Goal: Task Accomplishment & Management: Use online tool/utility

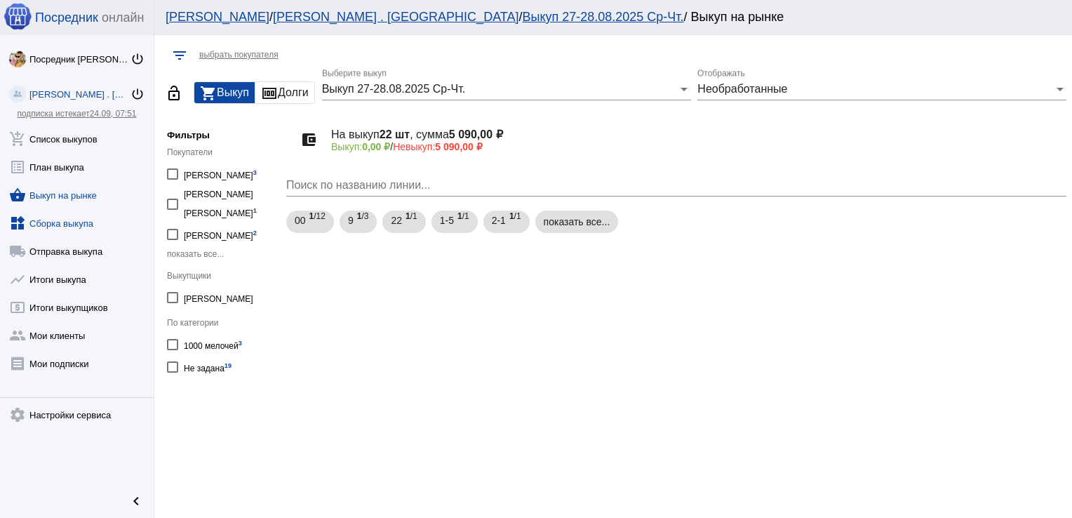
click at [56, 219] on link "widgets Сборка выкупа" at bounding box center [77, 220] width 154 height 28
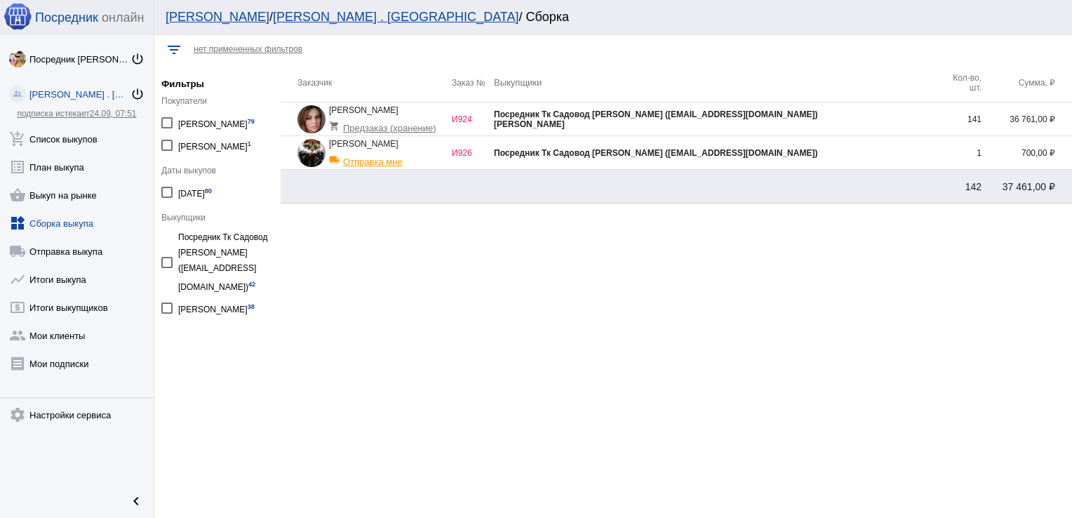
click at [812, 111] on div "Посредник Тк Садовод [PERSON_NAME] ([EMAIL_ADDRESS][DOMAIN_NAME])" at bounding box center [717, 114] width 446 height 10
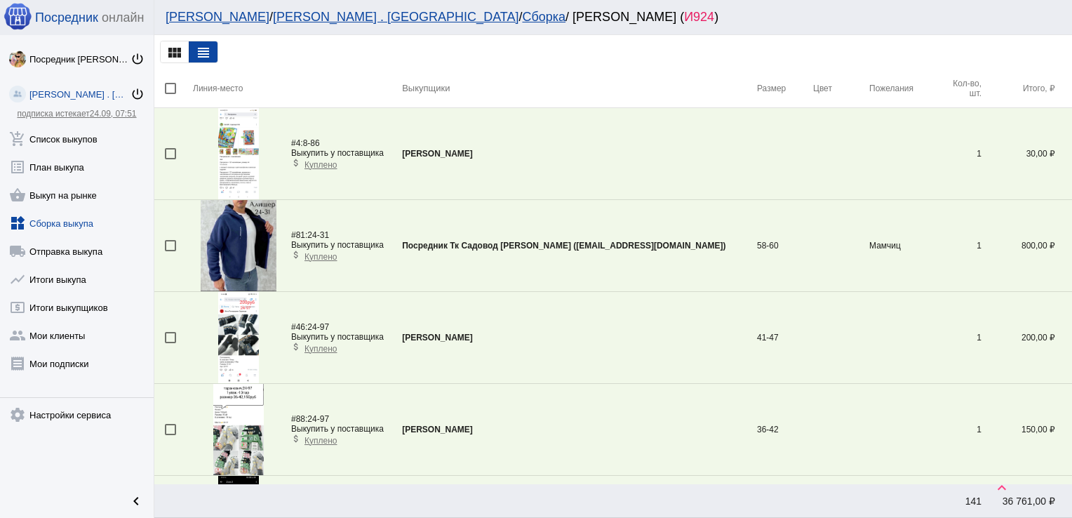
scroll to position [1977, 0]
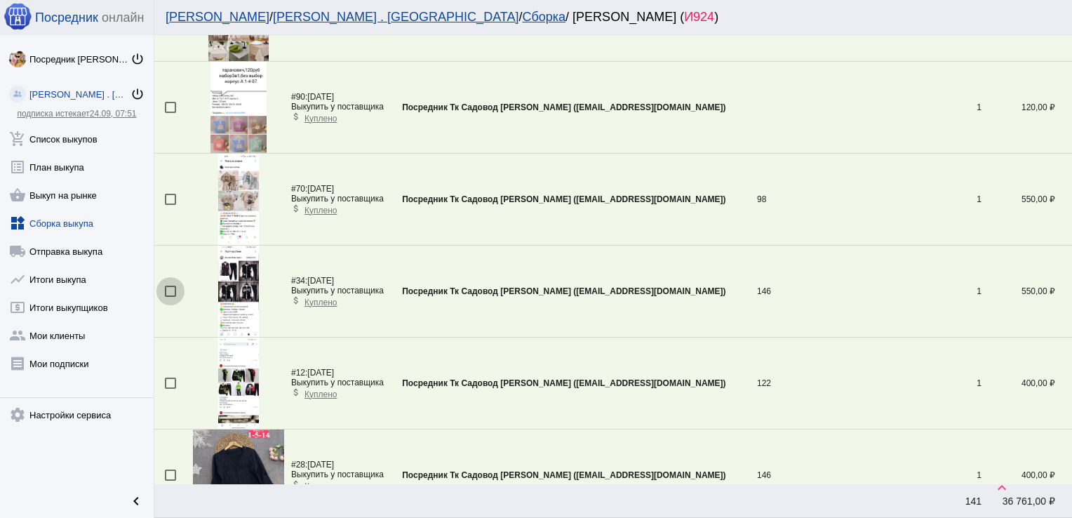
click at [168, 288] on div at bounding box center [170, 291] width 11 height 11
click at [170, 297] on input "checkbox" at bounding box center [170, 297] width 1 height 1
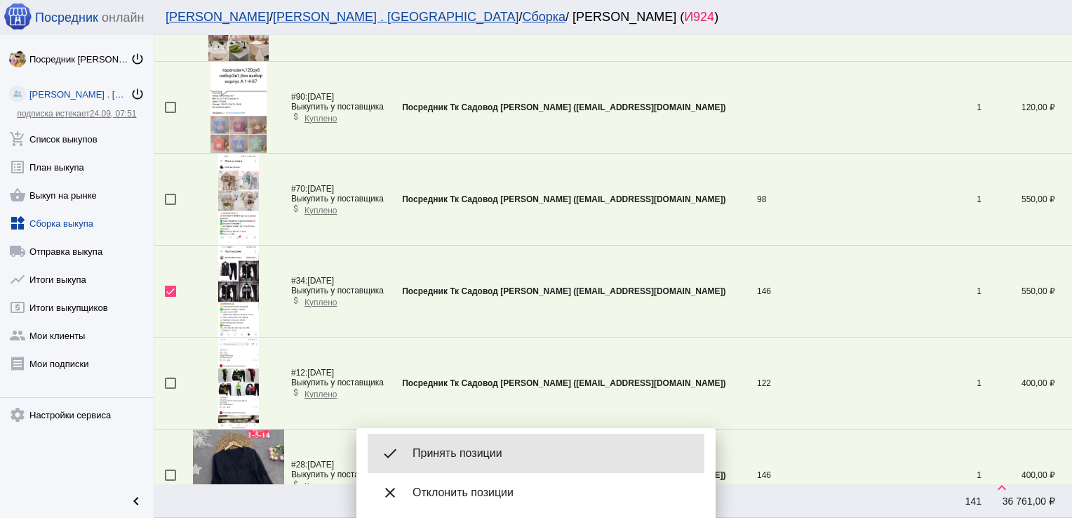
click at [474, 455] on span "Принять позиции" at bounding box center [553, 453] width 281 height 14
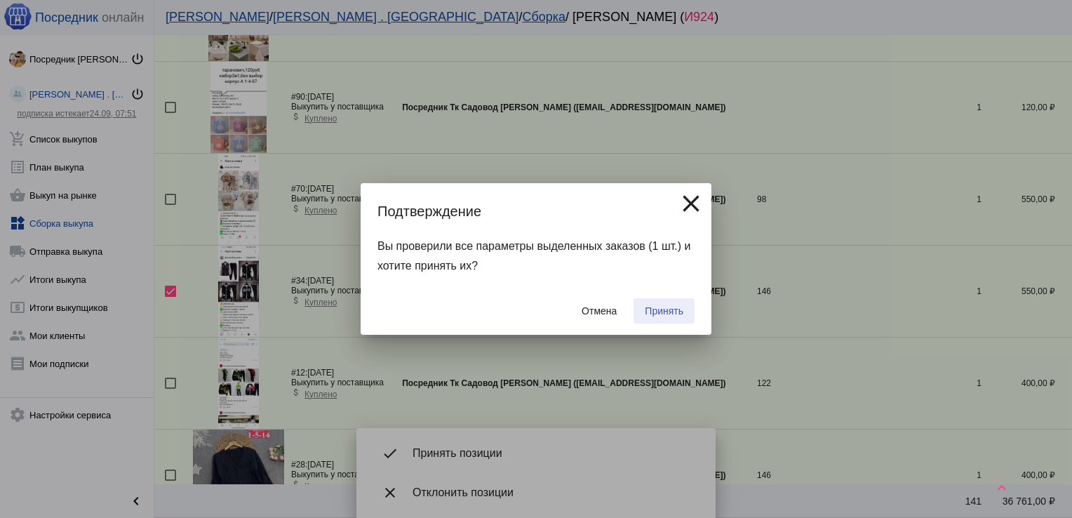
click at [662, 306] on span "Принять" at bounding box center [664, 310] width 39 height 11
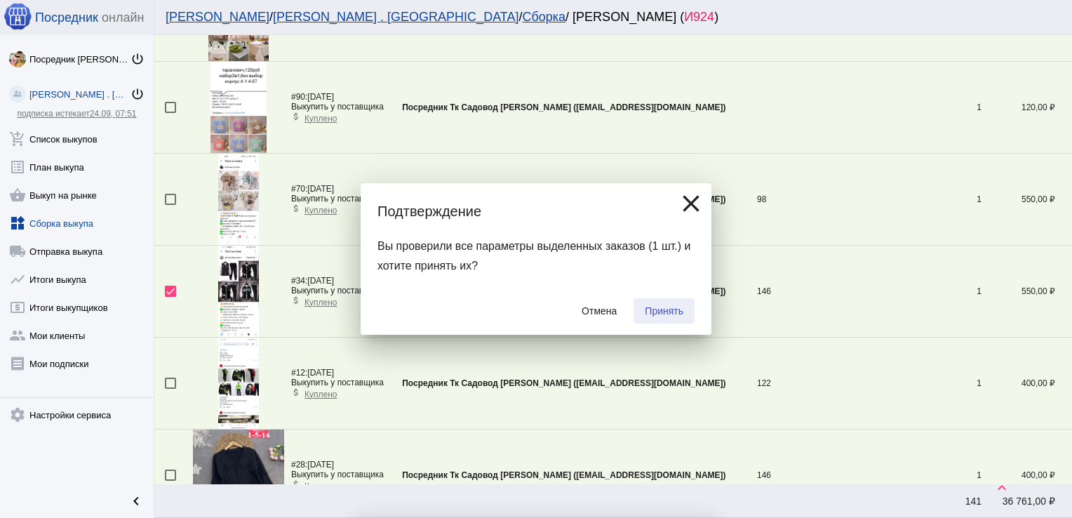
checkbox input "false"
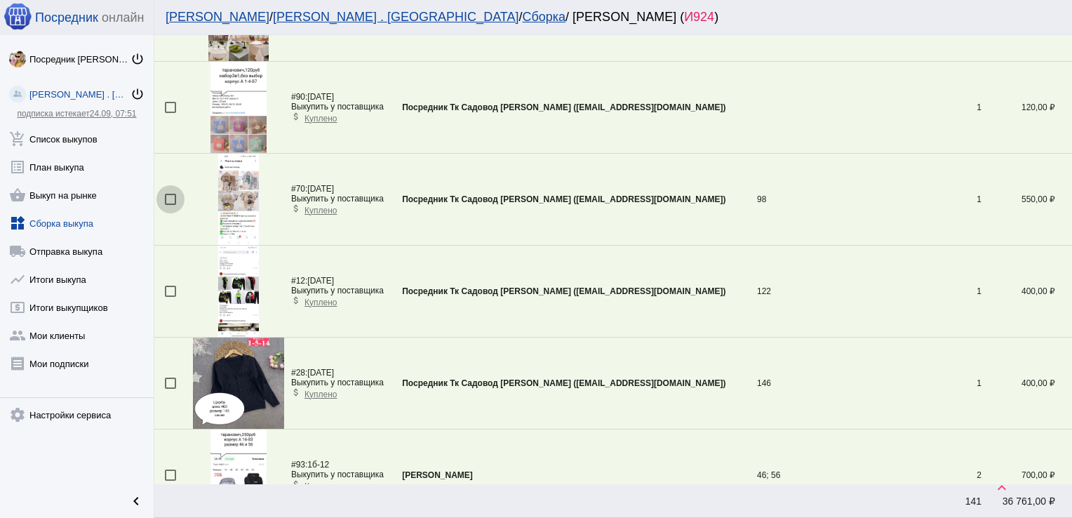
click at [171, 195] on div at bounding box center [170, 199] width 11 height 11
click at [171, 205] on input "checkbox" at bounding box center [170, 205] width 1 height 1
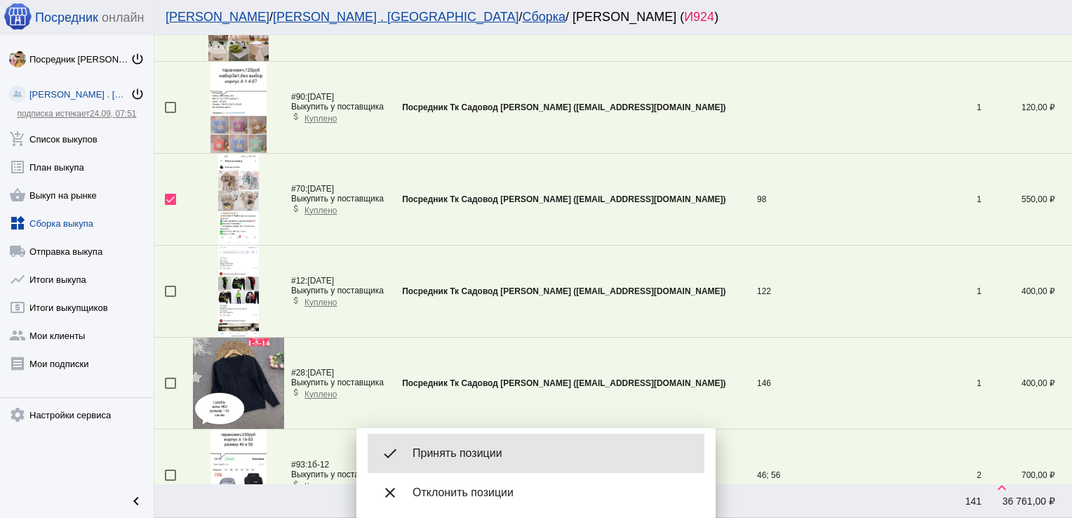
click at [455, 453] on span "Принять позиции" at bounding box center [553, 453] width 281 height 14
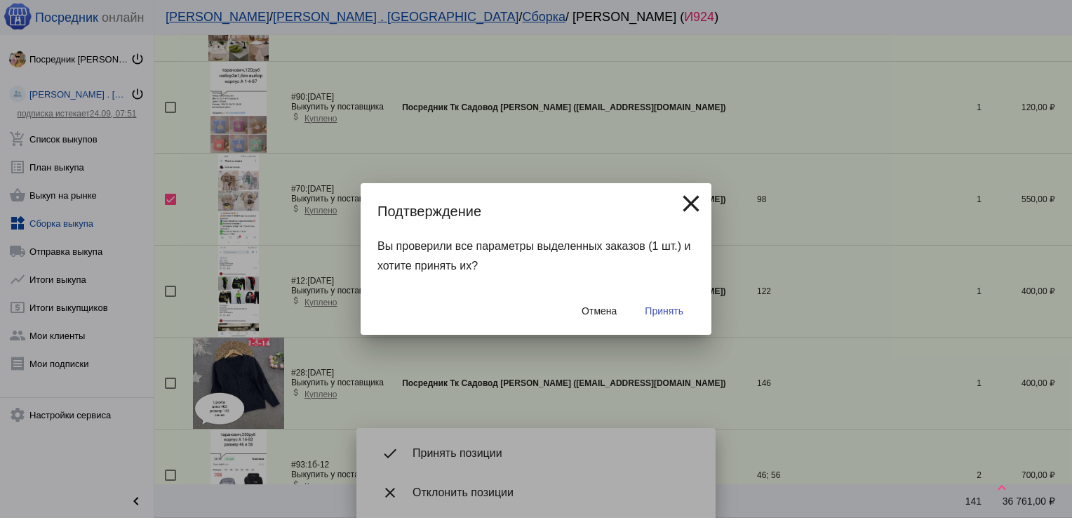
click at [656, 310] on span "Принять" at bounding box center [664, 310] width 39 height 11
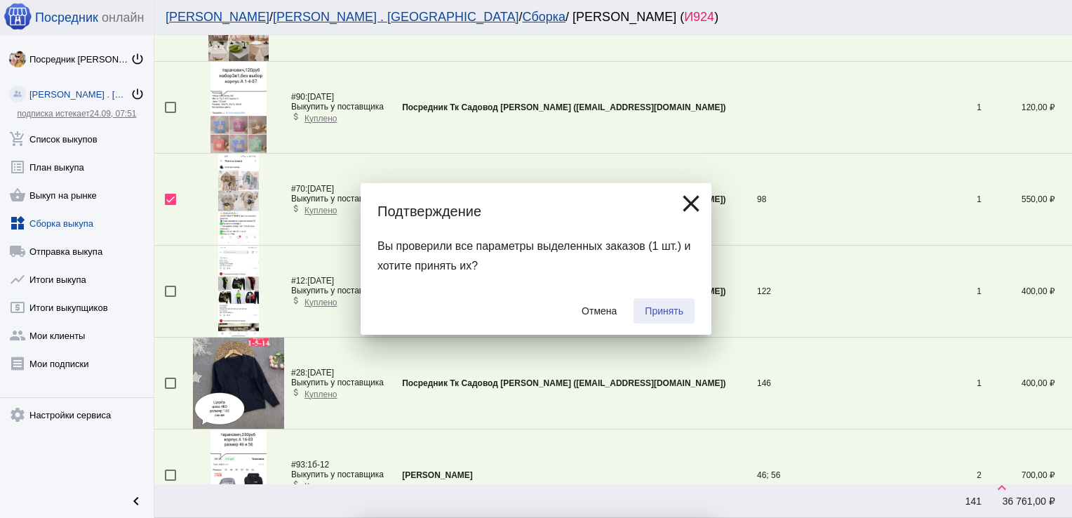
checkbox input "false"
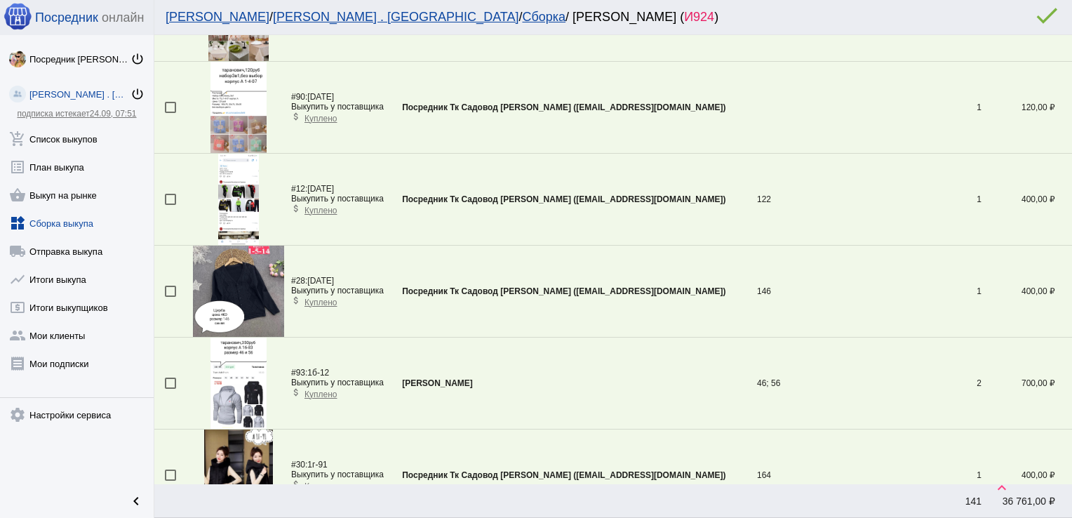
scroll to position [2252, 0]
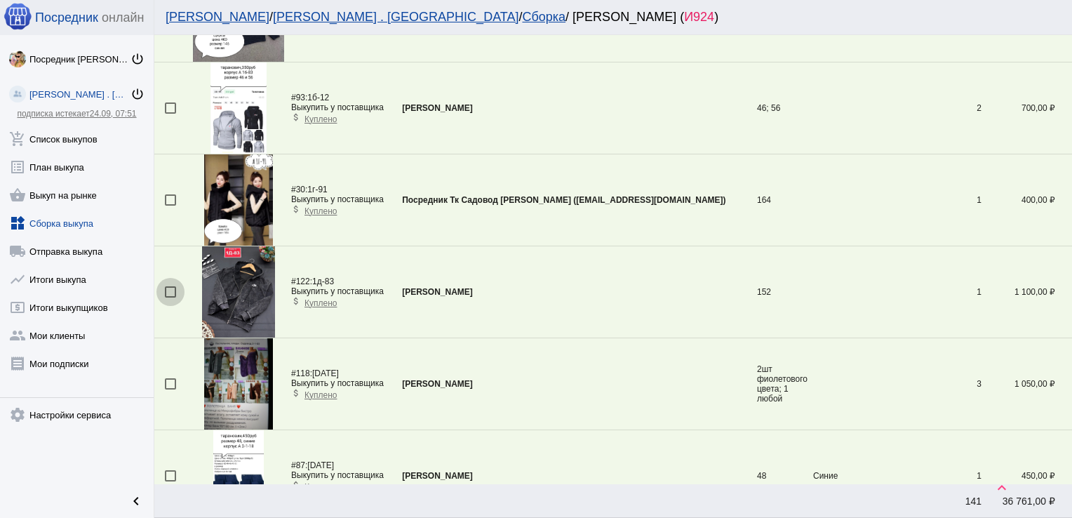
click at [168, 290] on div at bounding box center [170, 291] width 11 height 11
click at [170, 298] on input "checkbox" at bounding box center [170, 298] width 1 height 1
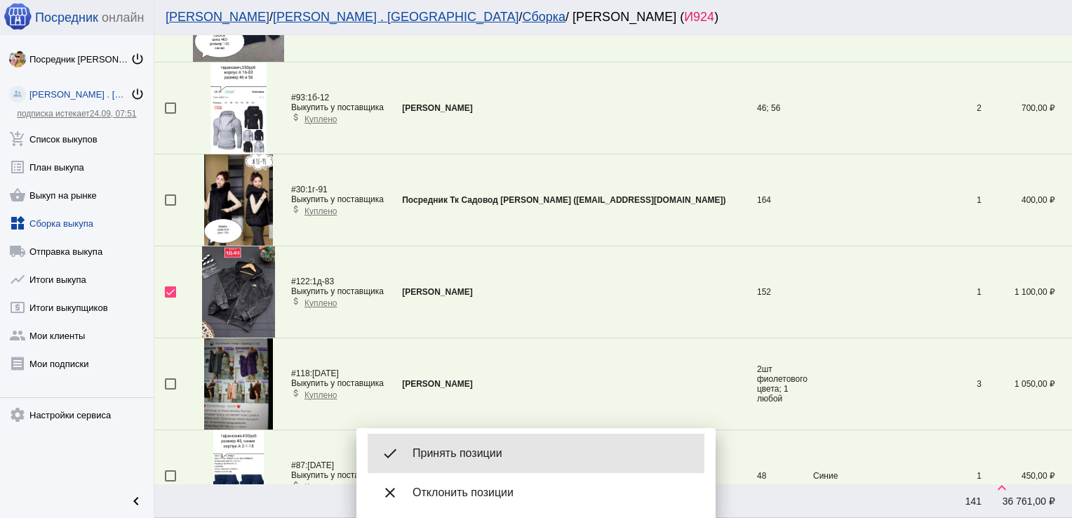
click at [514, 444] on div "done Принять позиции" at bounding box center [536, 453] width 337 height 39
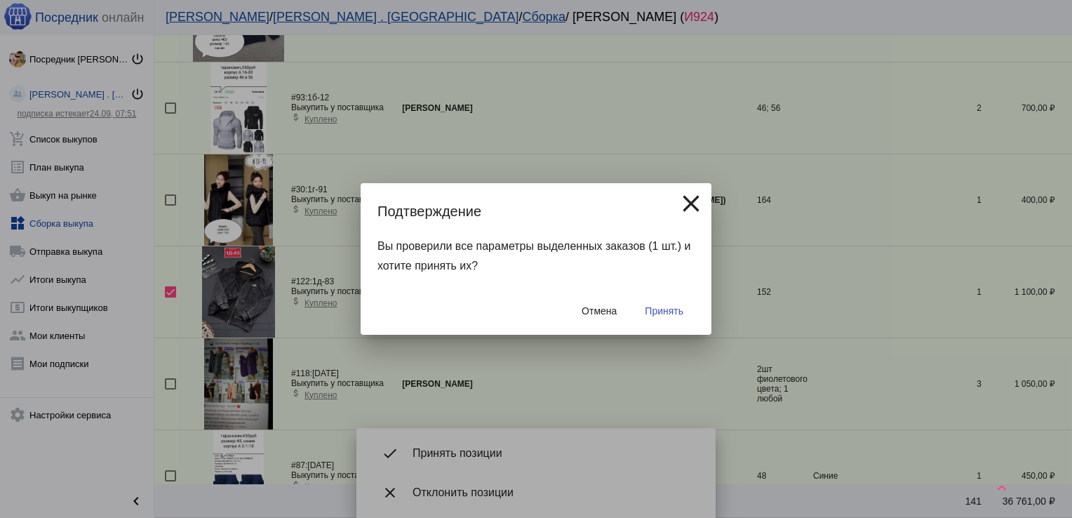
click at [516, 383] on div at bounding box center [536, 259] width 1072 height 518
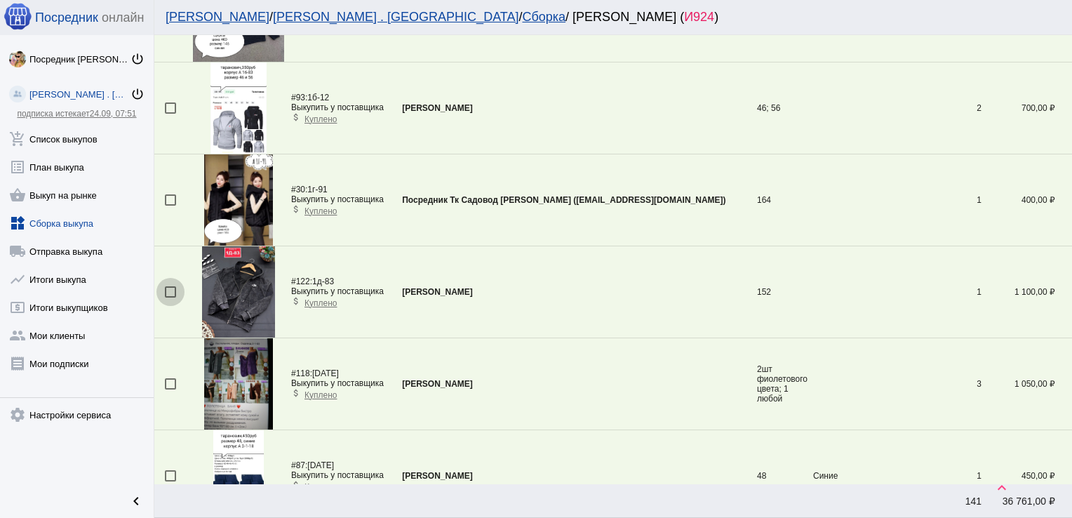
click at [168, 286] on div at bounding box center [170, 291] width 11 height 11
click at [170, 298] on input "checkbox" at bounding box center [170, 298] width 1 height 1
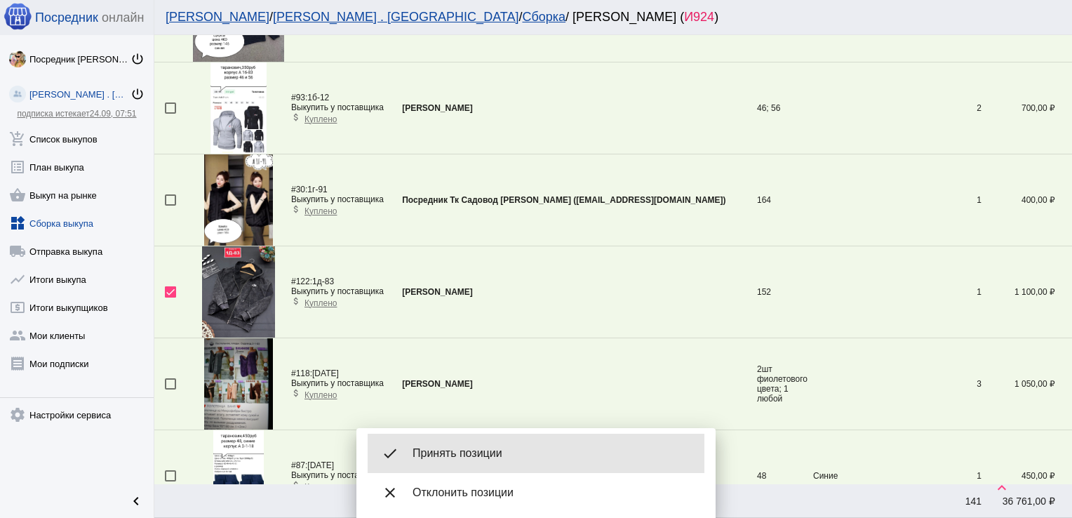
click at [497, 464] on div "done Принять позиции" at bounding box center [536, 453] width 337 height 39
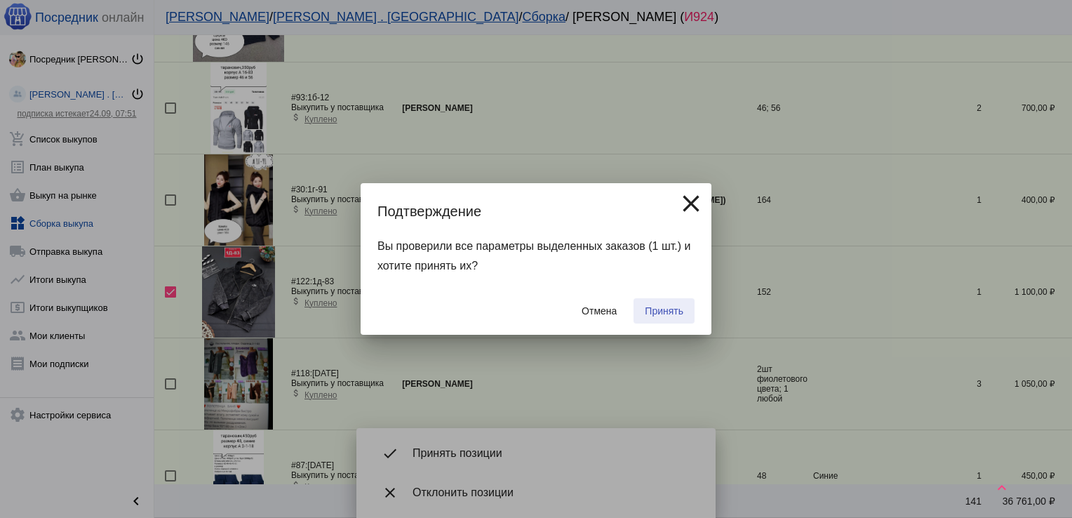
click at [679, 309] on span "Принять" at bounding box center [664, 310] width 39 height 11
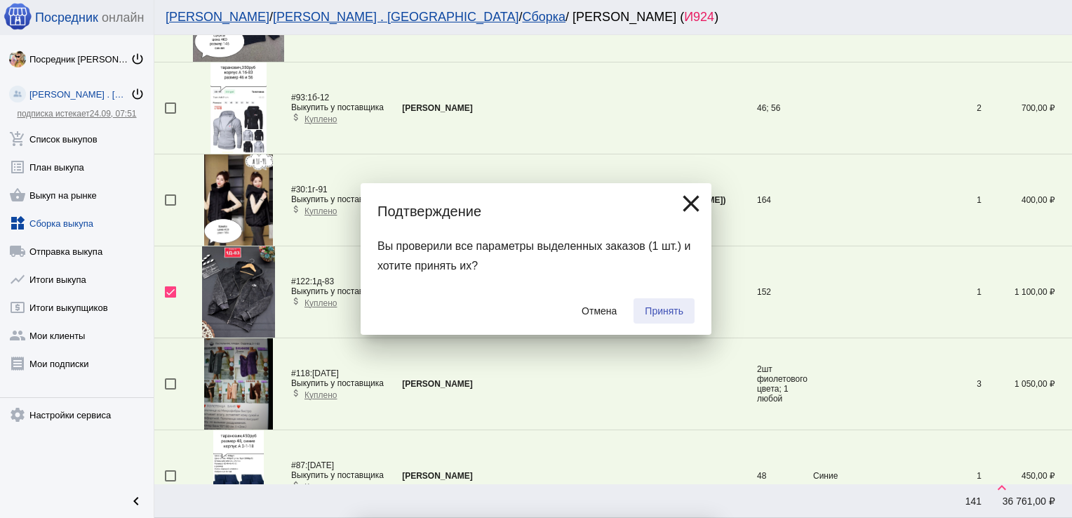
checkbox input "false"
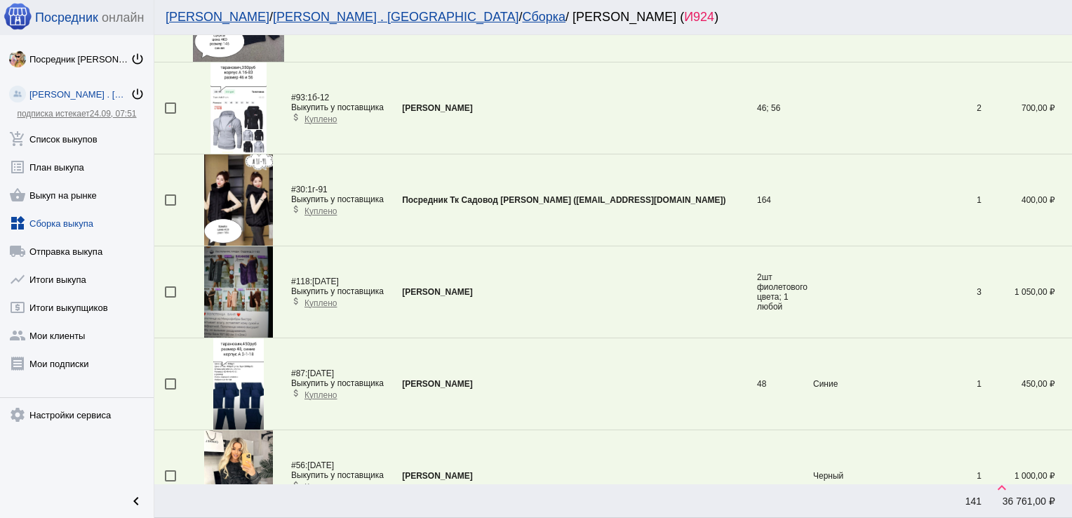
click at [174, 194] on div at bounding box center [170, 199] width 11 height 11
click at [171, 206] on input "checkbox" at bounding box center [170, 206] width 1 height 1
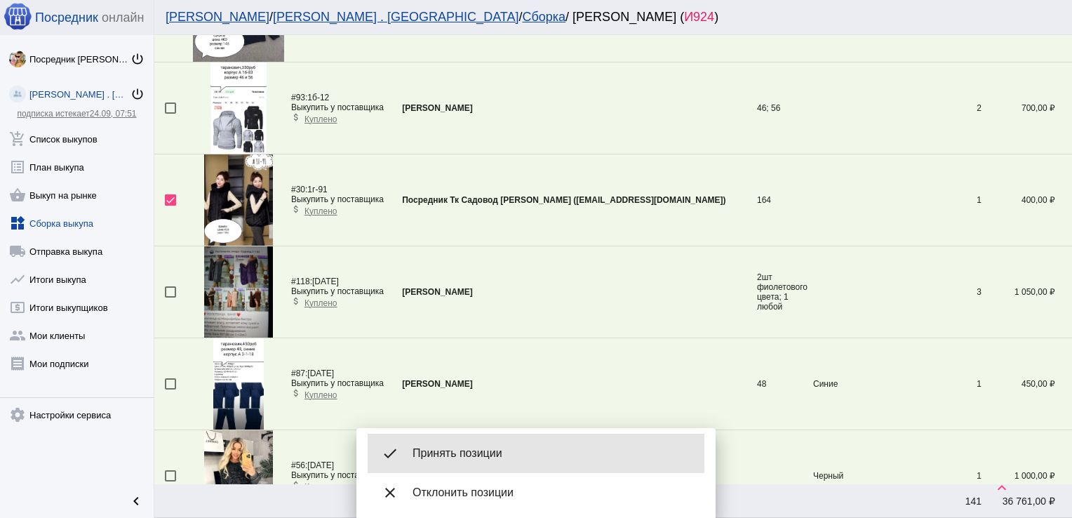
click at [454, 451] on span "Принять позиции" at bounding box center [553, 453] width 281 height 14
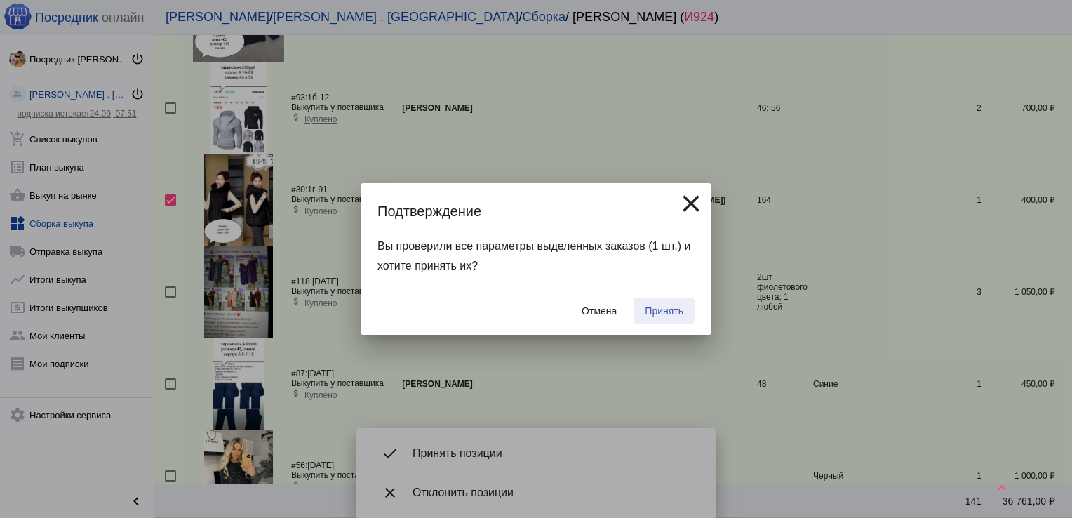
click at [669, 305] on span "Принять" at bounding box center [664, 310] width 39 height 11
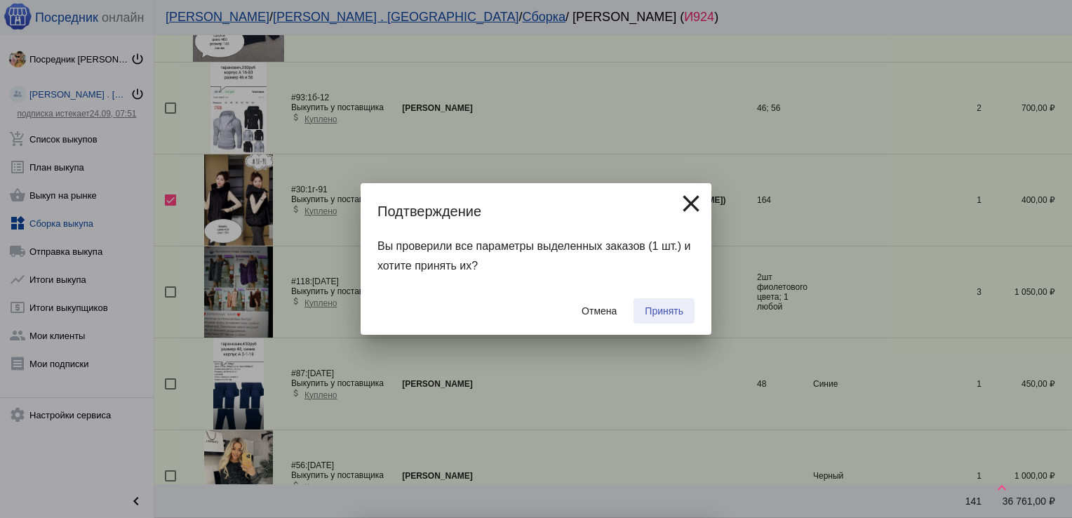
checkbox input "false"
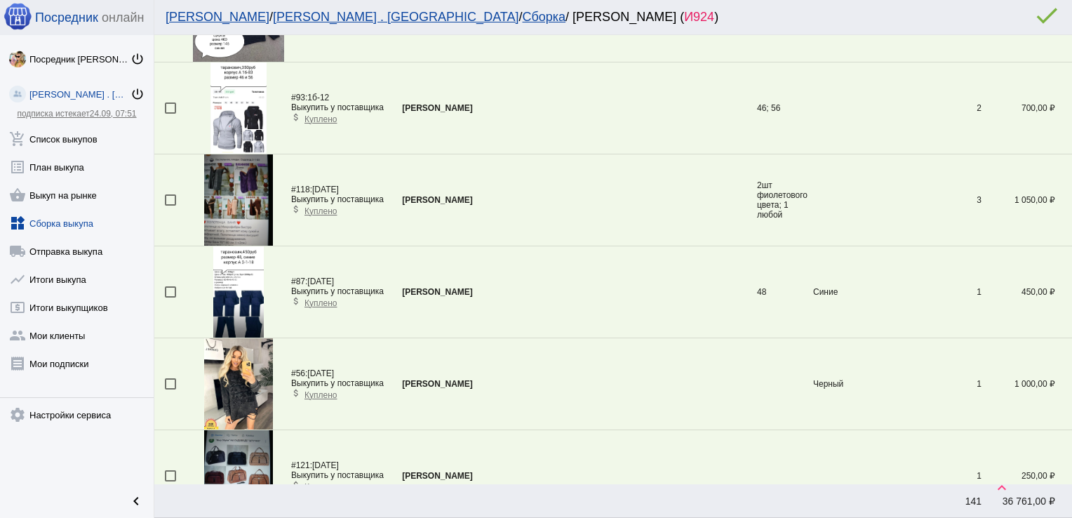
scroll to position [3537, 0]
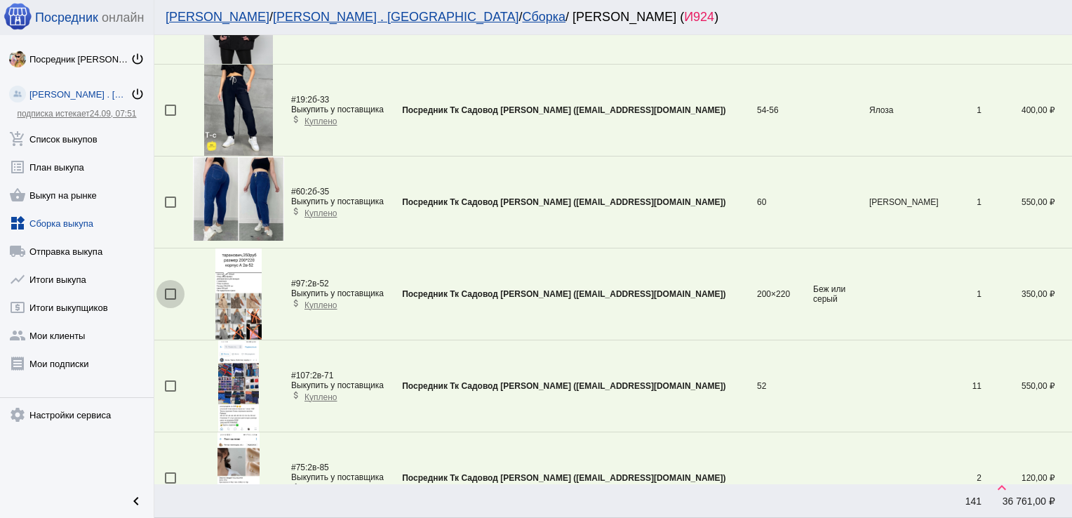
click at [169, 288] on div at bounding box center [170, 293] width 11 height 11
click at [170, 300] on input "checkbox" at bounding box center [170, 300] width 1 height 1
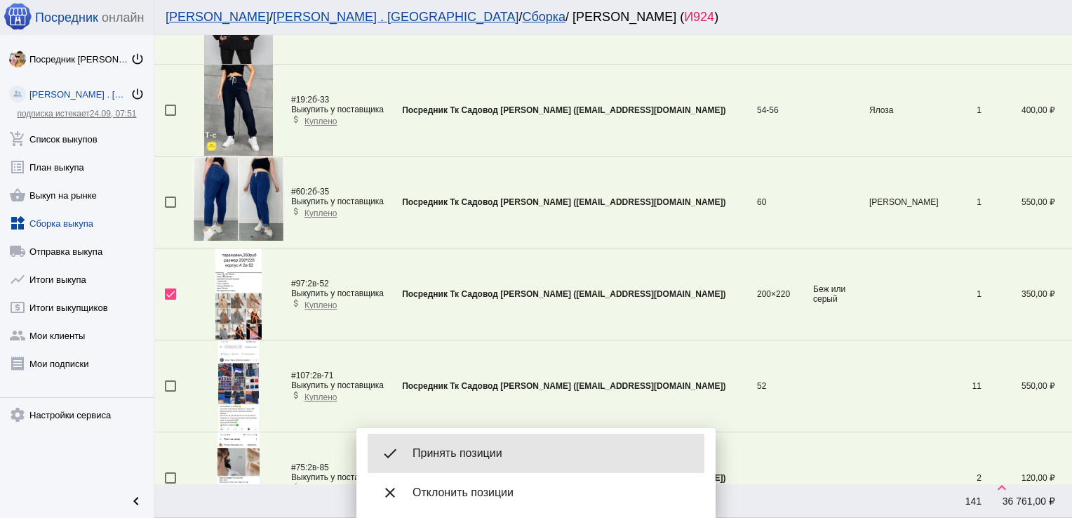
click at [458, 453] on span "Принять позиции" at bounding box center [553, 453] width 281 height 14
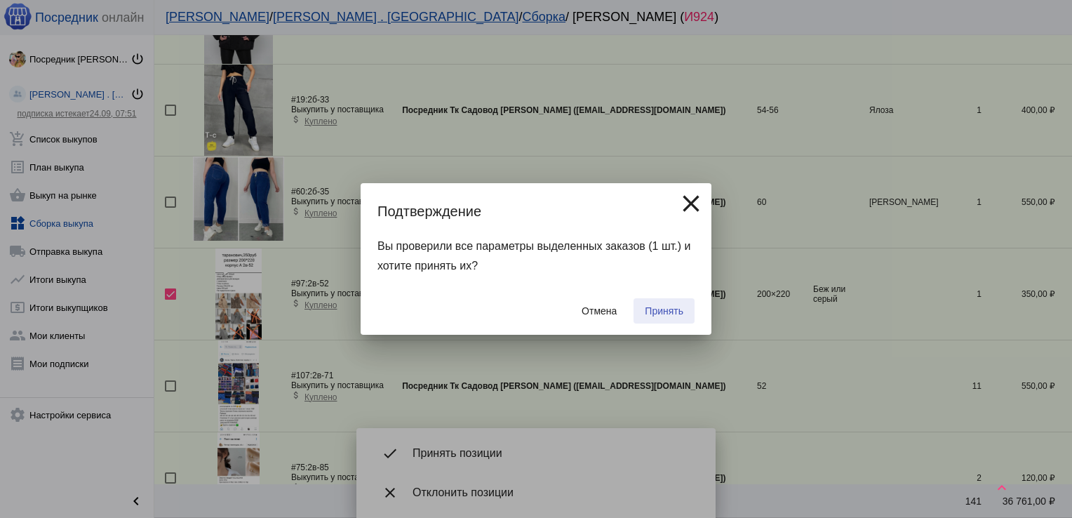
click at [656, 310] on span "Принять" at bounding box center [664, 310] width 39 height 11
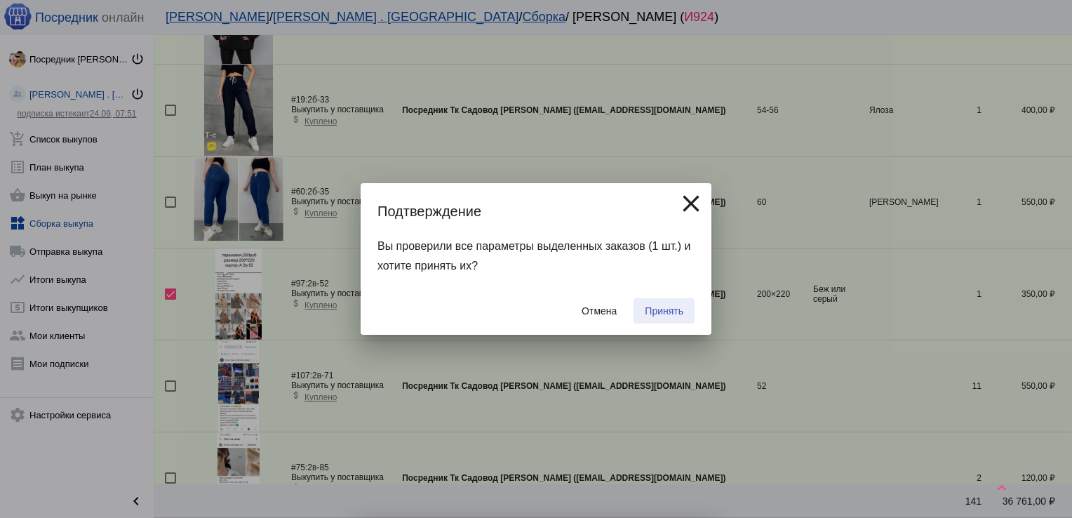
checkbox input "false"
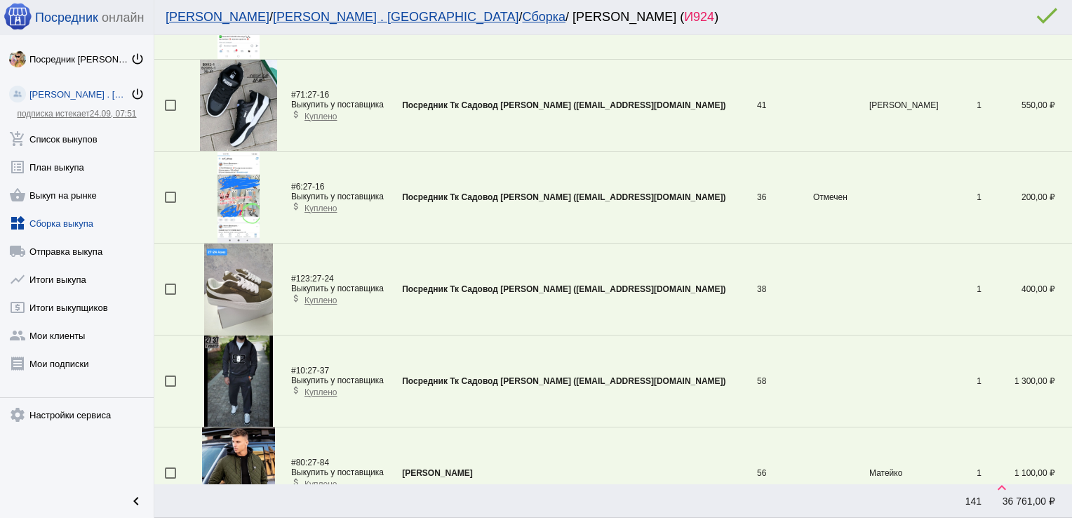
scroll to position [1885, 0]
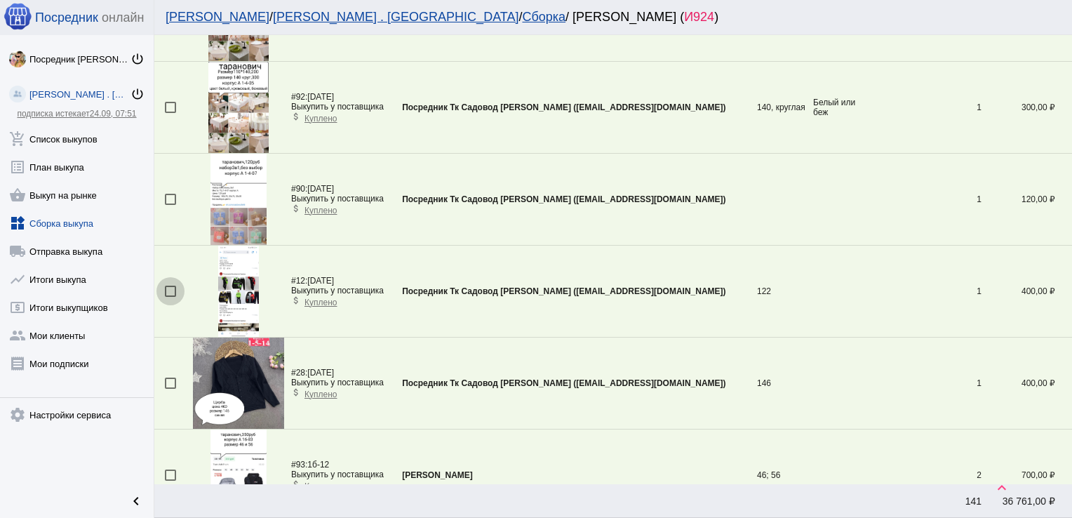
click at [168, 286] on div at bounding box center [170, 291] width 11 height 11
click at [170, 297] on input "checkbox" at bounding box center [170, 297] width 1 height 1
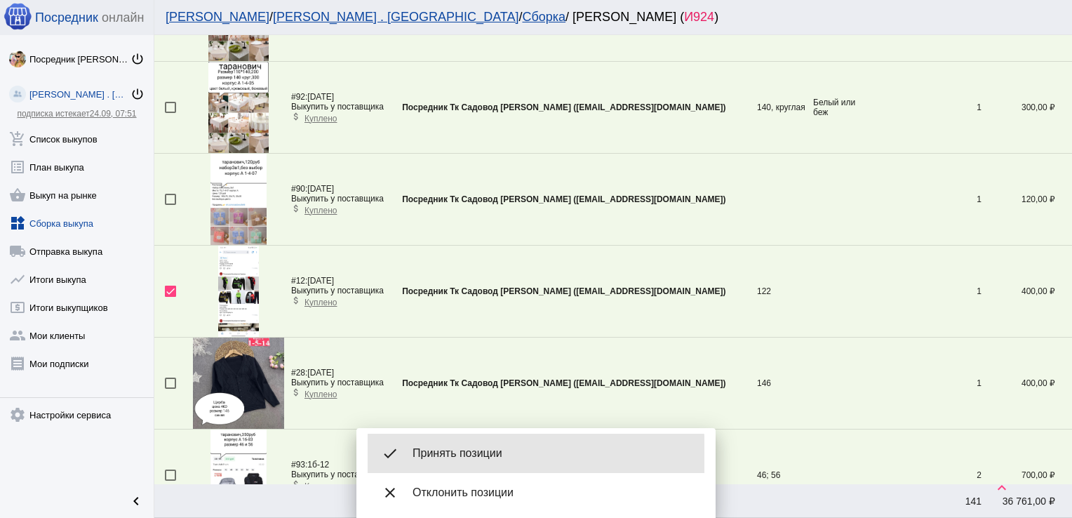
click at [473, 455] on span "Принять позиции" at bounding box center [553, 453] width 281 height 14
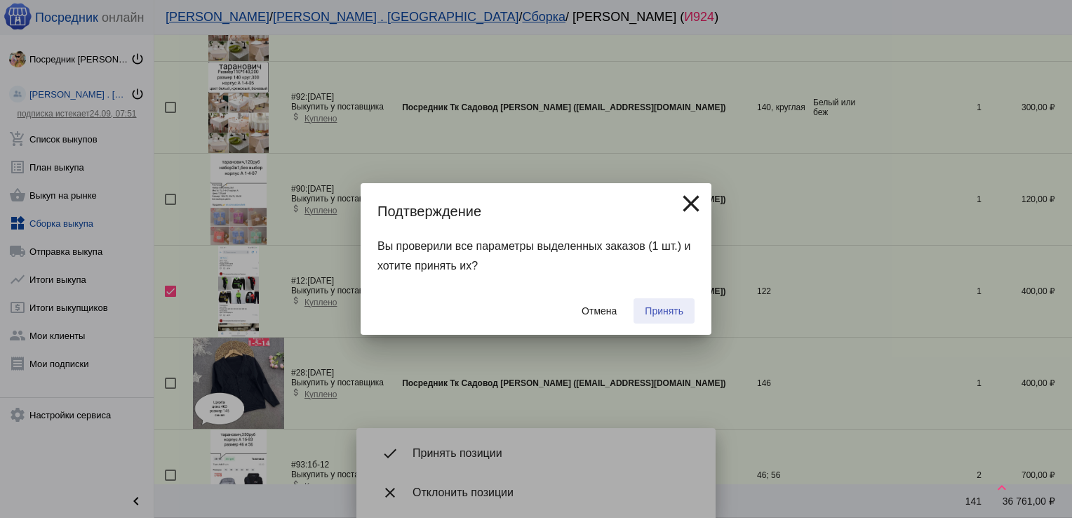
click at [667, 302] on button "Принять" at bounding box center [664, 310] width 61 height 25
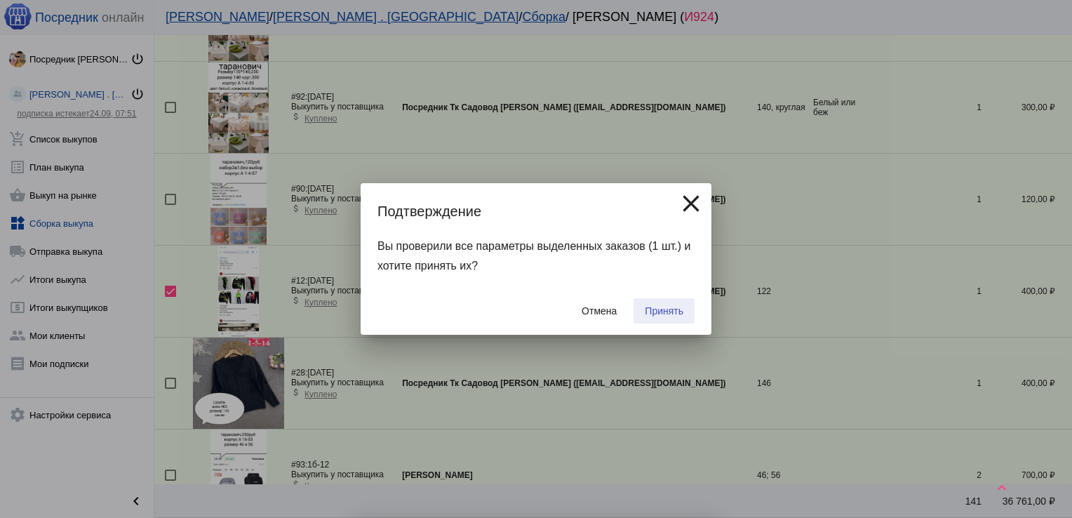
checkbox input "false"
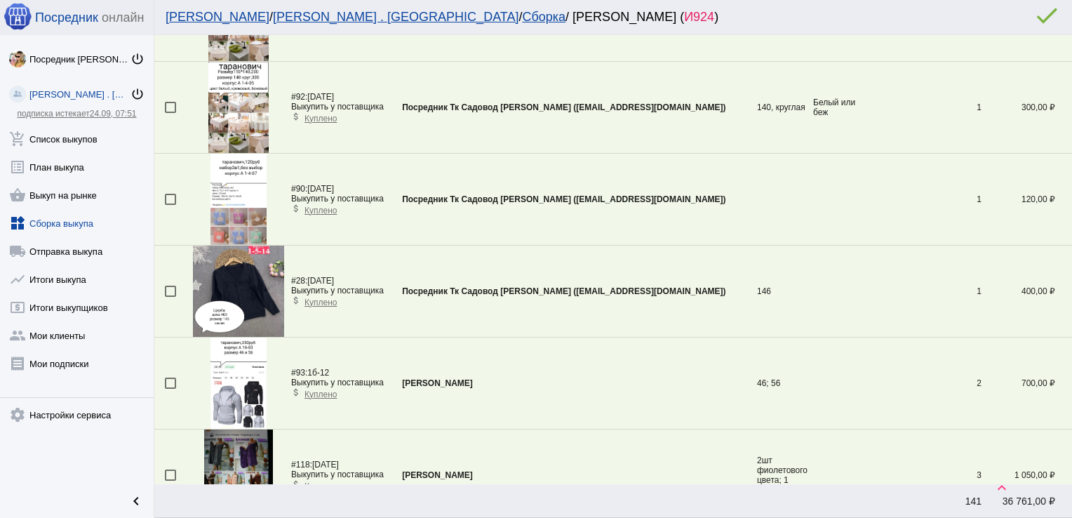
scroll to position [2803, 0]
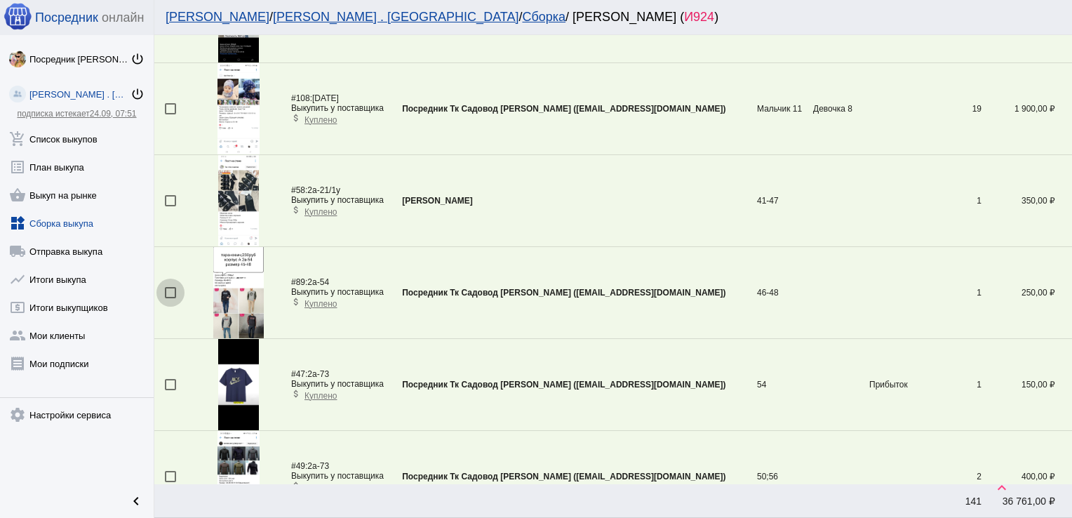
click at [174, 287] on div at bounding box center [170, 292] width 11 height 11
click at [171, 298] on input "checkbox" at bounding box center [170, 298] width 1 height 1
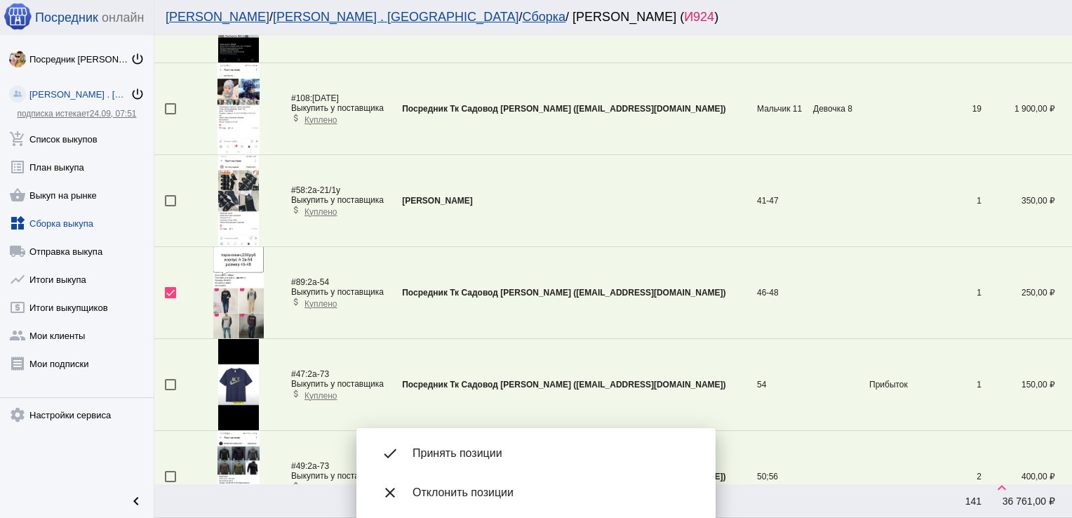
click at [460, 450] on span "Принять позиции" at bounding box center [553, 453] width 281 height 14
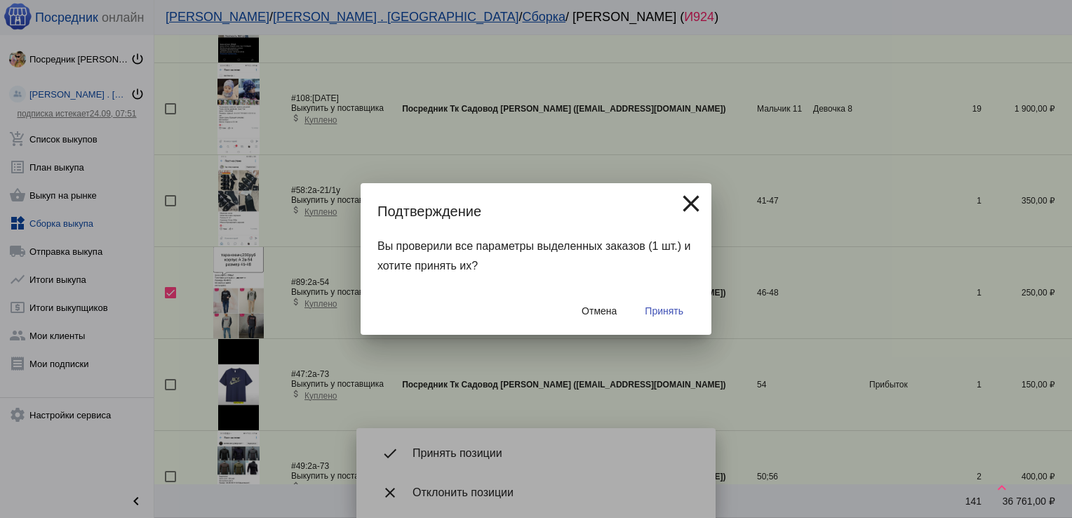
click at [653, 315] on span "Принять" at bounding box center [664, 310] width 39 height 11
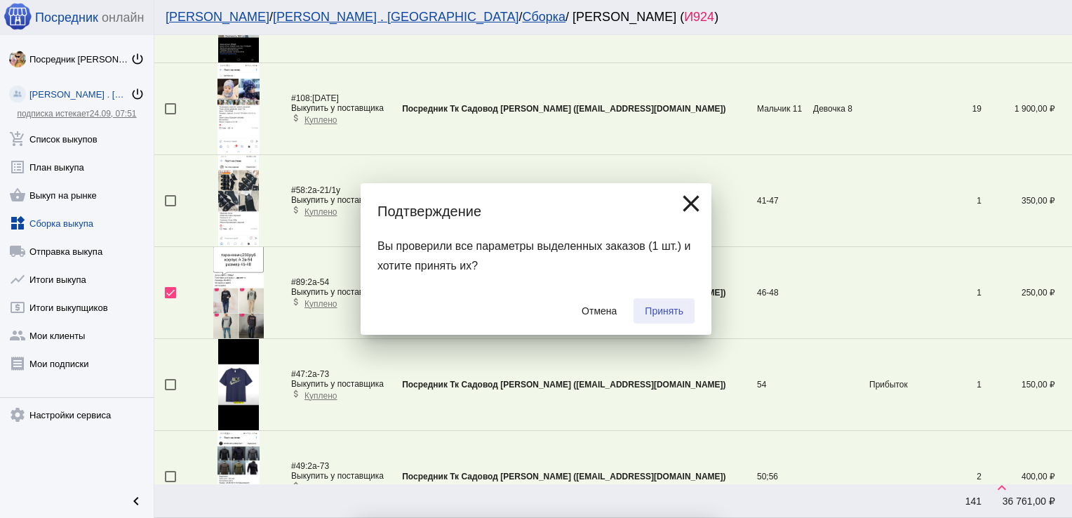
checkbox input "false"
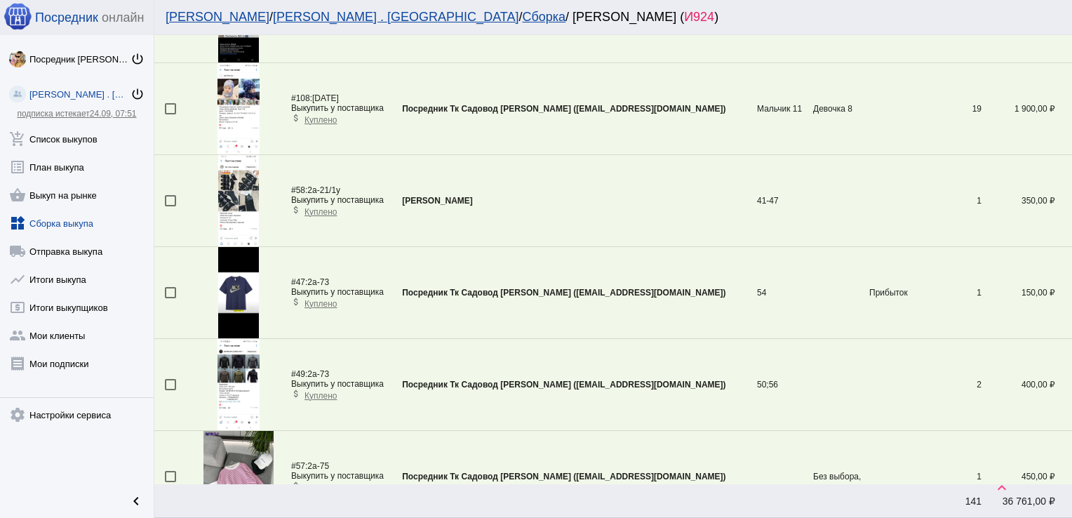
scroll to position [3170, 0]
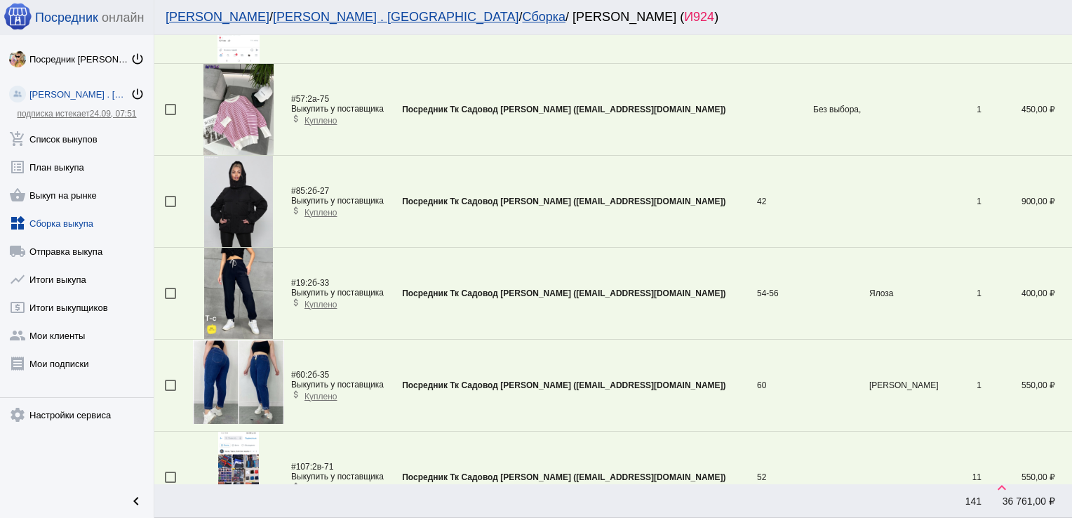
click at [169, 288] on div at bounding box center [170, 293] width 11 height 11
click at [170, 299] on input "checkbox" at bounding box center [170, 299] width 1 height 1
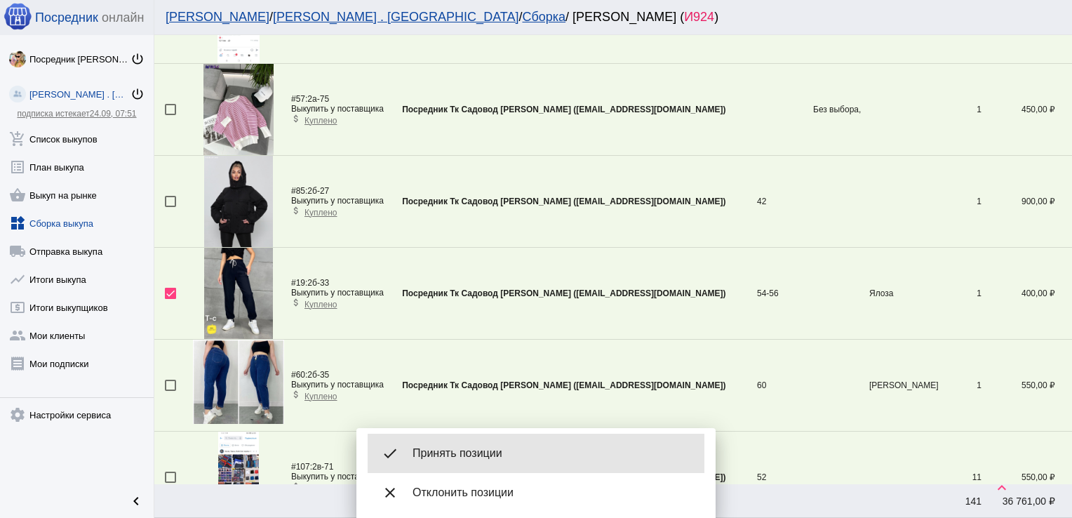
click at [477, 448] on span "Принять позиции" at bounding box center [553, 453] width 281 height 14
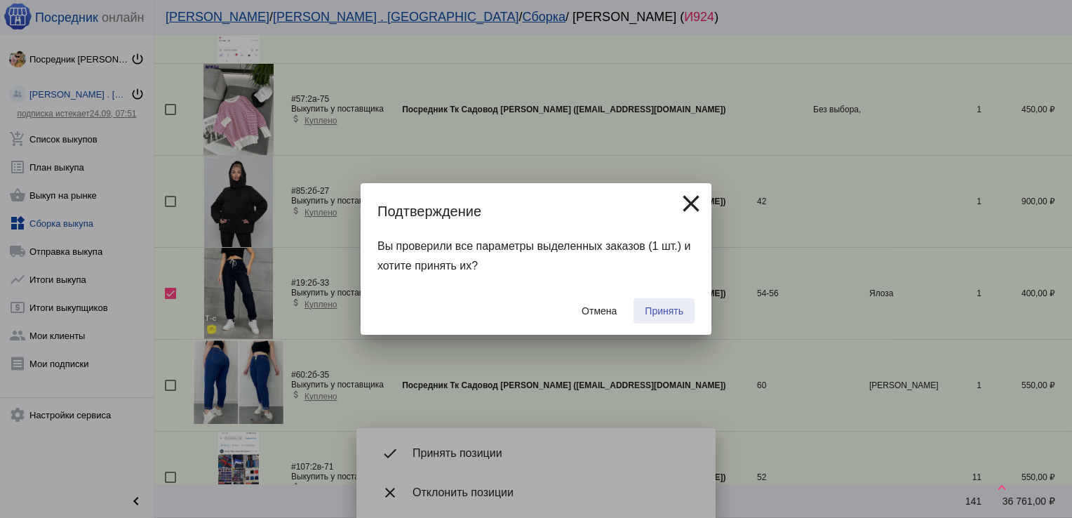
click at [663, 310] on span "Принять" at bounding box center [664, 310] width 39 height 11
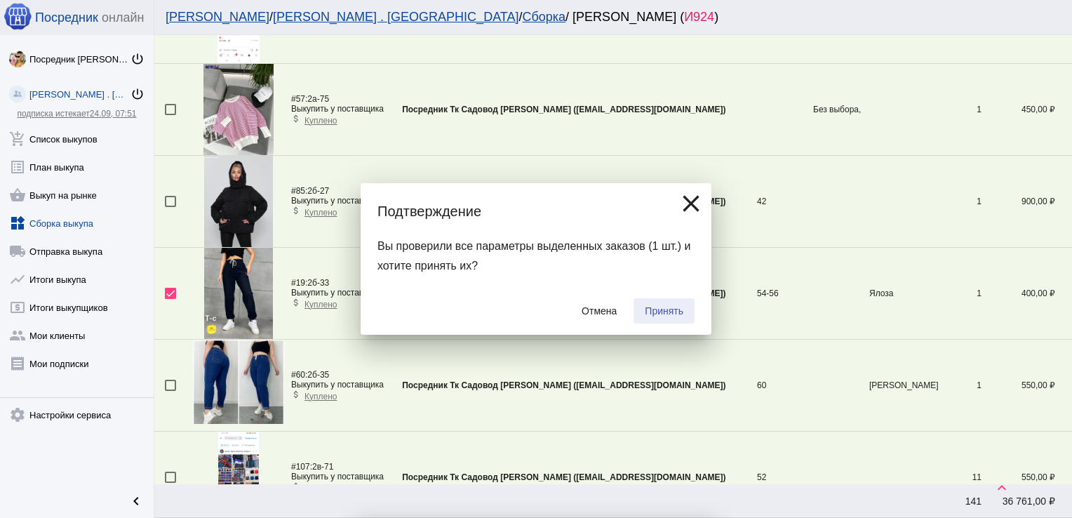
checkbox input "false"
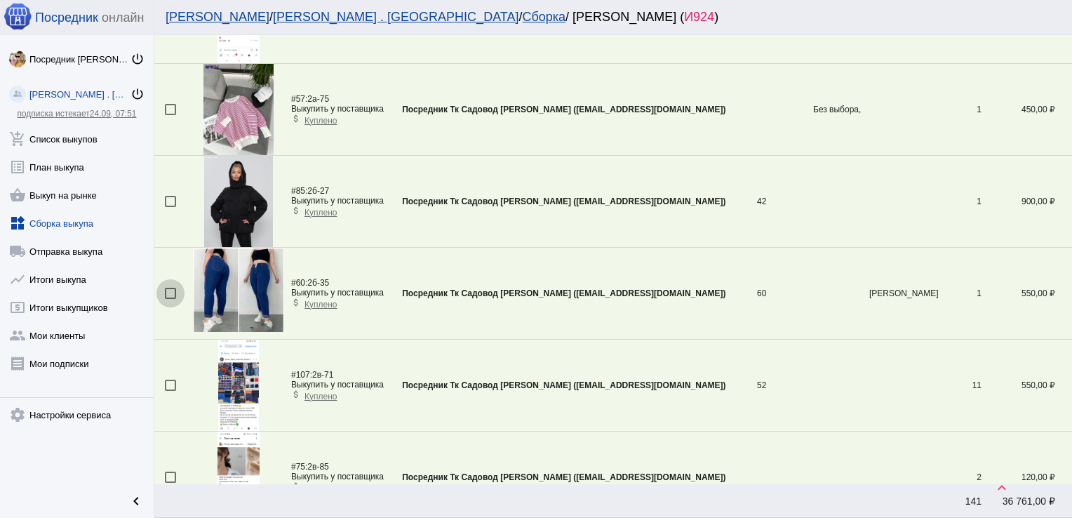
click at [168, 288] on div at bounding box center [170, 293] width 11 height 11
click at [170, 299] on input "checkbox" at bounding box center [170, 299] width 1 height 1
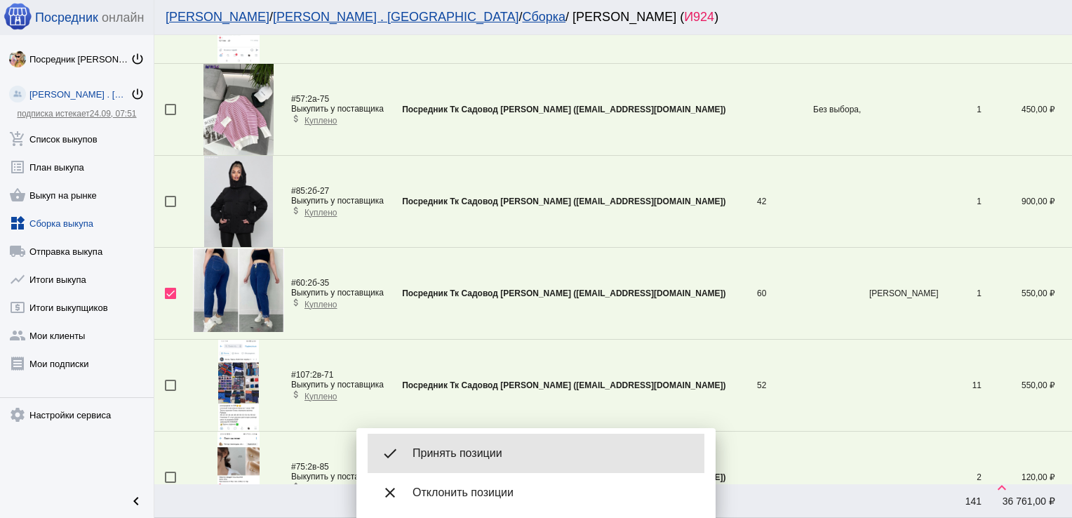
click at [507, 465] on div "done Принять позиции" at bounding box center [536, 453] width 337 height 39
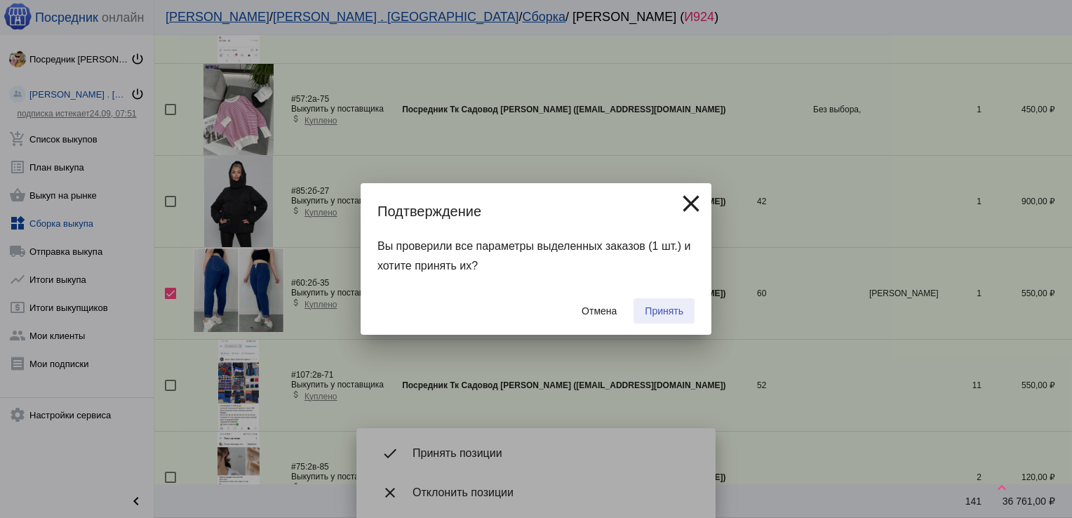
click at [658, 304] on button "Принять" at bounding box center [664, 310] width 61 height 25
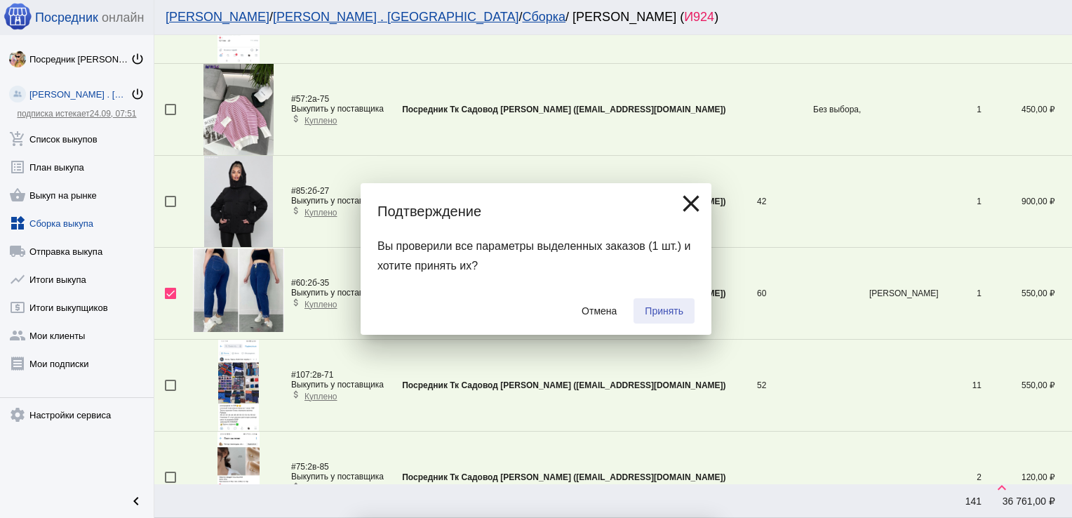
checkbox input "false"
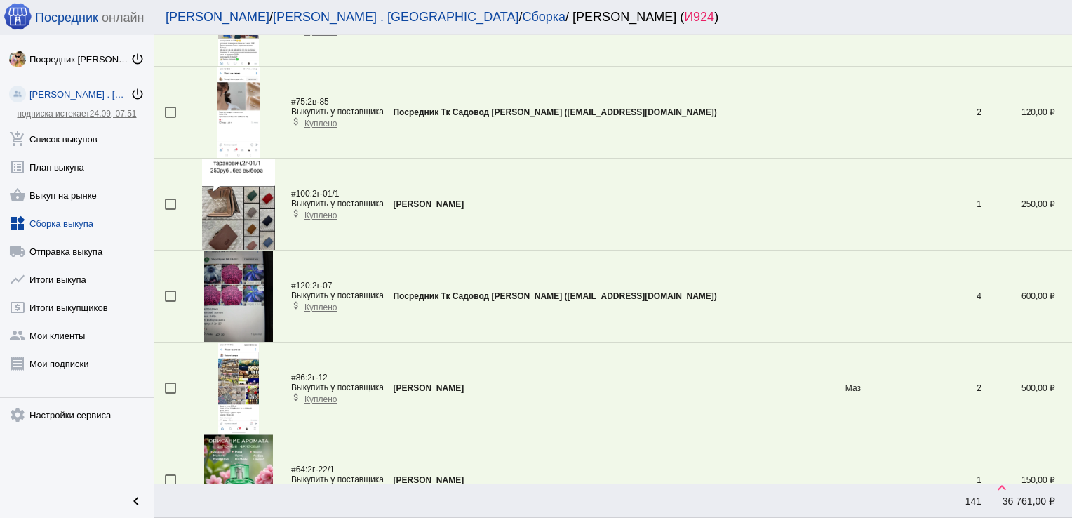
scroll to position [4319, 0]
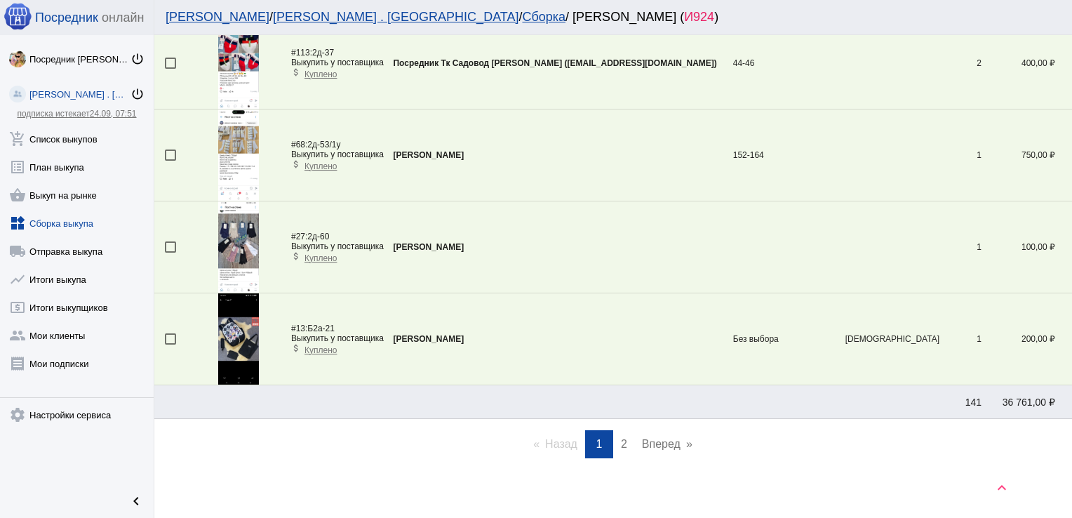
click at [621, 441] on span "2" at bounding box center [624, 444] width 6 height 12
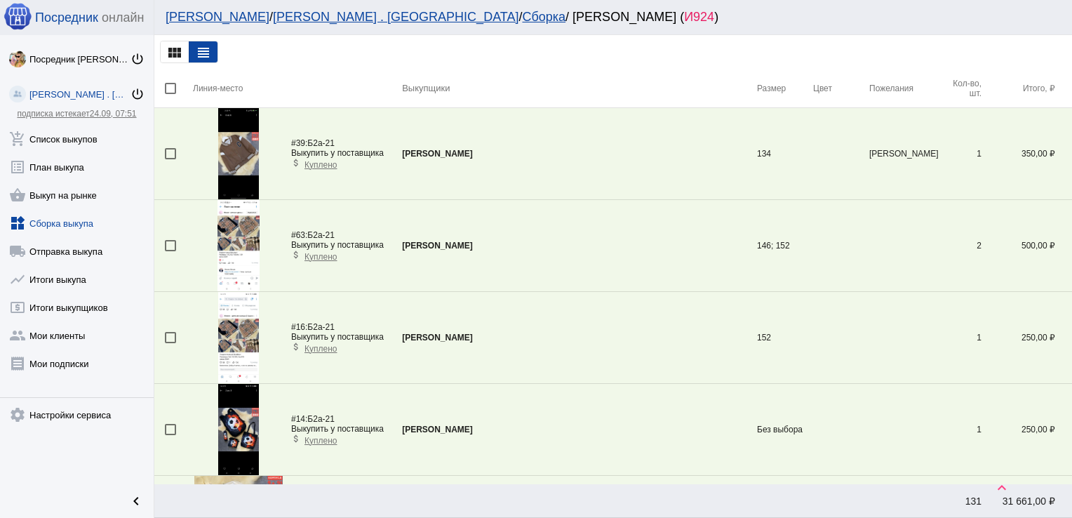
scroll to position [1426, 0]
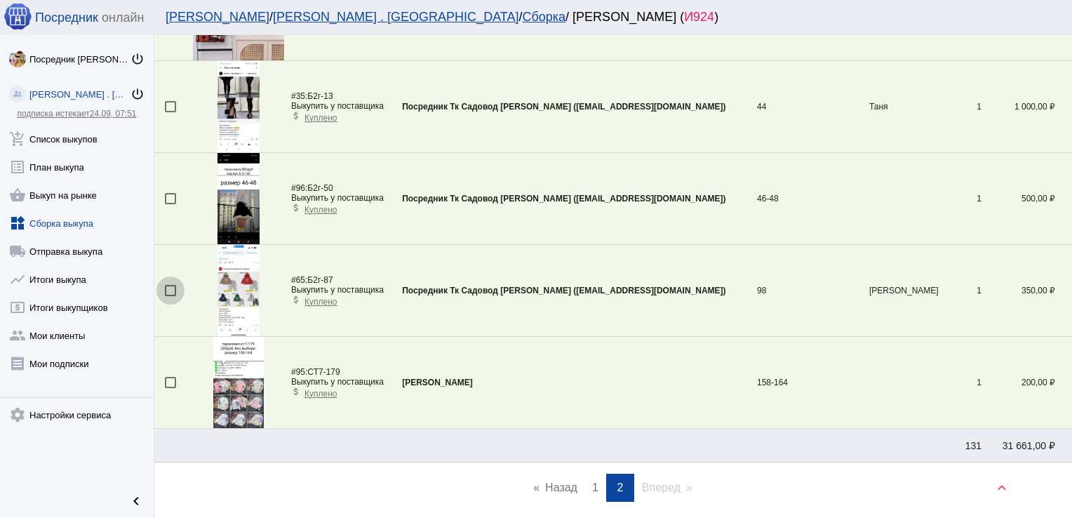
click at [170, 288] on div at bounding box center [170, 290] width 11 height 11
click at [170, 296] on input "checkbox" at bounding box center [170, 296] width 1 height 1
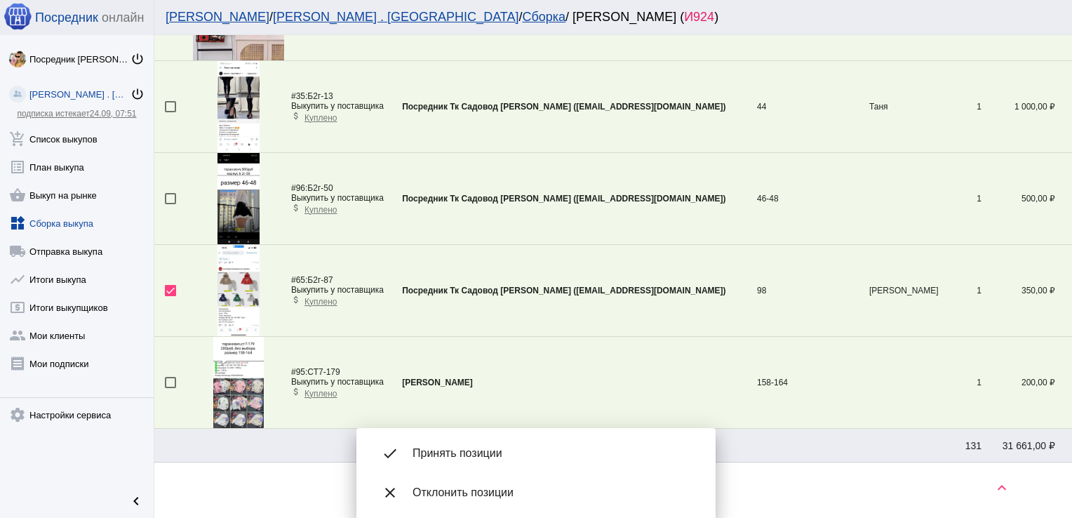
click at [239, 291] on img at bounding box center [239, 290] width 42 height 91
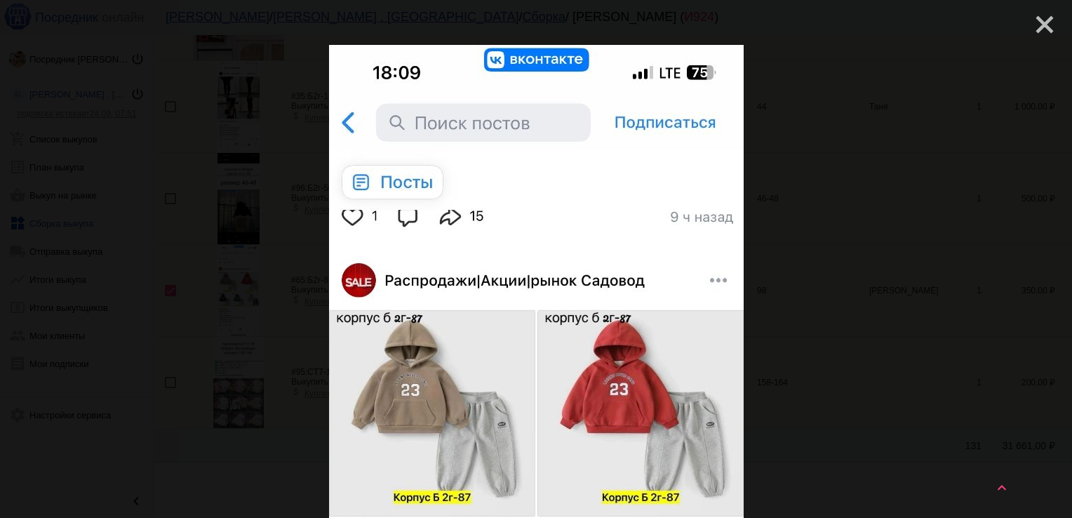
click at [1033, 18] on mat-icon "close" at bounding box center [1039, 19] width 17 height 17
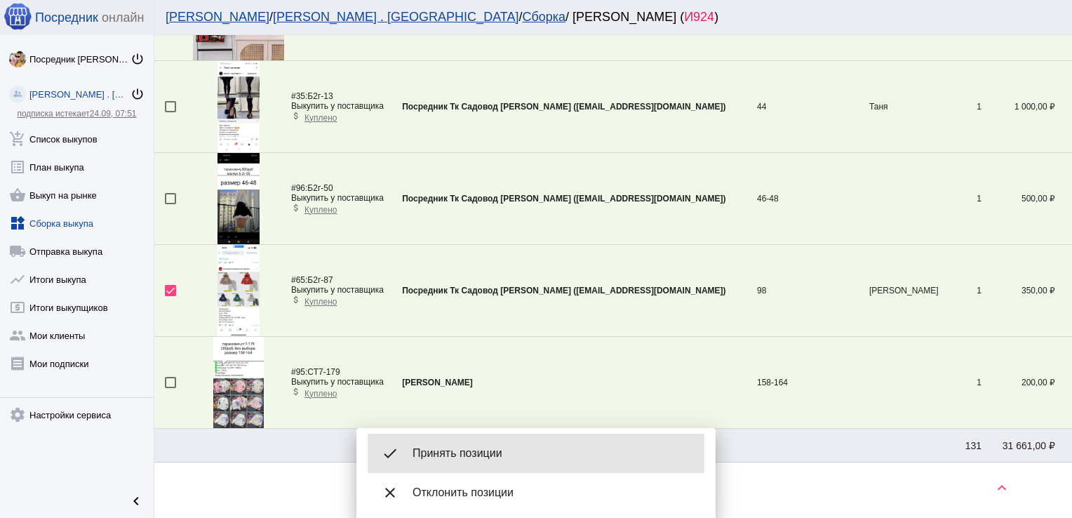
click at [488, 462] on div "done Принять позиции" at bounding box center [536, 453] width 337 height 39
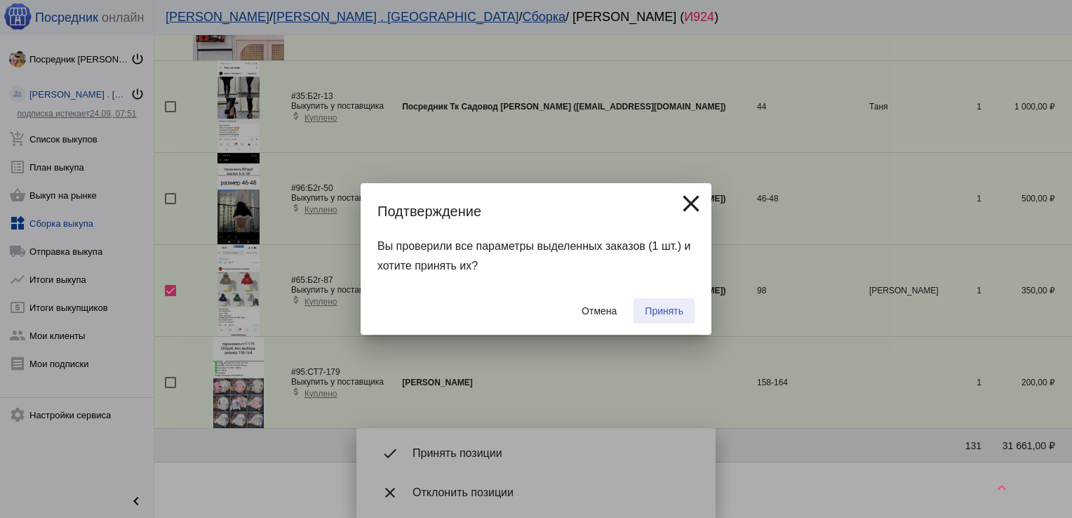
click at [668, 305] on button "Принять" at bounding box center [664, 310] width 61 height 25
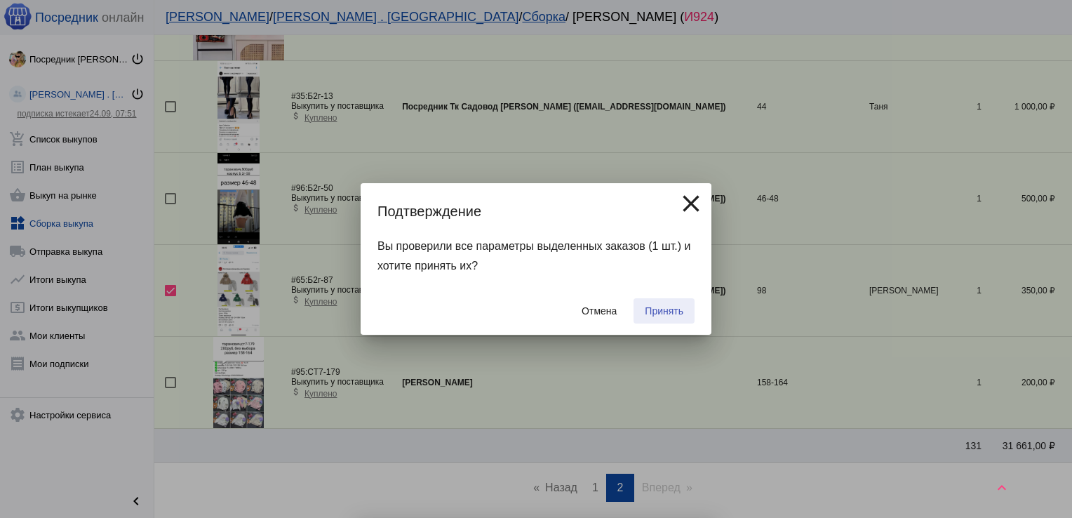
checkbox input "false"
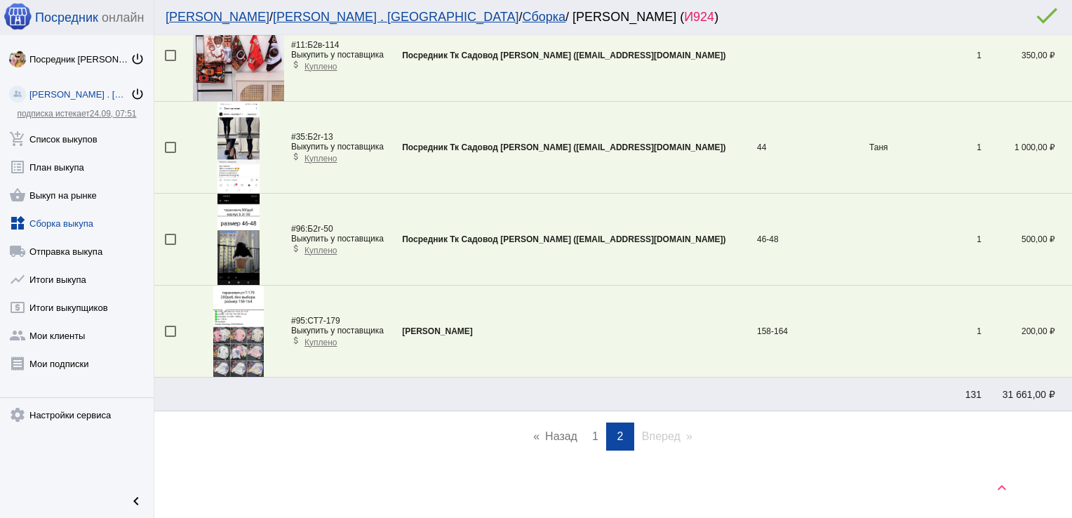
scroll to position [1382, 0]
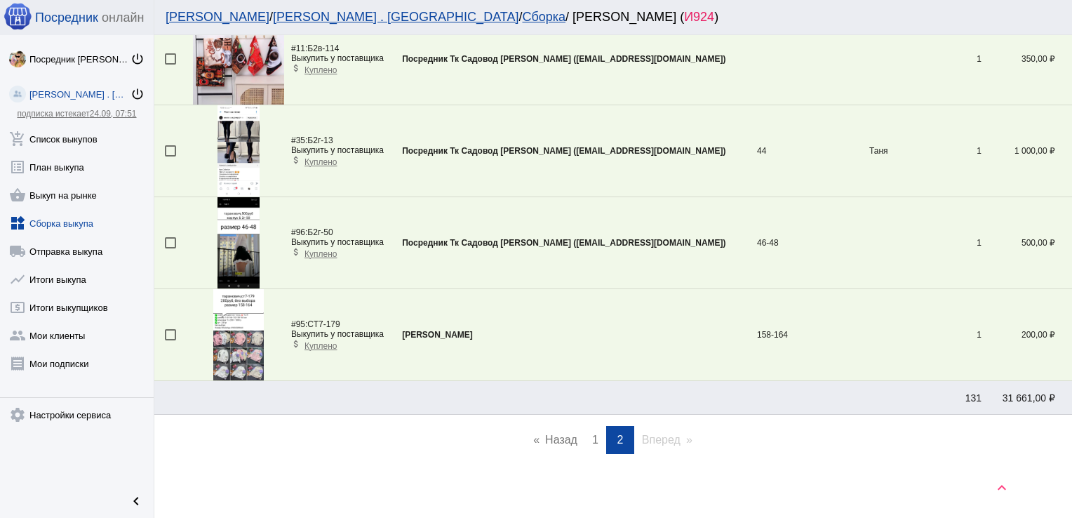
click at [592, 434] on span "1" at bounding box center [595, 440] width 6 height 12
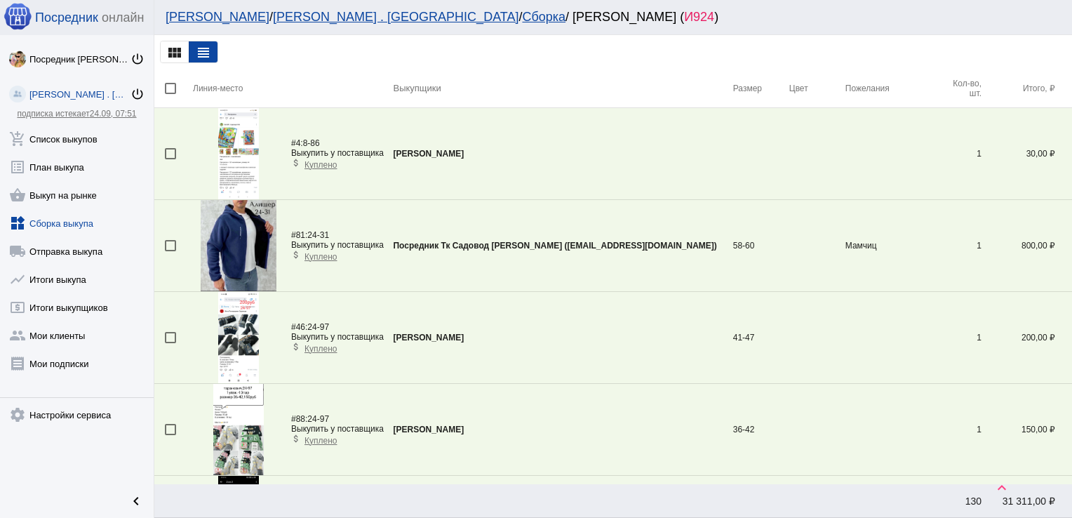
scroll to position [1794, 0]
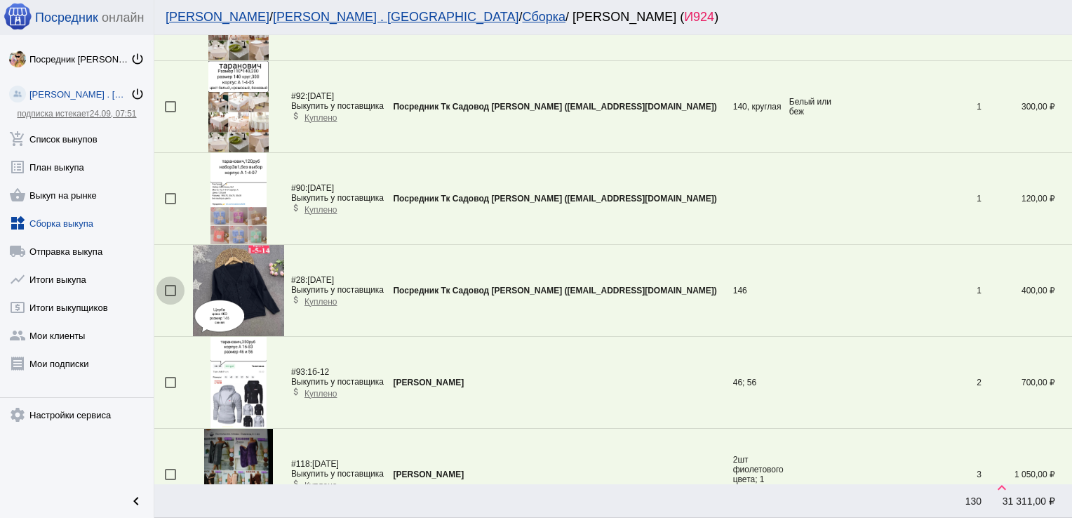
click at [173, 291] on div at bounding box center [170, 290] width 11 height 11
click at [171, 296] on input "checkbox" at bounding box center [170, 296] width 1 height 1
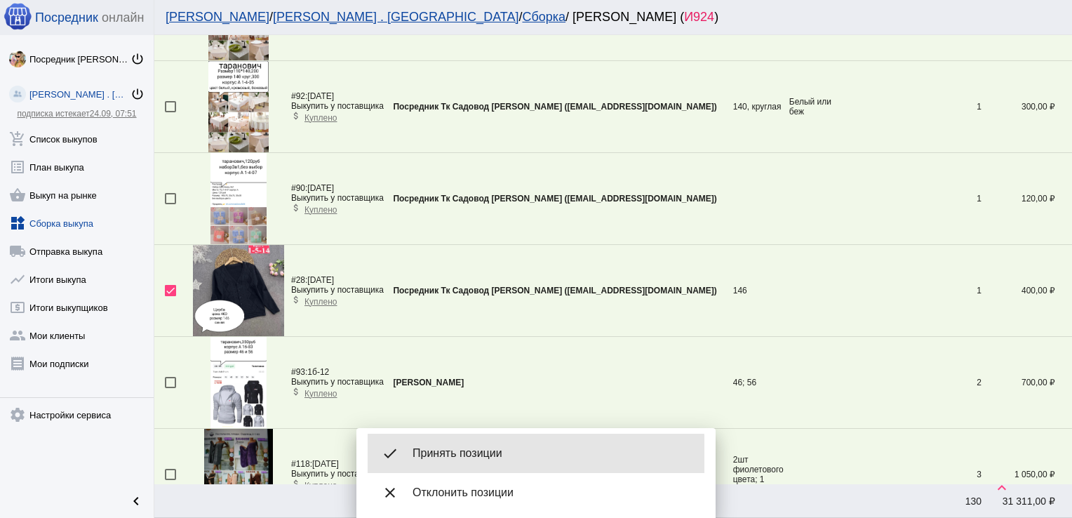
click at [513, 459] on span "Принять позиции" at bounding box center [553, 453] width 281 height 14
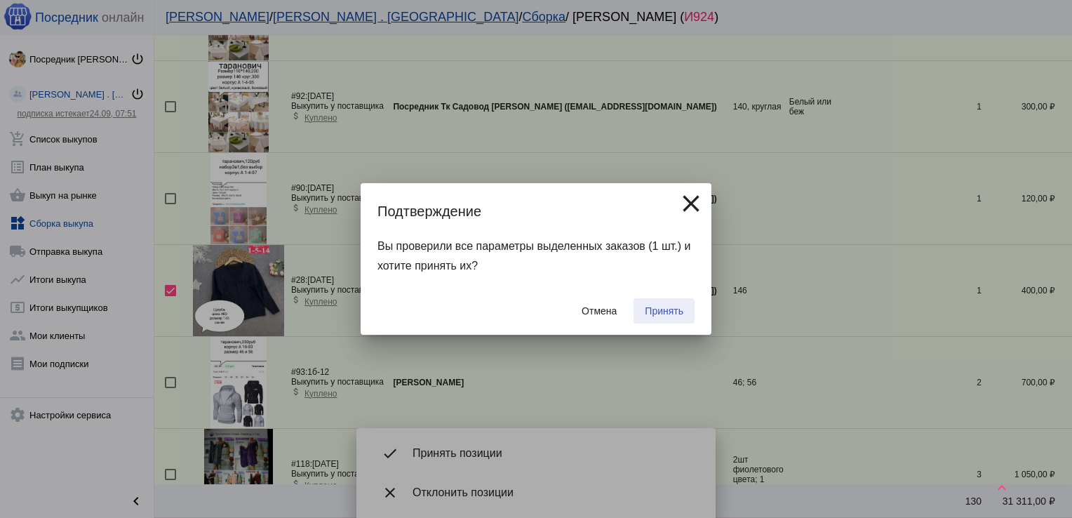
click at [659, 305] on span "Принять" at bounding box center [664, 310] width 39 height 11
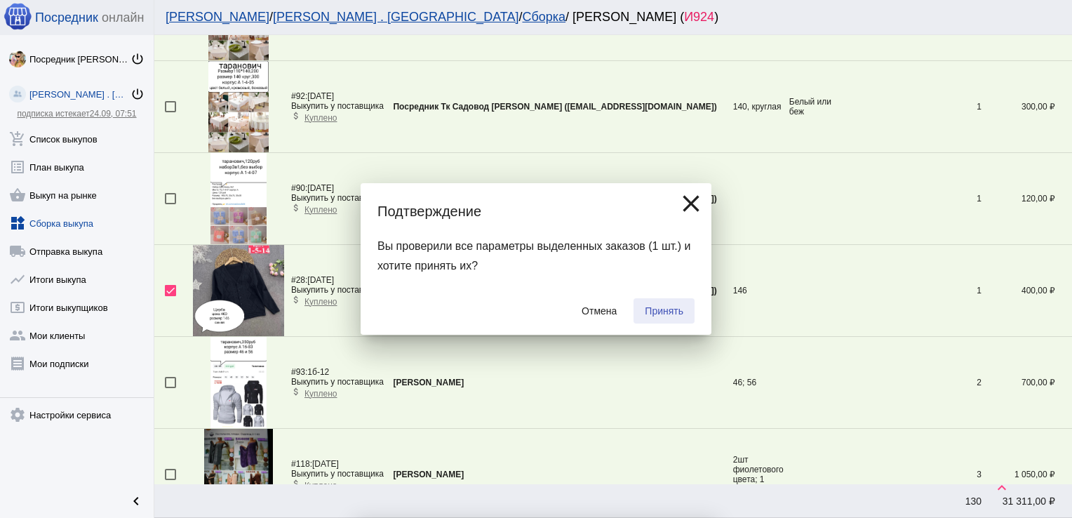
checkbox input "false"
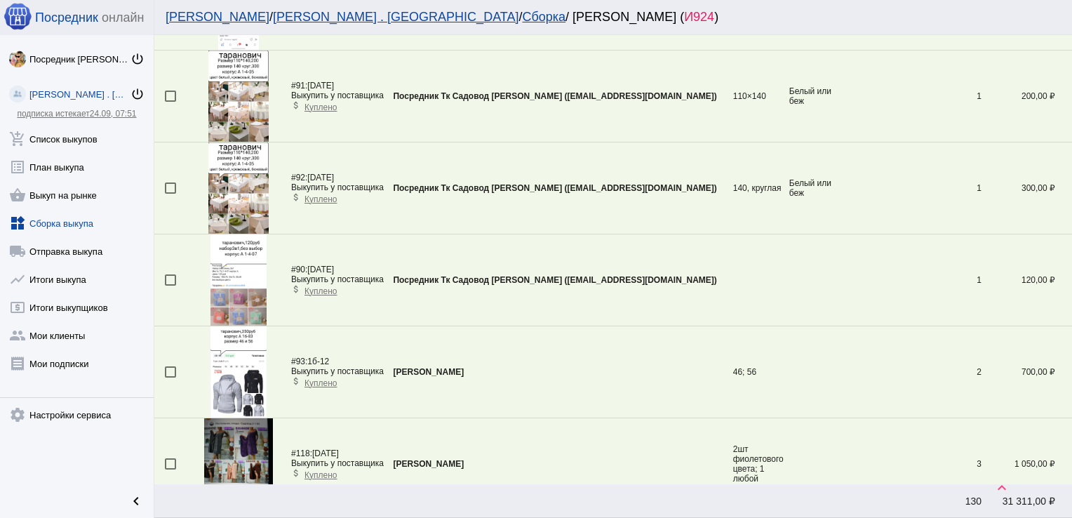
scroll to position [1701, 0]
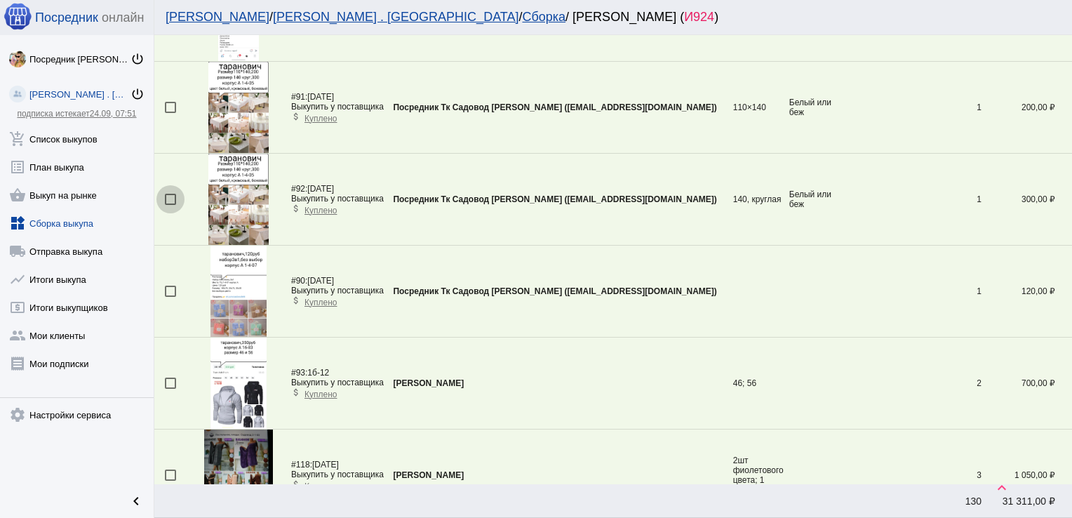
click at [171, 194] on div at bounding box center [170, 199] width 11 height 11
click at [171, 205] on input "checkbox" at bounding box center [170, 205] width 1 height 1
checkbox input "true"
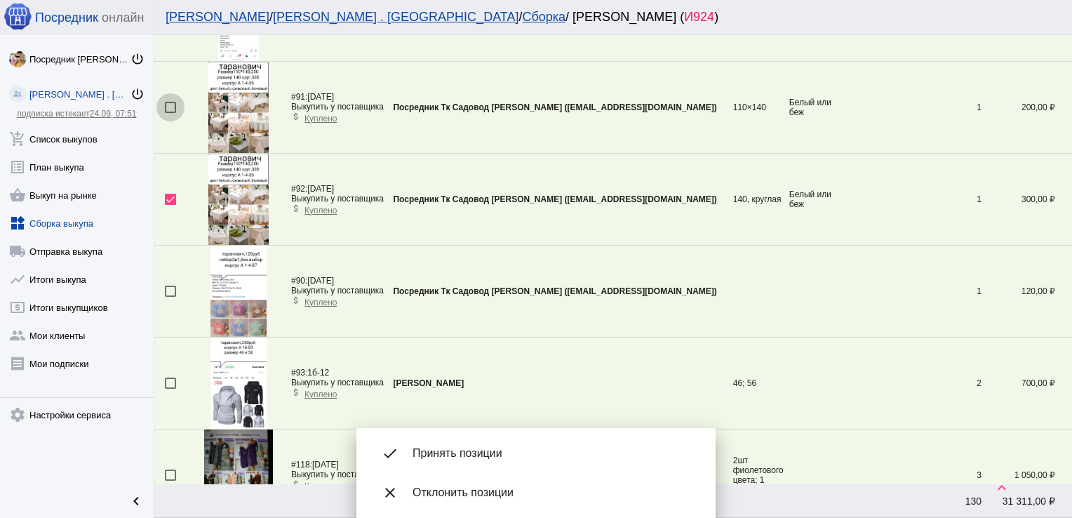
click at [171, 103] on div at bounding box center [170, 107] width 11 height 11
click at [171, 113] on input "checkbox" at bounding box center [170, 113] width 1 height 1
checkbox input "true"
click at [168, 288] on div at bounding box center [170, 291] width 11 height 11
click at [170, 297] on input "checkbox" at bounding box center [170, 297] width 1 height 1
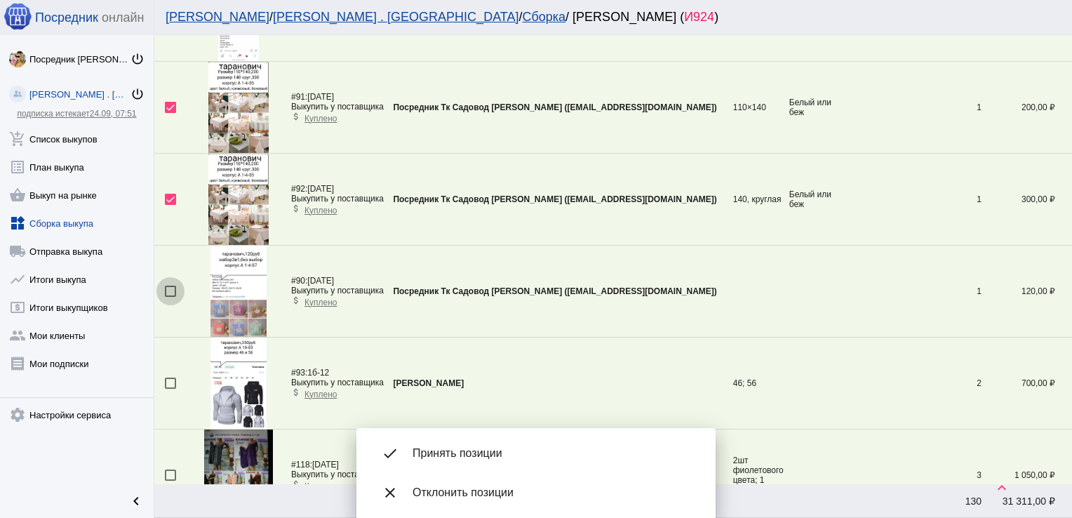
checkbox input "true"
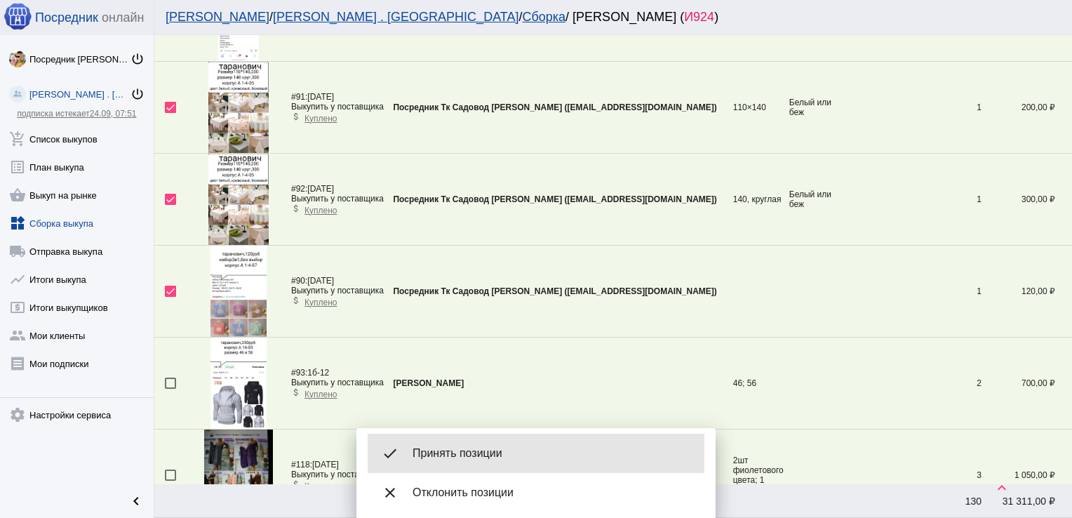
click at [505, 443] on div "done Принять позиции" at bounding box center [536, 453] width 337 height 39
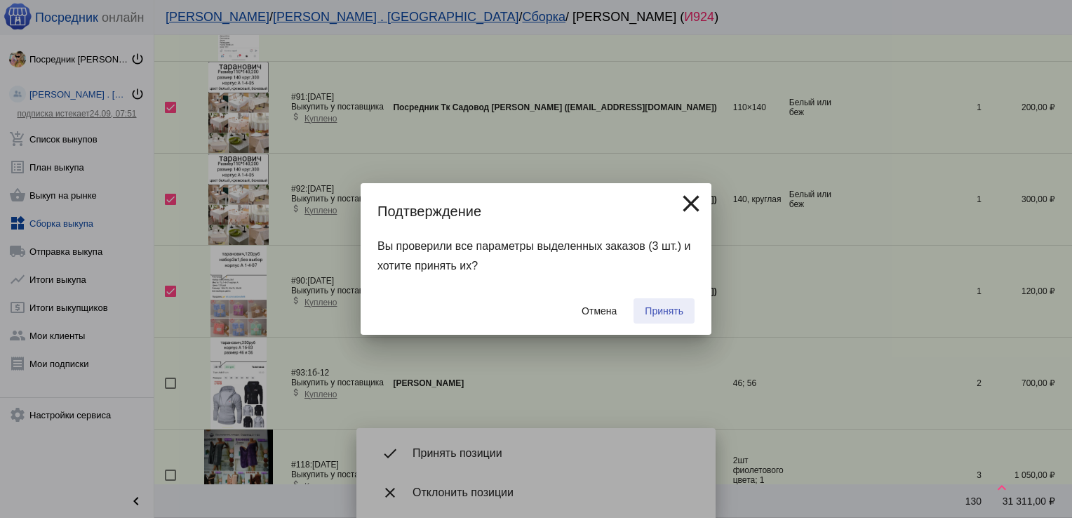
click at [661, 313] on span "Принять" at bounding box center [664, 310] width 39 height 11
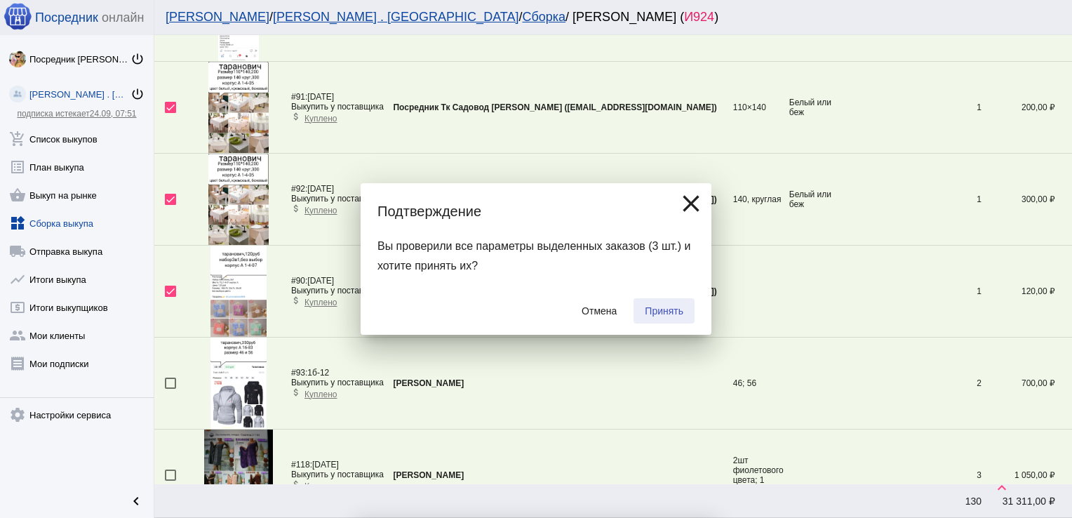
checkbox input "false"
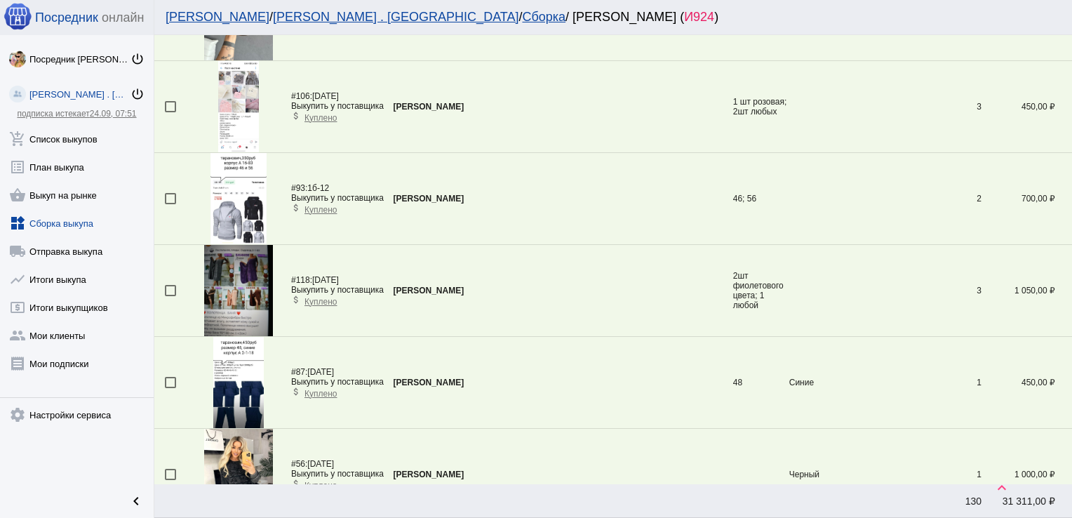
scroll to position [4319, 0]
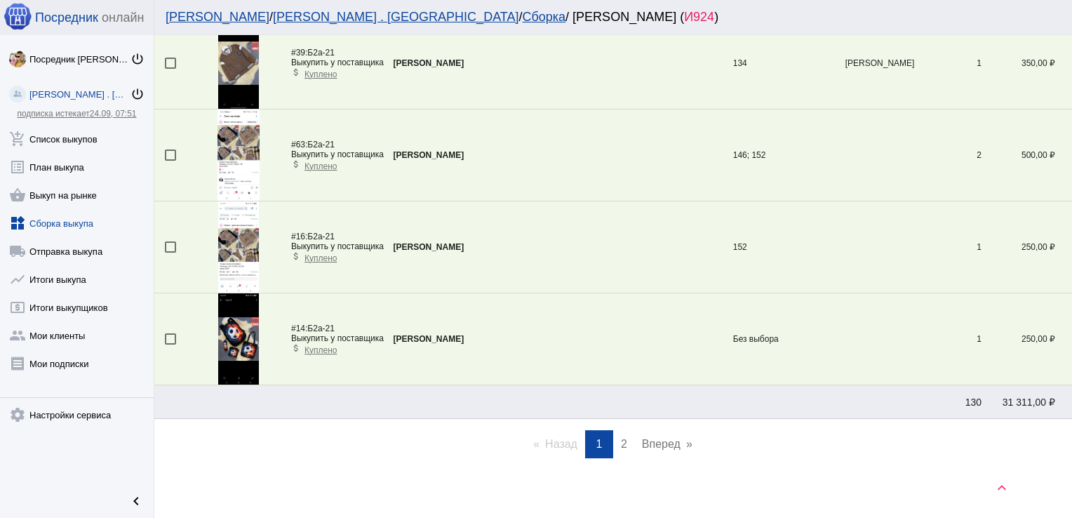
click at [614, 434] on link "page 2" at bounding box center [624, 444] width 20 height 28
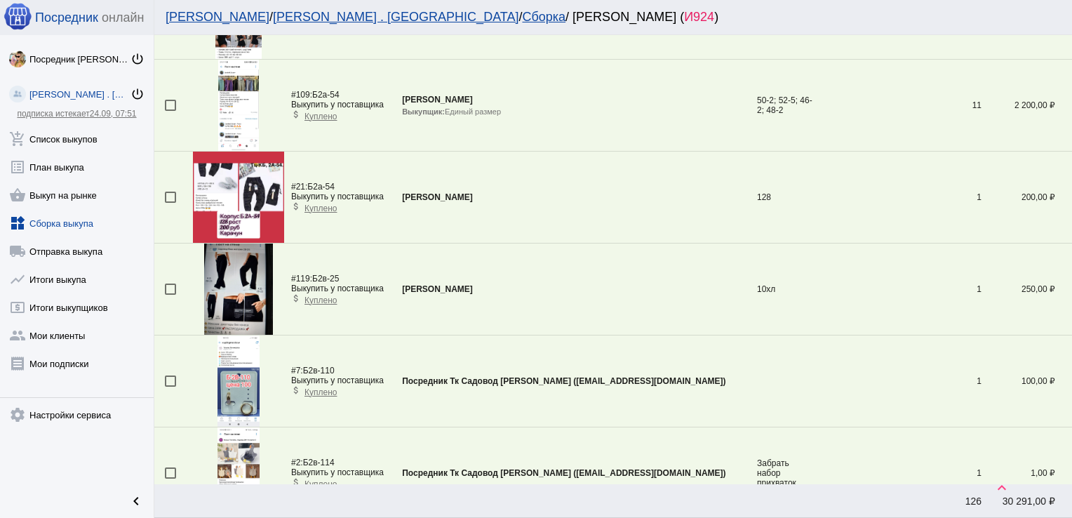
scroll to position [783, 0]
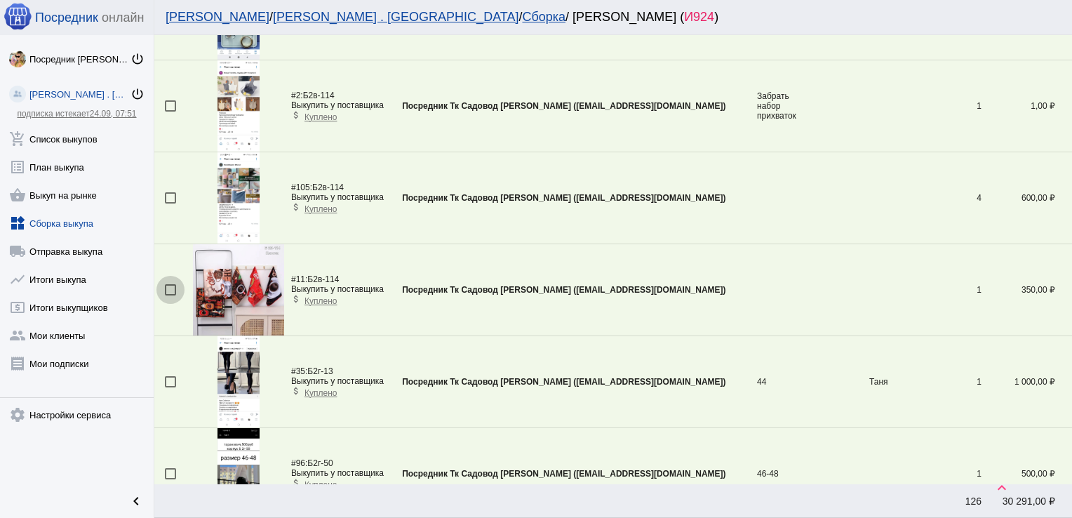
click at [171, 288] on div at bounding box center [170, 289] width 11 height 11
click at [171, 295] on input "checkbox" at bounding box center [170, 295] width 1 height 1
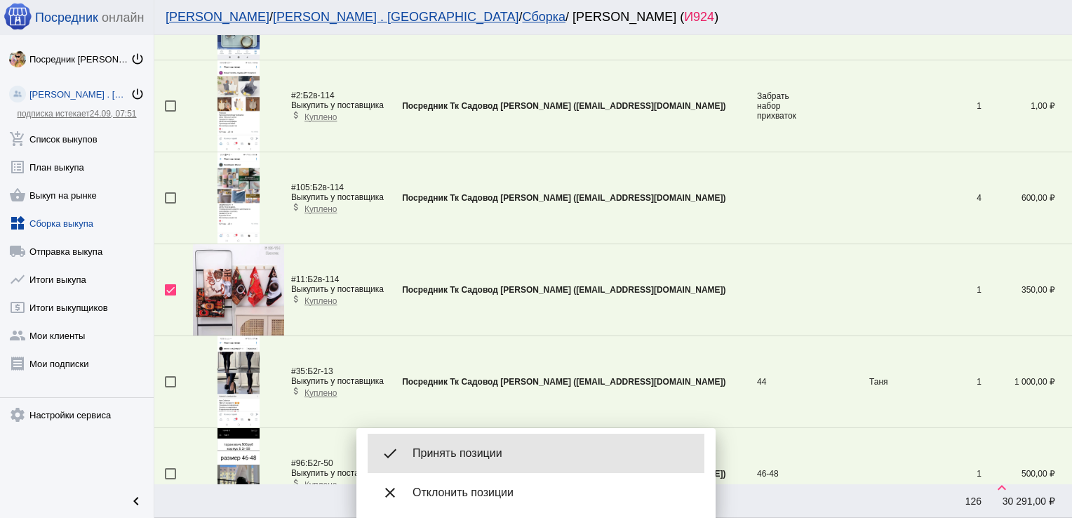
click at [510, 455] on span "Принять позиции" at bounding box center [553, 453] width 281 height 14
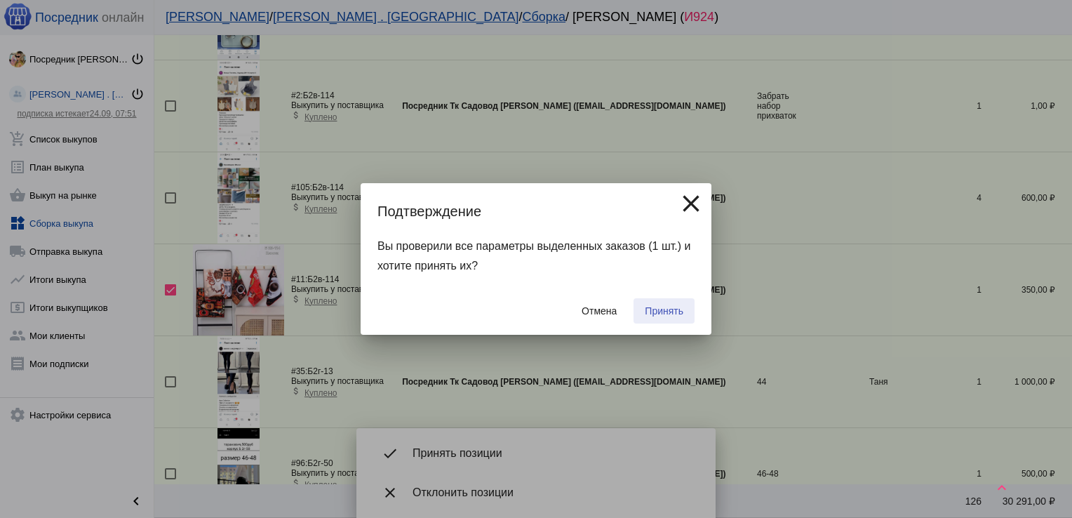
click at [665, 313] on span "Принять" at bounding box center [664, 310] width 39 height 11
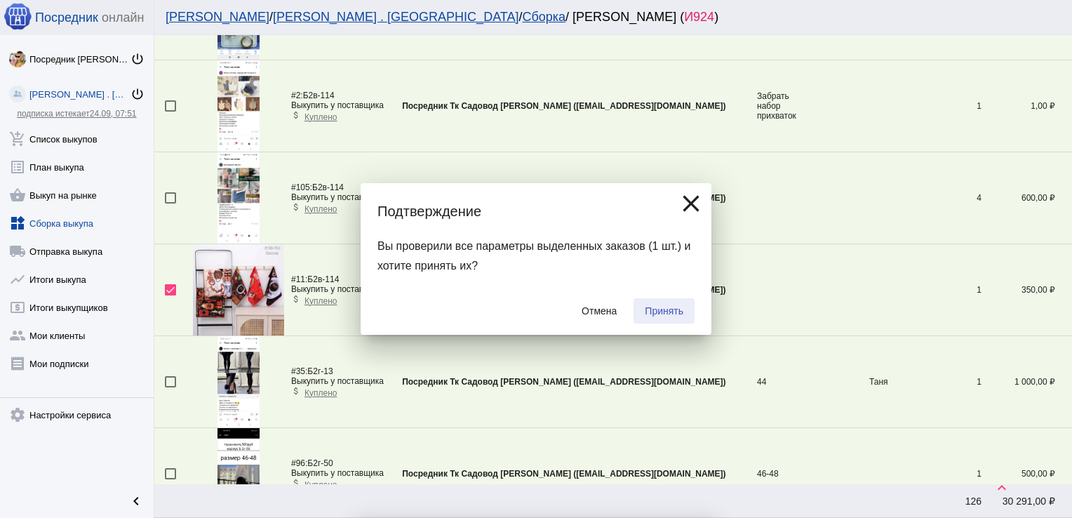
checkbox input "false"
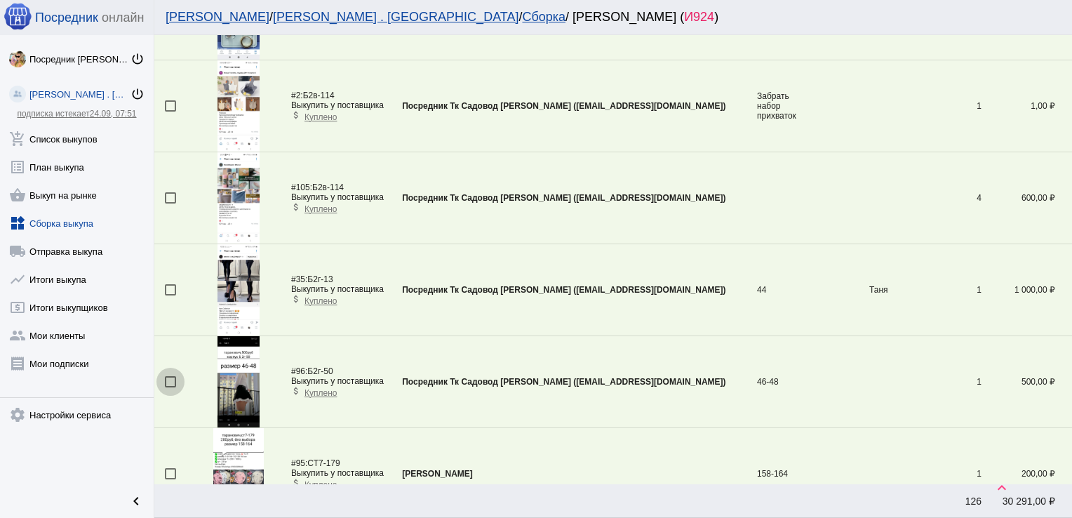
click at [174, 377] on div at bounding box center [170, 381] width 11 height 11
click at [171, 387] on input "checkbox" at bounding box center [170, 387] width 1 height 1
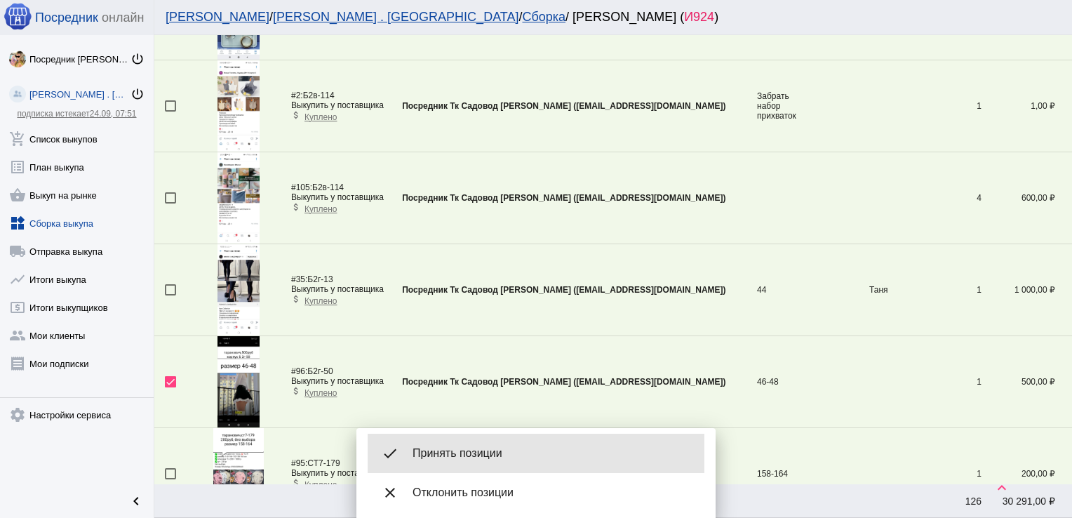
click at [483, 448] on span "Принять позиции" at bounding box center [553, 453] width 281 height 14
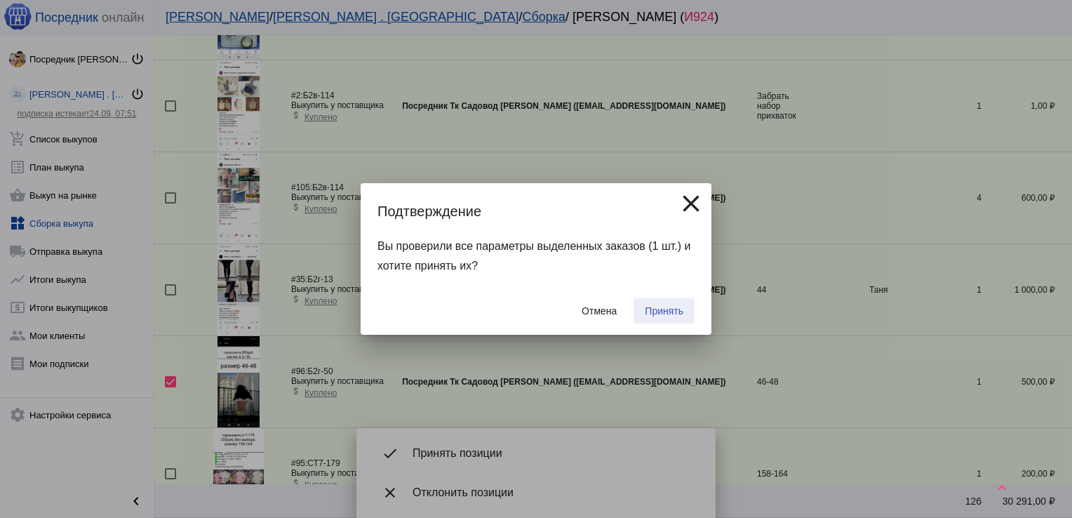
click at [669, 307] on span "Принять" at bounding box center [664, 310] width 39 height 11
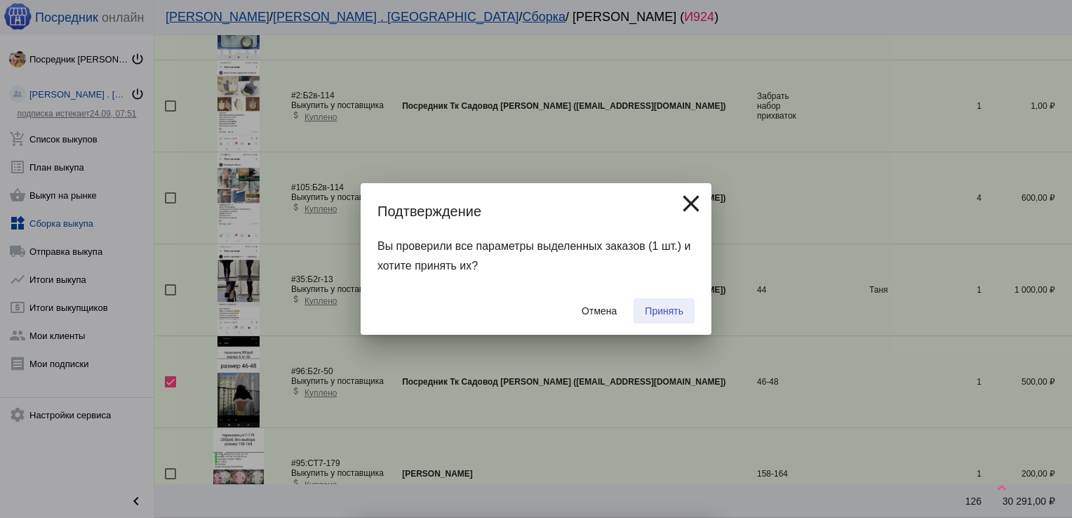
checkbox input "false"
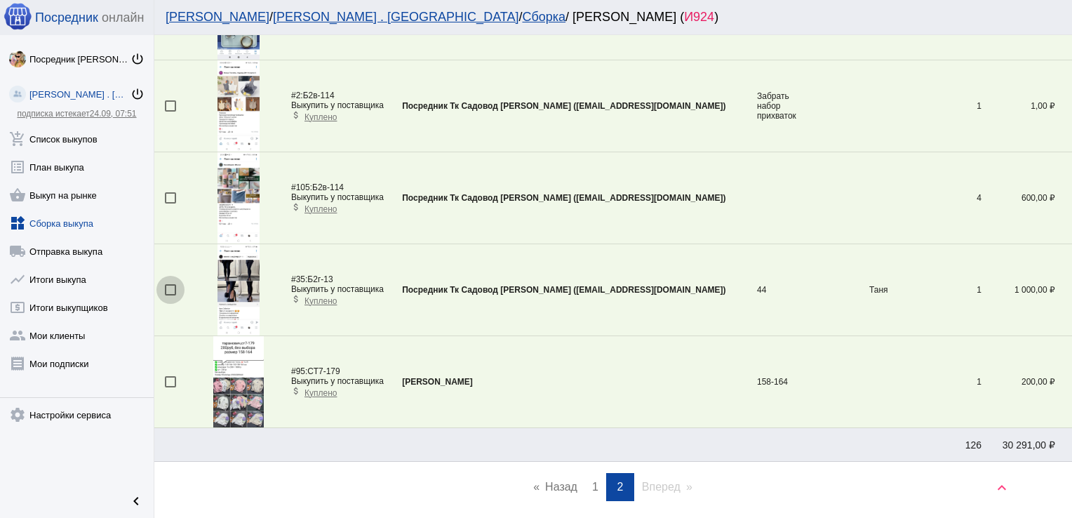
click at [170, 288] on div at bounding box center [170, 289] width 11 height 11
click at [170, 295] on input "checkbox" at bounding box center [170, 295] width 1 height 1
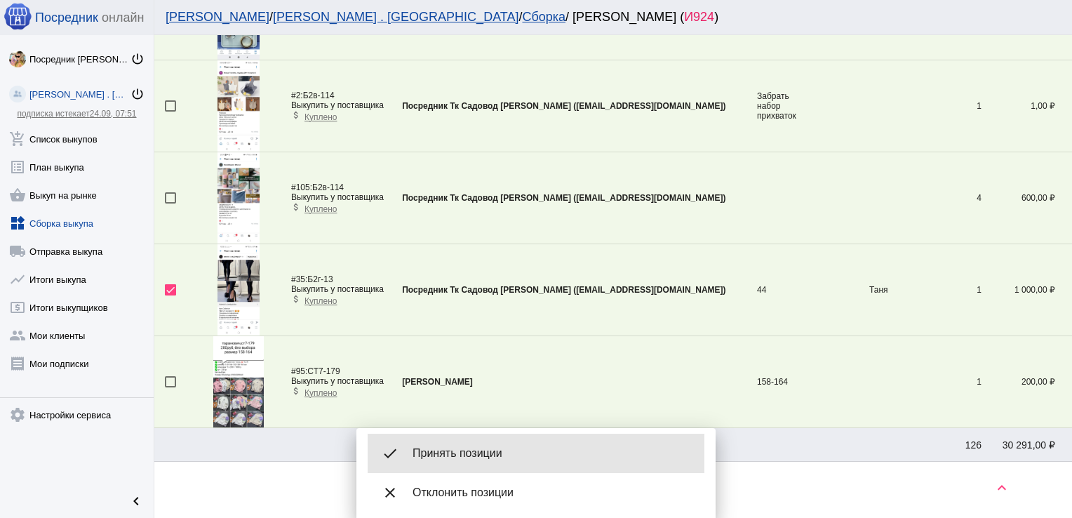
click at [472, 442] on div "done Принять позиции" at bounding box center [536, 453] width 337 height 39
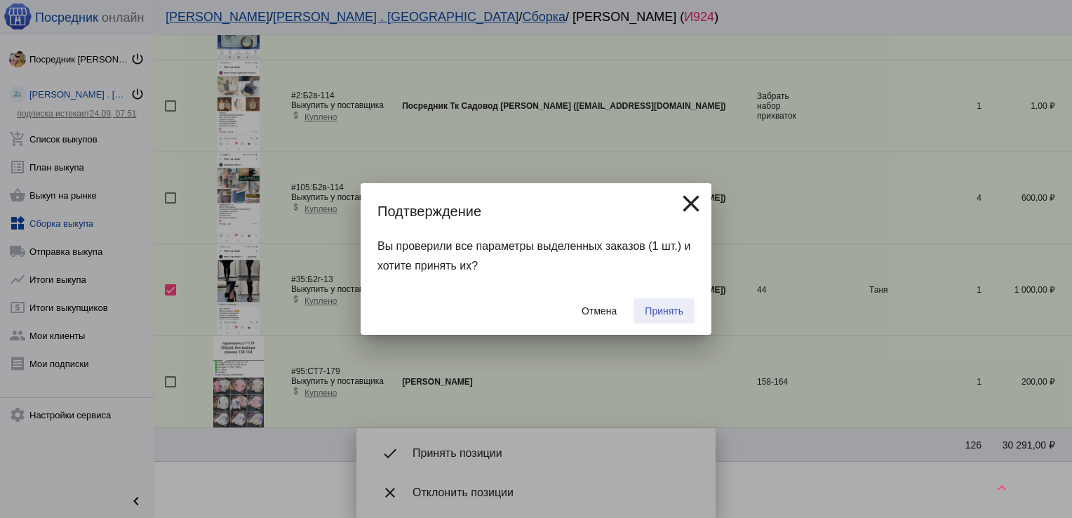
click at [660, 308] on span "Принять" at bounding box center [664, 310] width 39 height 11
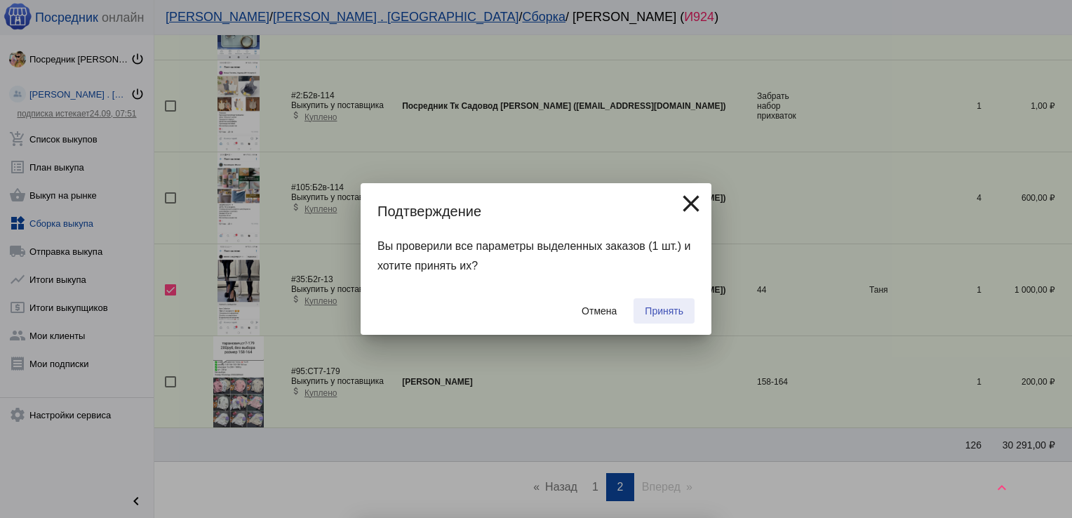
checkbox input "false"
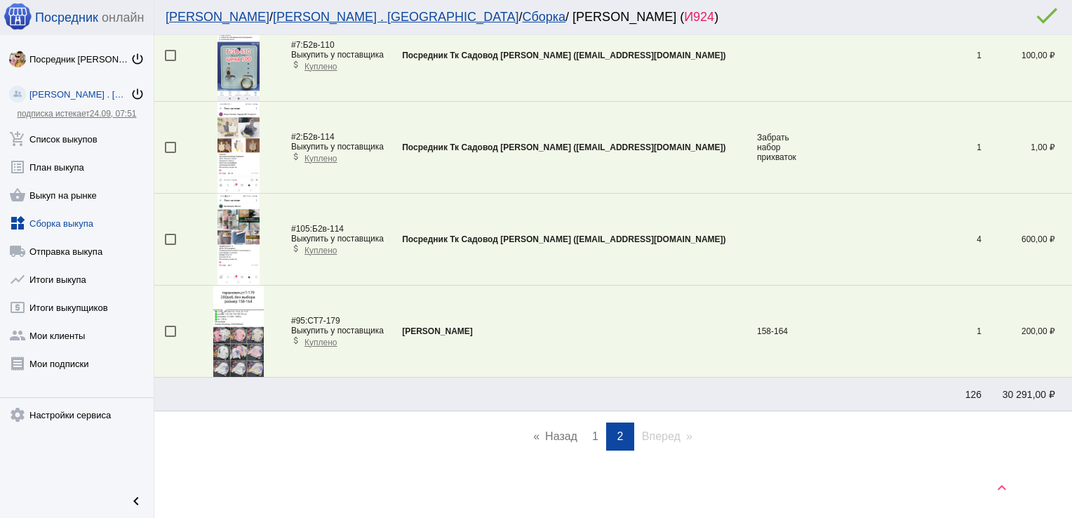
scroll to position [739, 0]
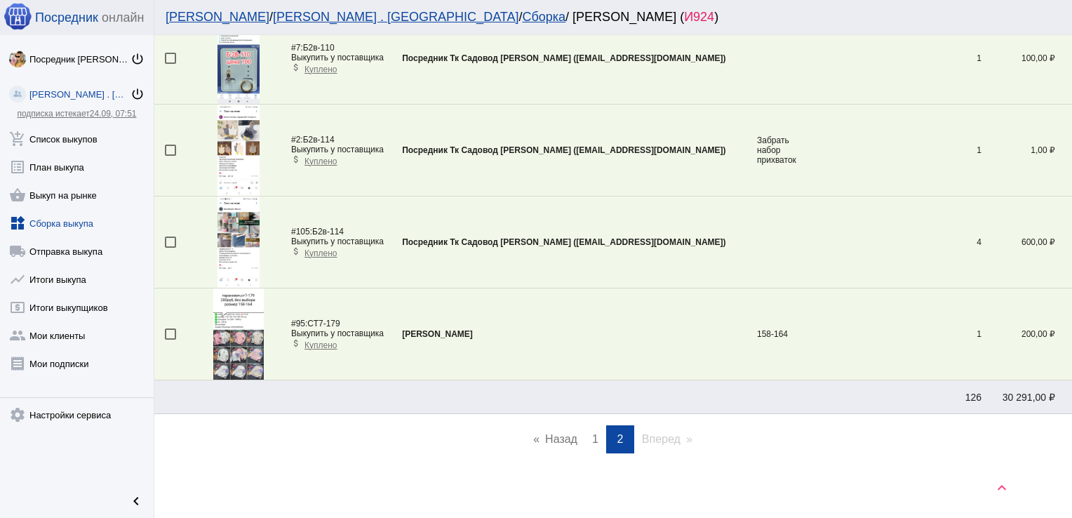
click at [592, 436] on span "1" at bounding box center [595, 439] width 6 height 12
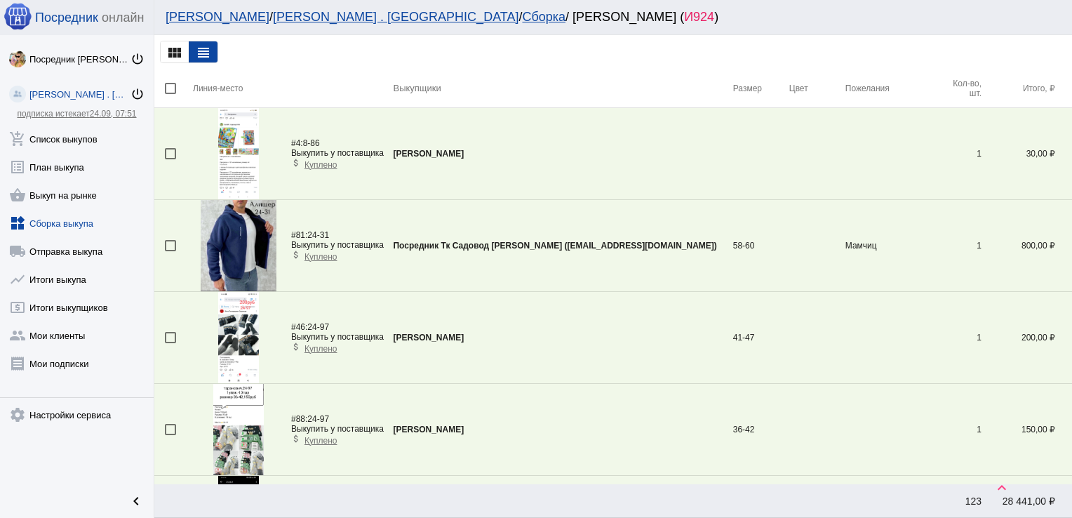
scroll to position [3354, 0]
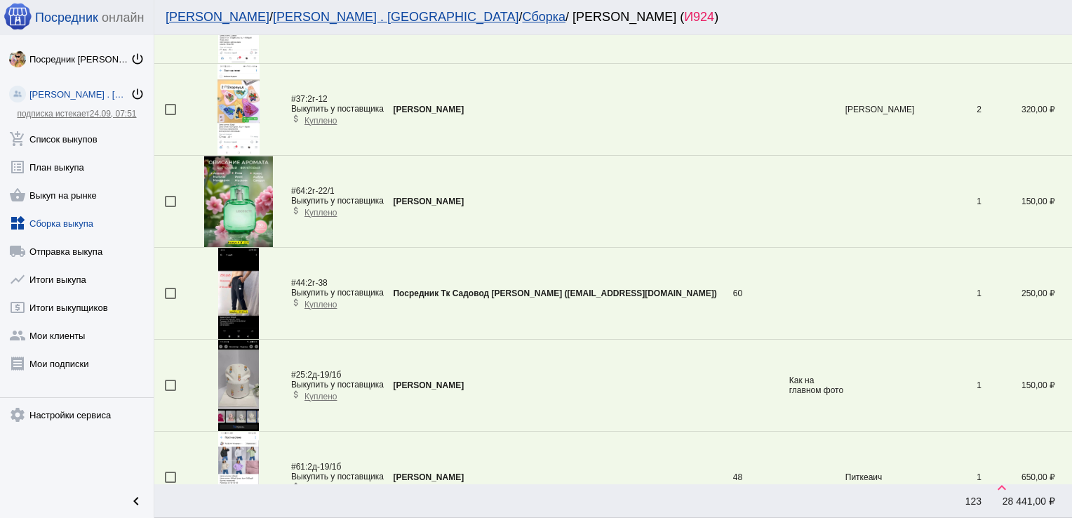
click at [227, 285] on img at bounding box center [238, 293] width 41 height 91
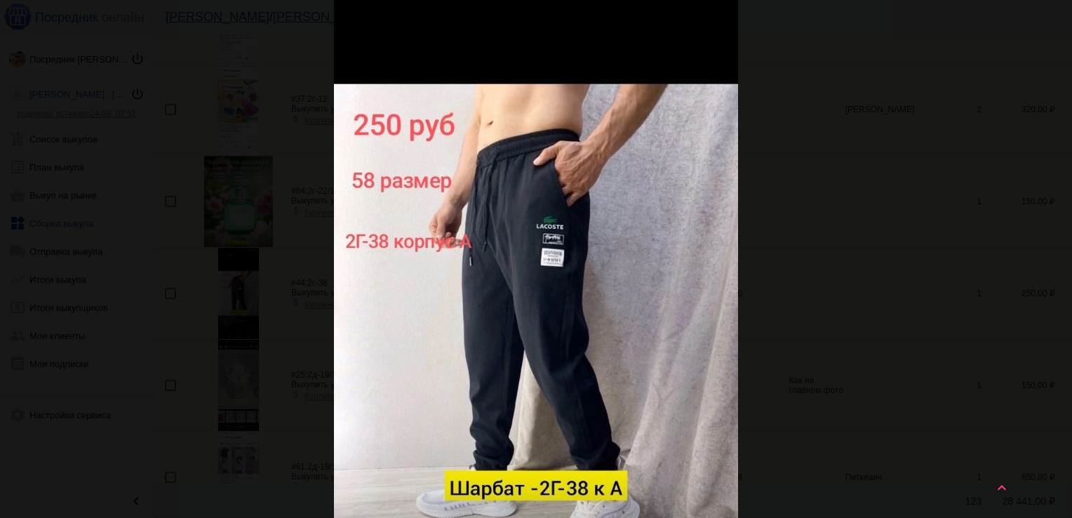
scroll to position [0, 0]
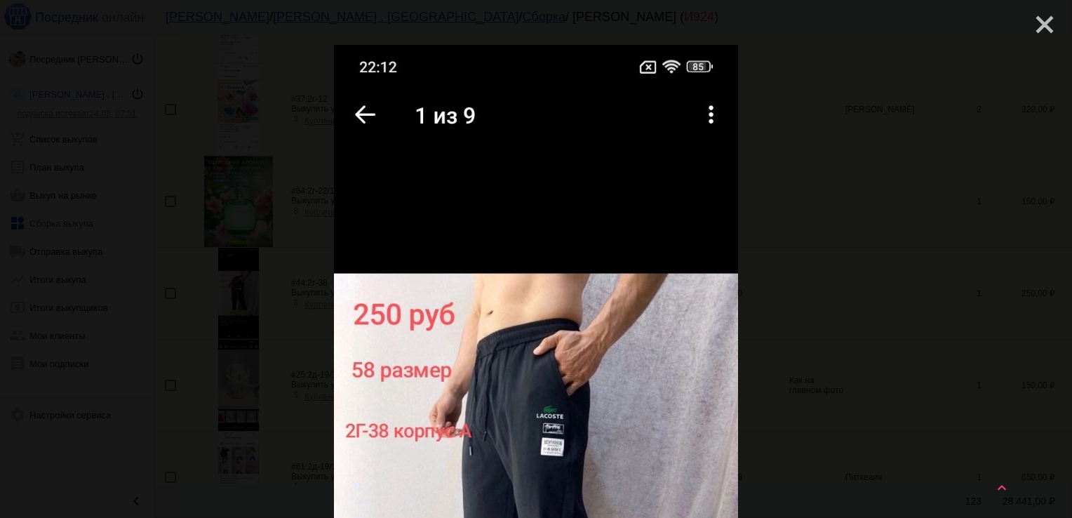
click at [1033, 21] on mat-icon "close" at bounding box center [1039, 19] width 17 height 17
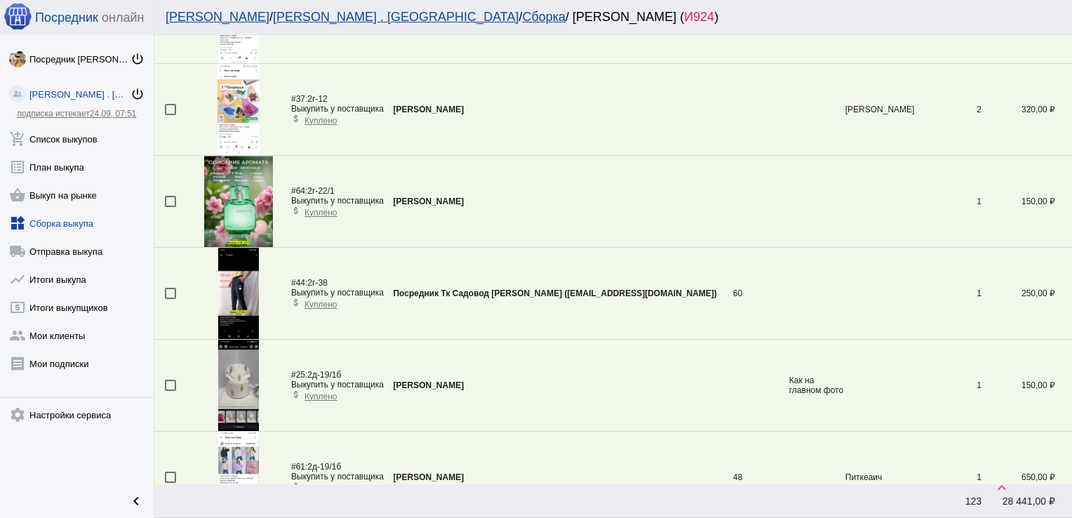
click at [232, 295] on img at bounding box center [238, 293] width 41 height 91
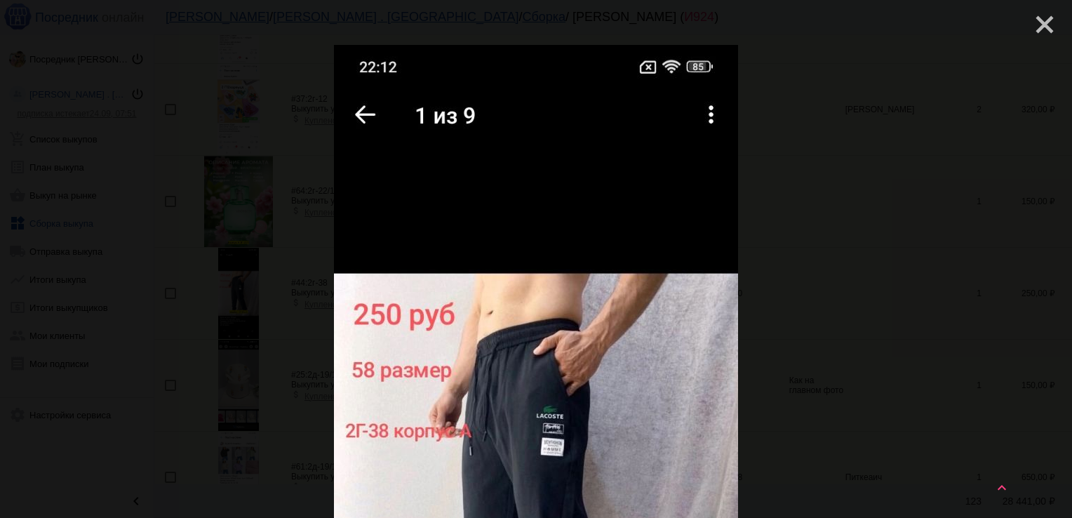
click at [1032, 27] on mat-icon "close" at bounding box center [1039, 19] width 17 height 17
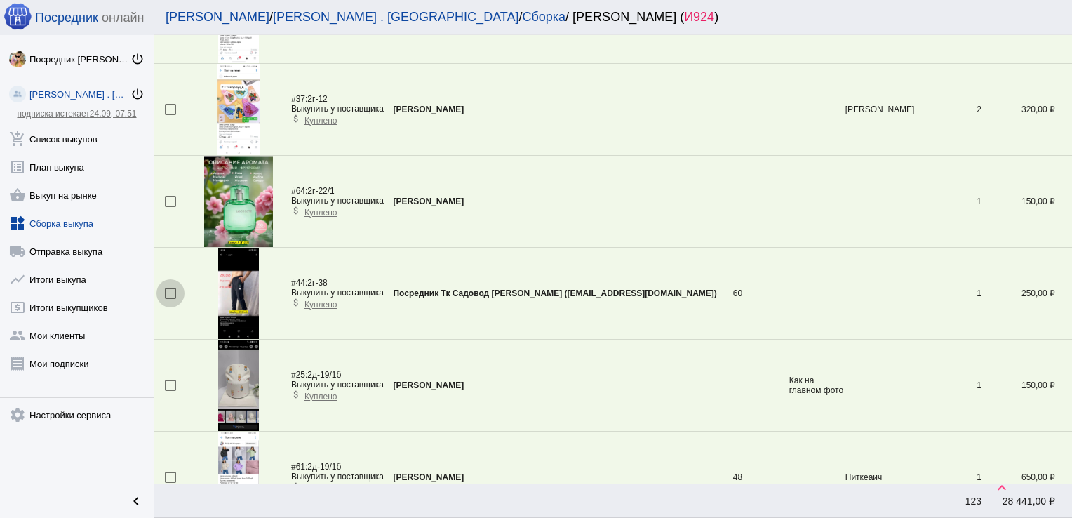
click at [170, 288] on div at bounding box center [170, 293] width 11 height 11
click at [170, 299] on input "checkbox" at bounding box center [170, 299] width 1 height 1
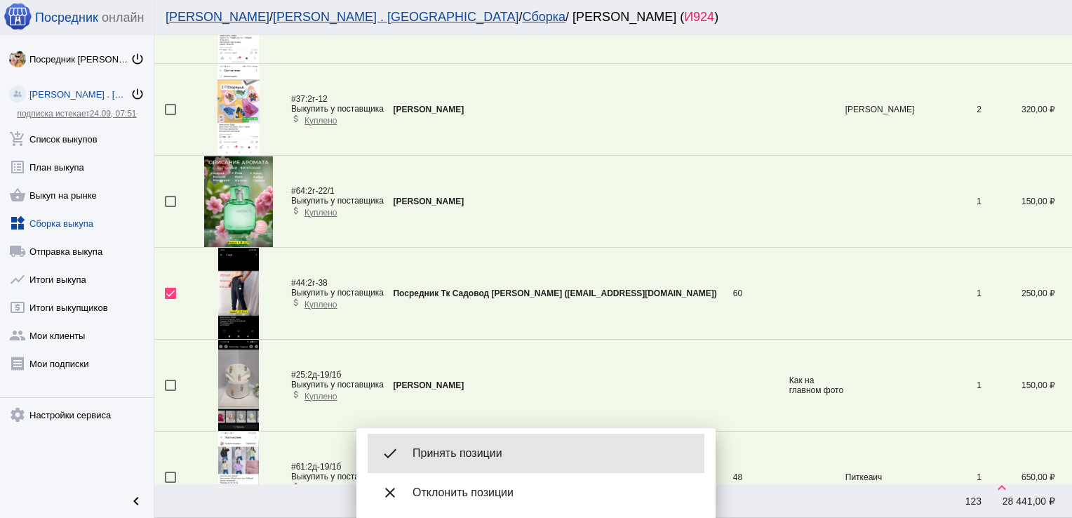
click at [486, 463] on div "done Принять позиции" at bounding box center [536, 453] width 337 height 39
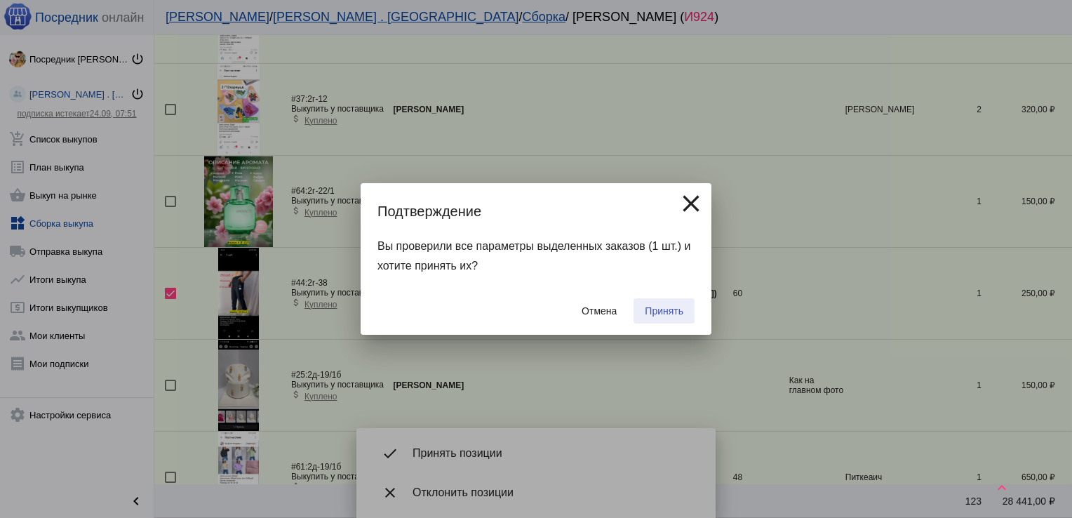
click at [656, 316] on span "Принять" at bounding box center [664, 310] width 39 height 11
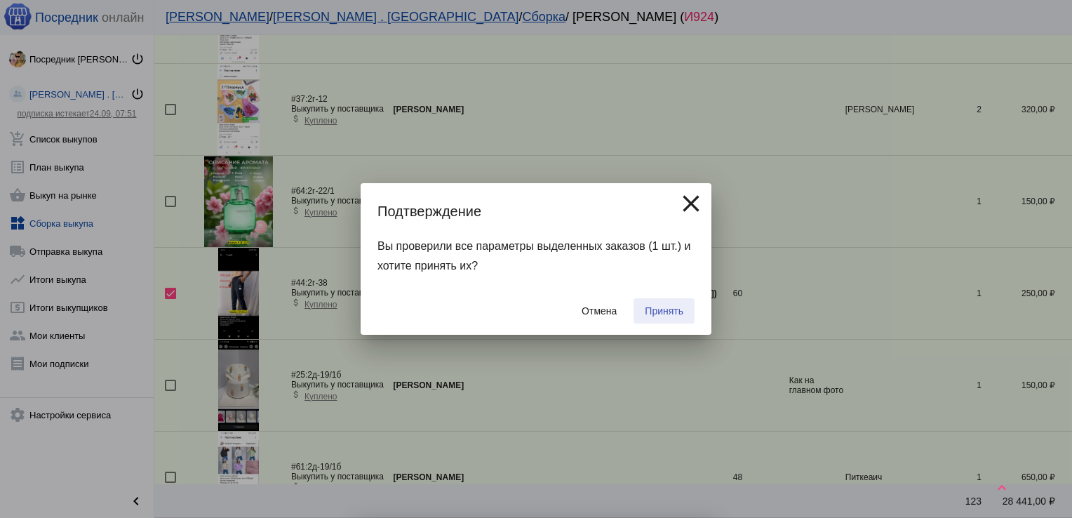
checkbox input "false"
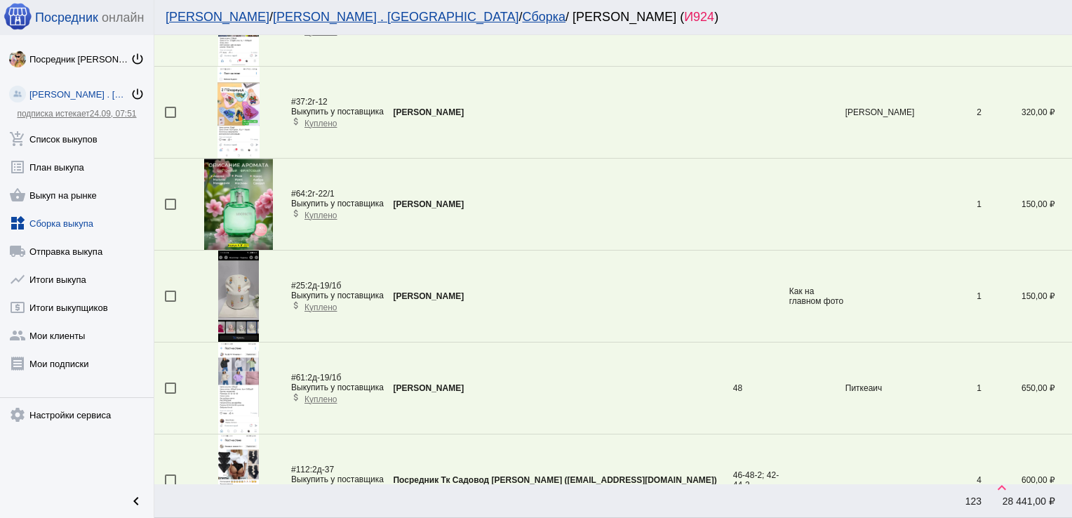
scroll to position [4319, 0]
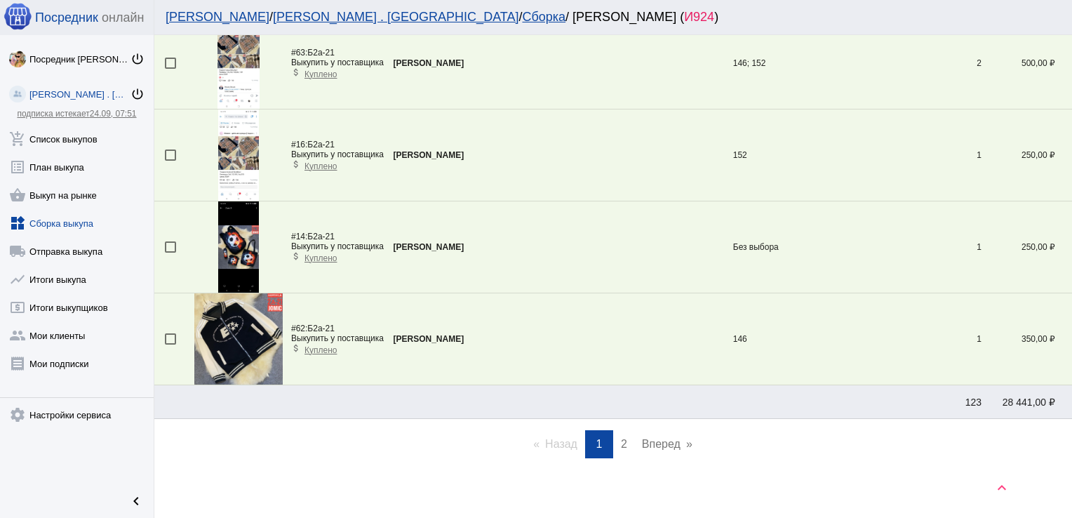
click at [614, 434] on link "page 2" at bounding box center [624, 444] width 20 height 28
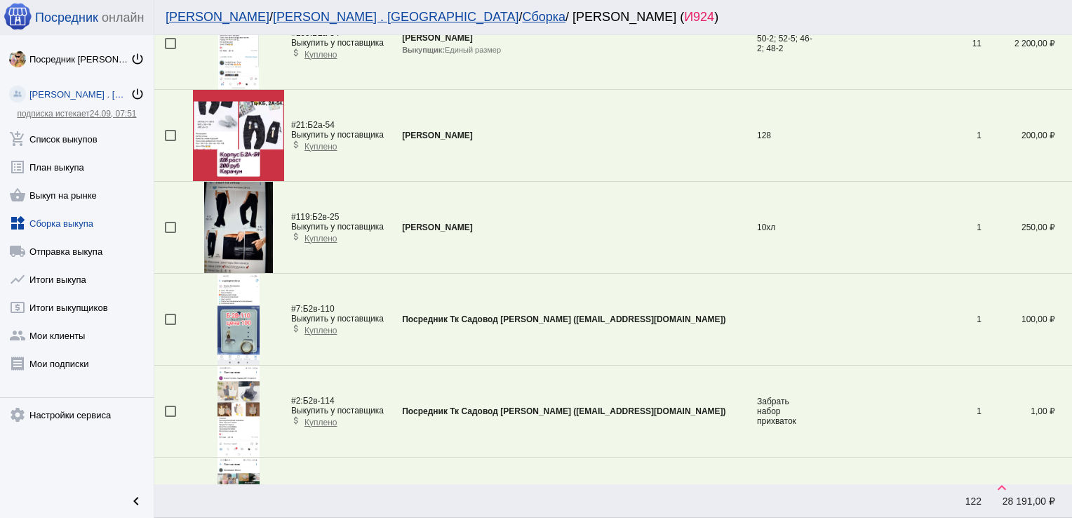
scroll to position [387, 0]
click at [173, 131] on div at bounding box center [170, 133] width 11 height 11
click at [171, 140] on input "checkbox" at bounding box center [170, 140] width 1 height 1
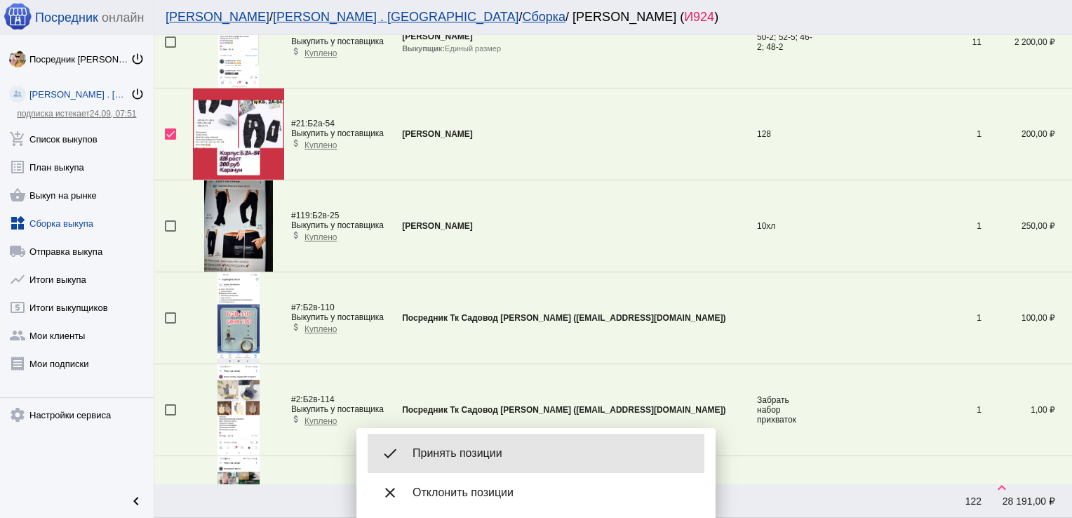
click at [483, 453] on span "Принять позиции" at bounding box center [553, 453] width 281 height 14
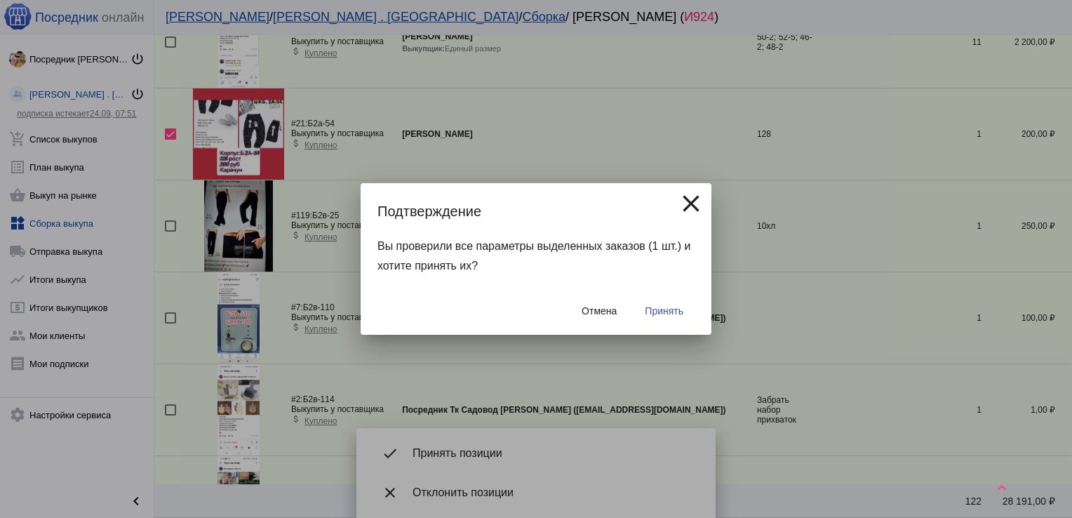
click at [656, 316] on span "Принять" at bounding box center [664, 310] width 39 height 11
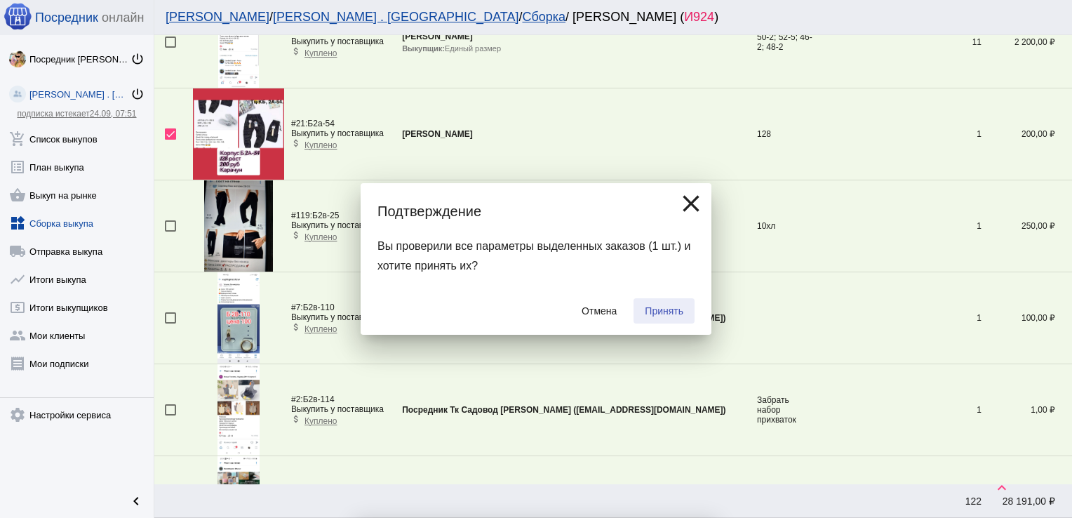
checkbox input "false"
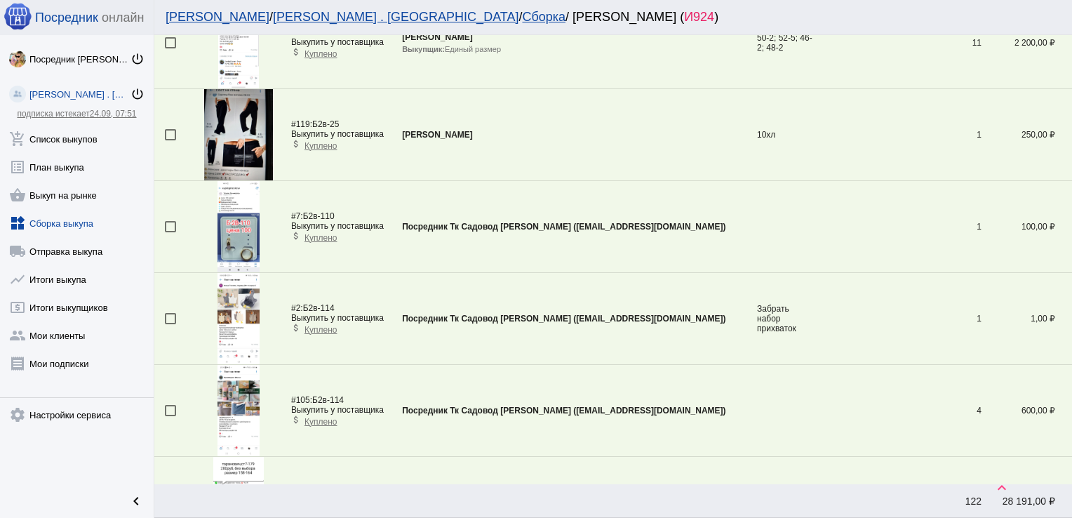
scroll to position [556, 0]
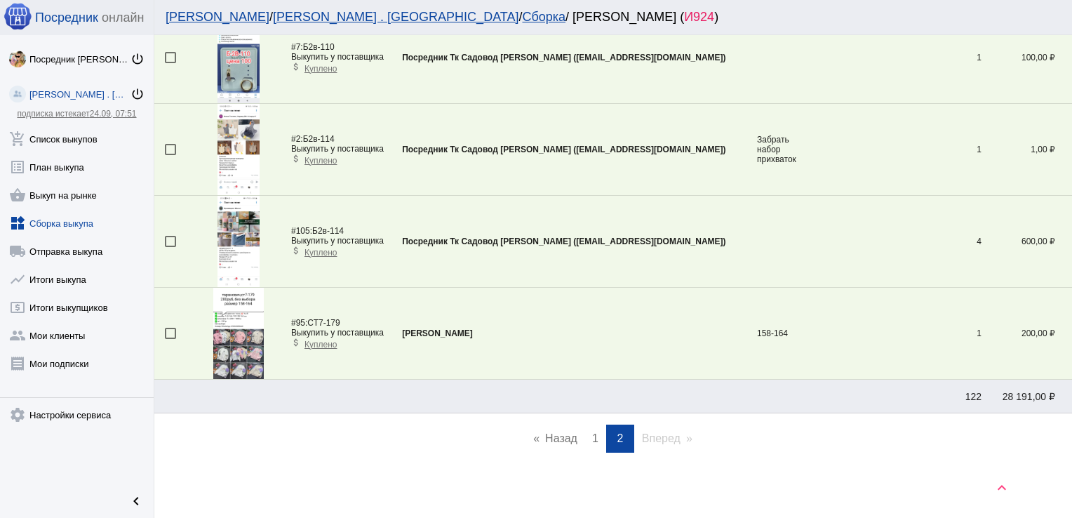
click at [585, 436] on link "page 1" at bounding box center [595, 439] width 20 height 28
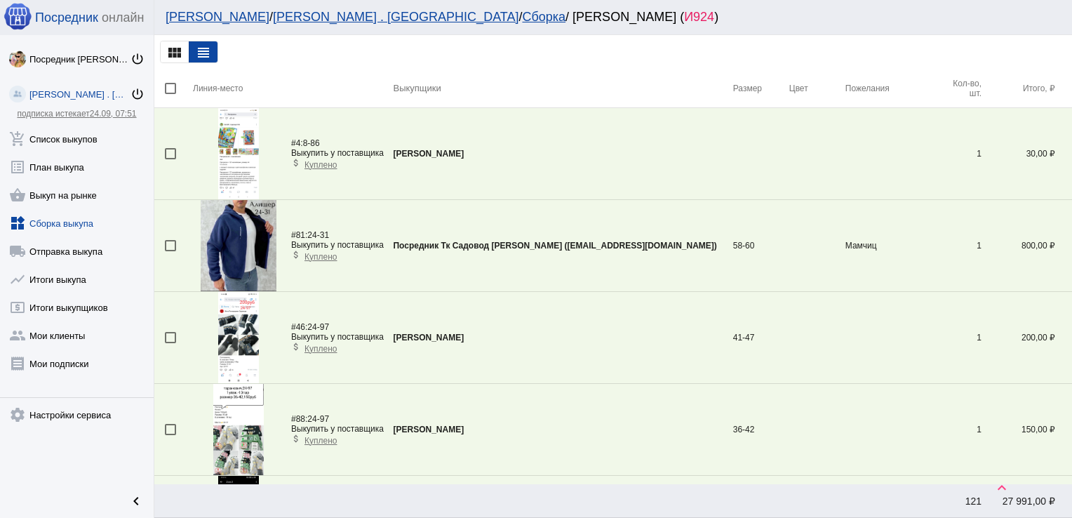
scroll to position [1426, 0]
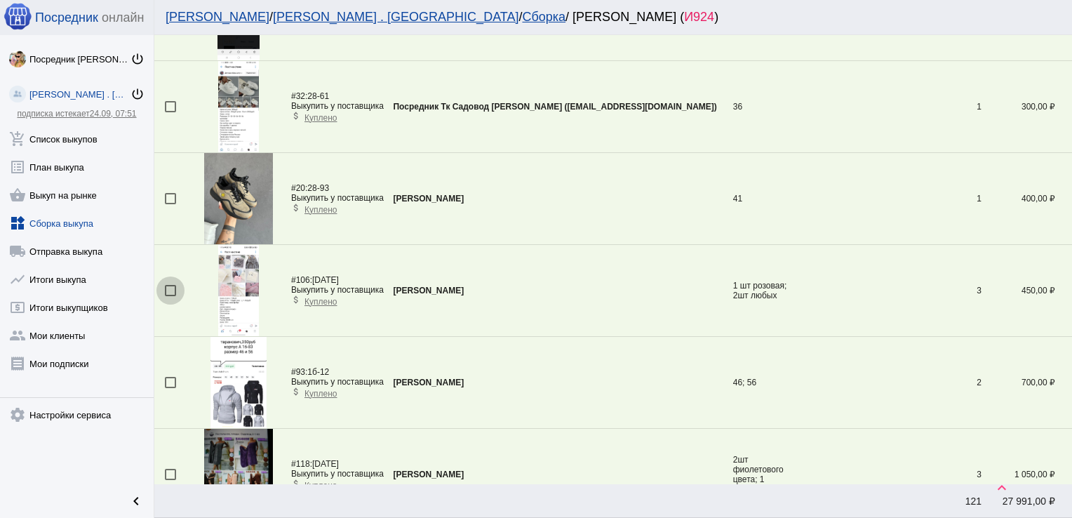
click at [168, 289] on div at bounding box center [170, 290] width 11 height 11
click at [170, 296] on input "checkbox" at bounding box center [170, 296] width 1 height 1
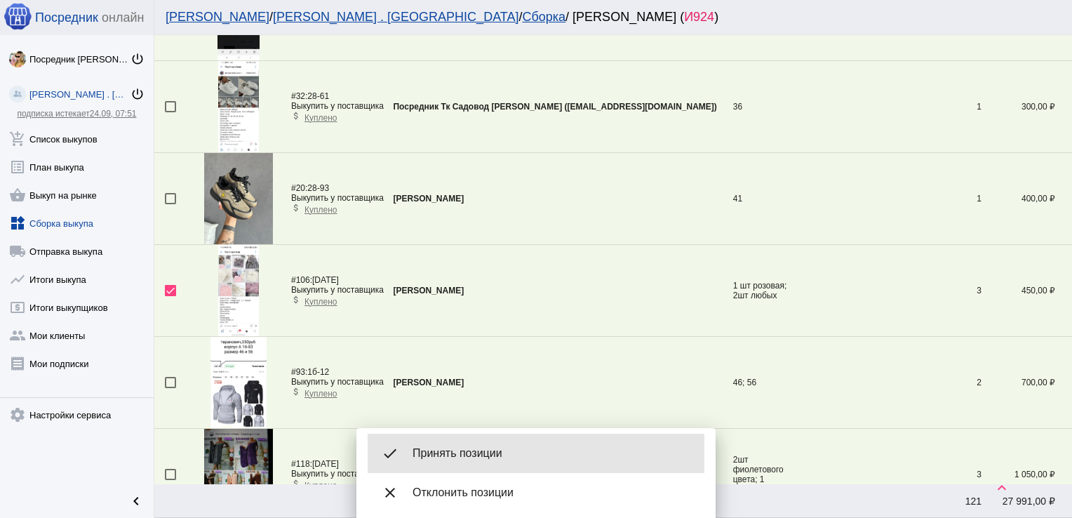
click at [484, 460] on div "done Принять позиции" at bounding box center [536, 453] width 337 height 39
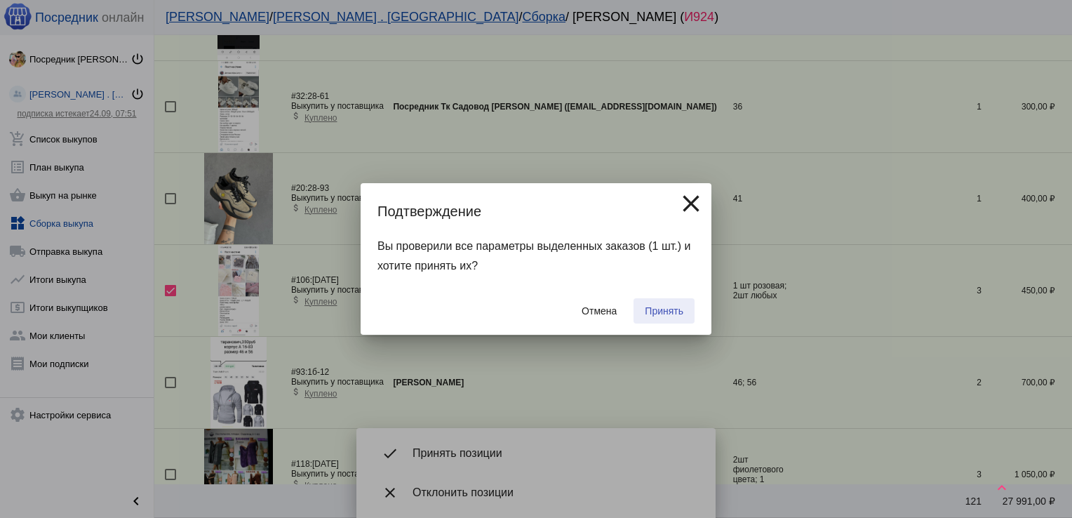
click at [655, 314] on span "Принять" at bounding box center [664, 310] width 39 height 11
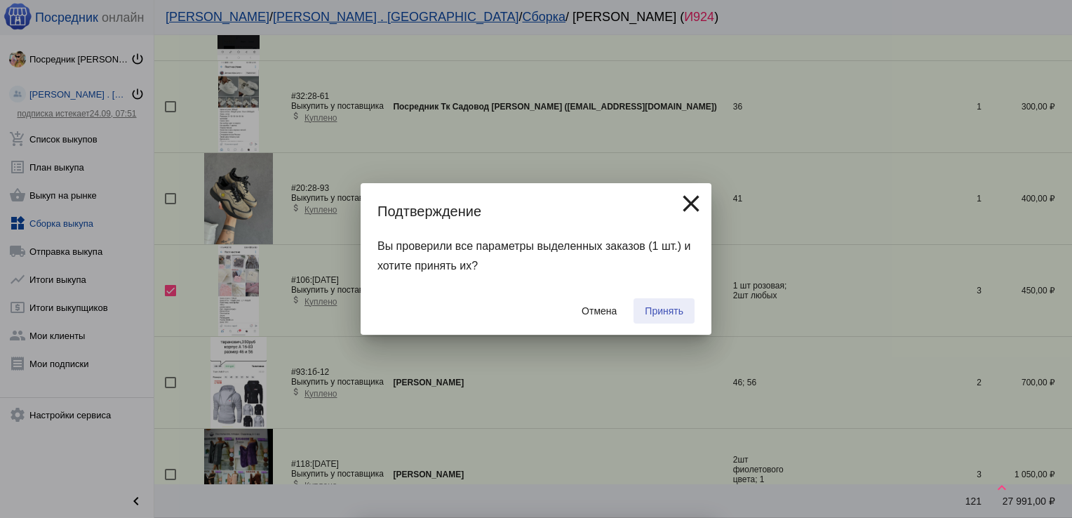
checkbox input "false"
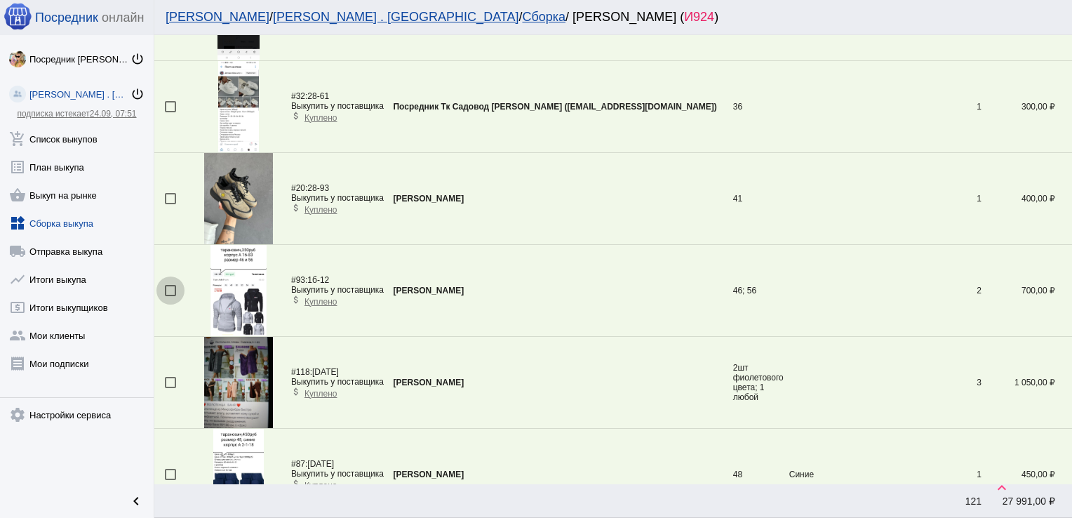
click at [169, 285] on div at bounding box center [170, 290] width 11 height 11
click at [170, 296] on input "checkbox" at bounding box center [170, 296] width 1 height 1
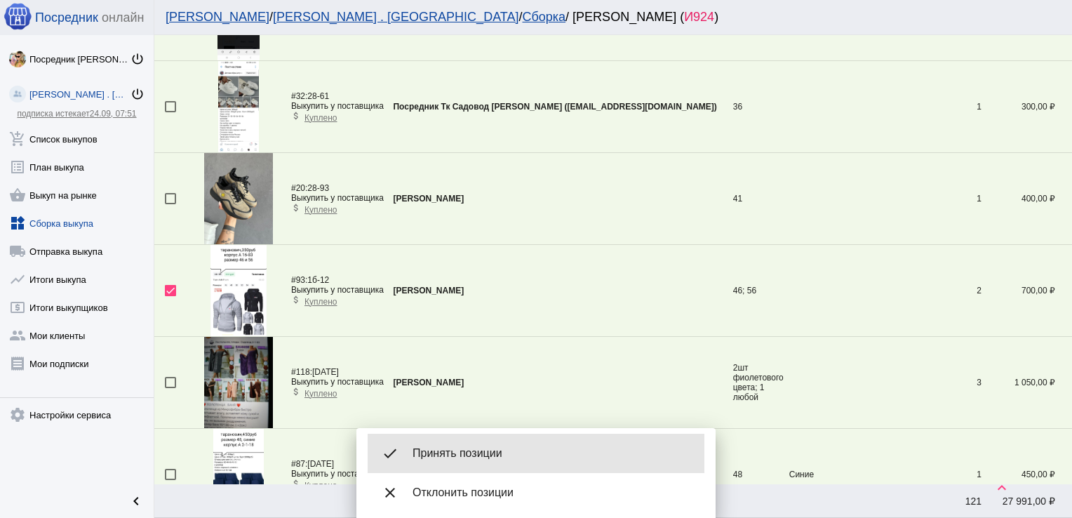
click at [485, 448] on span "Принять позиции" at bounding box center [553, 453] width 281 height 14
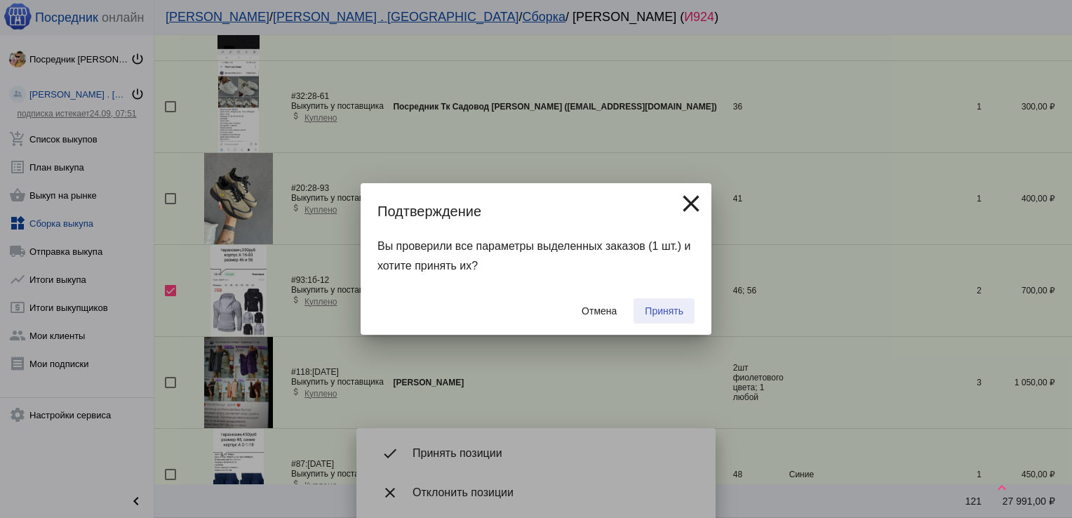
click at [674, 302] on button "Принять" at bounding box center [664, 310] width 61 height 25
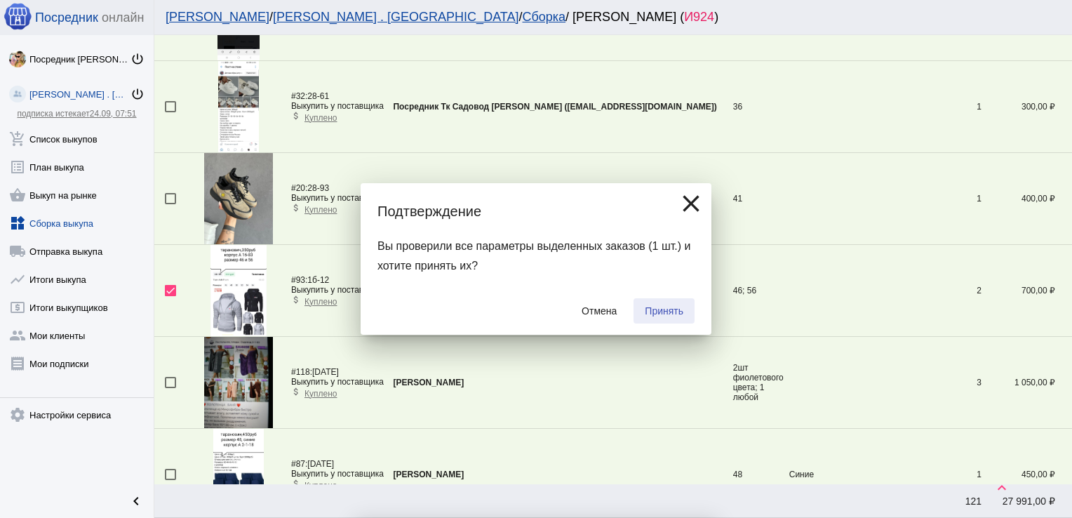
checkbox input "false"
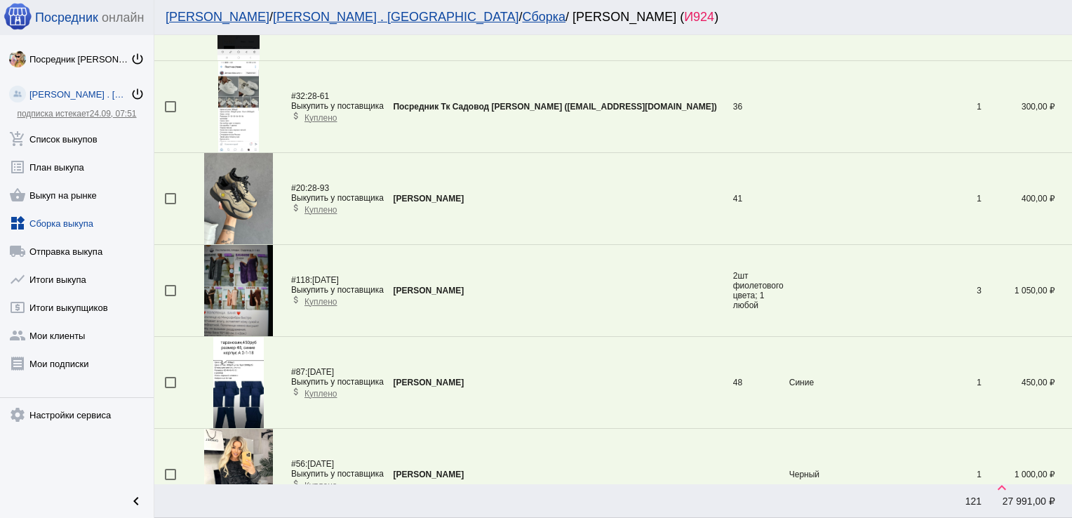
scroll to position [4319, 0]
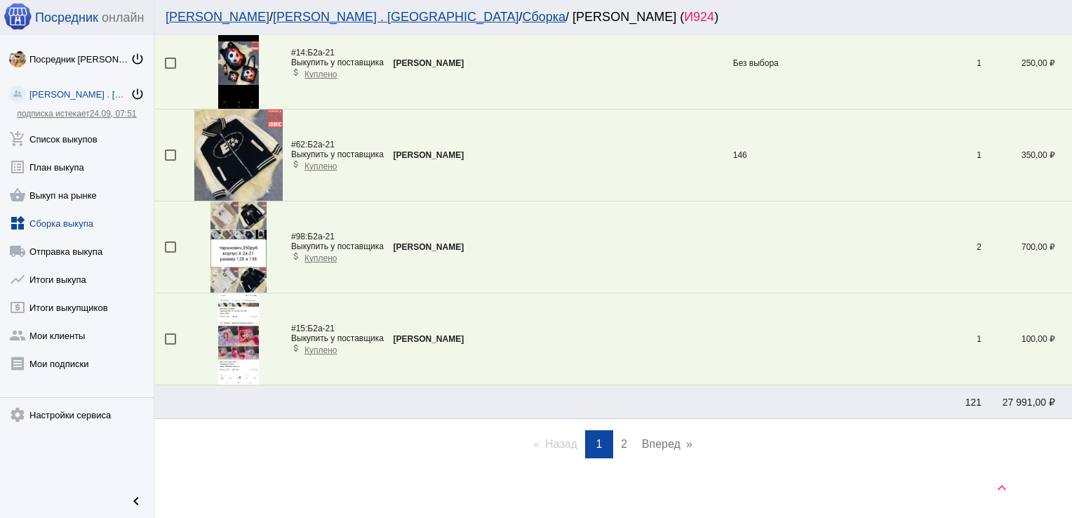
click at [620, 430] on link "page 2" at bounding box center [624, 444] width 20 height 28
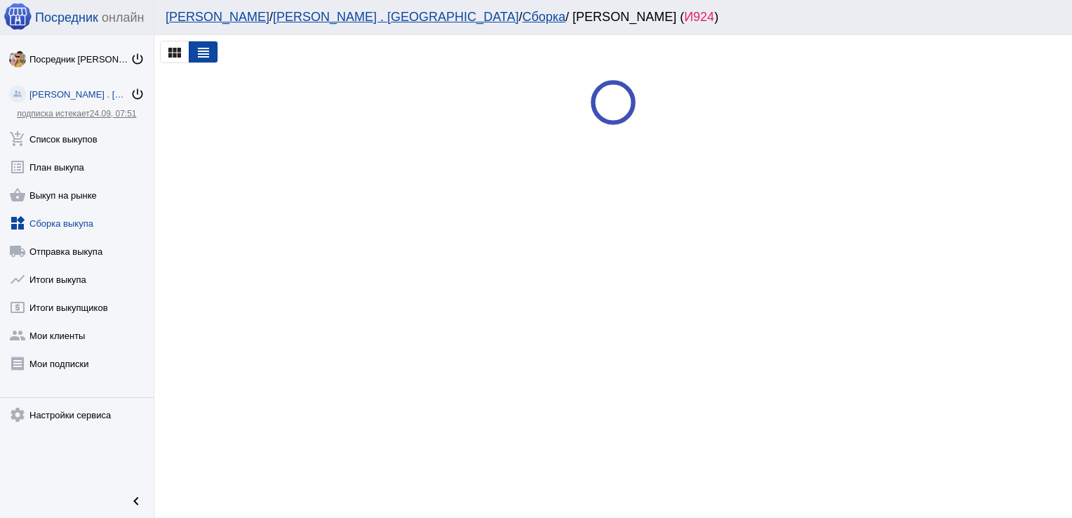
scroll to position [0, 0]
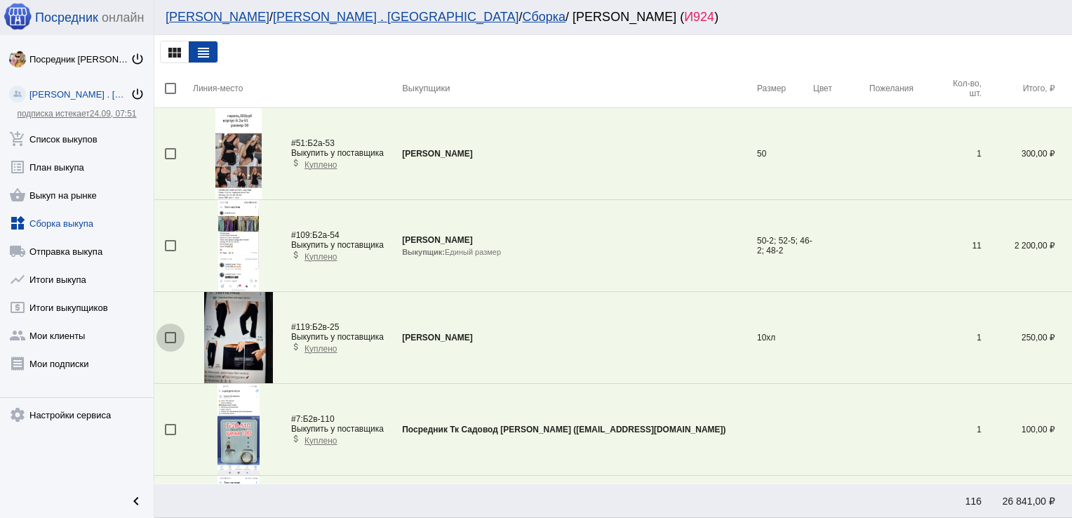
click at [171, 335] on div at bounding box center [170, 337] width 11 height 11
click at [171, 343] on input "checkbox" at bounding box center [170, 343] width 1 height 1
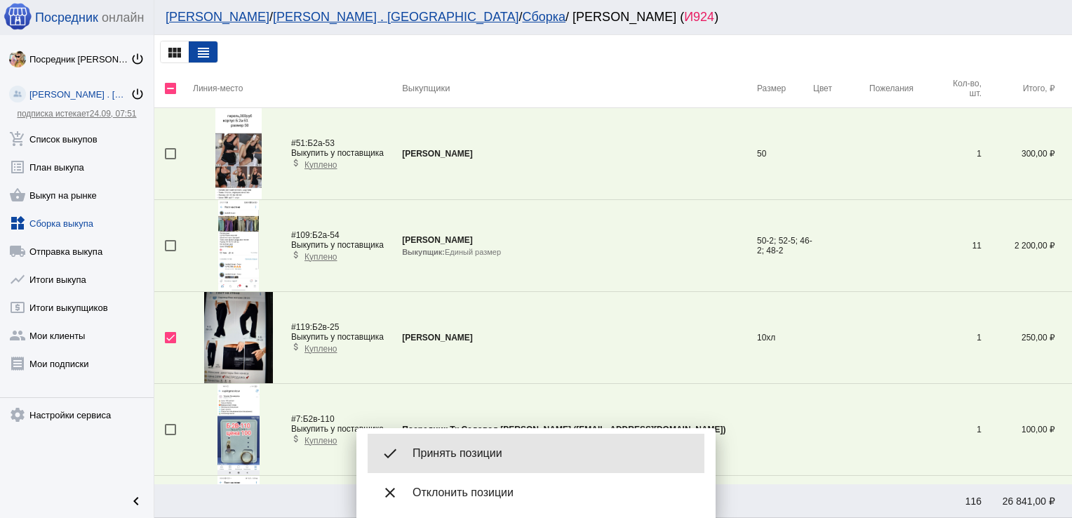
click at [477, 444] on div "done Принять позиции" at bounding box center [536, 453] width 337 height 39
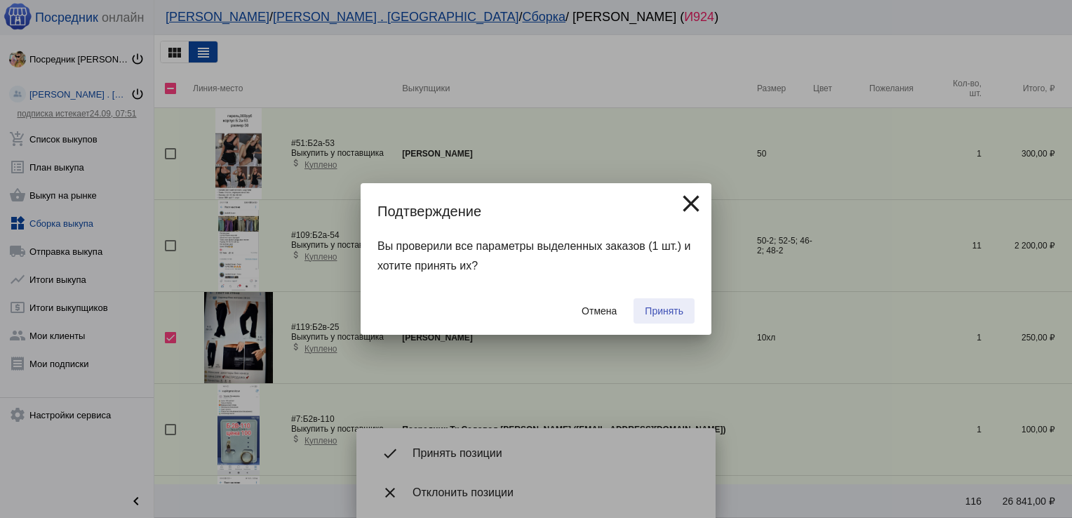
click at [664, 313] on span "Принять" at bounding box center [664, 310] width 39 height 11
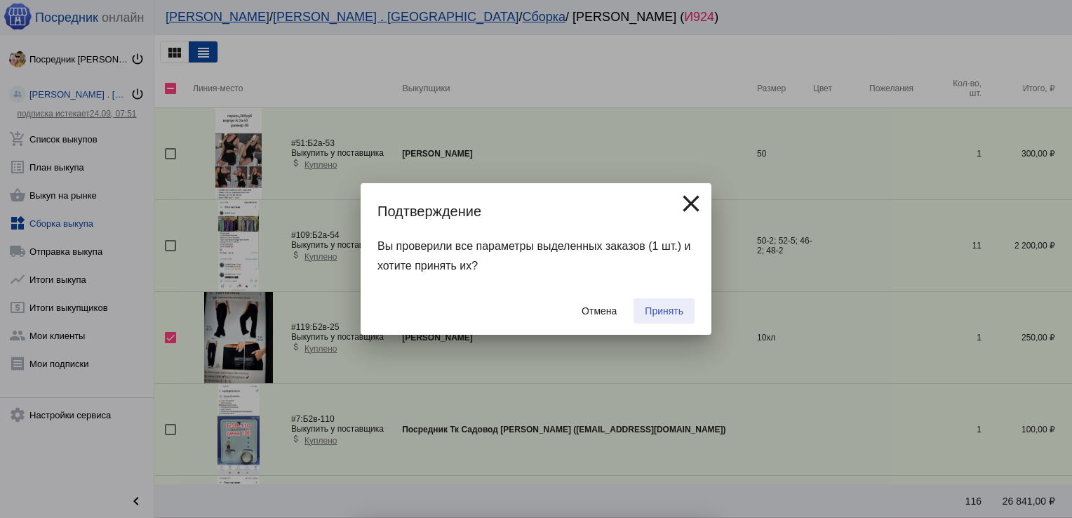
checkbox input "false"
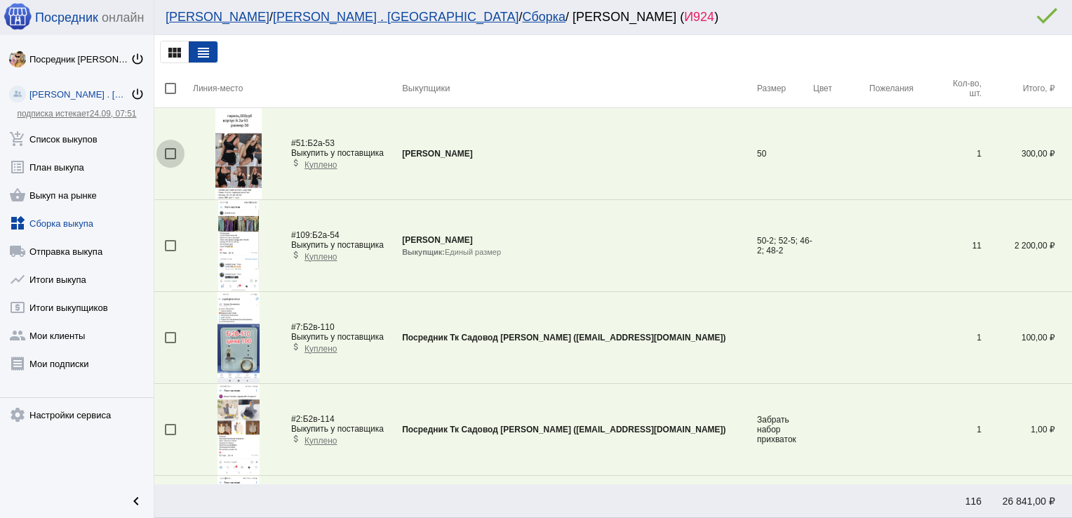
click at [166, 153] on div at bounding box center [170, 153] width 11 height 11
click at [170, 159] on input "checkbox" at bounding box center [170, 159] width 1 height 1
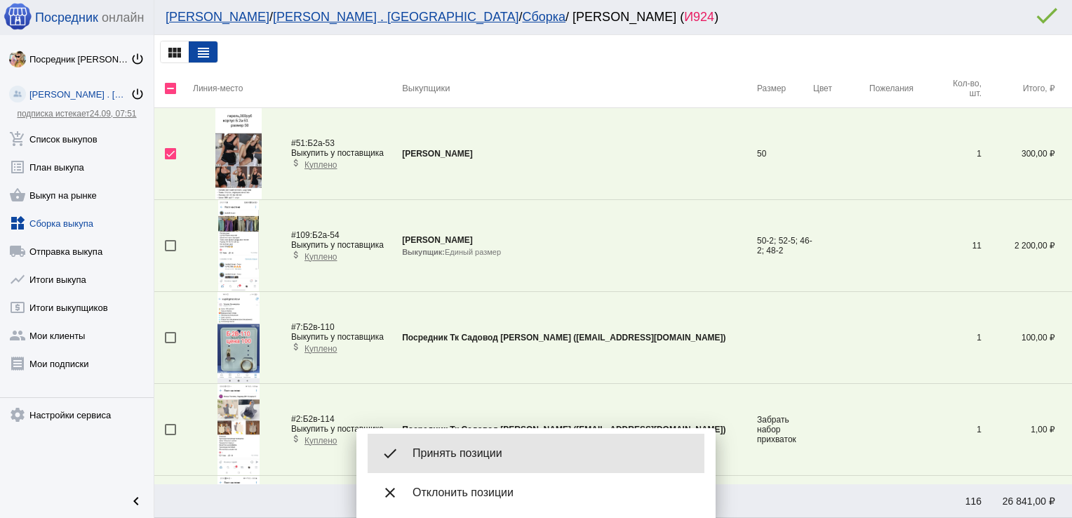
click at [493, 445] on div "done Принять позиции" at bounding box center [536, 453] width 337 height 39
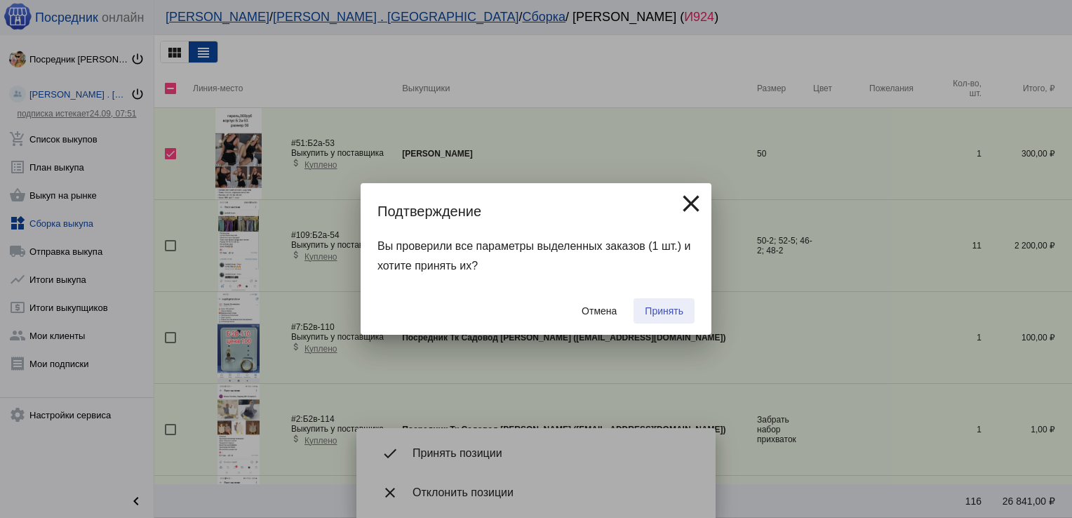
click at [667, 310] on span "Принять" at bounding box center [664, 310] width 39 height 11
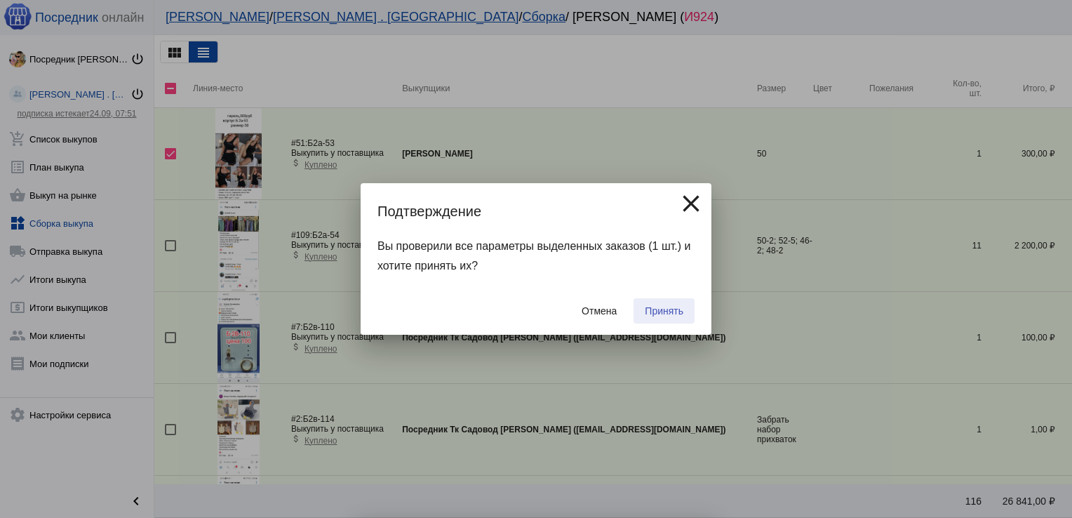
checkbox input "false"
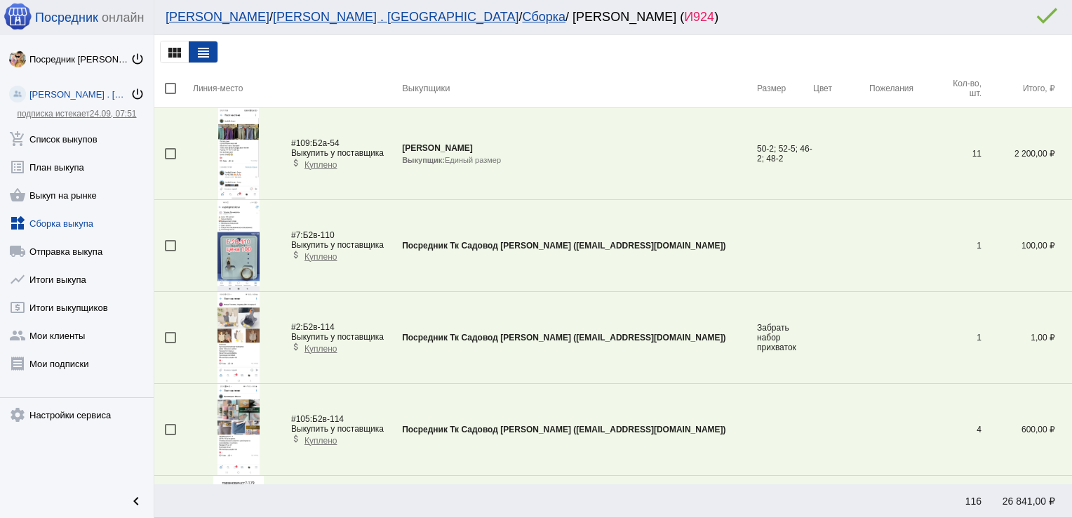
click at [173, 150] on div at bounding box center [170, 153] width 11 height 11
click at [171, 159] on input "checkbox" at bounding box center [170, 159] width 1 height 1
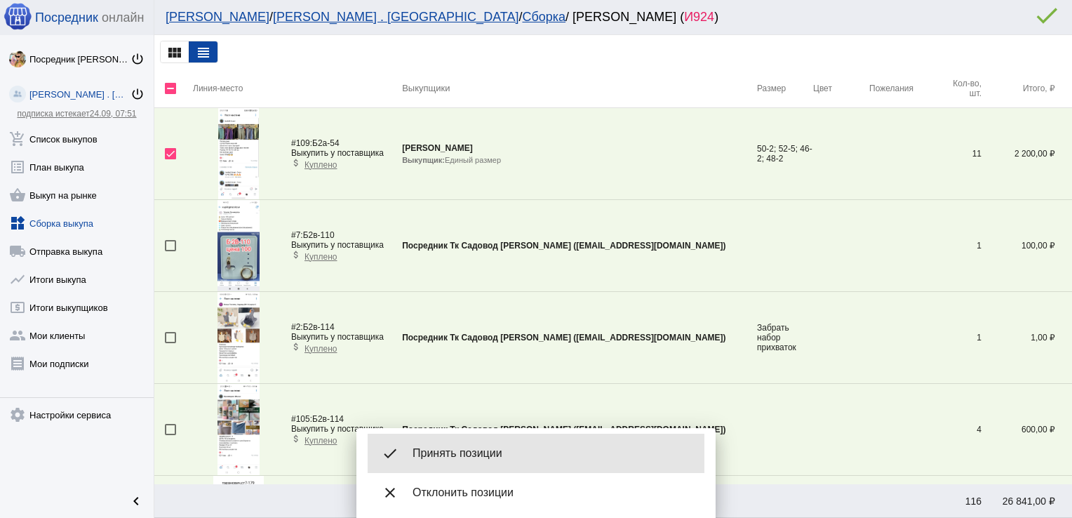
click at [526, 455] on span "Принять позиции" at bounding box center [553, 453] width 281 height 14
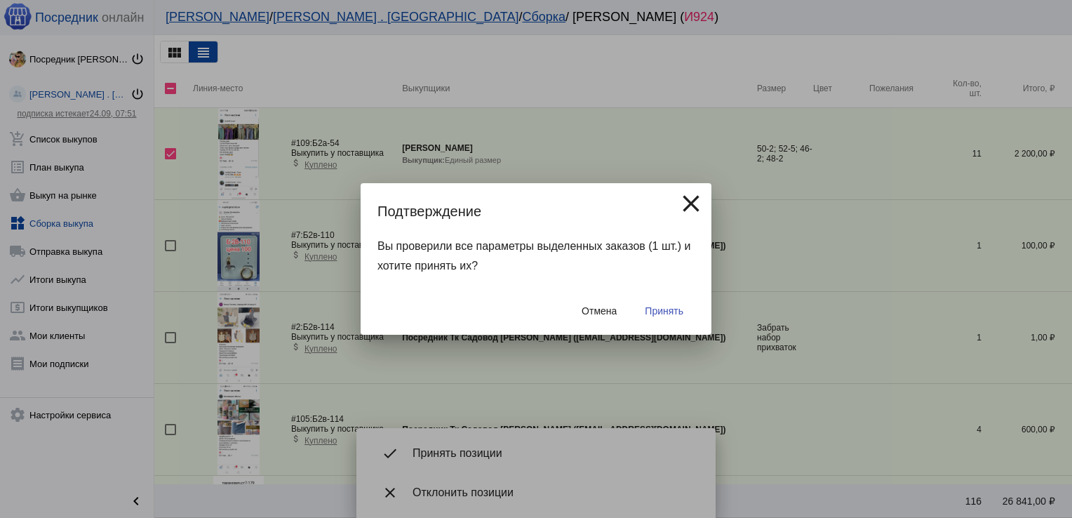
click at [685, 300] on button "Принять" at bounding box center [664, 310] width 61 height 25
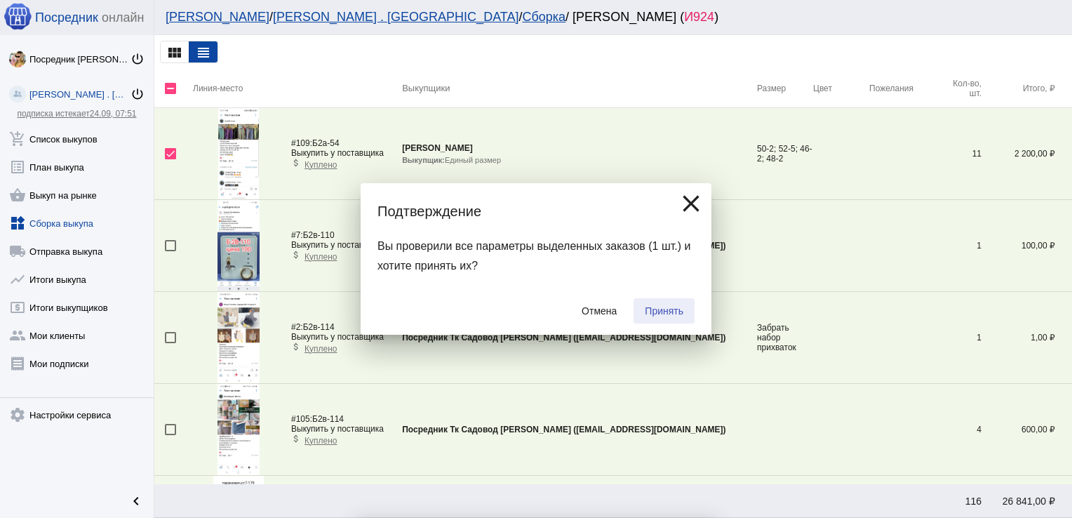
checkbox input "false"
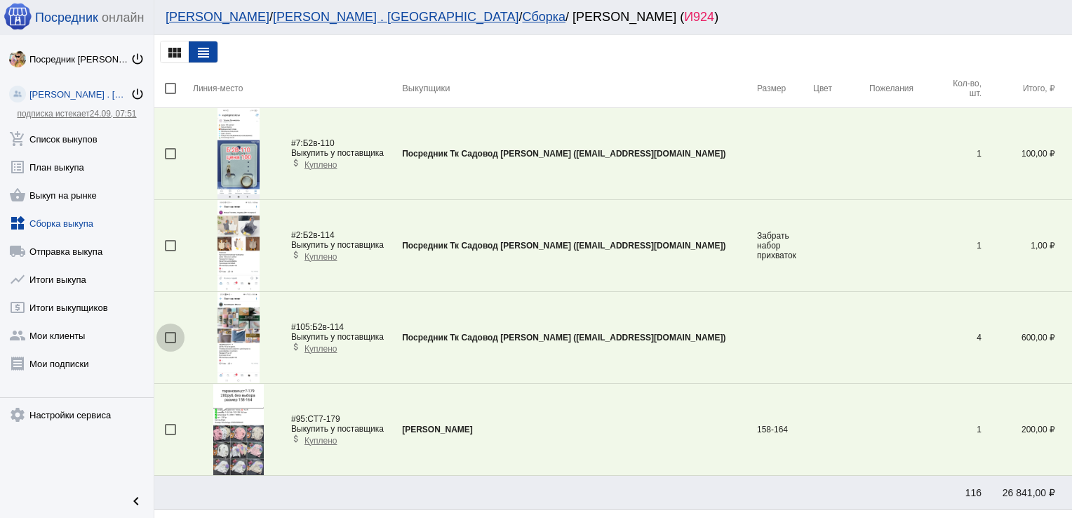
click at [171, 335] on div at bounding box center [170, 337] width 11 height 11
click at [171, 343] on input "checkbox" at bounding box center [170, 343] width 1 height 1
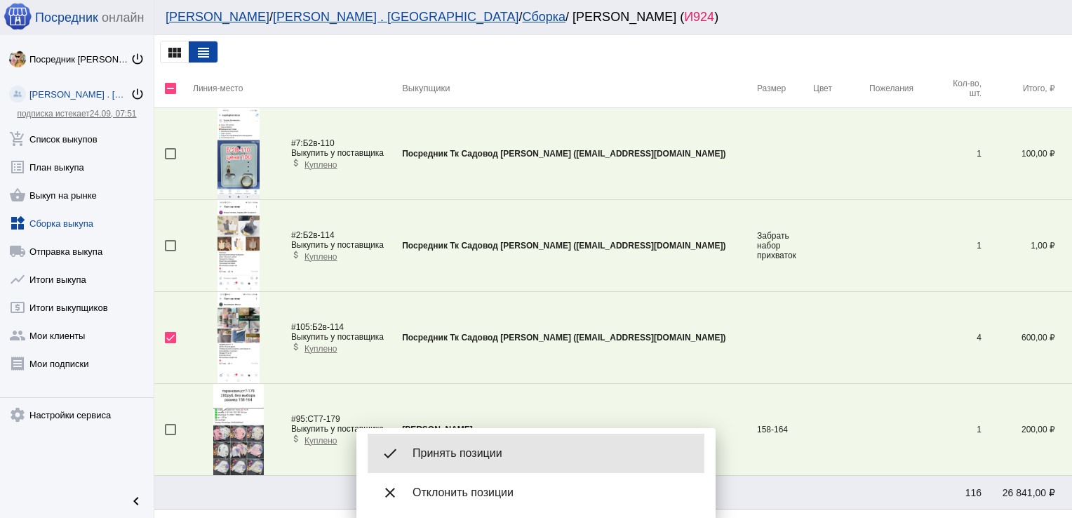
click at [505, 448] on span "Принять позиции" at bounding box center [553, 453] width 281 height 14
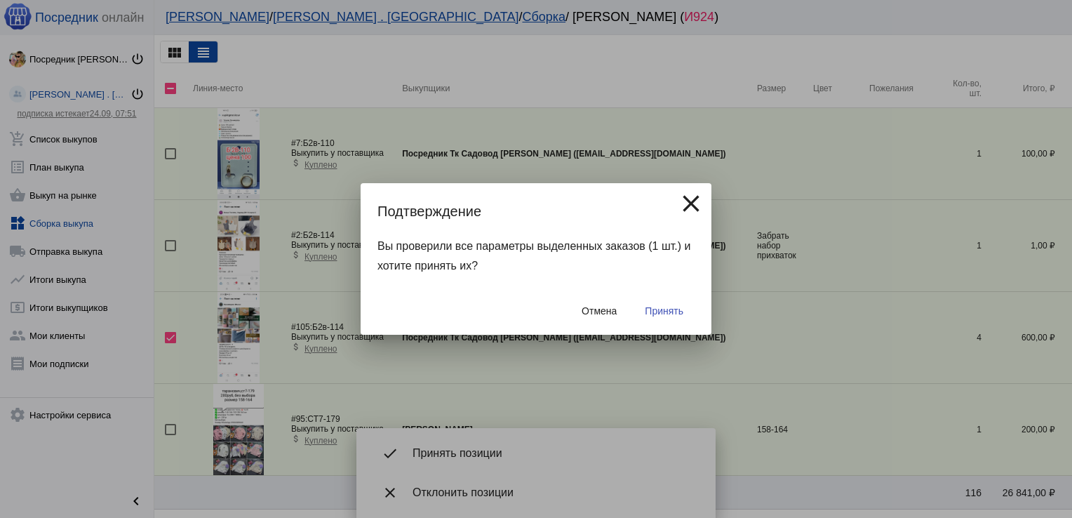
click at [673, 298] on div "Отмена Принять" at bounding box center [536, 311] width 317 height 48
click at [658, 313] on span "Принять" at bounding box center [664, 310] width 39 height 11
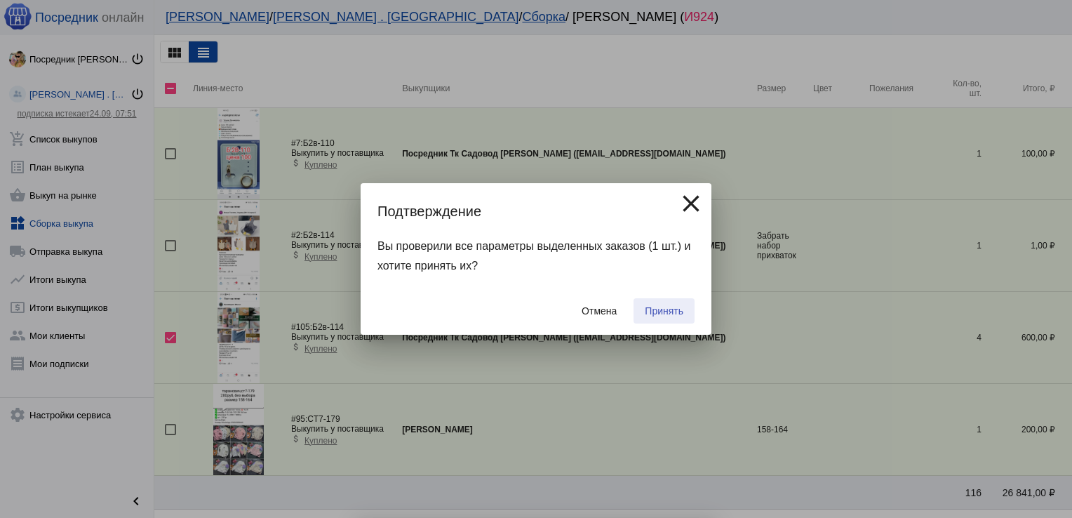
checkbox input "false"
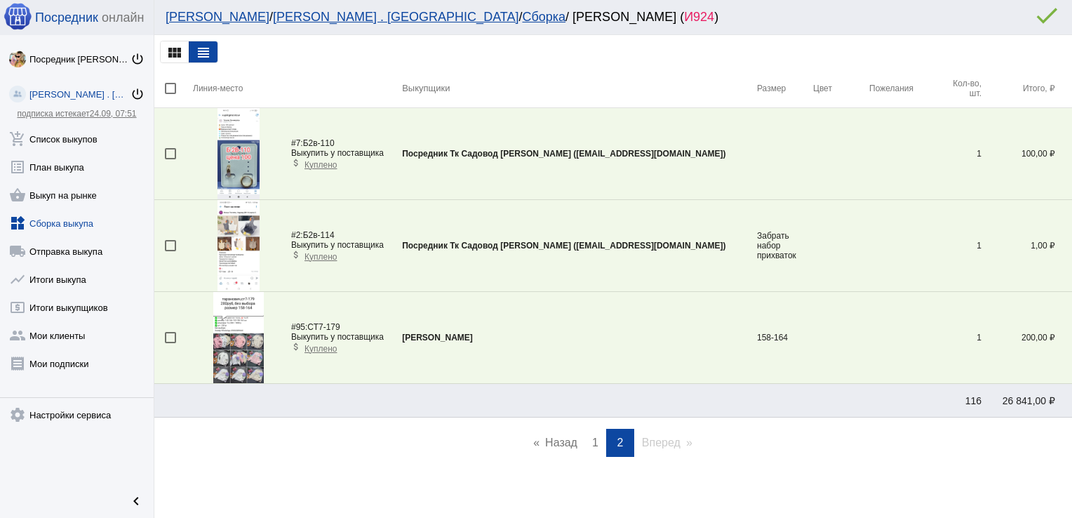
click at [168, 248] on div at bounding box center [170, 245] width 11 height 11
click at [170, 251] on input "checkbox" at bounding box center [170, 251] width 1 height 1
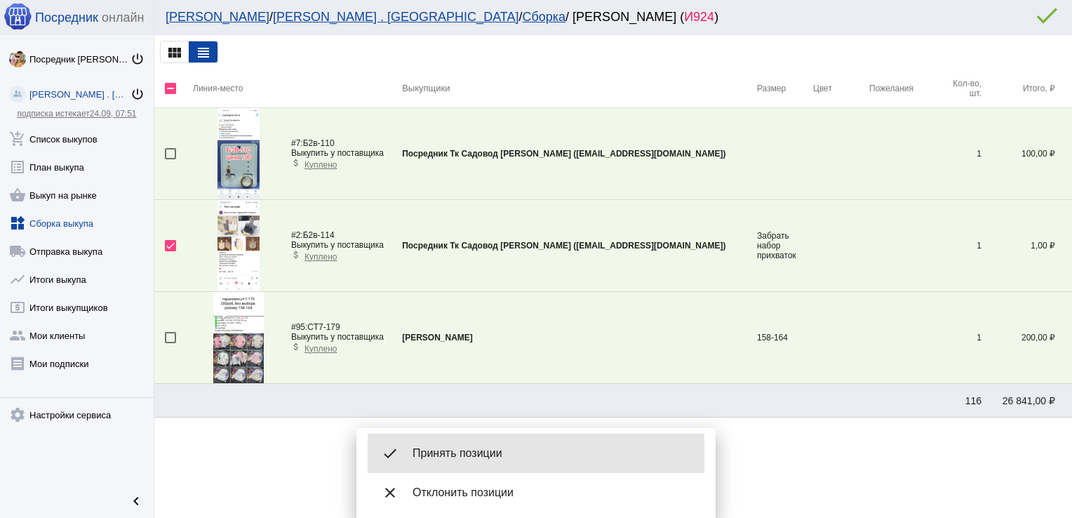
click at [465, 444] on div "done Принять позиции" at bounding box center [536, 453] width 337 height 39
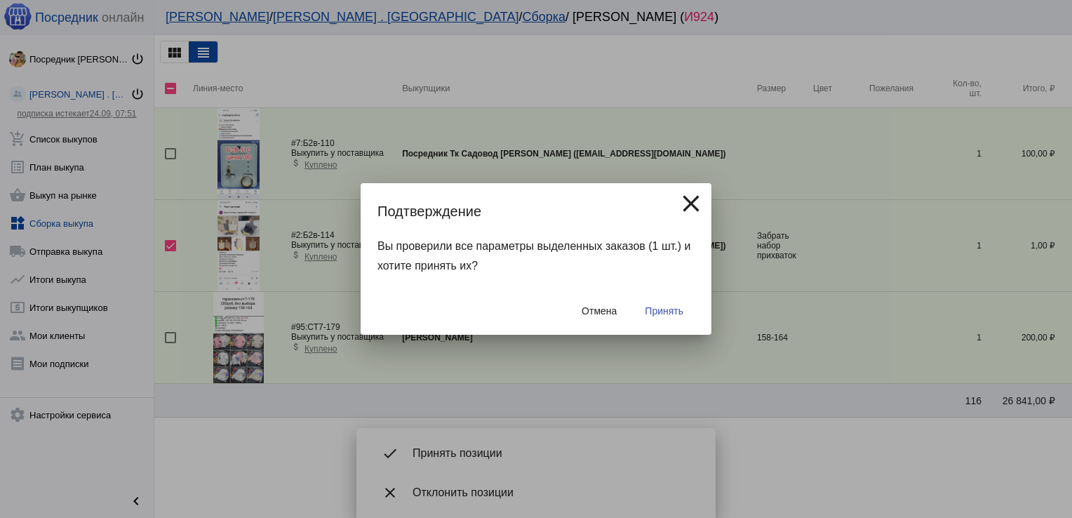
click at [673, 303] on button "Принять" at bounding box center [664, 310] width 61 height 25
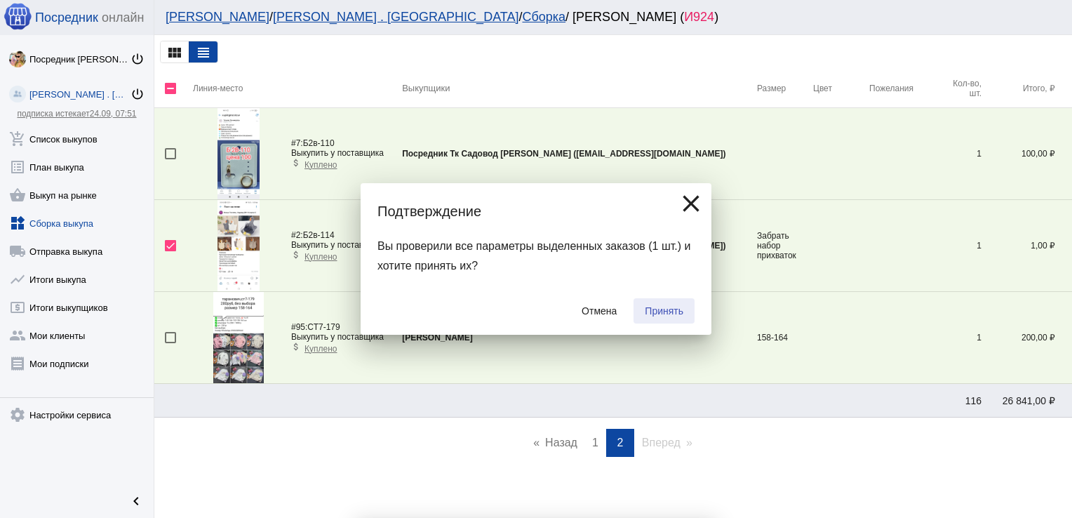
checkbox input "false"
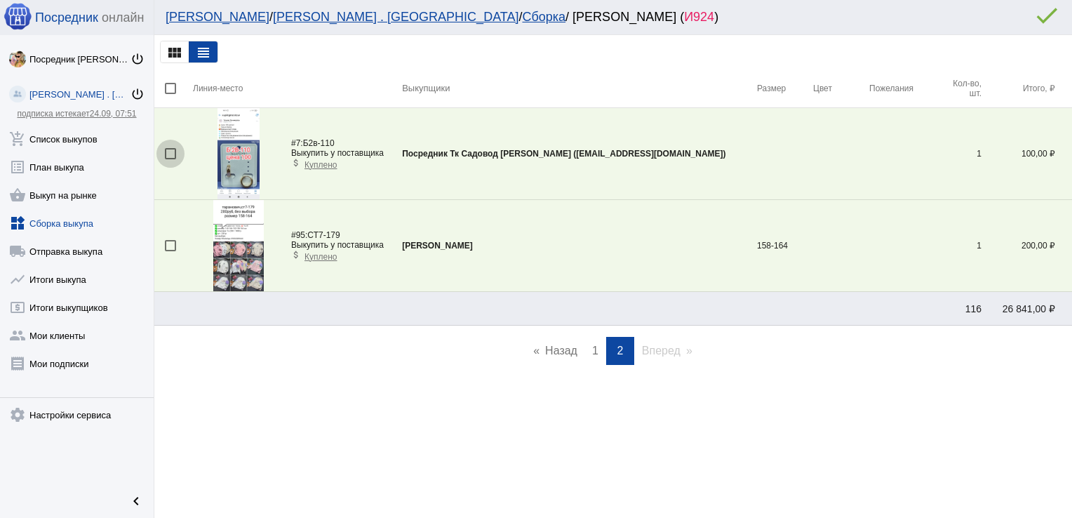
click at [166, 153] on div at bounding box center [170, 153] width 11 height 11
click at [170, 159] on input "checkbox" at bounding box center [170, 159] width 1 height 1
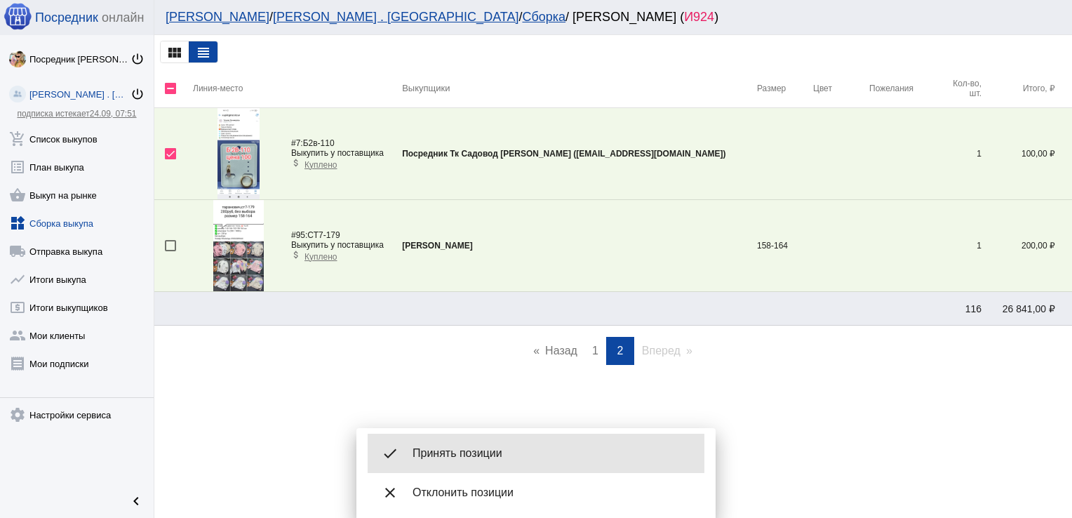
click at [476, 441] on div "done Принять позиции" at bounding box center [536, 453] width 337 height 39
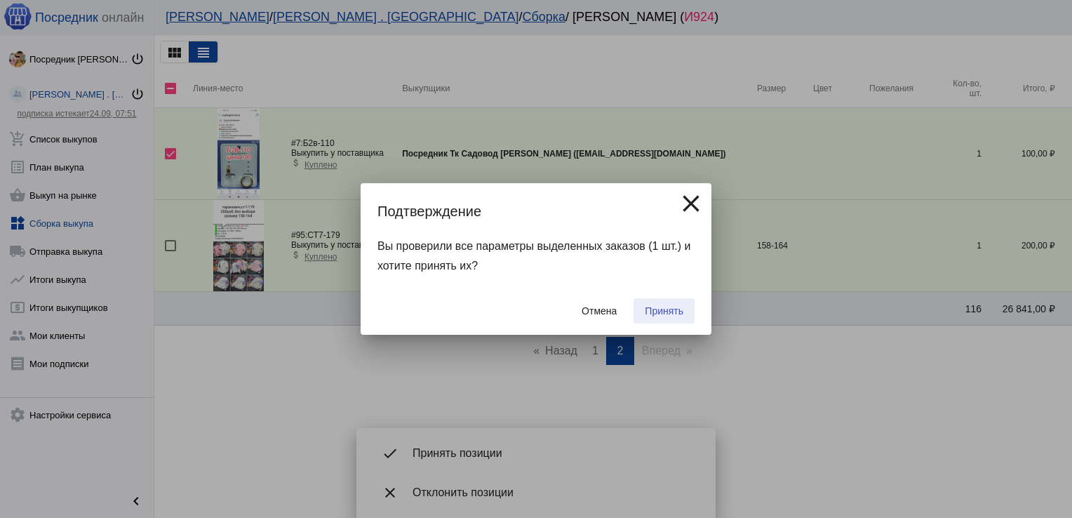
click at [683, 302] on button "Принять" at bounding box center [664, 310] width 61 height 25
checkbox input "false"
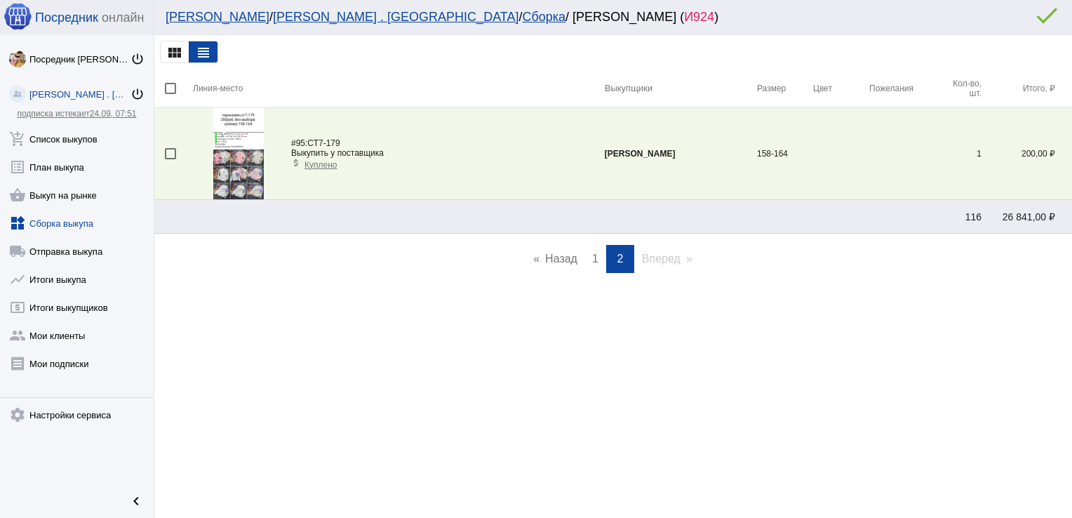
click at [589, 250] on link "page 1" at bounding box center [595, 259] width 20 height 28
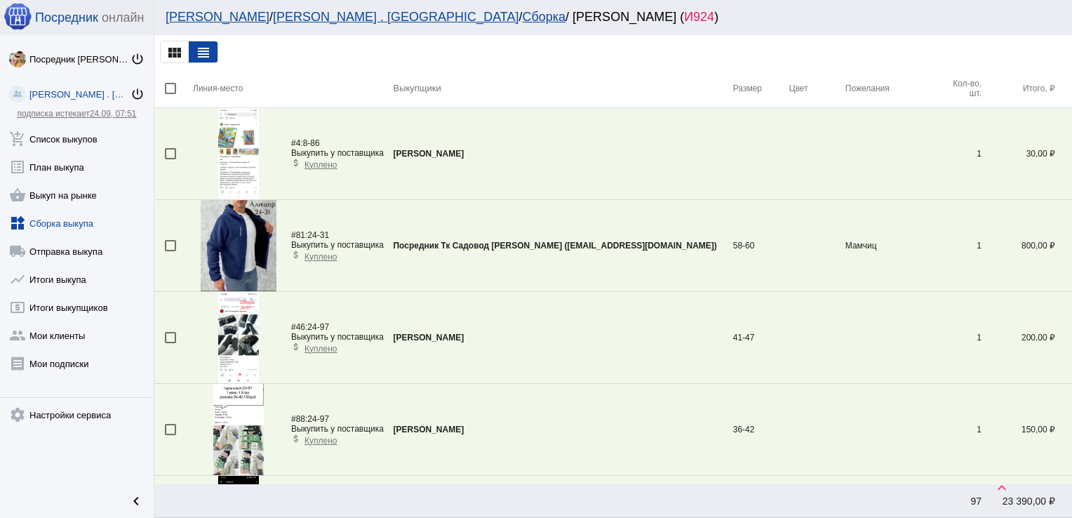
scroll to position [4272, 0]
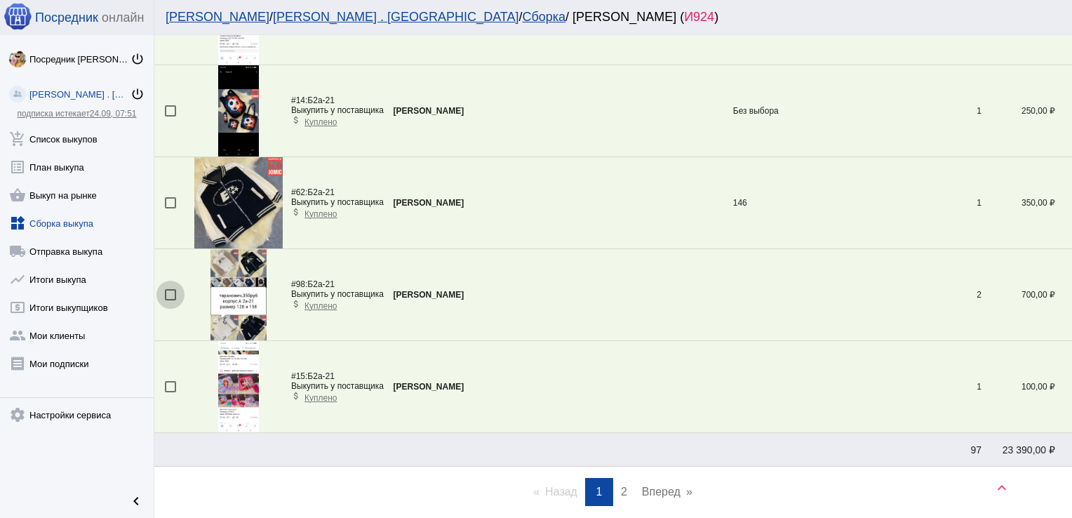
click at [170, 290] on div at bounding box center [170, 294] width 11 height 11
click at [170, 300] on input "checkbox" at bounding box center [170, 300] width 1 height 1
checkbox input "true"
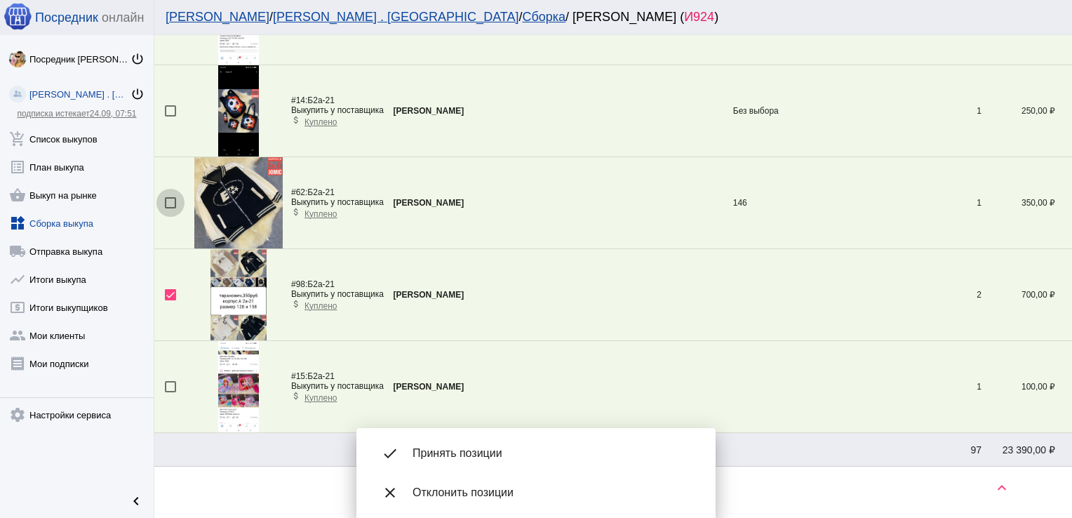
click at [173, 198] on div at bounding box center [170, 202] width 11 height 11
click at [171, 208] on input "checkbox" at bounding box center [170, 208] width 1 height 1
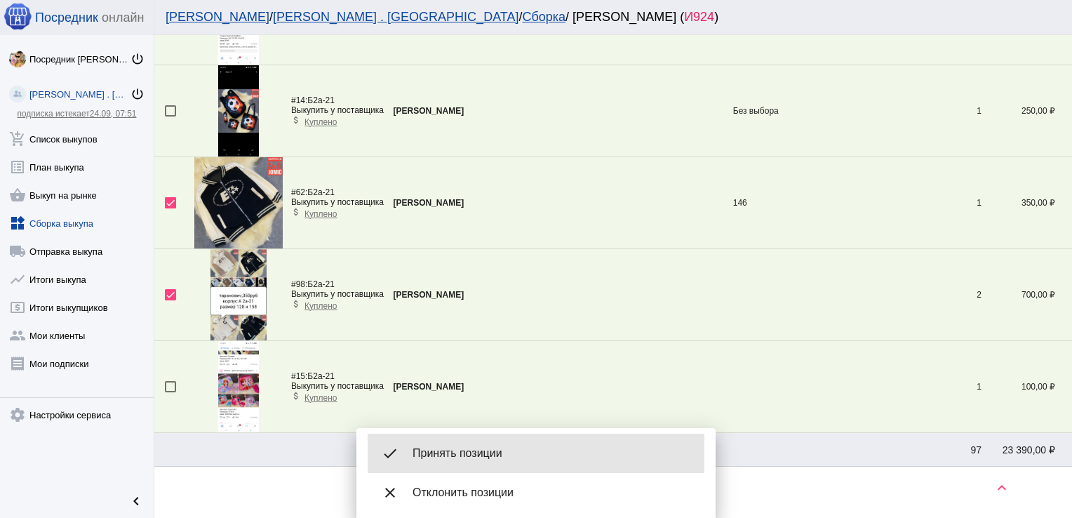
click at [468, 451] on span "Принять позиции" at bounding box center [553, 453] width 281 height 14
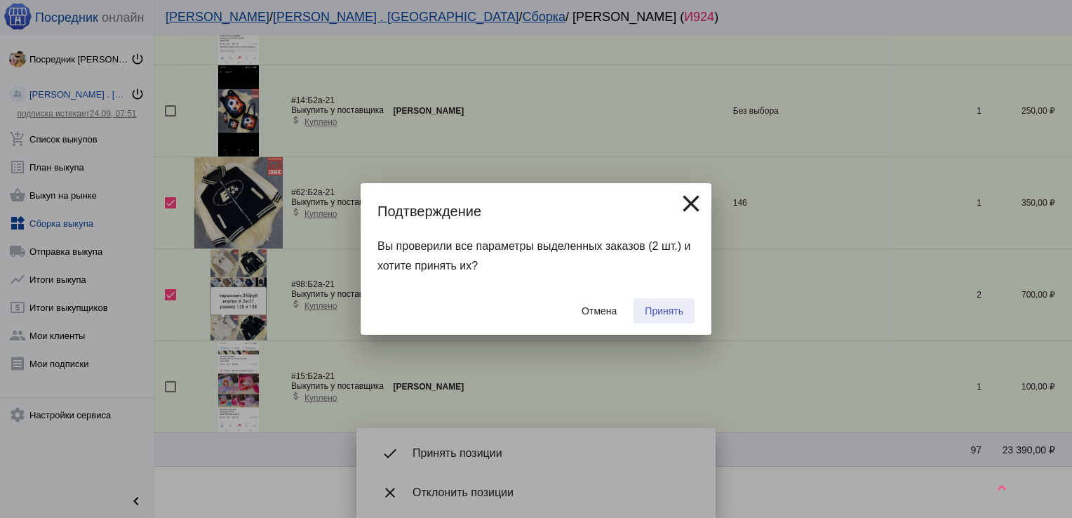
click at [676, 311] on span "Принять" at bounding box center [664, 310] width 39 height 11
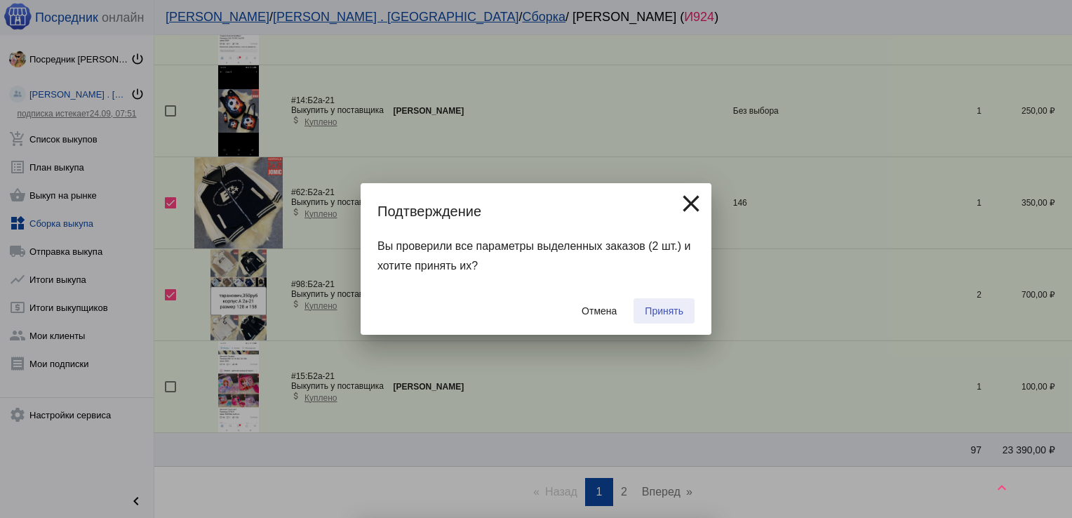
checkbox input "false"
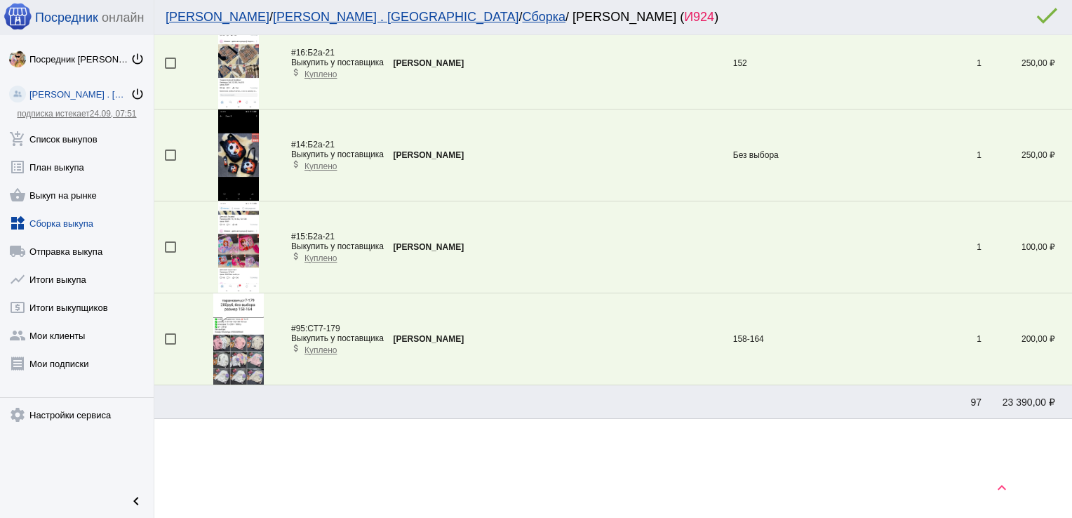
scroll to position [3813, 0]
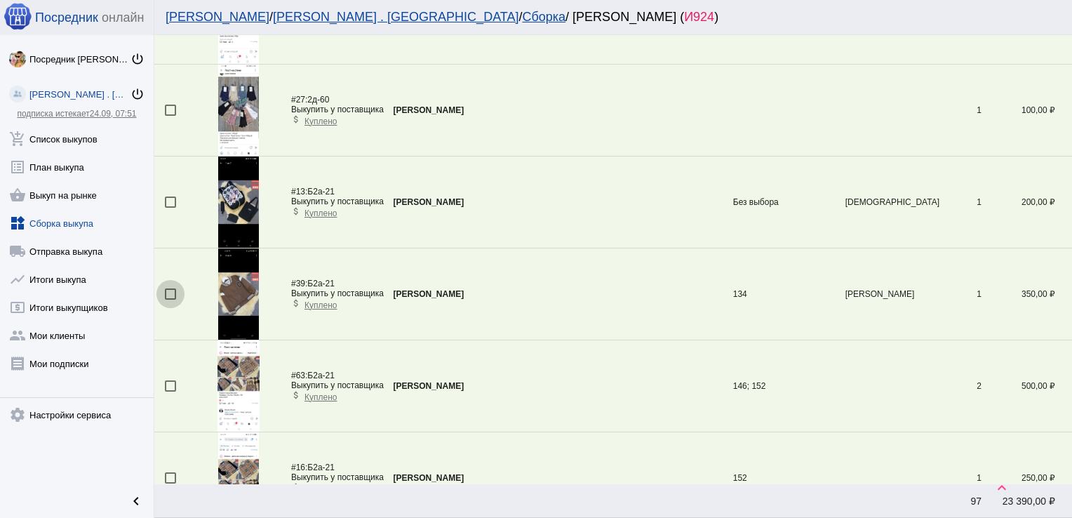
click at [174, 288] on div at bounding box center [170, 293] width 11 height 11
click at [171, 300] on input "checkbox" at bounding box center [170, 300] width 1 height 1
checkbox input "true"
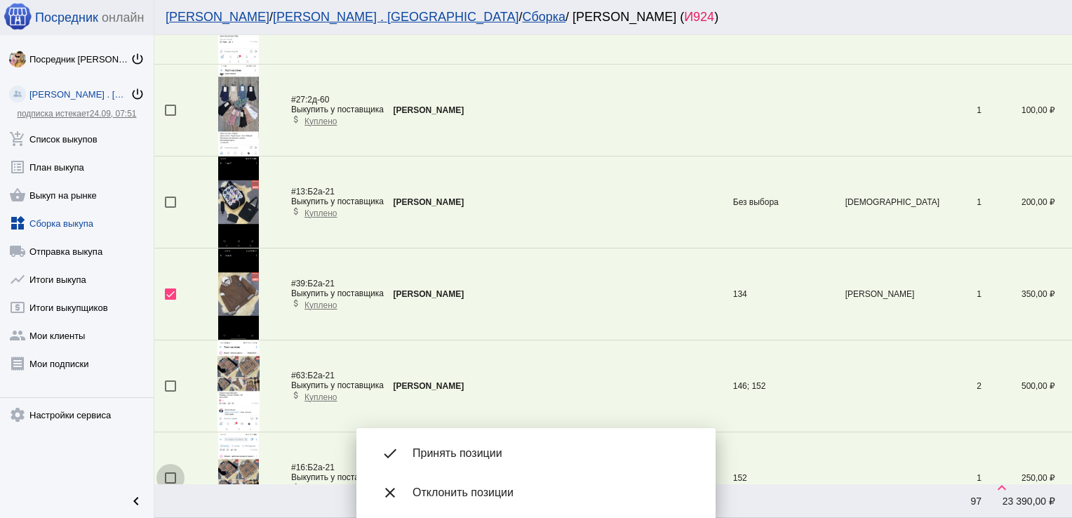
click at [167, 472] on div at bounding box center [170, 477] width 11 height 11
click at [170, 484] on input "checkbox" at bounding box center [170, 484] width 1 height 1
checkbox input "true"
click at [170, 380] on div at bounding box center [170, 385] width 11 height 11
click at [170, 392] on input "checkbox" at bounding box center [170, 392] width 1 height 1
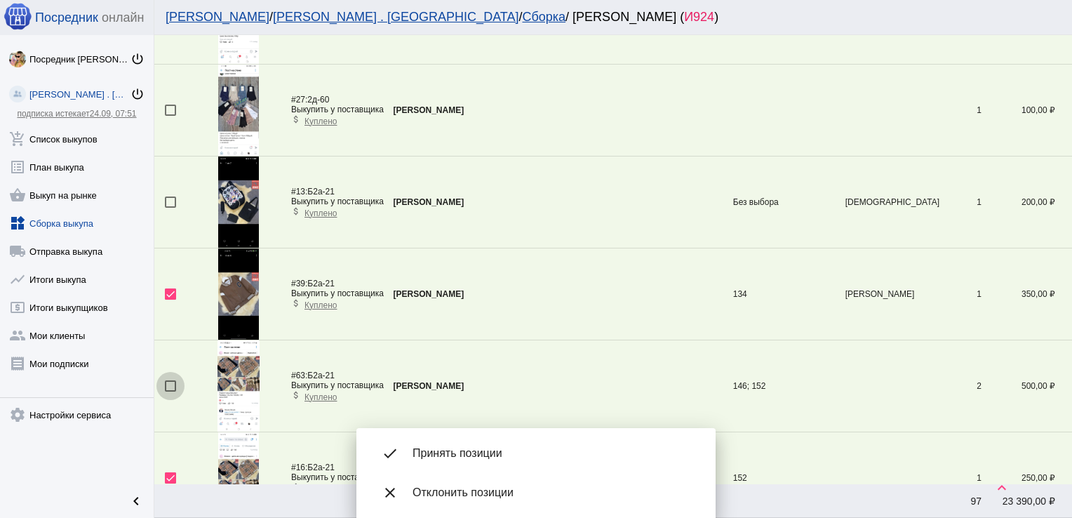
checkbox input "true"
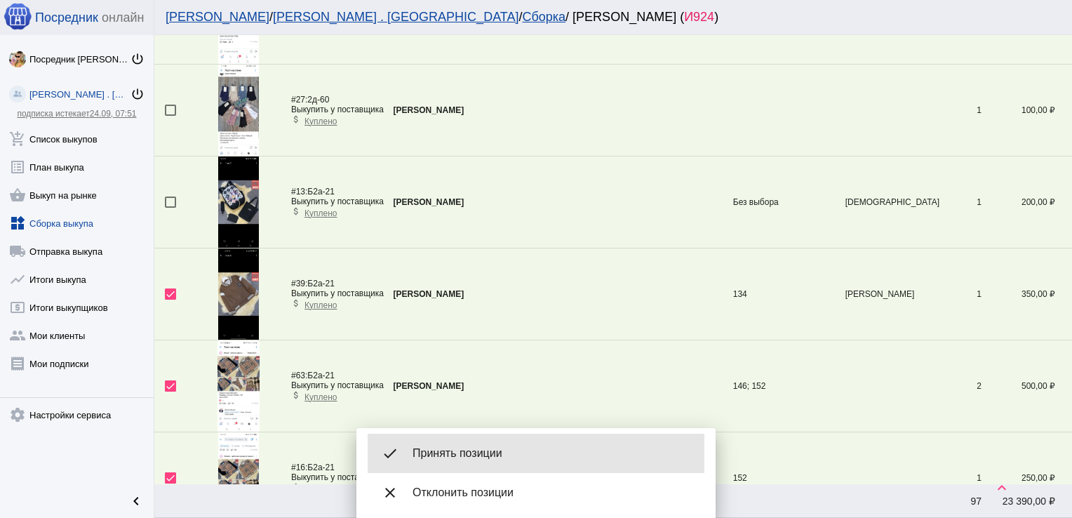
click at [463, 449] on span "Принять позиции" at bounding box center [553, 453] width 281 height 14
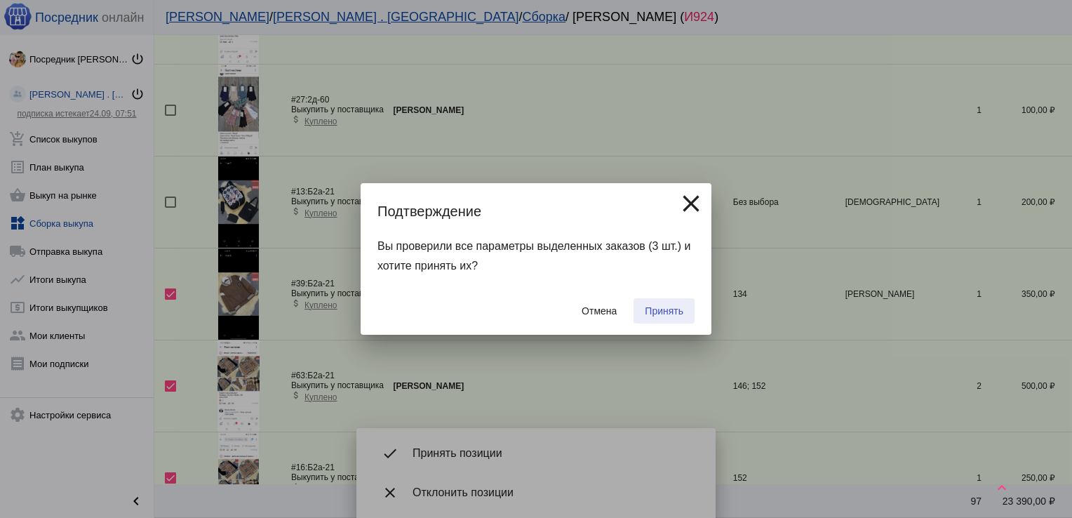
click at [661, 307] on span "Принять" at bounding box center [664, 310] width 39 height 11
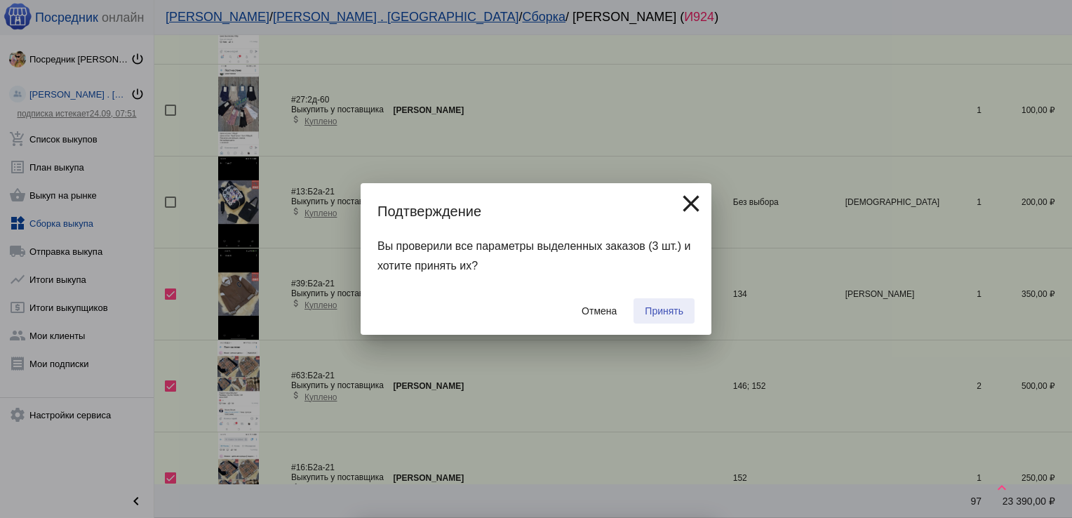
checkbox input "false"
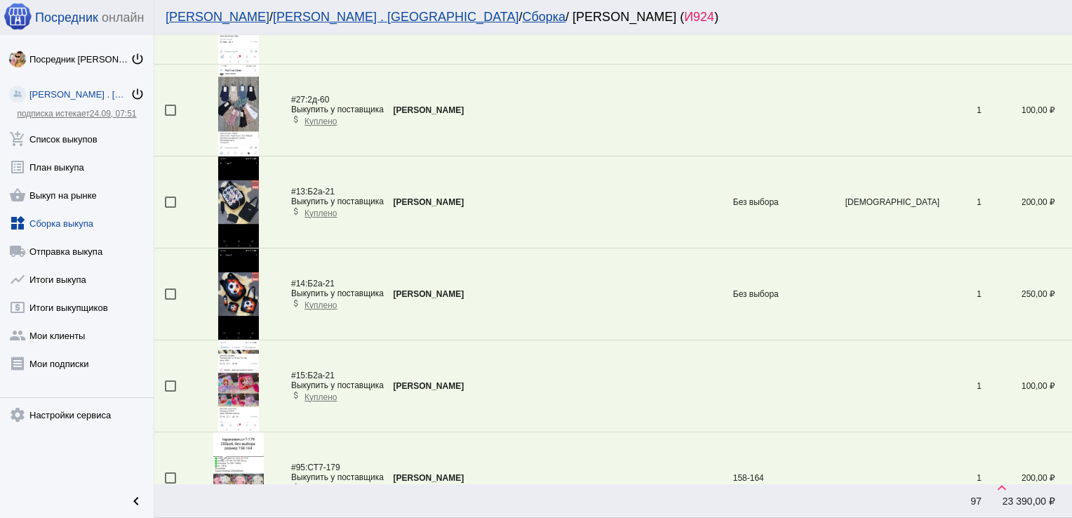
scroll to position [1426, 0]
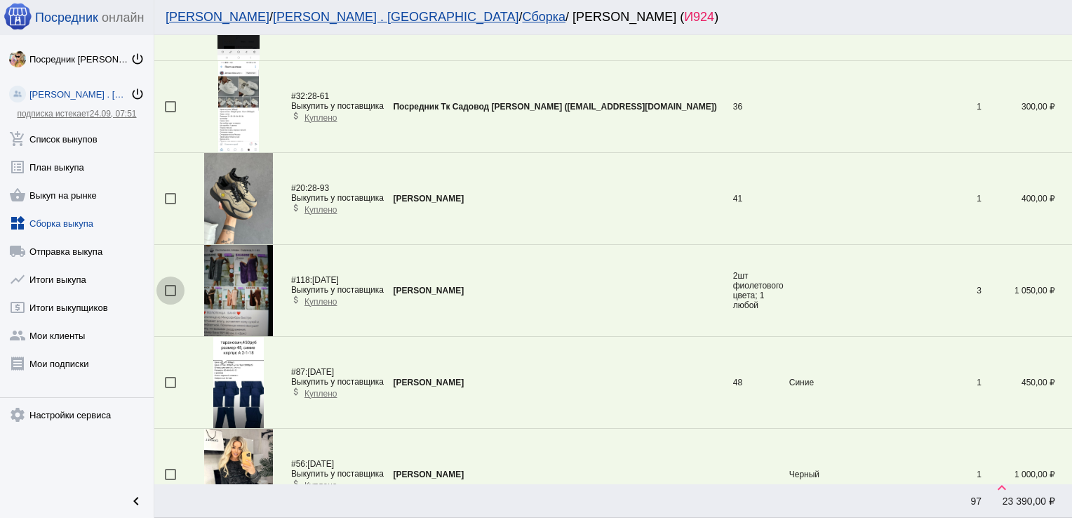
click at [171, 285] on div at bounding box center [170, 290] width 11 height 11
click at [171, 296] on input "checkbox" at bounding box center [170, 296] width 1 height 1
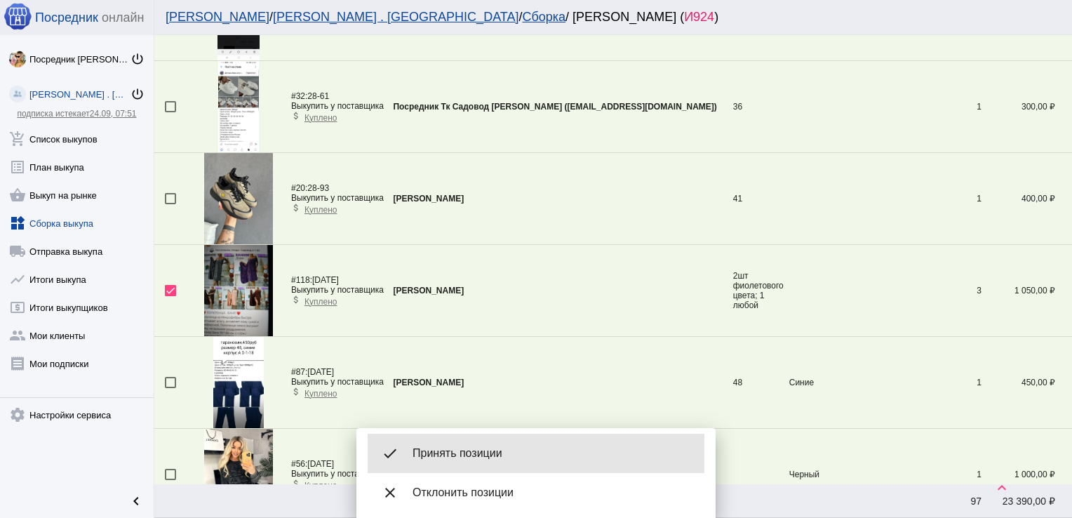
click at [474, 453] on span "Принять позиции" at bounding box center [553, 453] width 281 height 14
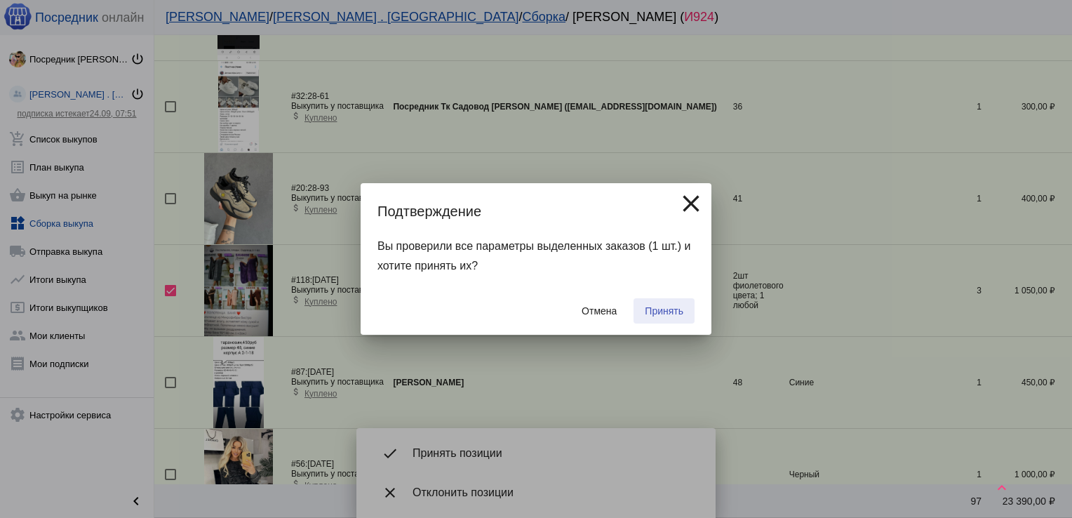
click at [660, 302] on button "Принять" at bounding box center [664, 310] width 61 height 25
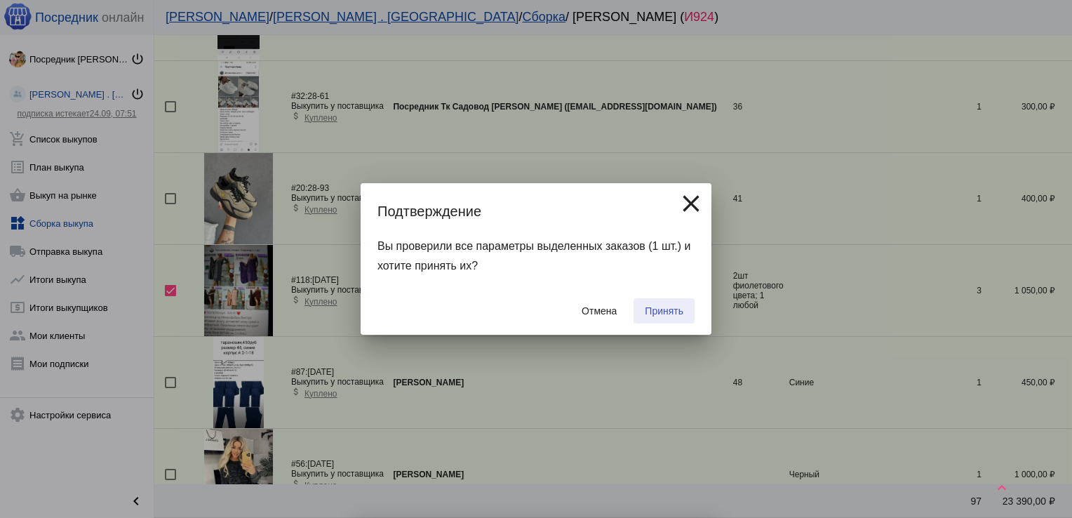
checkbox input "false"
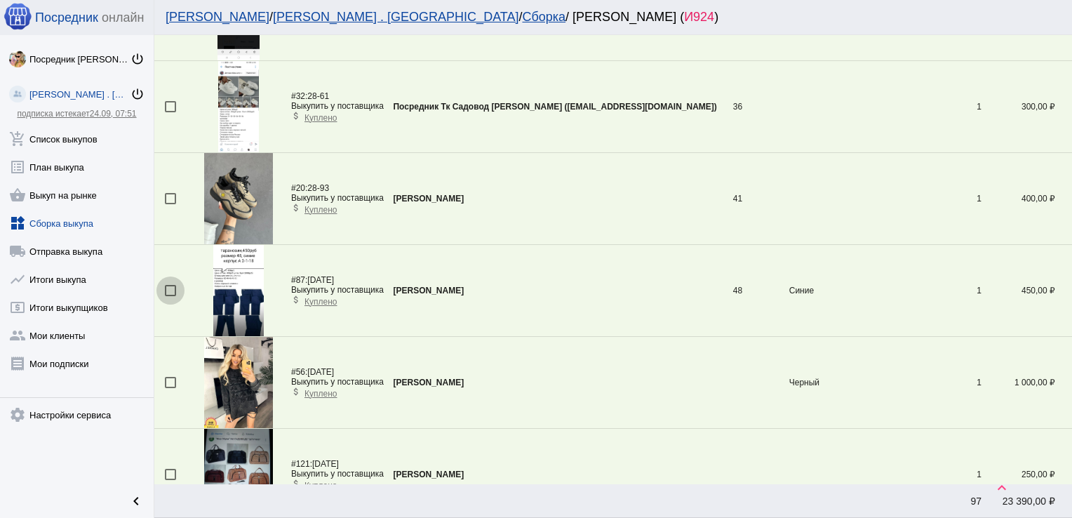
click at [171, 285] on div at bounding box center [170, 290] width 11 height 11
click at [171, 296] on input "checkbox" at bounding box center [170, 296] width 1 height 1
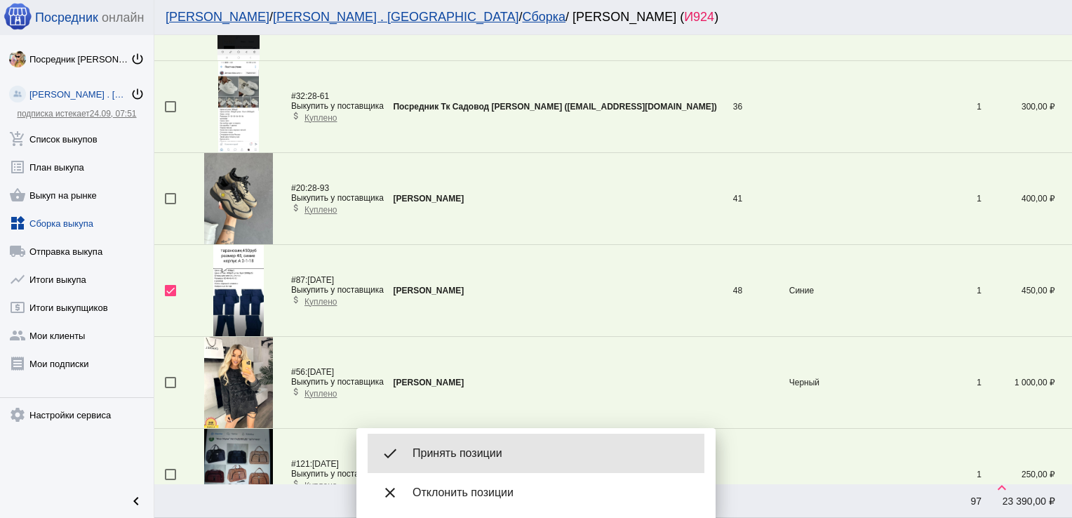
click at [479, 449] on span "Принять позиции" at bounding box center [553, 453] width 281 height 14
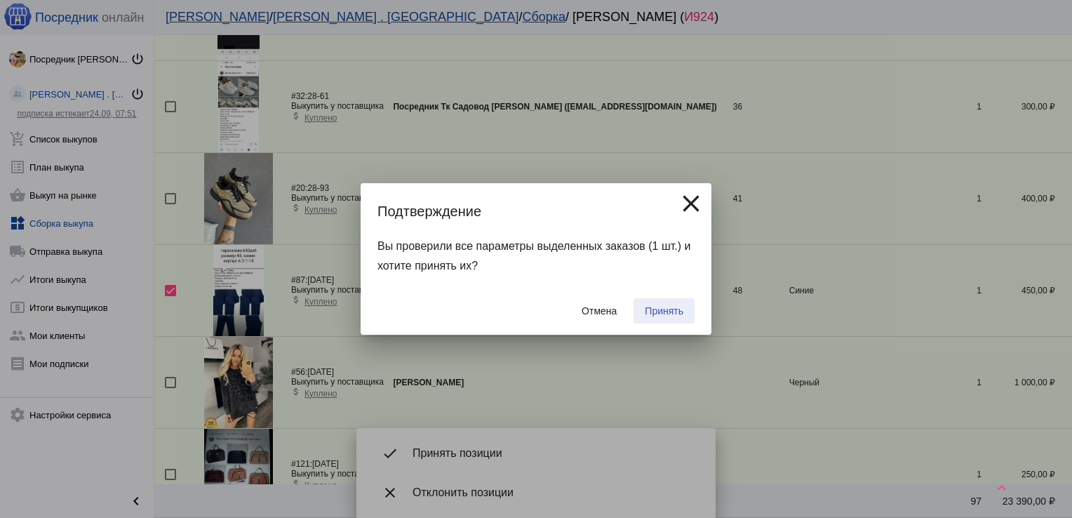
click at [671, 310] on span "Принять" at bounding box center [664, 310] width 39 height 11
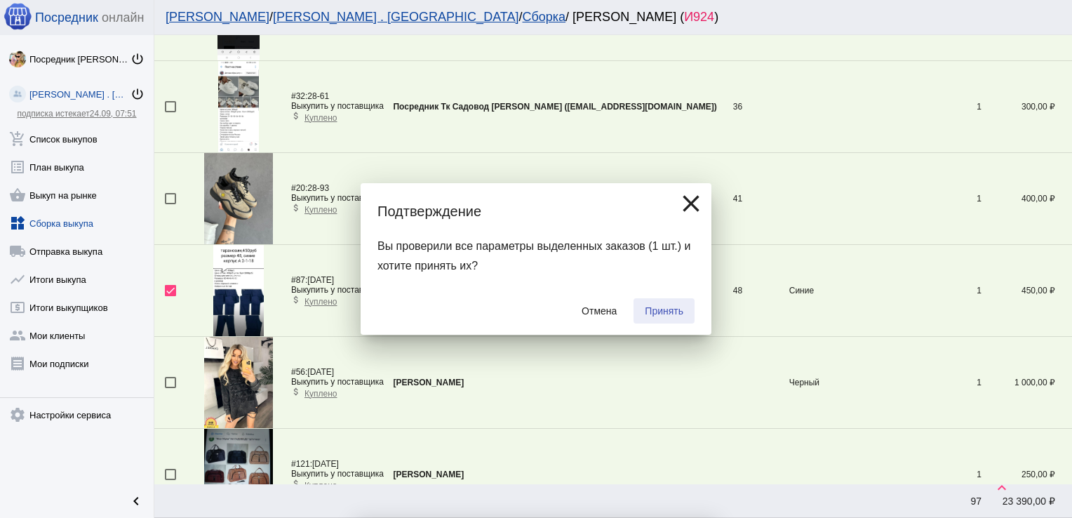
checkbox input "false"
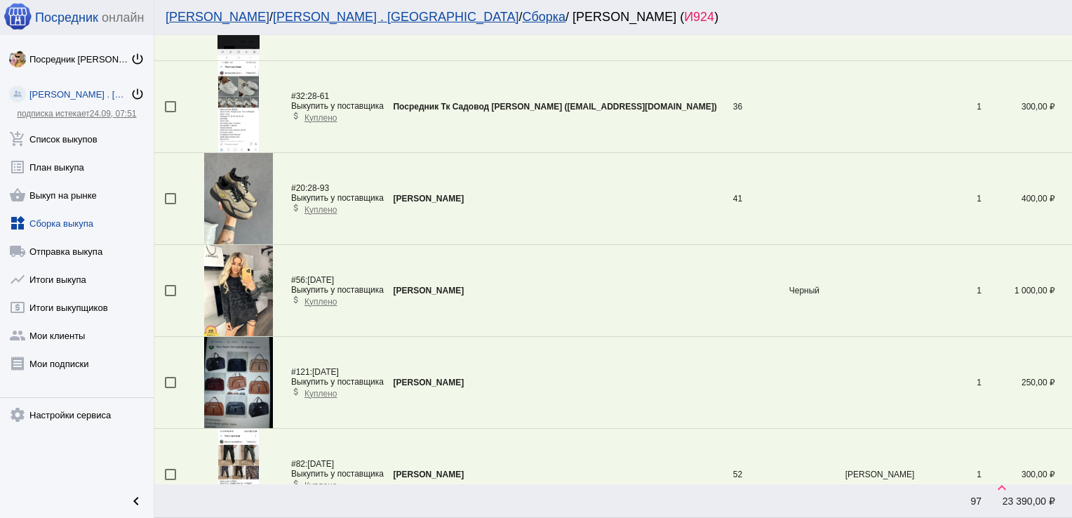
click at [166, 285] on div at bounding box center [170, 290] width 11 height 11
click at [170, 296] on input "checkbox" at bounding box center [170, 296] width 1 height 1
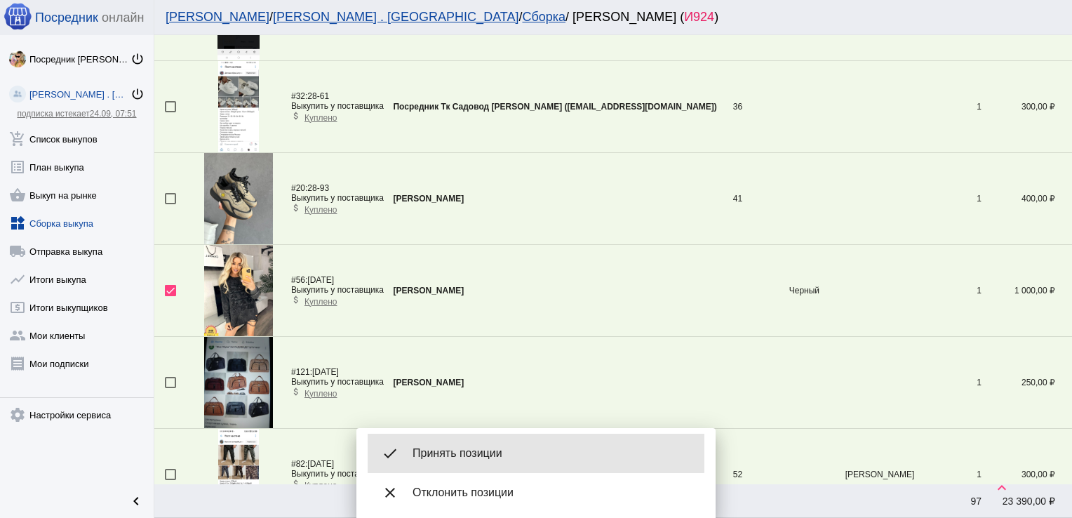
click at [486, 441] on div "done Принять позиции" at bounding box center [536, 453] width 337 height 39
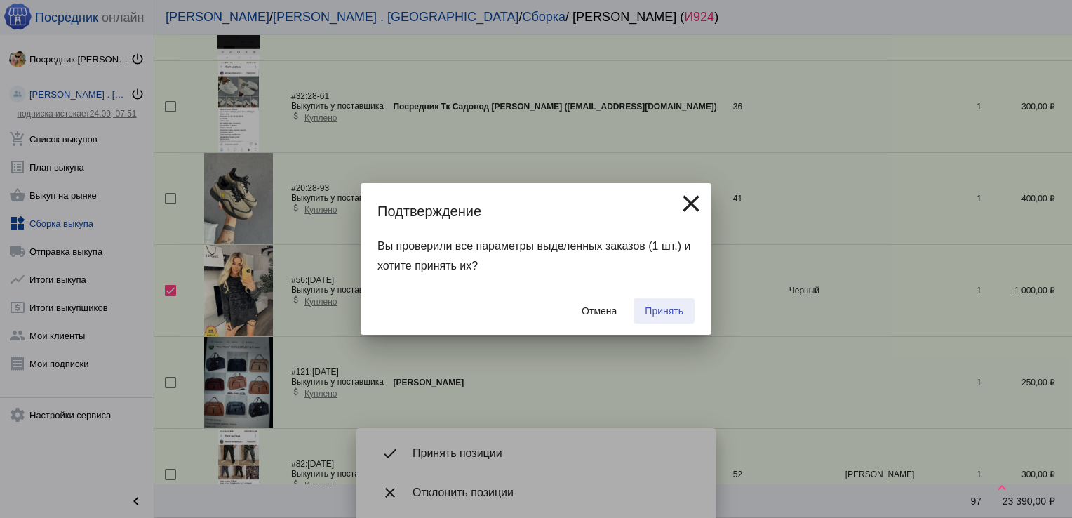
click at [663, 316] on span "Принять" at bounding box center [664, 310] width 39 height 11
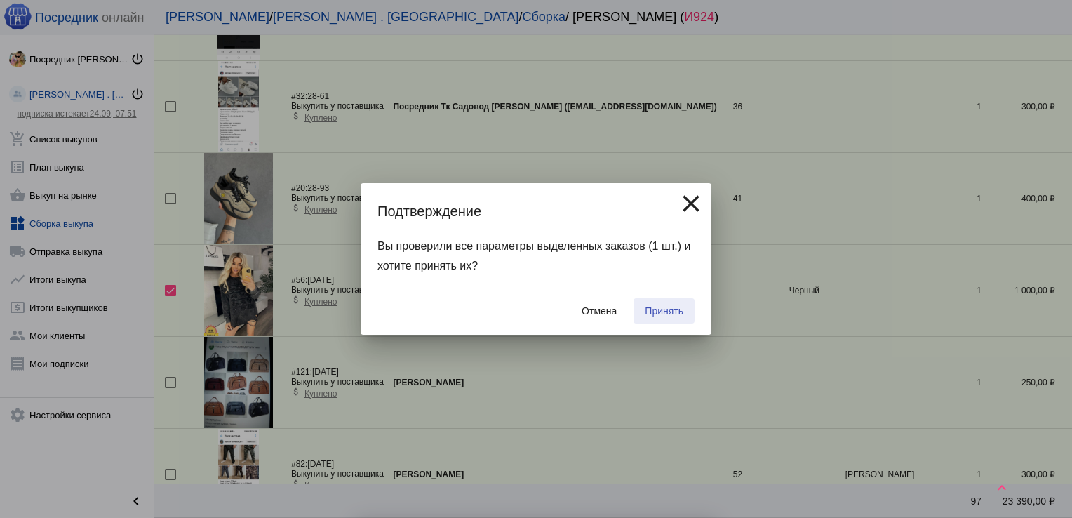
checkbox input "false"
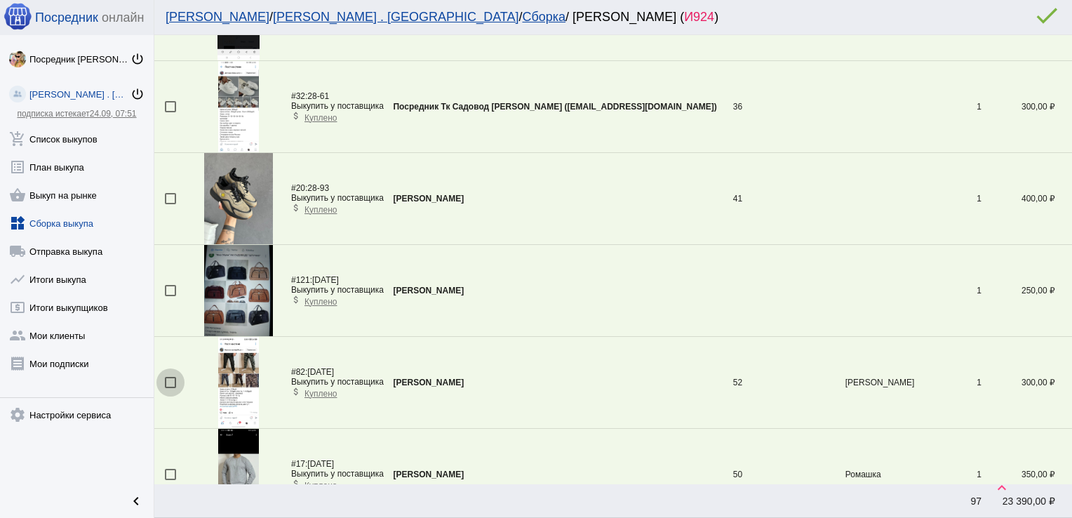
click at [172, 380] on div at bounding box center [170, 382] width 11 height 11
click at [171, 388] on input "checkbox" at bounding box center [170, 388] width 1 height 1
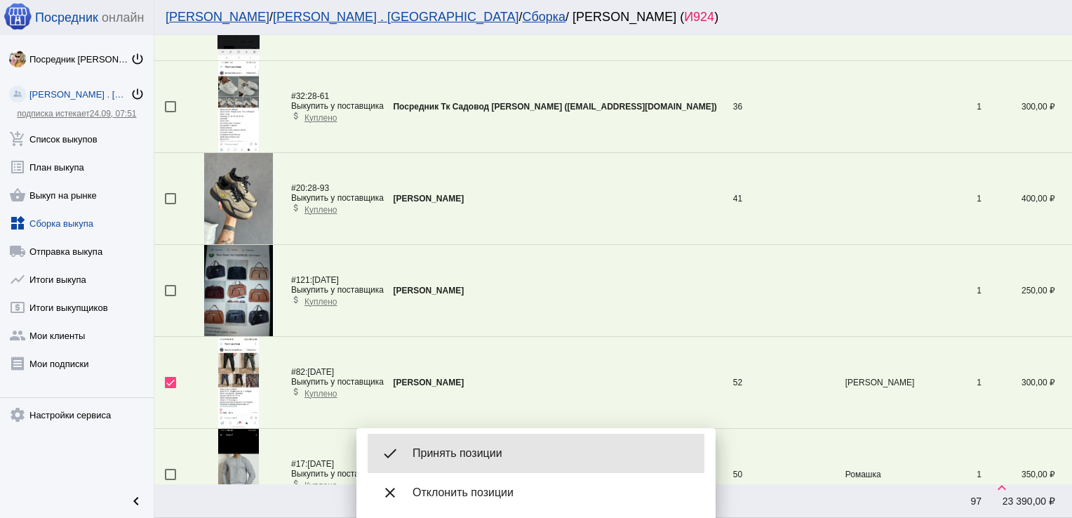
click at [460, 448] on span "Принять позиции" at bounding box center [553, 453] width 281 height 14
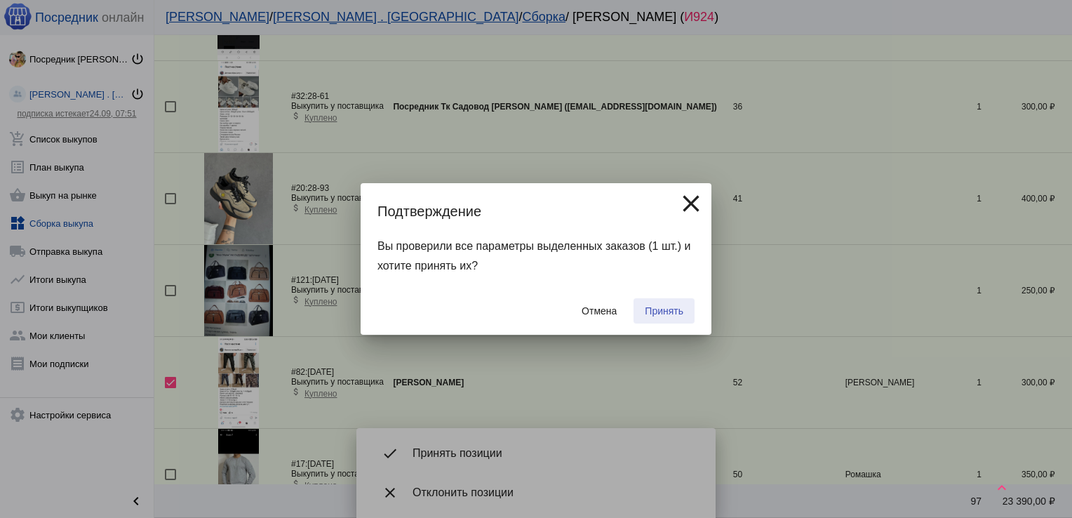
click at [686, 307] on button "Принять" at bounding box center [664, 310] width 61 height 25
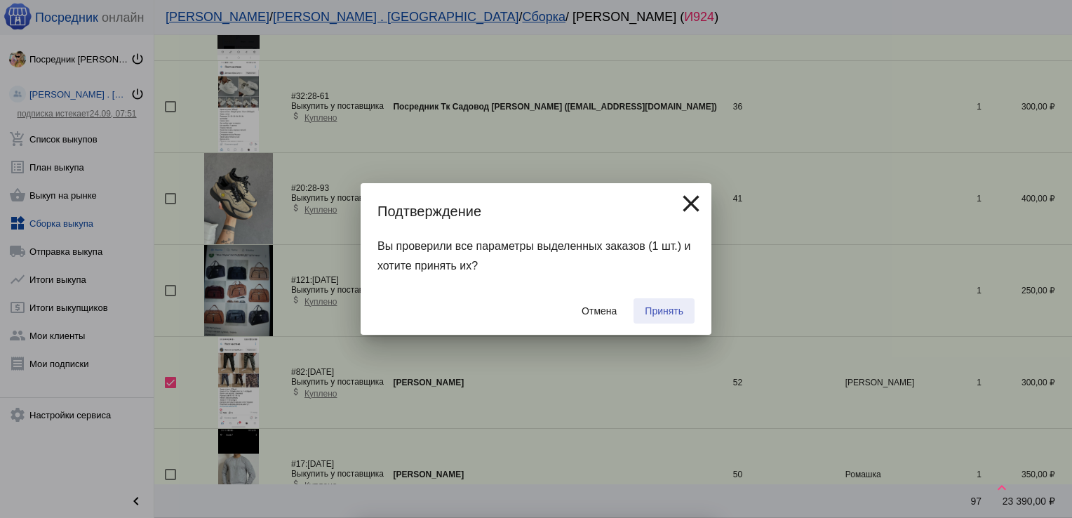
checkbox input "false"
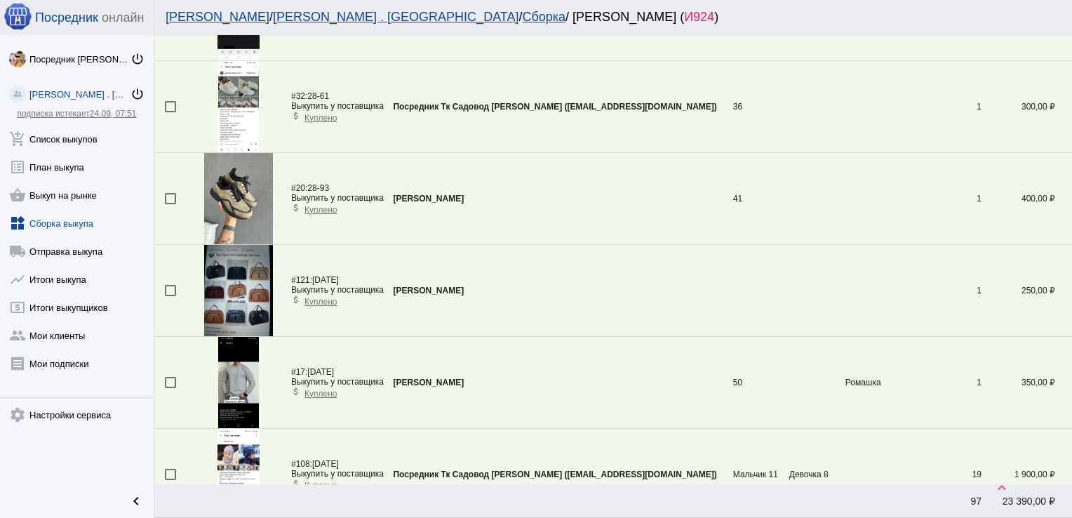
scroll to position [3354, 0]
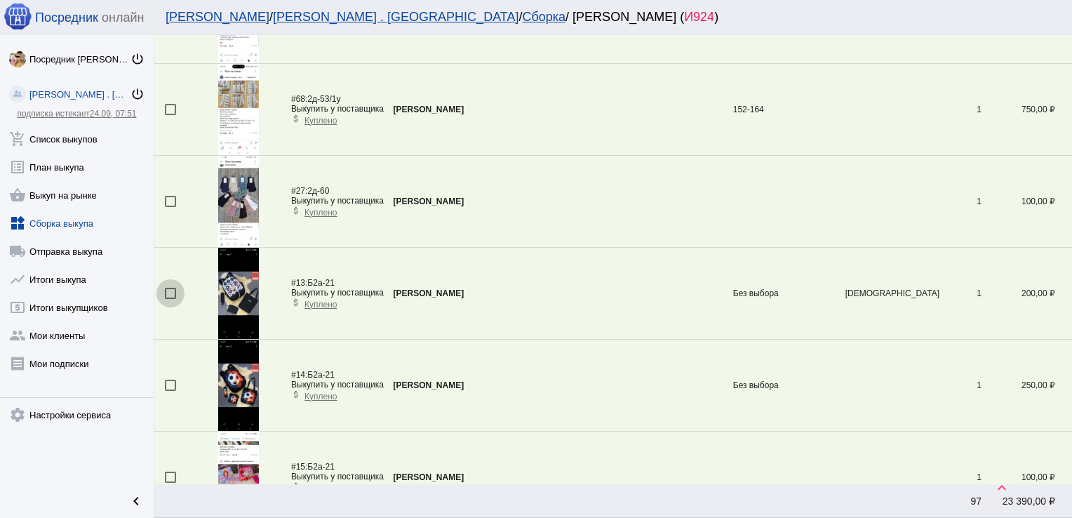
click at [171, 288] on div at bounding box center [170, 293] width 11 height 11
click at [171, 299] on input "checkbox" at bounding box center [170, 299] width 1 height 1
checkbox input "true"
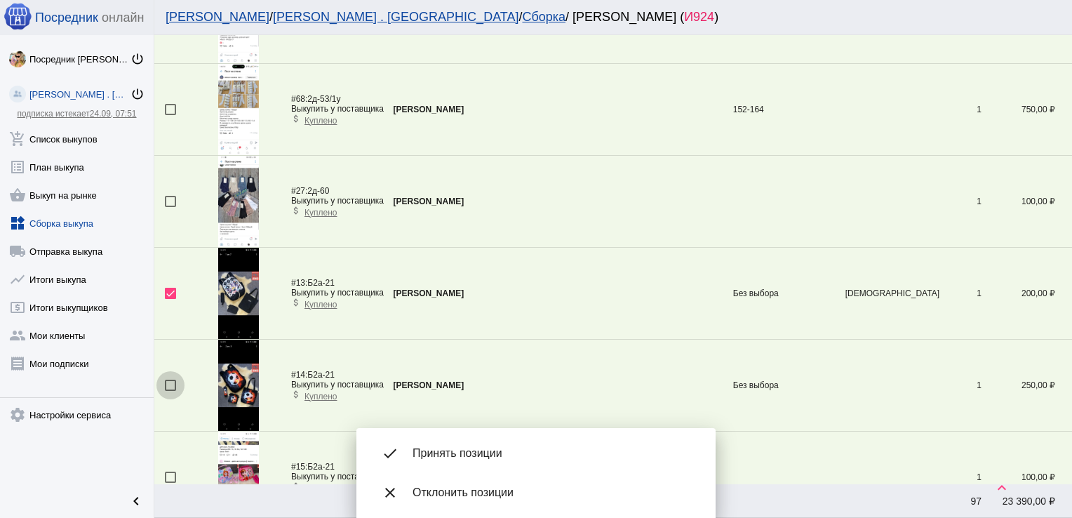
click at [171, 380] on div at bounding box center [170, 385] width 11 height 11
click at [171, 391] on input "checkbox" at bounding box center [170, 391] width 1 height 1
checkbox input "true"
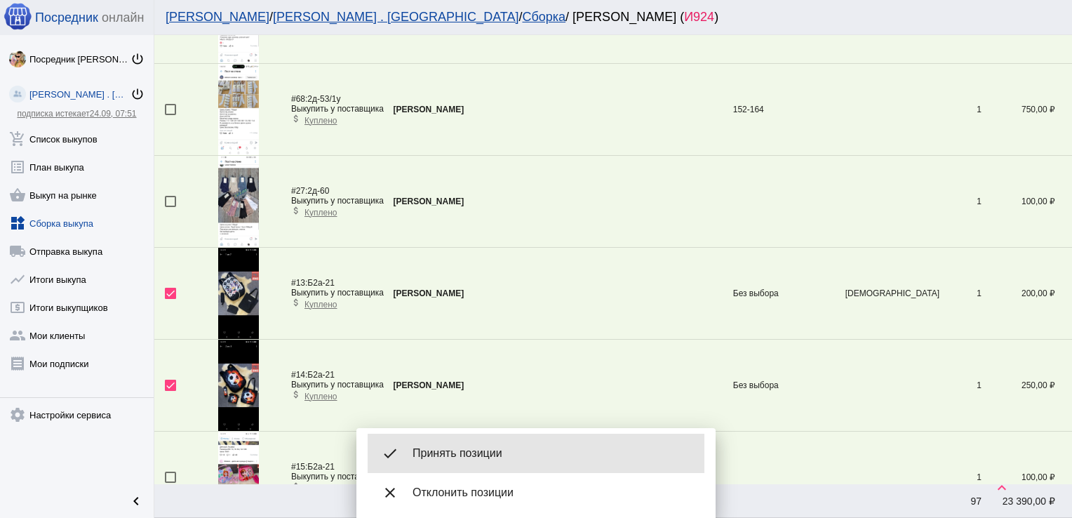
click at [495, 436] on div "done Принять позиции" at bounding box center [536, 453] width 337 height 39
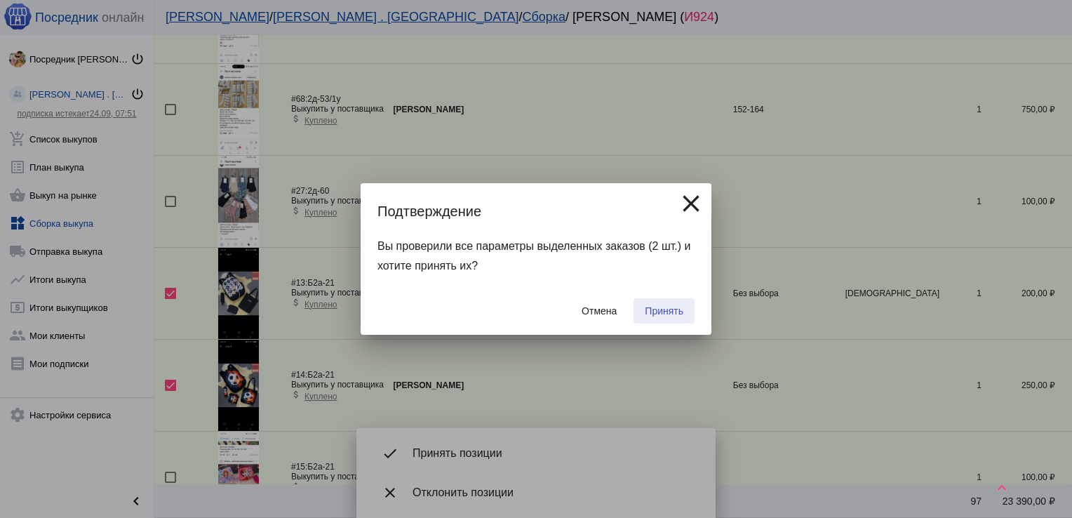
click at [677, 309] on span "Принять" at bounding box center [664, 310] width 39 height 11
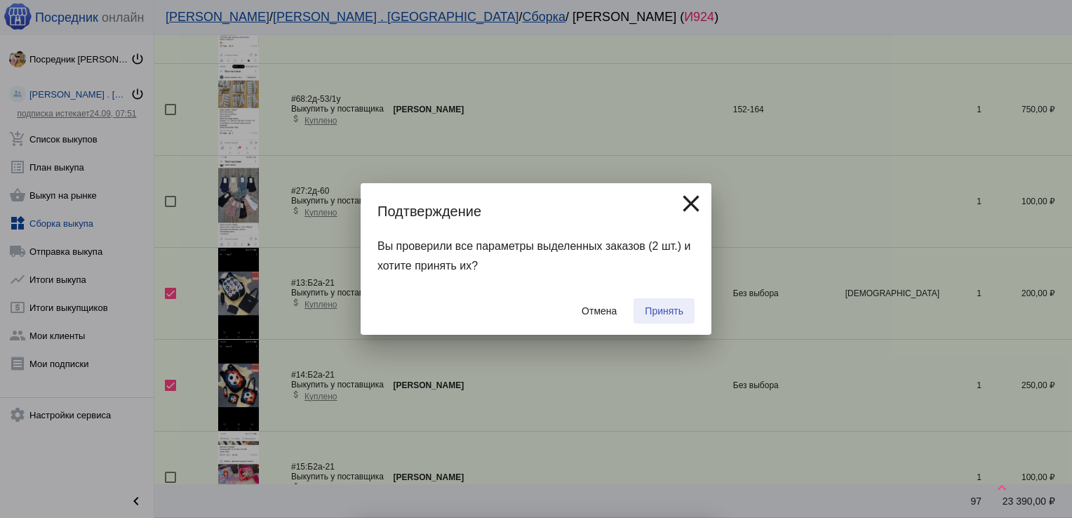
checkbox input "false"
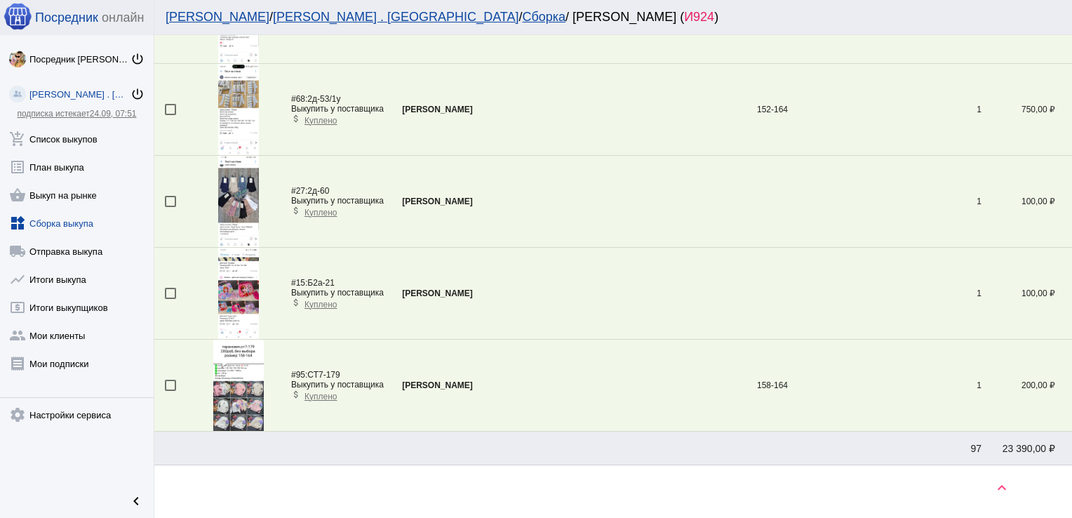
scroll to position [2619, 0]
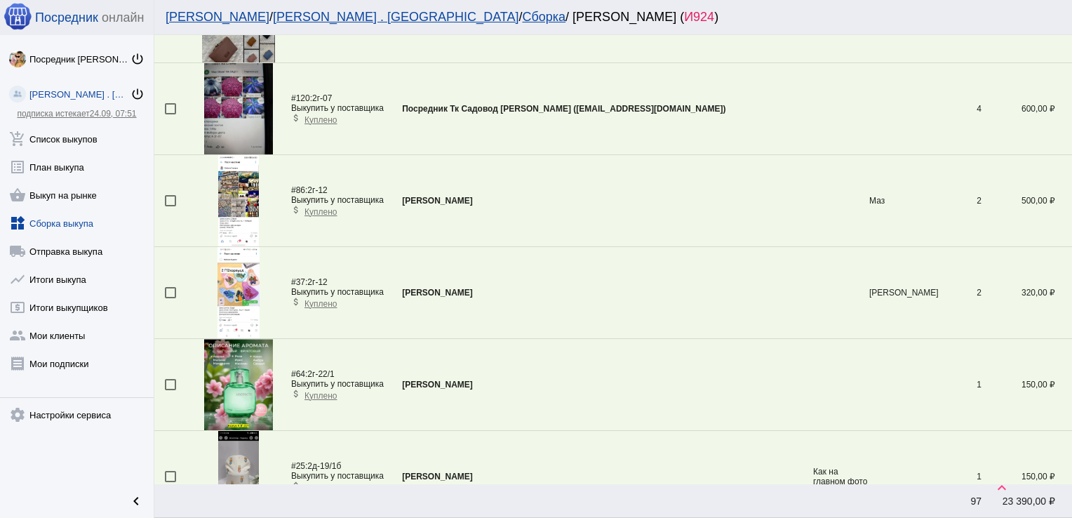
click at [171, 289] on div at bounding box center [170, 292] width 11 height 11
click at [171, 298] on input "checkbox" at bounding box center [170, 298] width 1 height 1
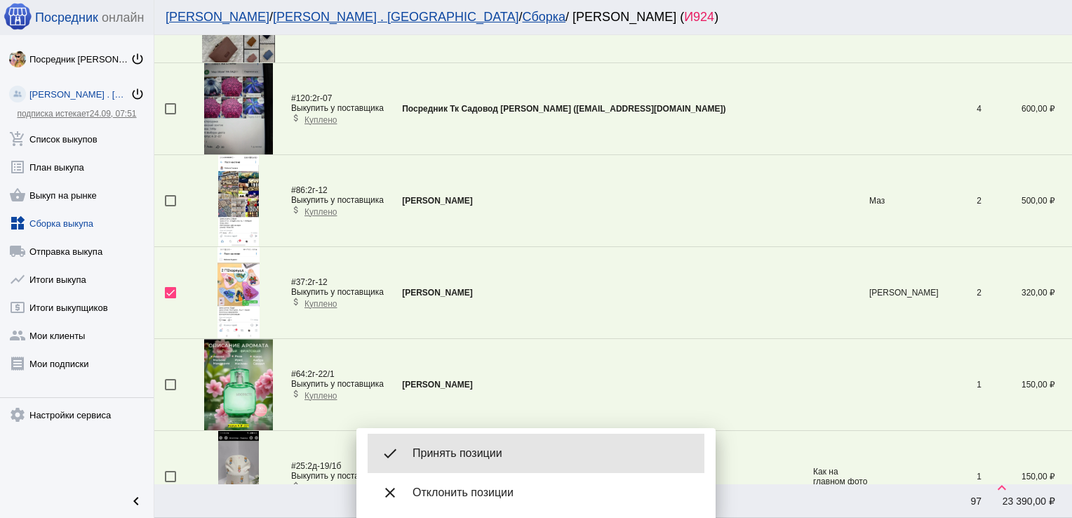
click at [474, 451] on span "Принять позиции" at bounding box center [553, 453] width 281 height 14
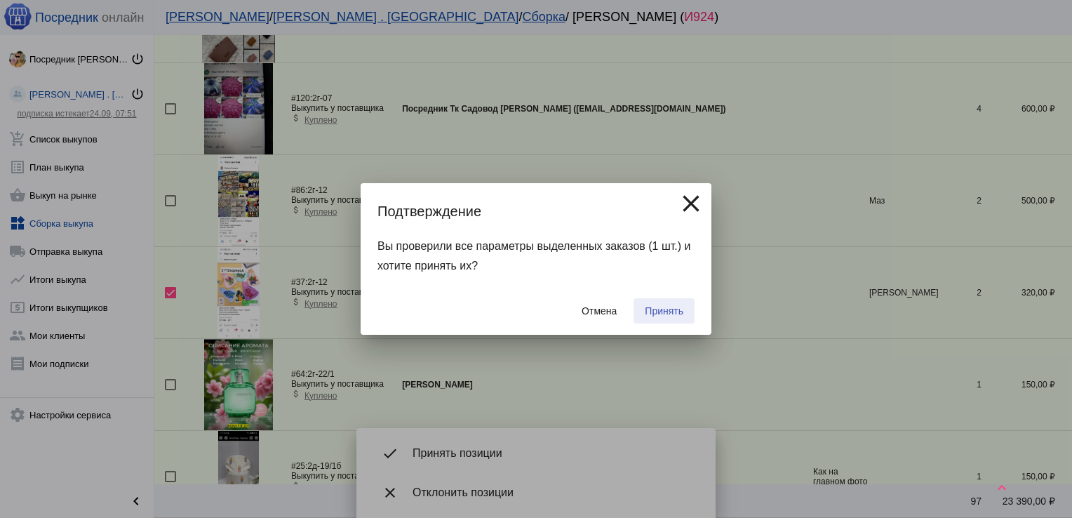
click at [671, 312] on span "Принять" at bounding box center [664, 310] width 39 height 11
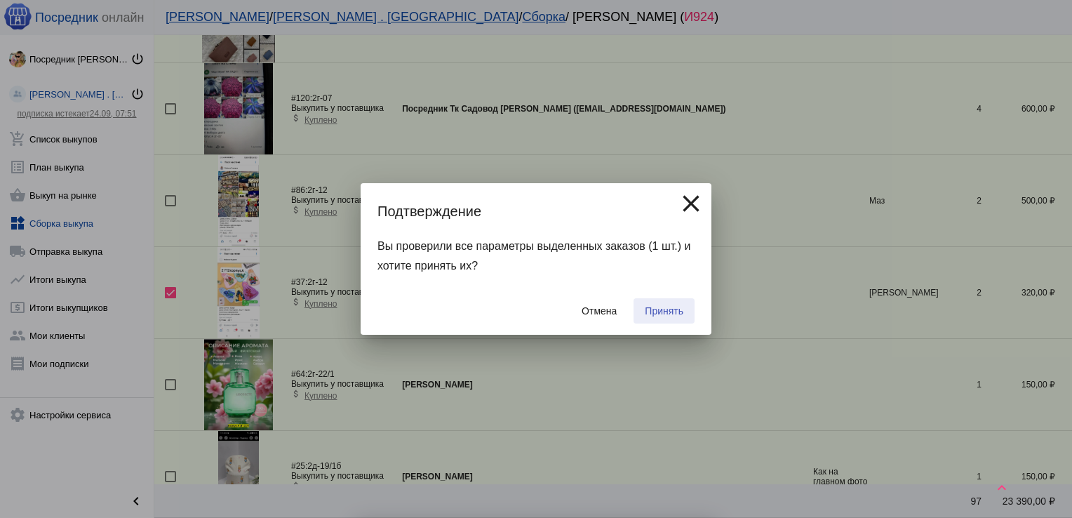
checkbox input "false"
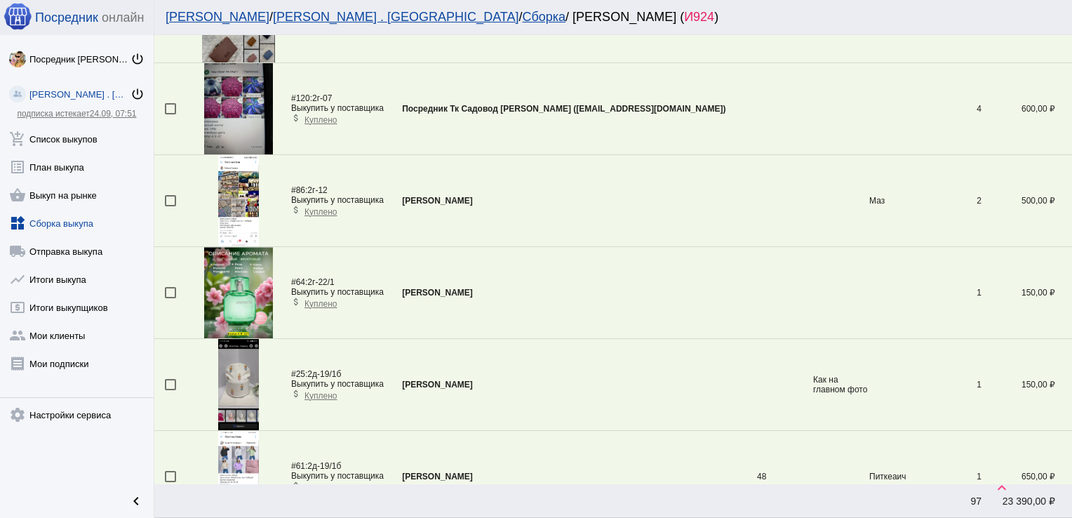
click at [167, 379] on div at bounding box center [170, 384] width 11 height 11
click at [170, 390] on input "checkbox" at bounding box center [170, 390] width 1 height 1
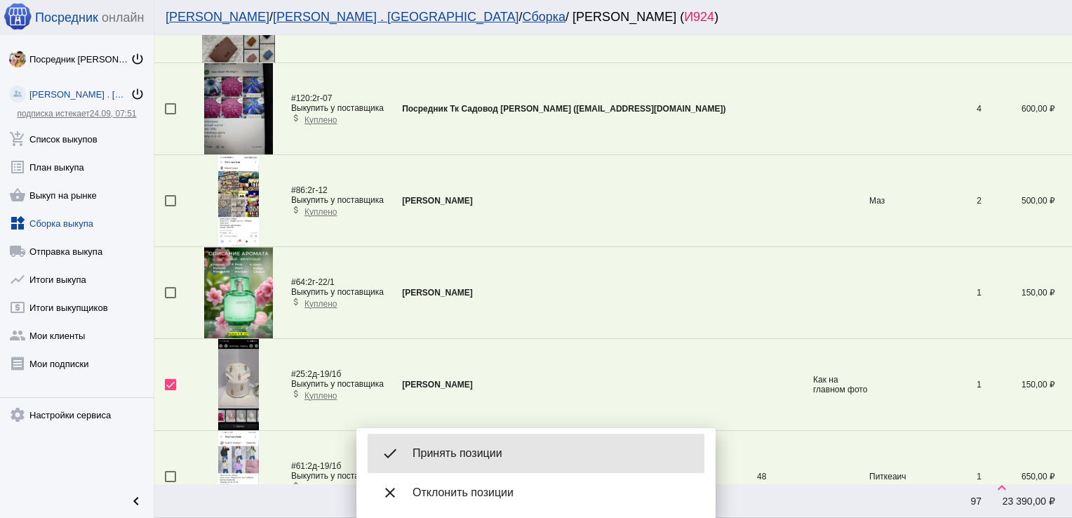
click at [453, 446] on span "Принять позиции" at bounding box center [553, 453] width 281 height 14
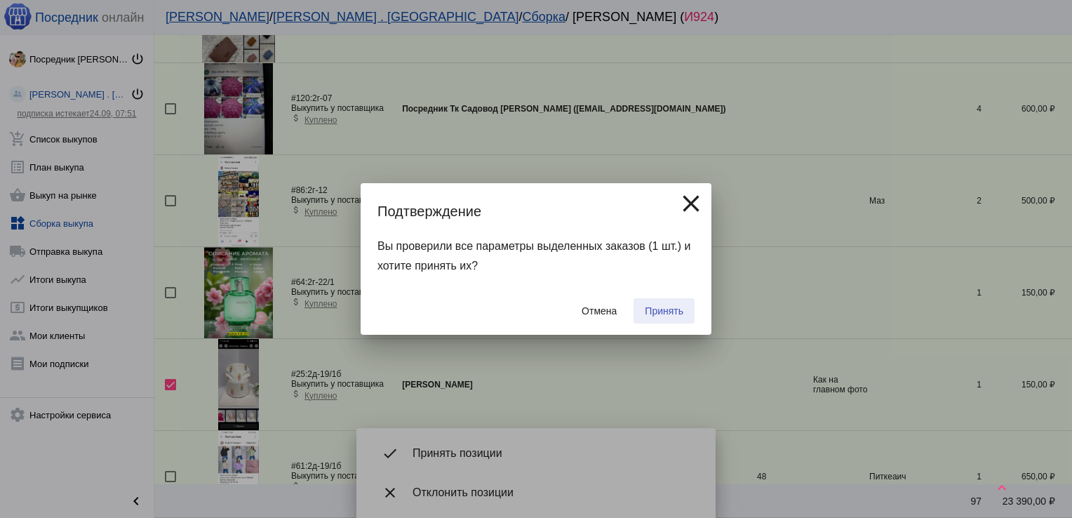
click at [663, 305] on span "Принять" at bounding box center [664, 310] width 39 height 11
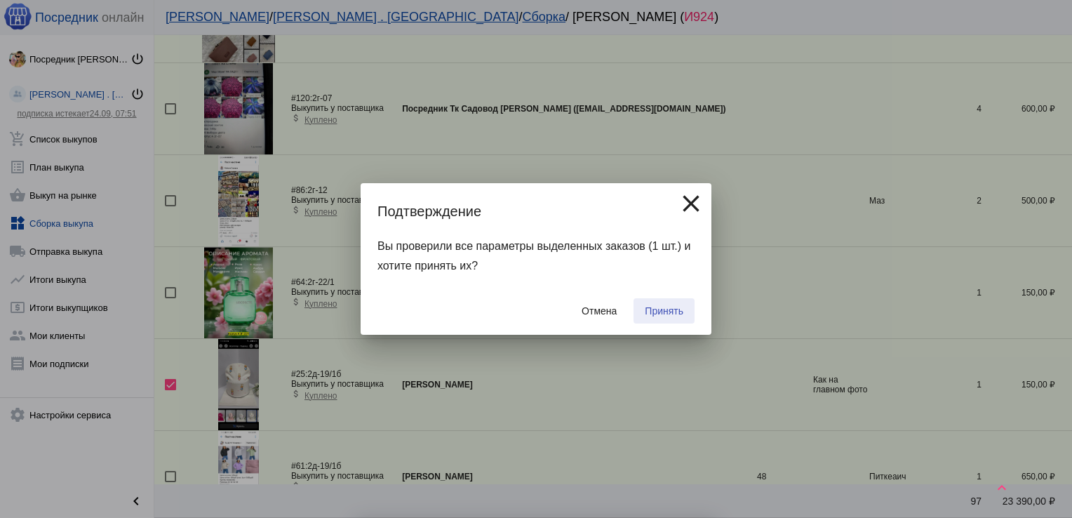
checkbox input "false"
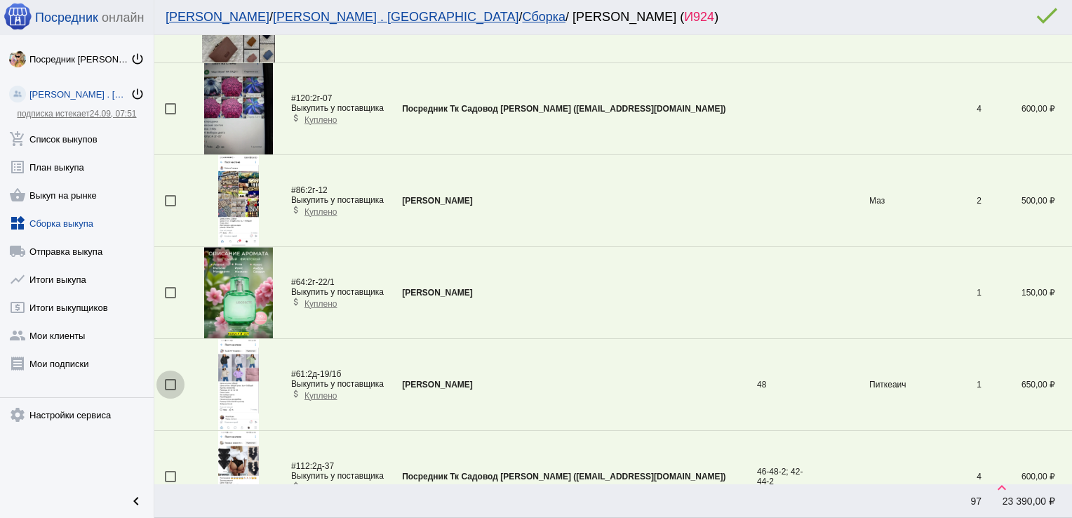
click at [167, 379] on div at bounding box center [170, 384] width 11 height 11
click at [170, 390] on input "checkbox" at bounding box center [170, 390] width 1 height 1
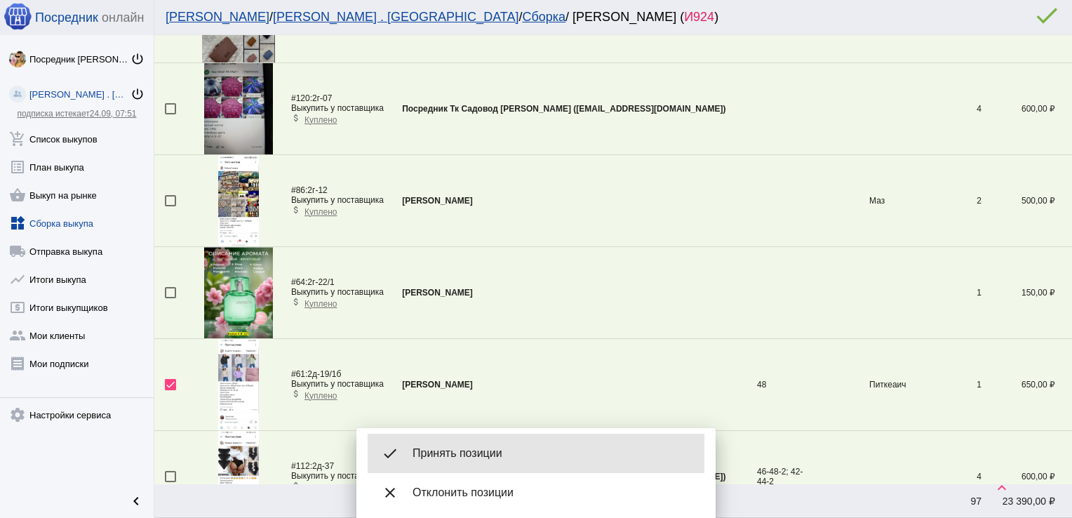
click at [484, 451] on span "Принять позиции" at bounding box center [553, 453] width 281 height 14
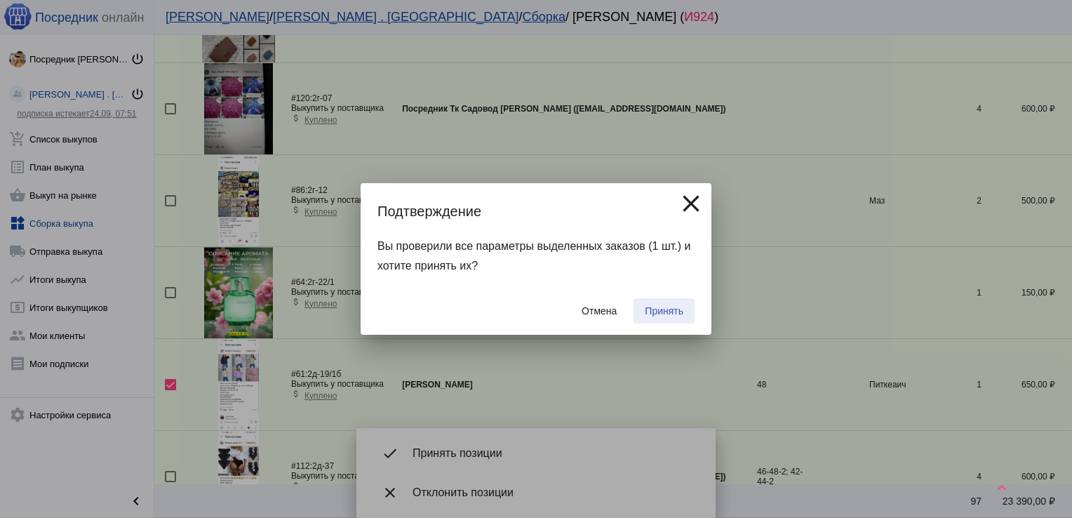
click at [669, 316] on span "Принять" at bounding box center [664, 310] width 39 height 11
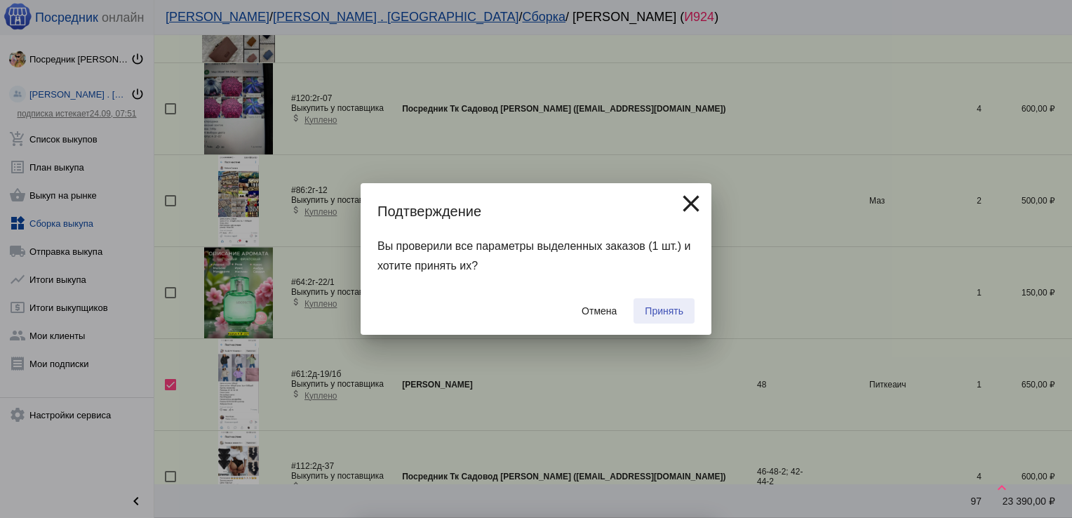
checkbox input "false"
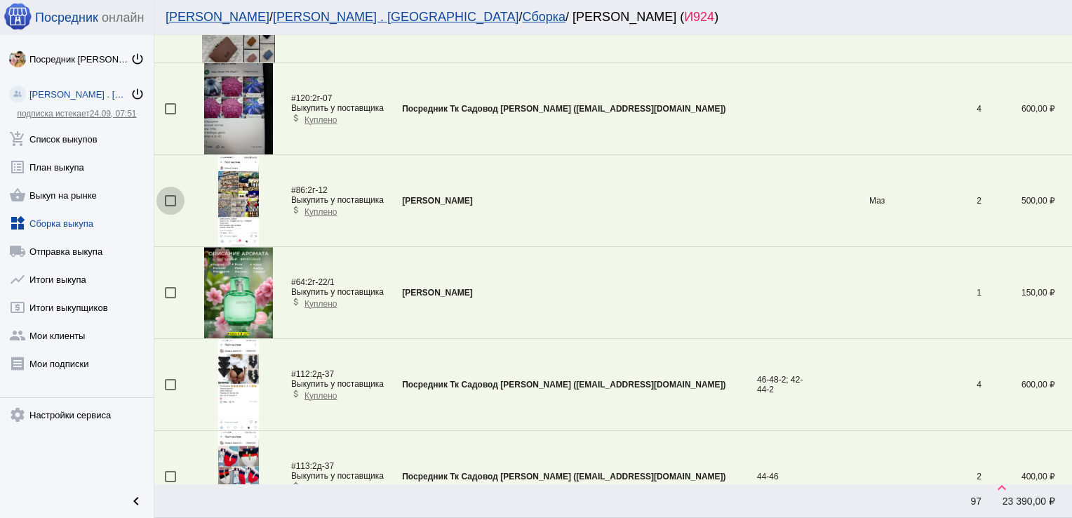
click at [172, 195] on div at bounding box center [170, 200] width 11 height 11
click at [171, 206] on input "checkbox" at bounding box center [170, 206] width 1 height 1
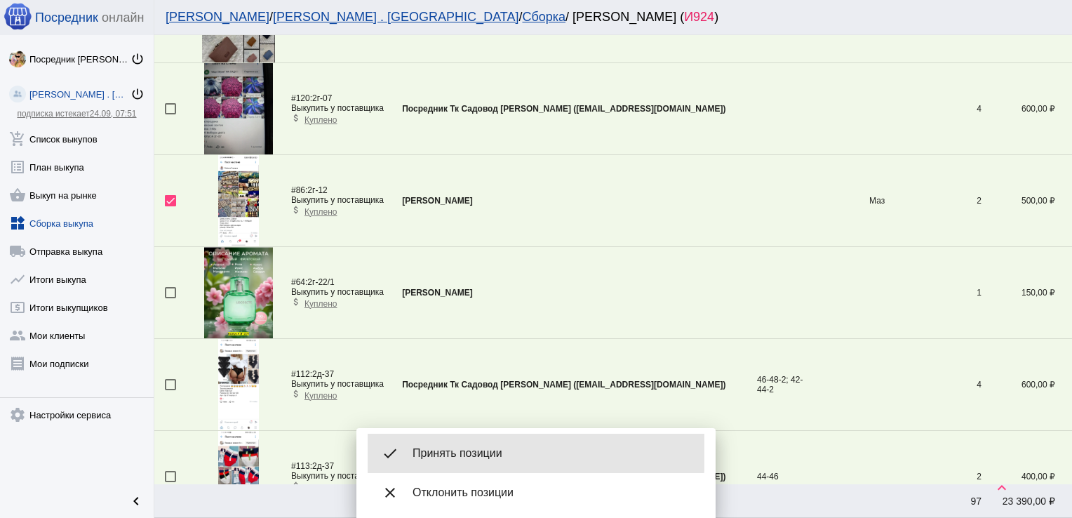
click at [476, 446] on div "done Принять позиции" at bounding box center [536, 453] width 337 height 39
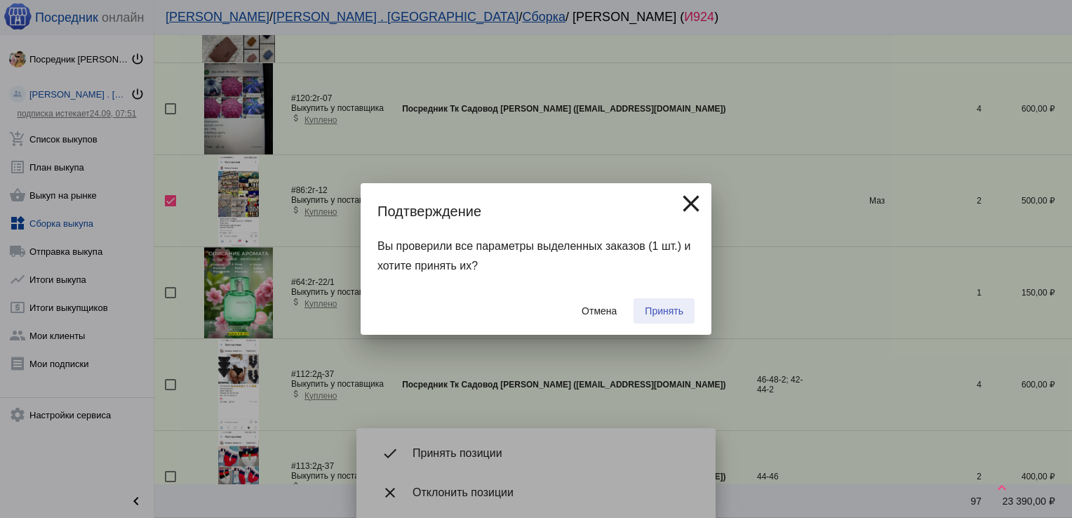
click at [661, 317] on button "Принять" at bounding box center [664, 310] width 61 height 25
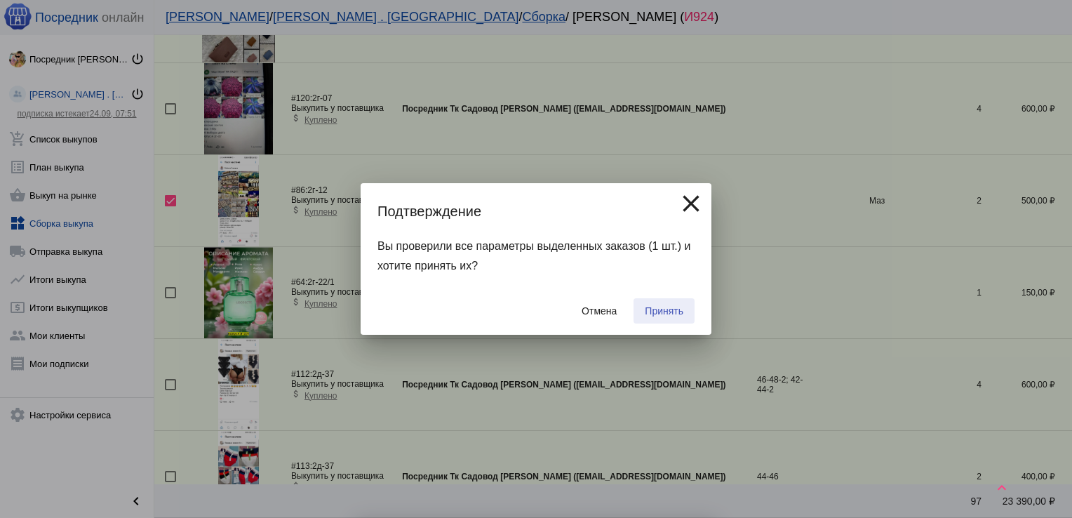
checkbox input "false"
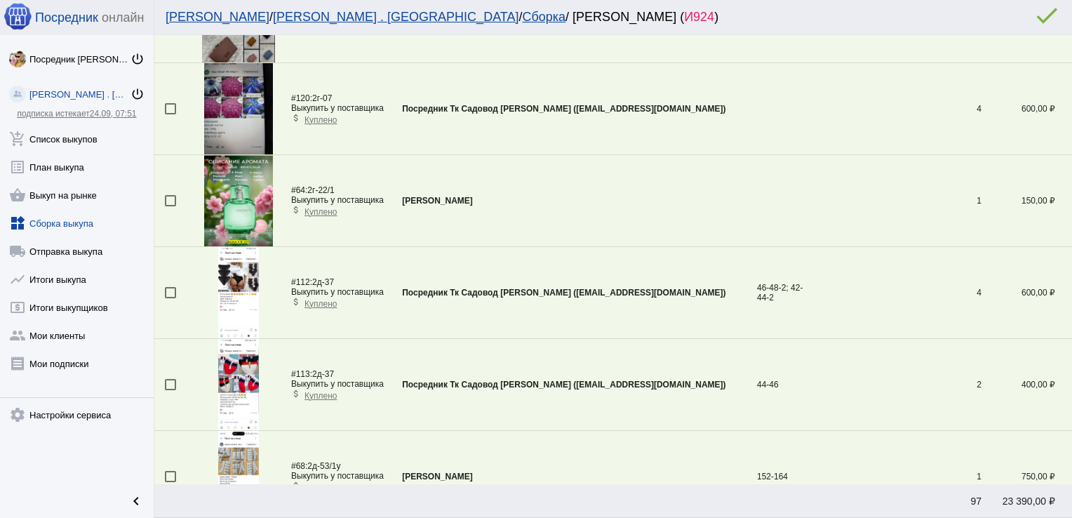
scroll to position [49, 0]
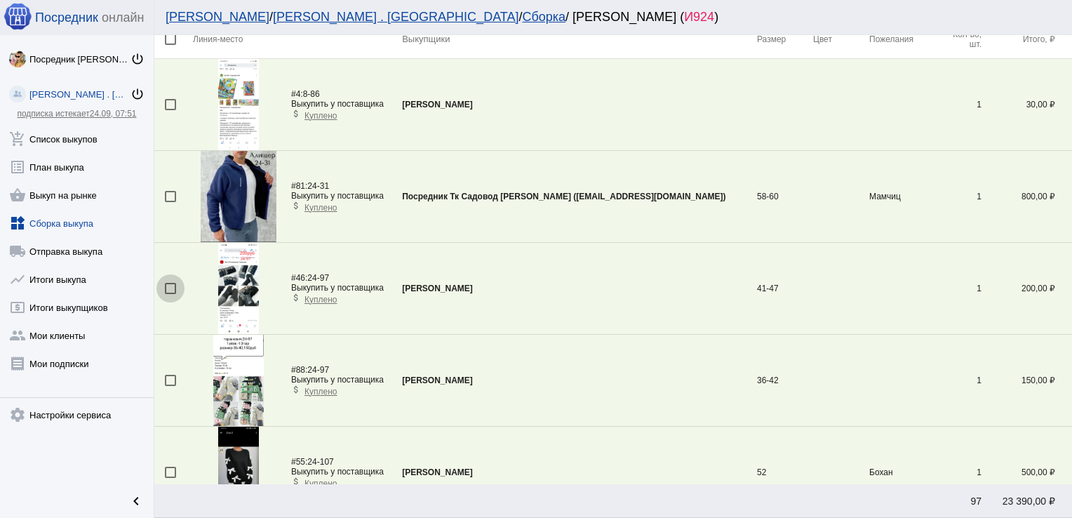
click at [171, 287] on div at bounding box center [170, 288] width 11 height 11
click at [171, 294] on input "checkbox" at bounding box center [170, 294] width 1 height 1
checkbox input "true"
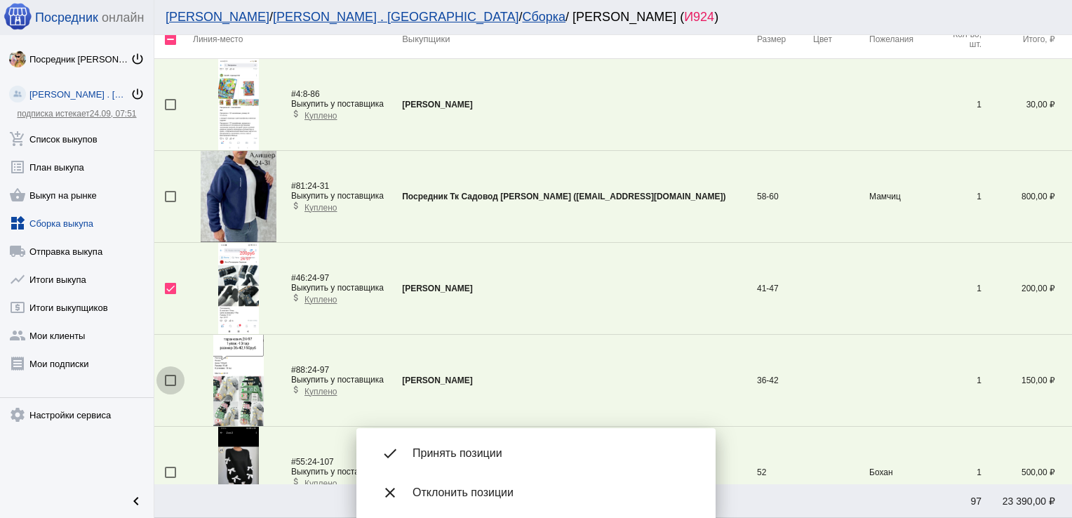
click at [168, 375] on div at bounding box center [170, 380] width 11 height 11
click at [170, 386] on input "checkbox" at bounding box center [170, 386] width 1 height 1
checkbox input "true"
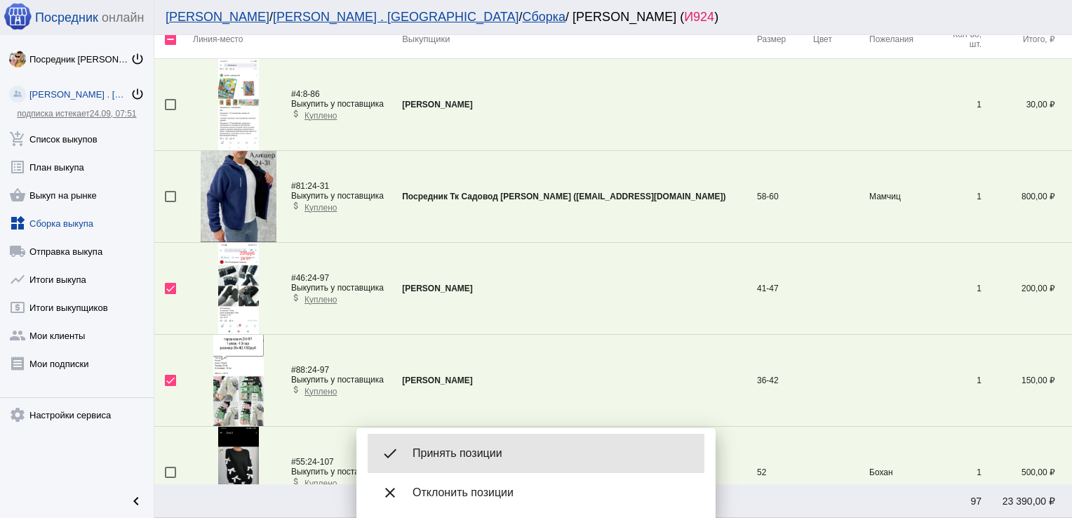
click at [465, 457] on span "Принять позиции" at bounding box center [553, 453] width 281 height 14
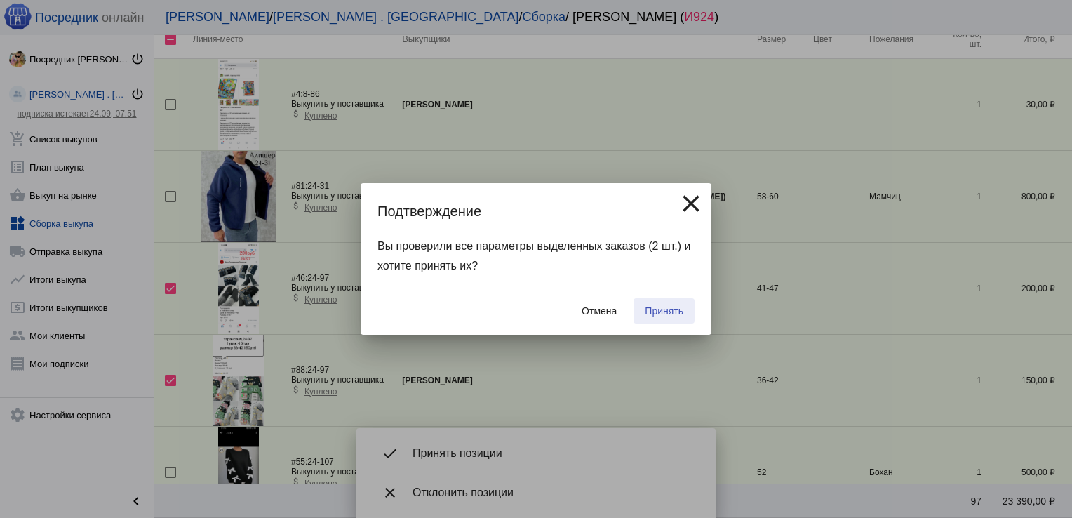
click at [671, 305] on span "Принять" at bounding box center [664, 310] width 39 height 11
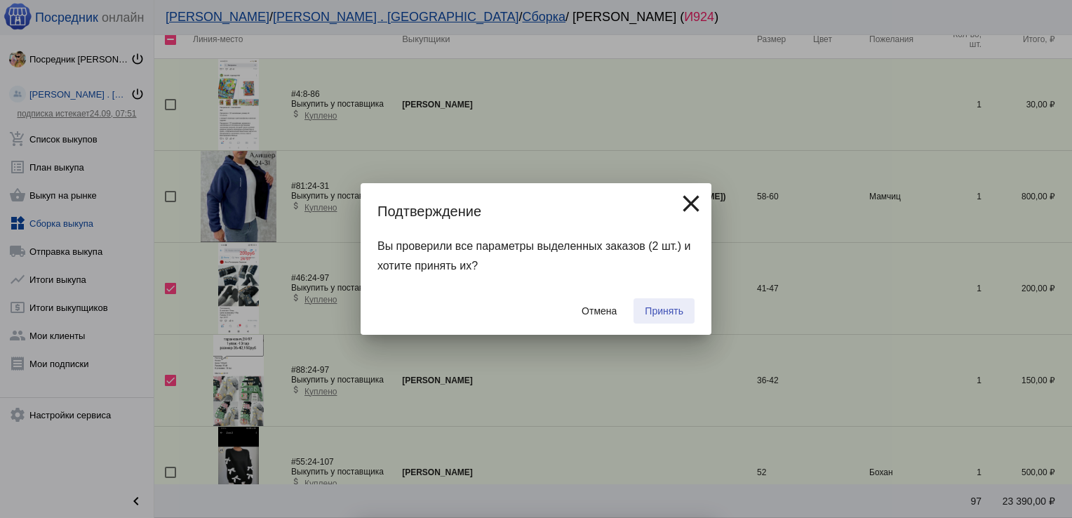
checkbox input "false"
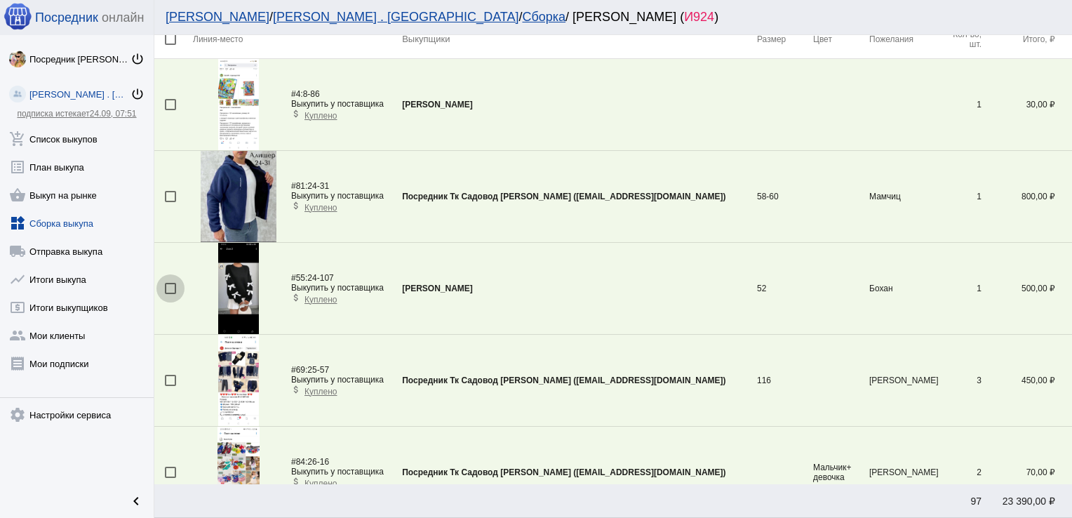
click at [171, 286] on div at bounding box center [170, 288] width 11 height 11
click at [171, 294] on input "checkbox" at bounding box center [170, 294] width 1 height 1
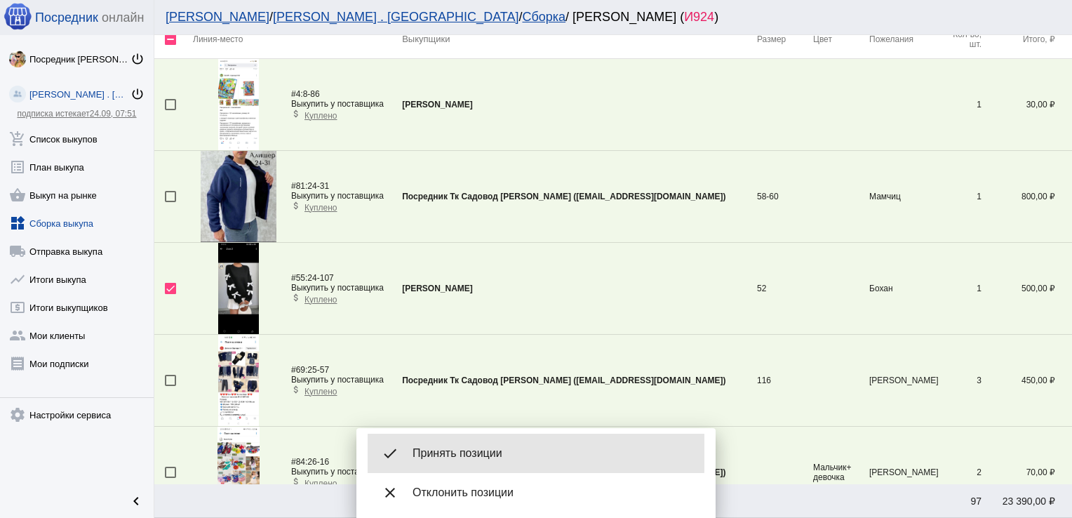
click at [455, 445] on div "done Принять позиции" at bounding box center [536, 453] width 337 height 39
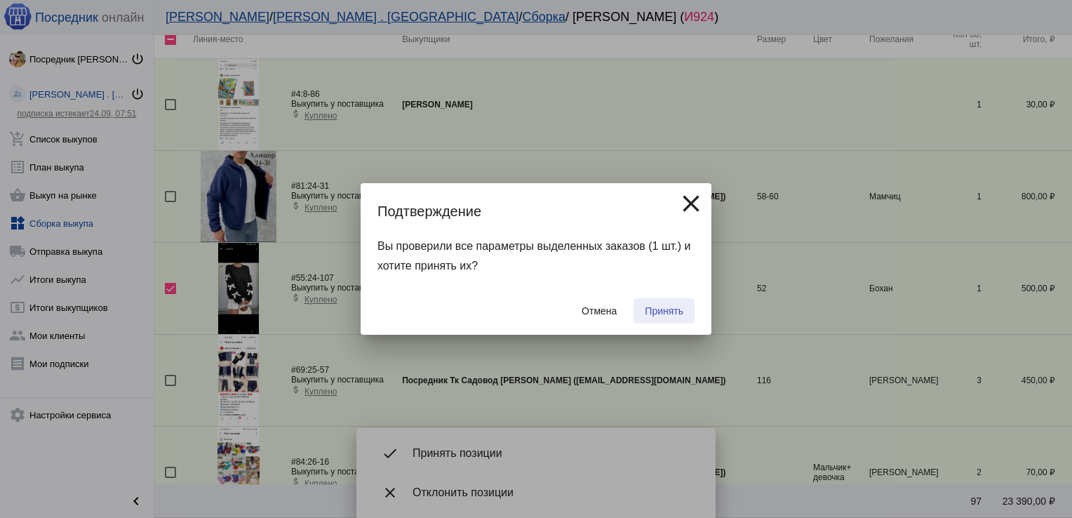
click at [667, 308] on span "Принять" at bounding box center [664, 310] width 39 height 11
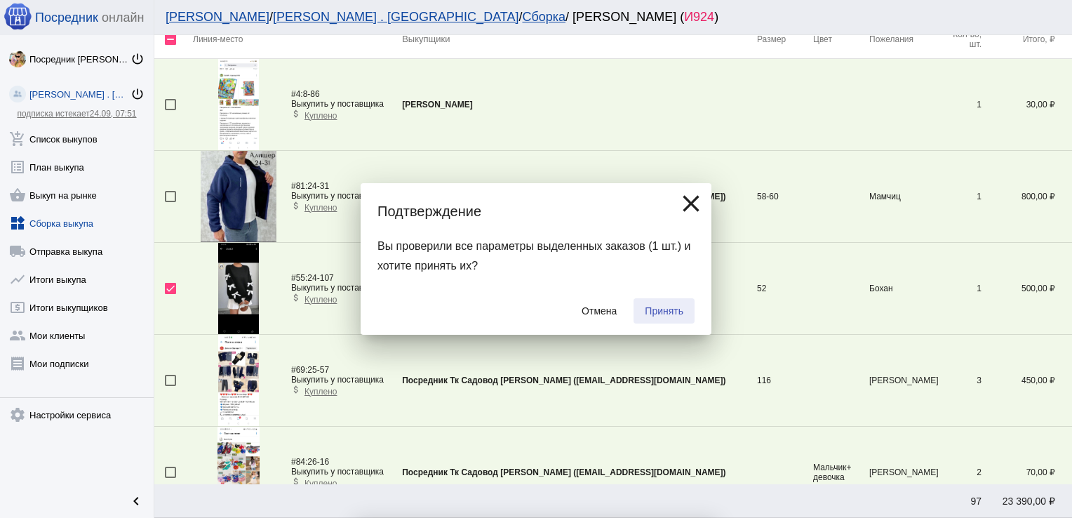
checkbox input "false"
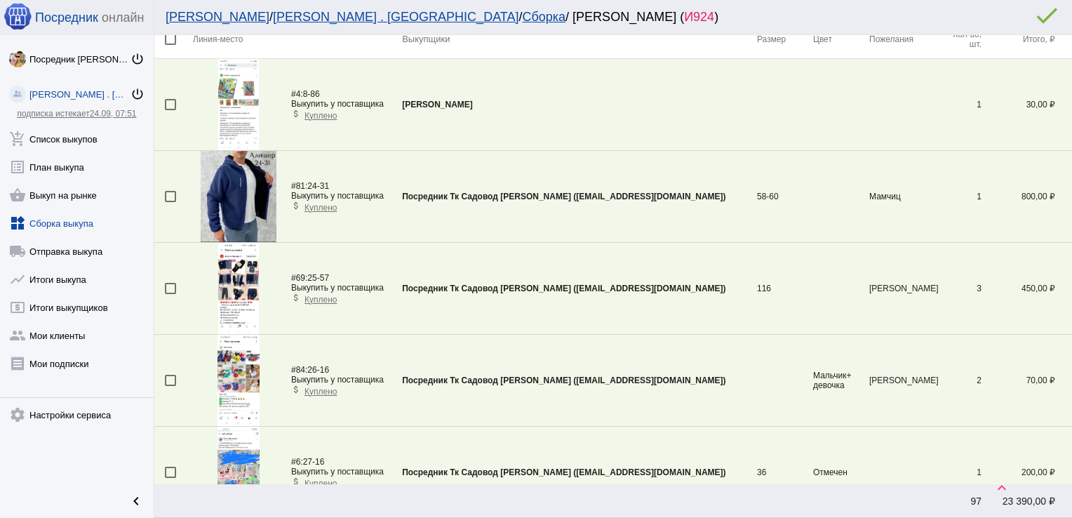
scroll to position [600, 0]
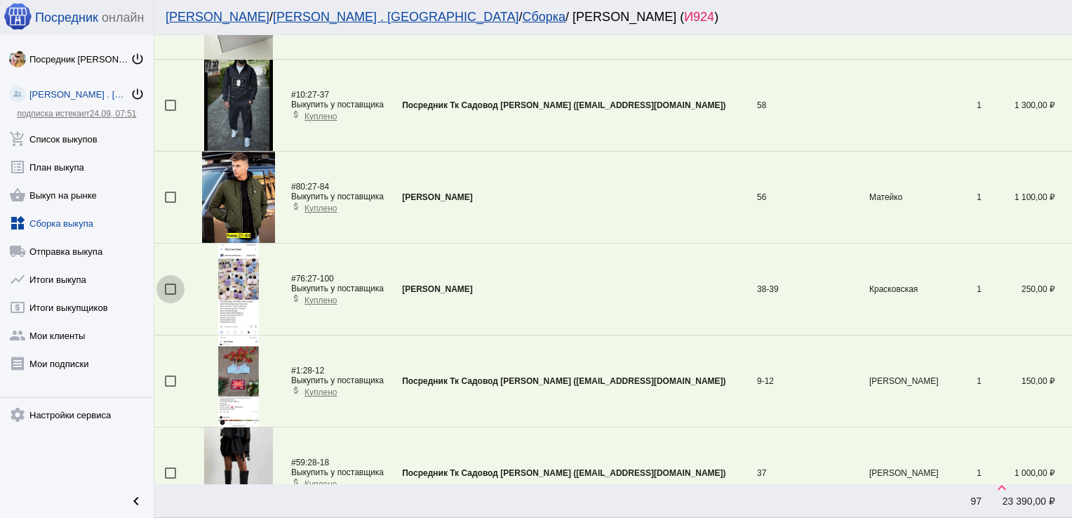
click at [168, 288] on div at bounding box center [170, 289] width 11 height 11
click at [170, 295] on input "checkbox" at bounding box center [170, 295] width 1 height 1
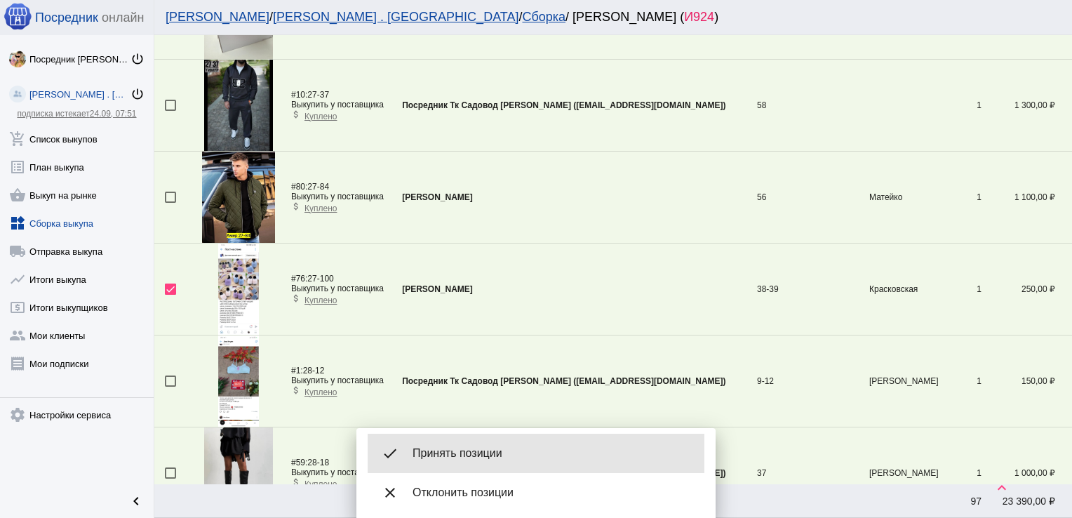
click at [479, 451] on span "Принять позиции" at bounding box center [553, 453] width 281 height 14
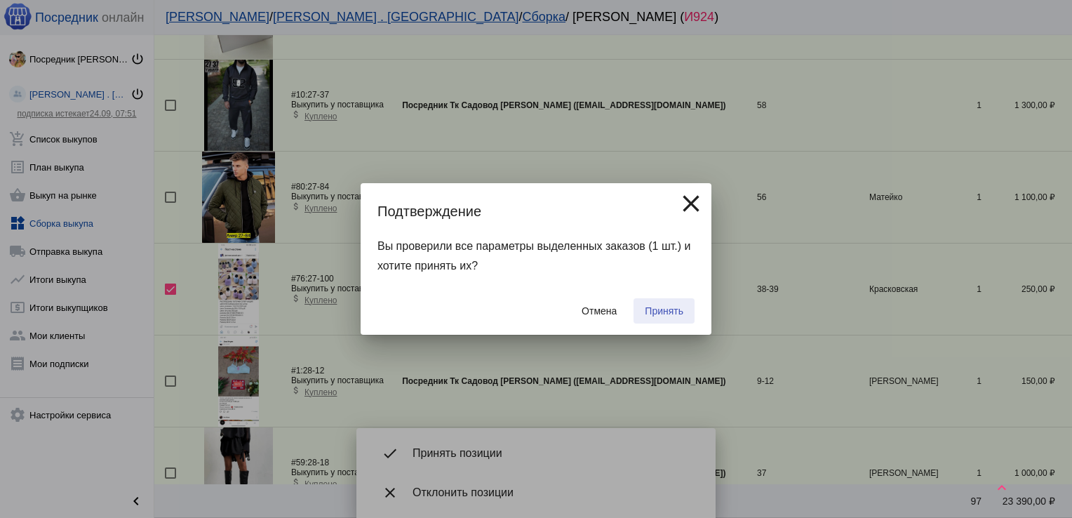
click at [655, 315] on span "Принять" at bounding box center [664, 310] width 39 height 11
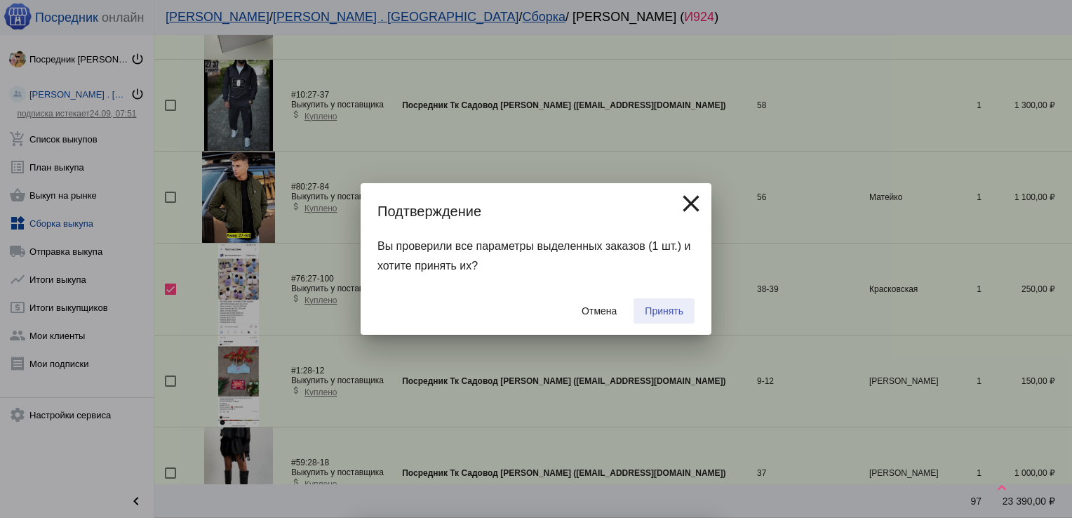
checkbox input "false"
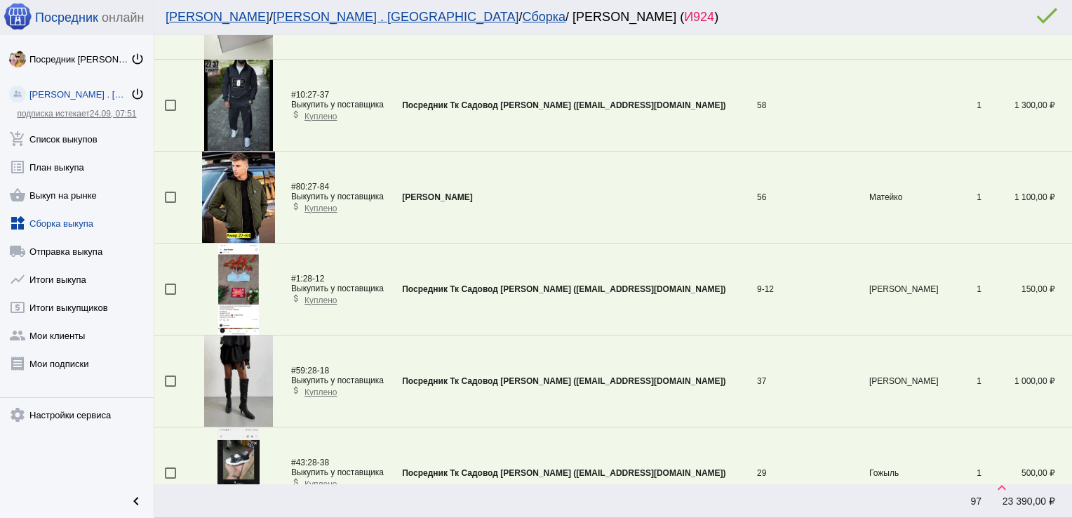
scroll to position [2667, 0]
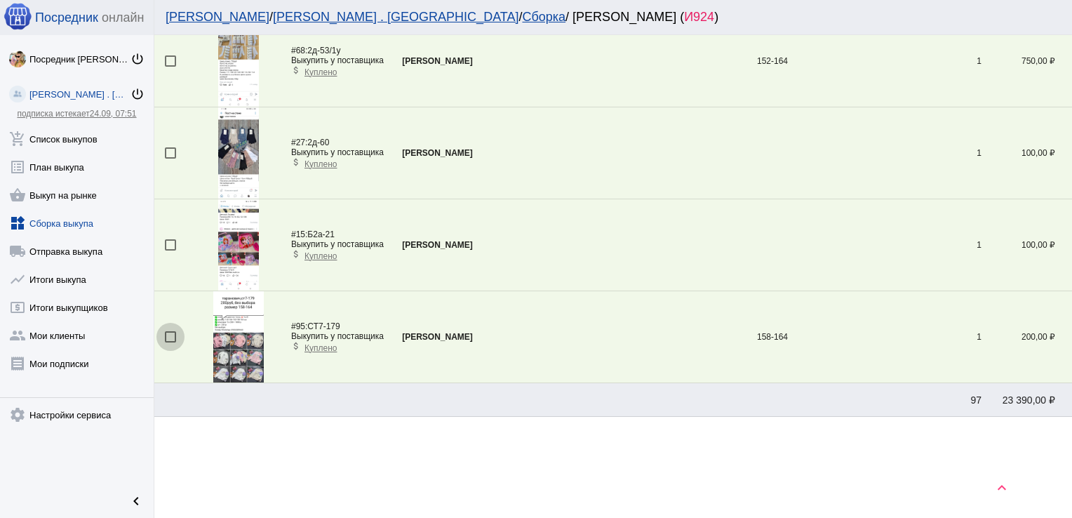
click at [171, 331] on div at bounding box center [170, 336] width 11 height 11
click at [171, 342] on input "checkbox" at bounding box center [170, 342] width 1 height 1
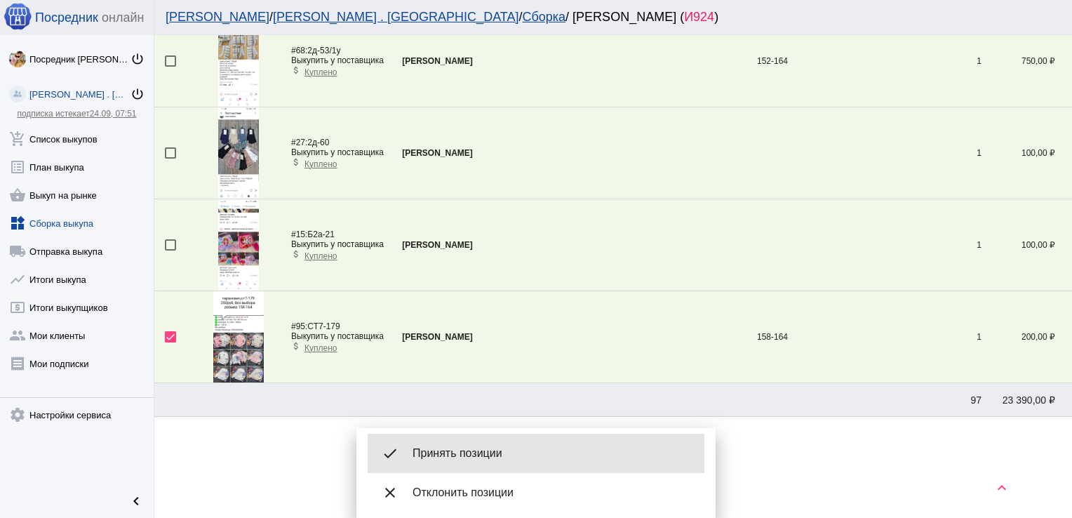
click at [460, 442] on div "done Принять позиции" at bounding box center [536, 453] width 337 height 39
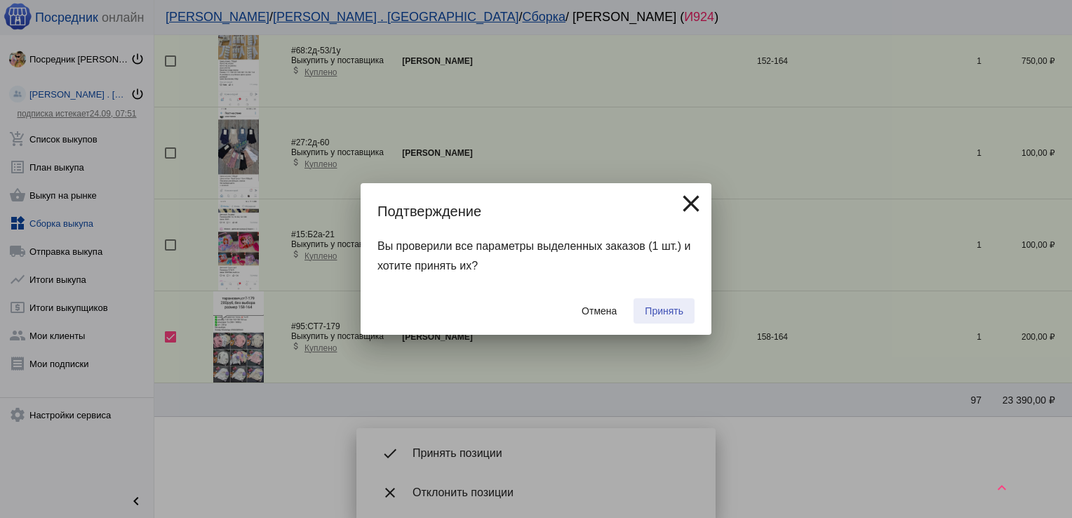
click at [665, 309] on span "Принять" at bounding box center [664, 310] width 39 height 11
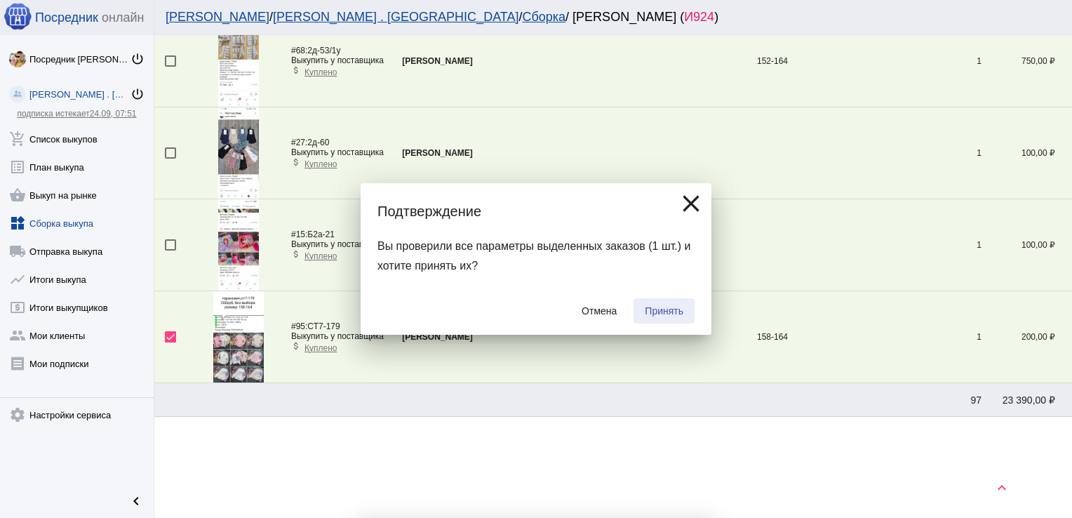
checkbox input "false"
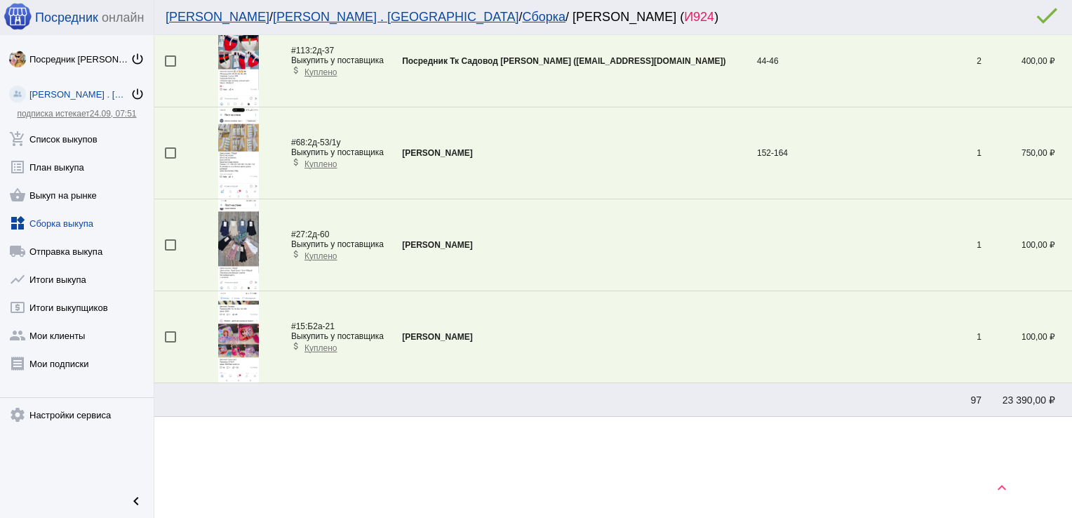
scroll to position [1610, 0]
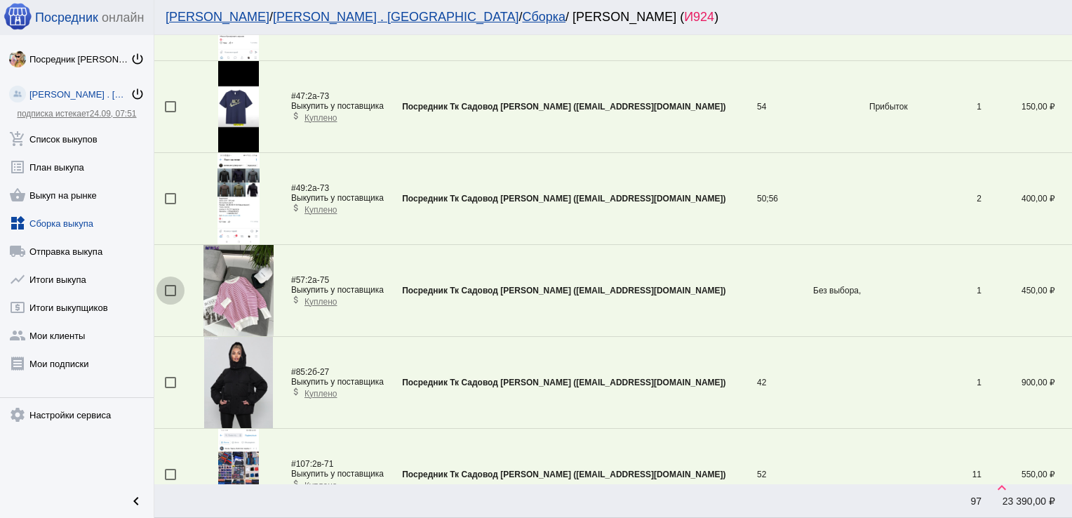
click at [169, 288] on div at bounding box center [170, 290] width 11 height 11
click at [170, 296] on input "checkbox" at bounding box center [170, 296] width 1 height 1
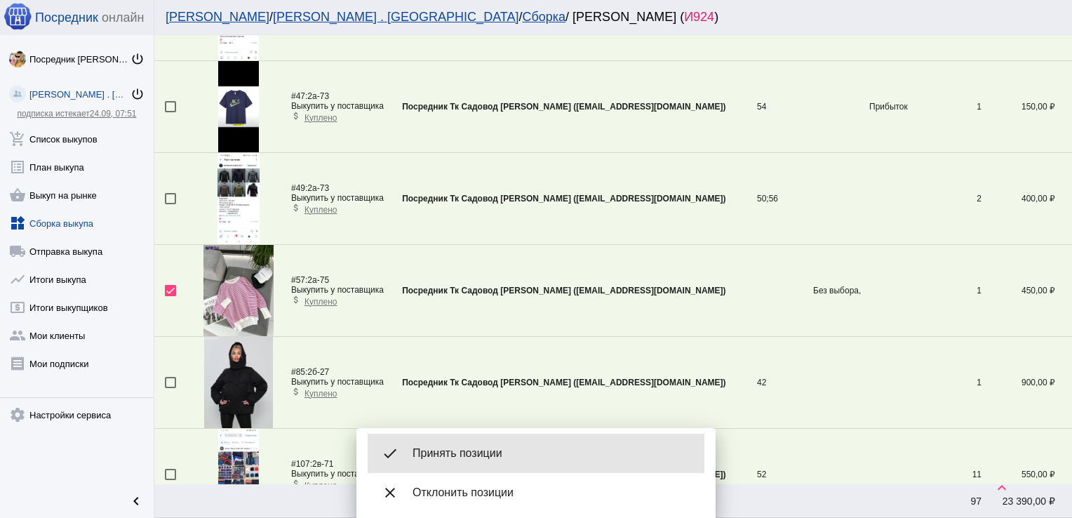
click at [460, 458] on span "Принять позиции" at bounding box center [553, 453] width 281 height 14
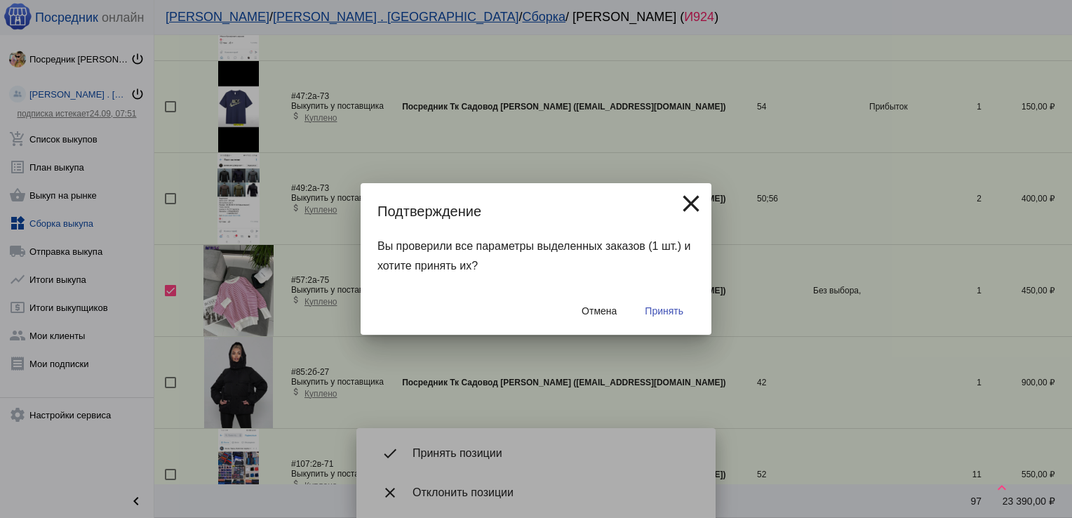
click at [658, 310] on span "Принять" at bounding box center [664, 310] width 39 height 11
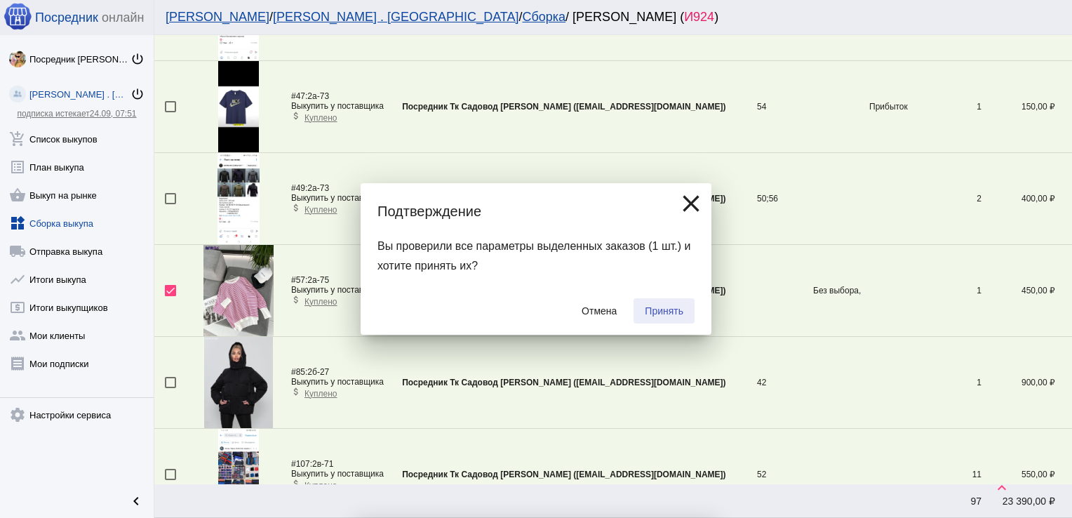
checkbox input "false"
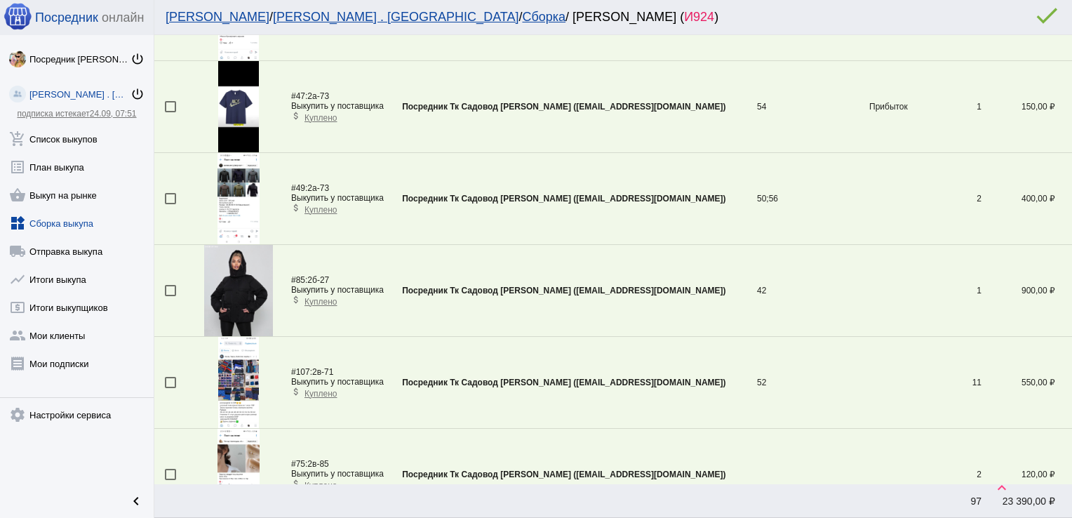
scroll to position [1334, 0]
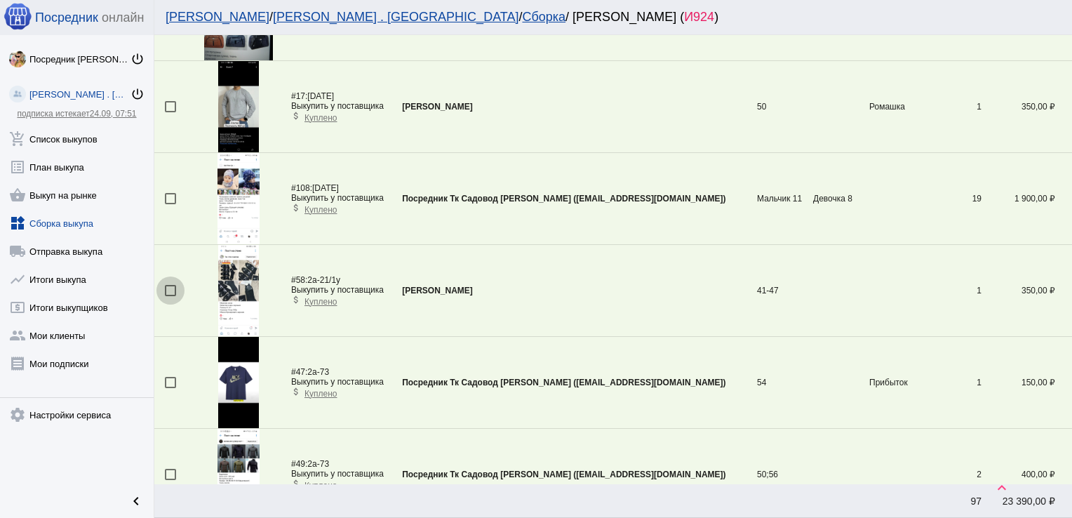
click at [168, 285] on div at bounding box center [170, 290] width 11 height 11
click at [170, 296] on input "checkbox" at bounding box center [170, 296] width 1 height 1
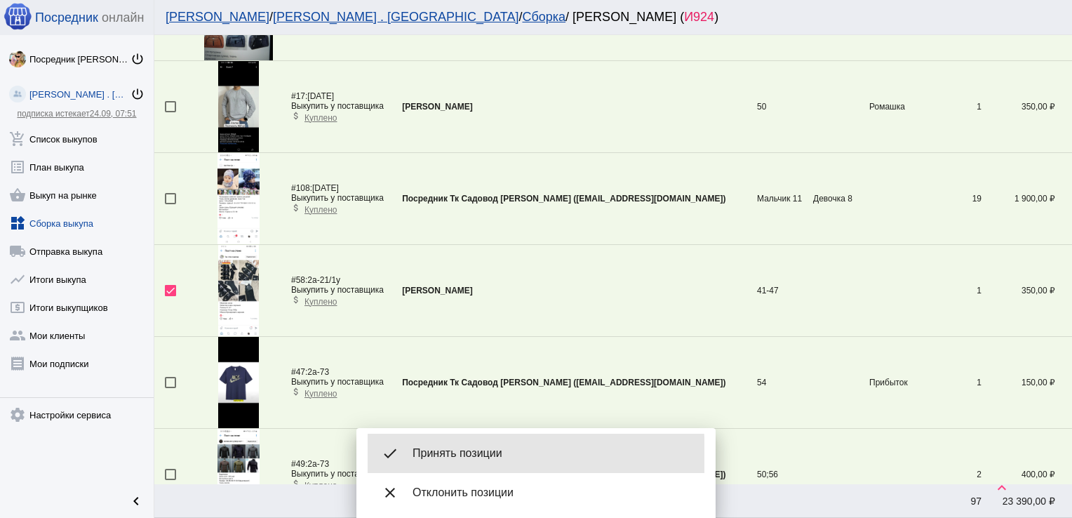
click at [463, 455] on span "Принять позиции" at bounding box center [553, 453] width 281 height 14
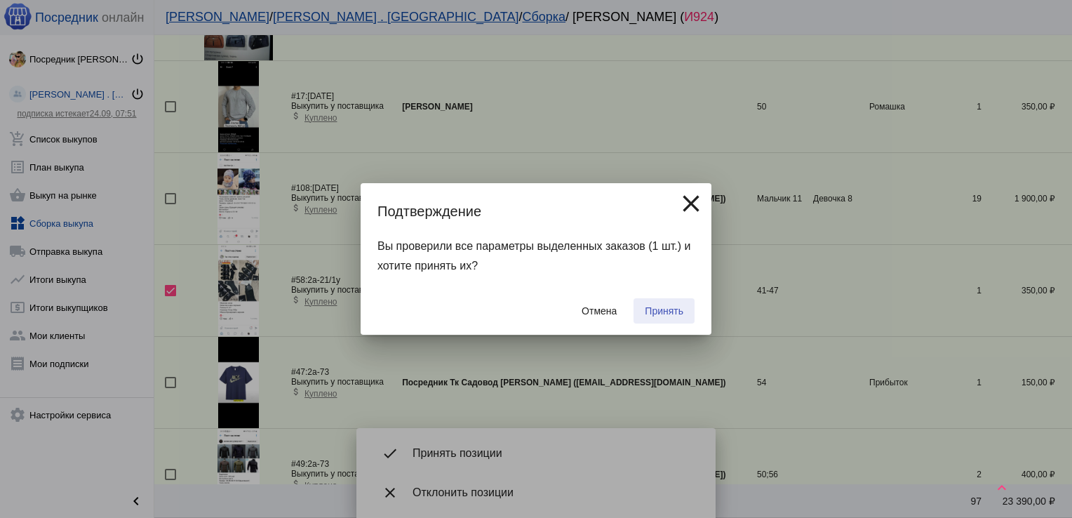
click at [659, 313] on span "Принять" at bounding box center [664, 310] width 39 height 11
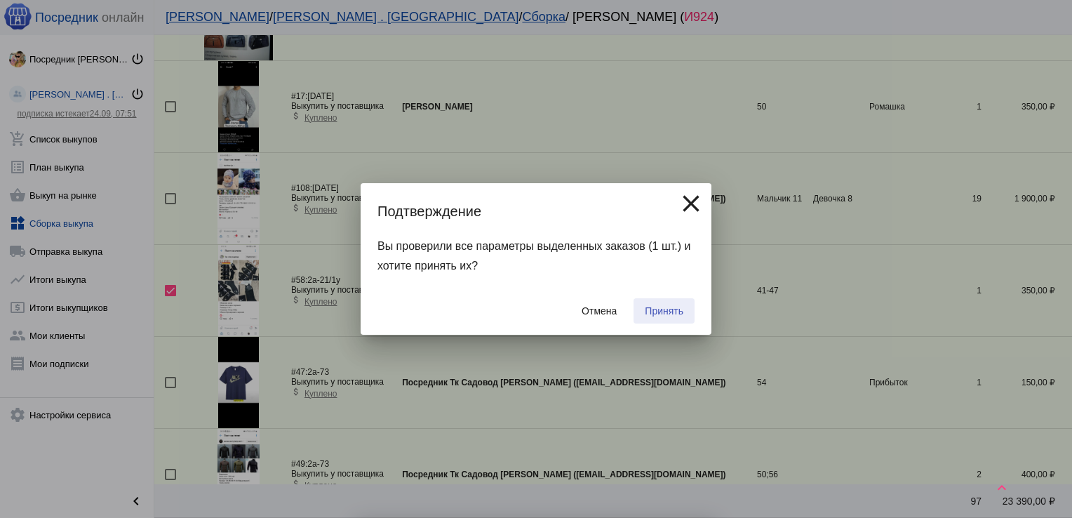
checkbox input "false"
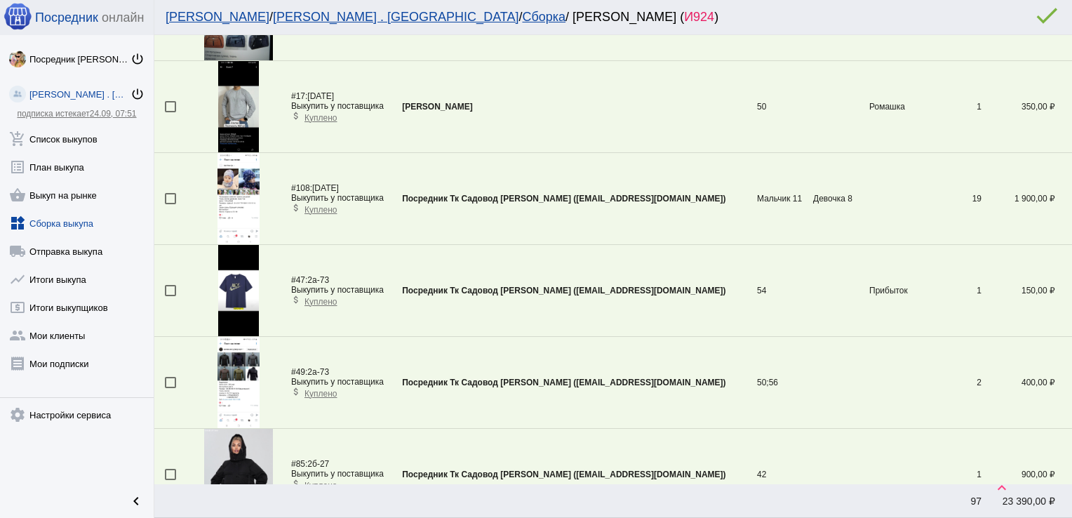
scroll to position [2344, 0]
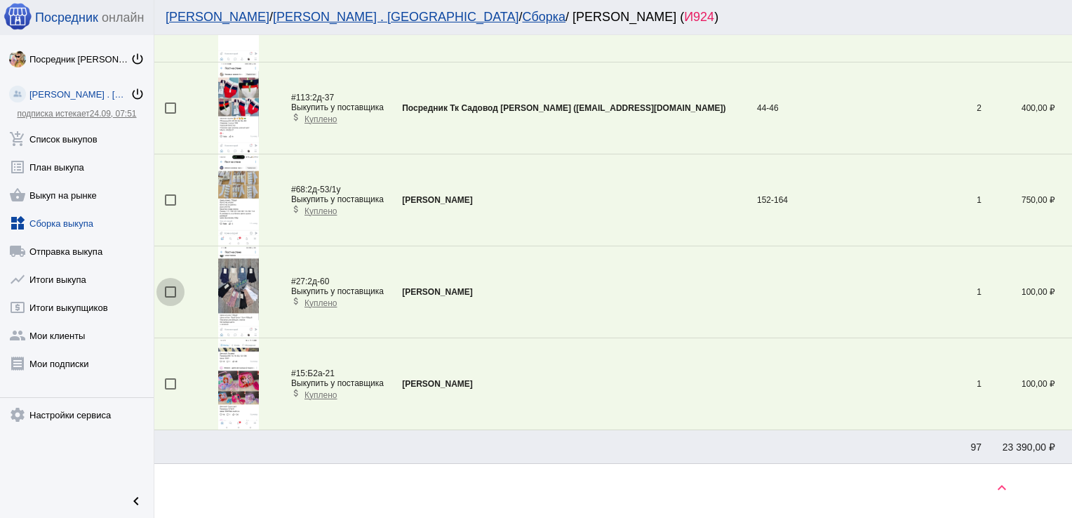
click at [168, 291] on div at bounding box center [170, 291] width 11 height 11
click at [170, 298] on input "checkbox" at bounding box center [170, 298] width 1 height 1
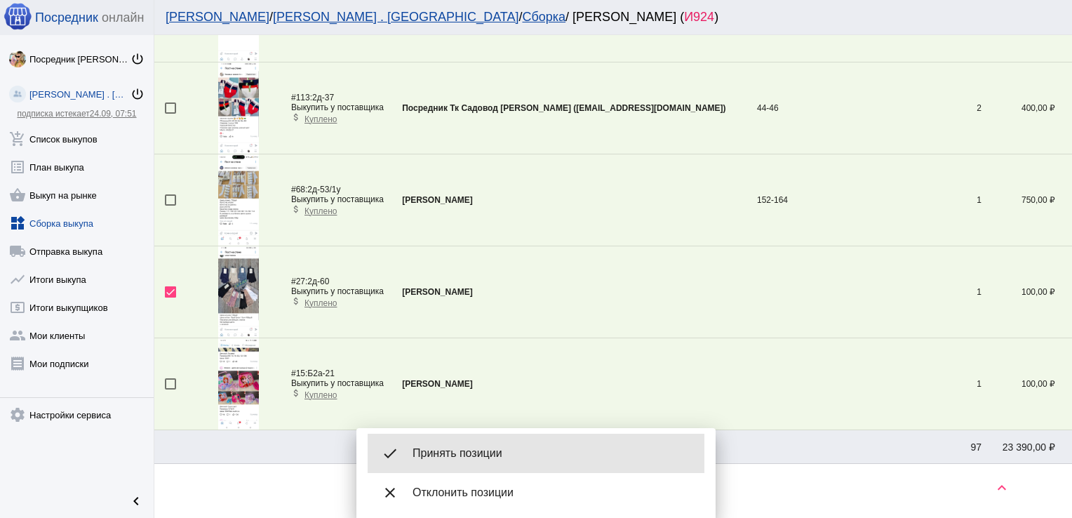
click at [464, 450] on span "Принять позиции" at bounding box center [553, 453] width 281 height 14
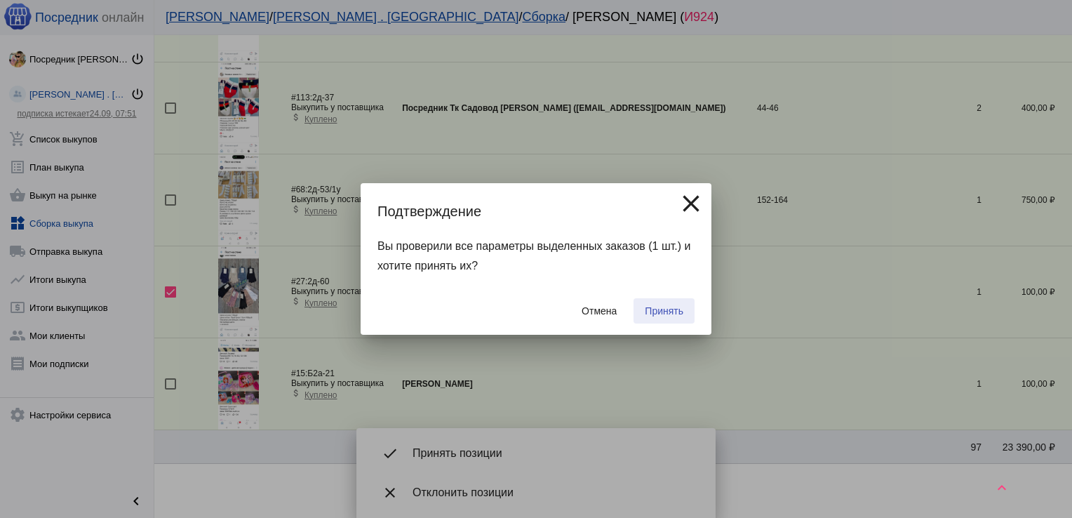
click at [662, 306] on span "Принять" at bounding box center [664, 310] width 39 height 11
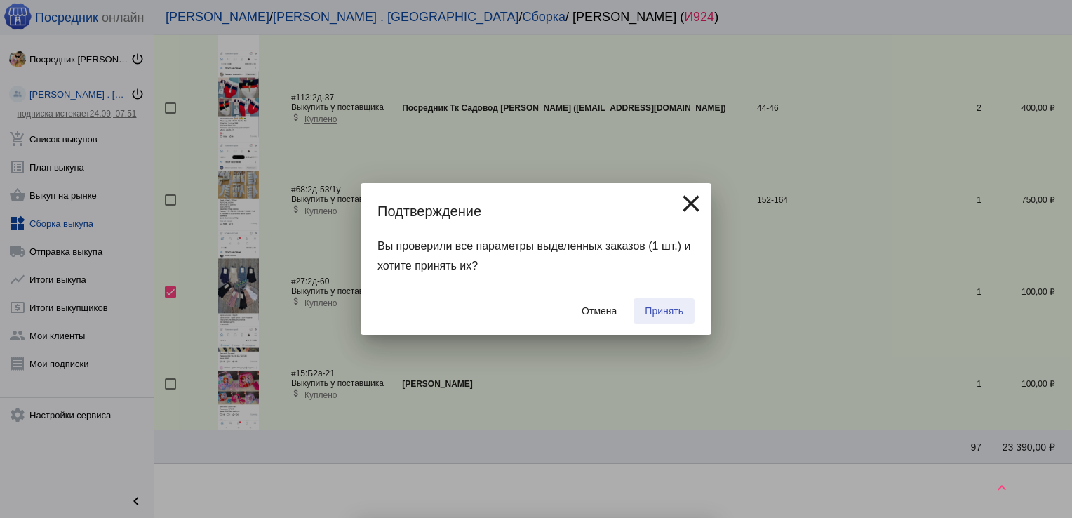
checkbox input "false"
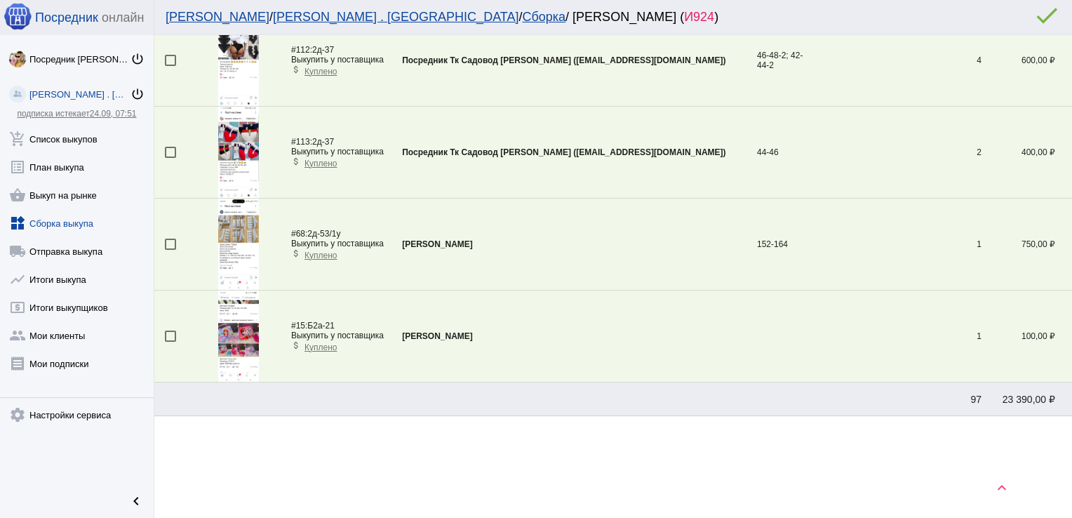
scroll to position [1794, 0]
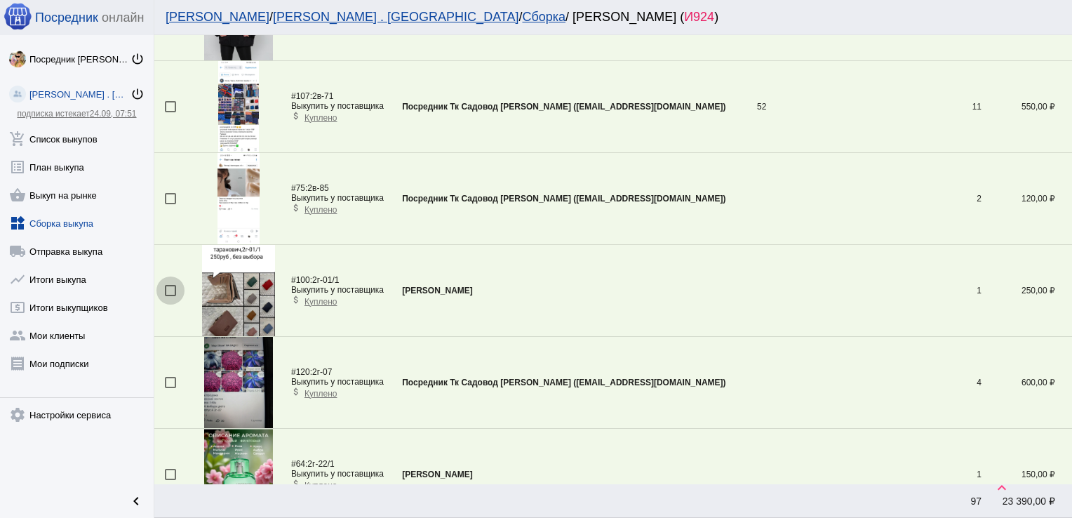
click at [169, 286] on div at bounding box center [170, 290] width 11 height 11
click at [170, 296] on input "checkbox" at bounding box center [170, 296] width 1 height 1
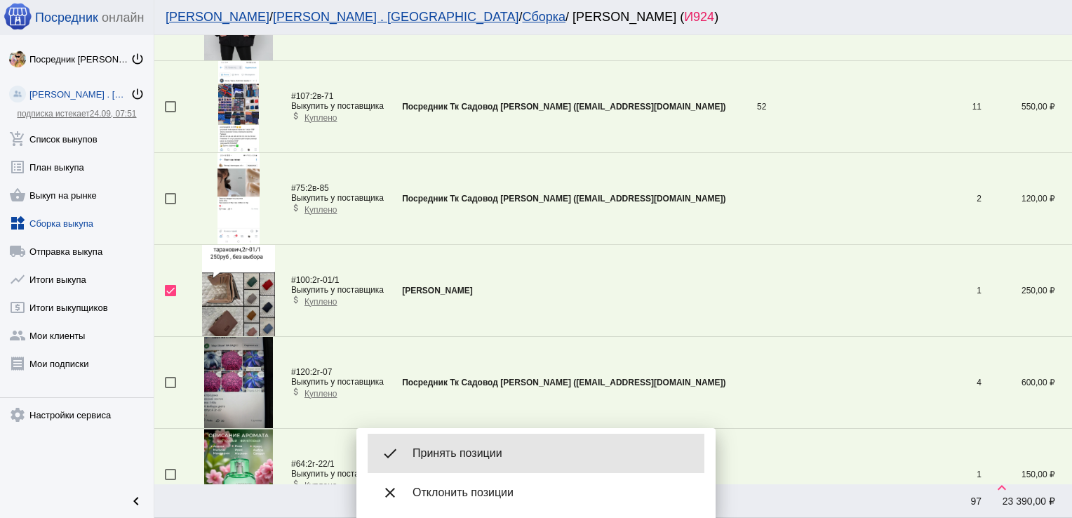
click at [501, 444] on div "done Принять позиции" at bounding box center [536, 453] width 337 height 39
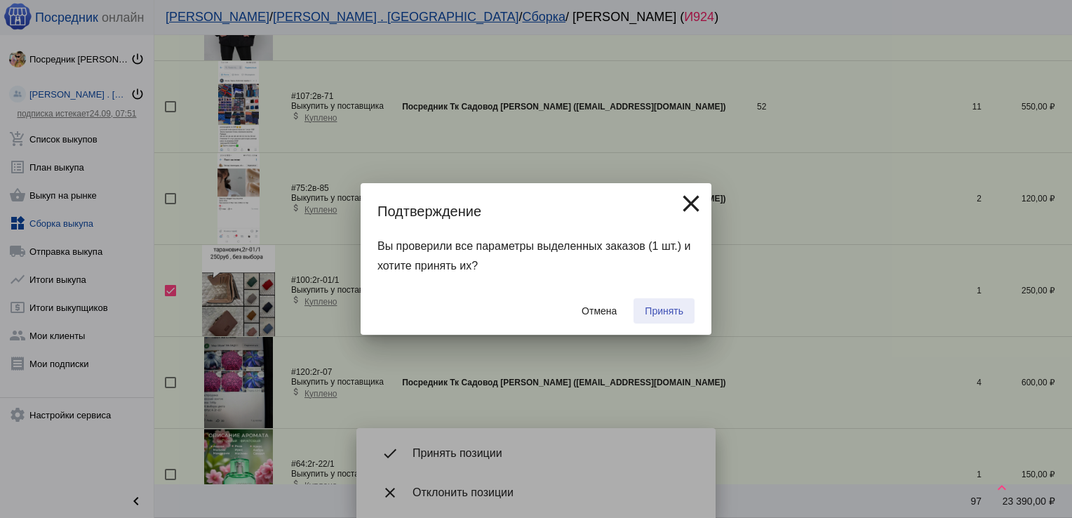
click at [668, 306] on span "Принять" at bounding box center [664, 310] width 39 height 11
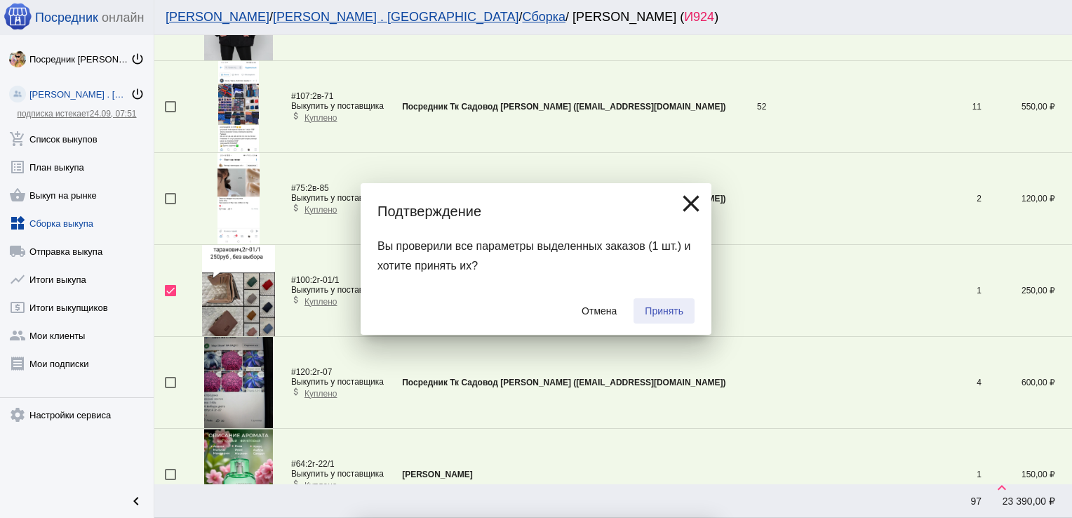
checkbox input "false"
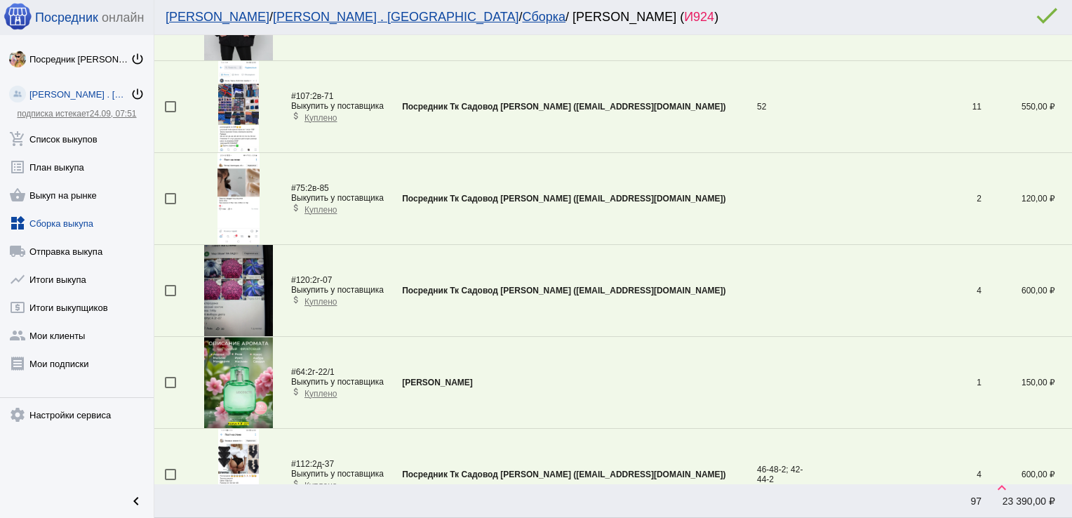
scroll to position [508, 0]
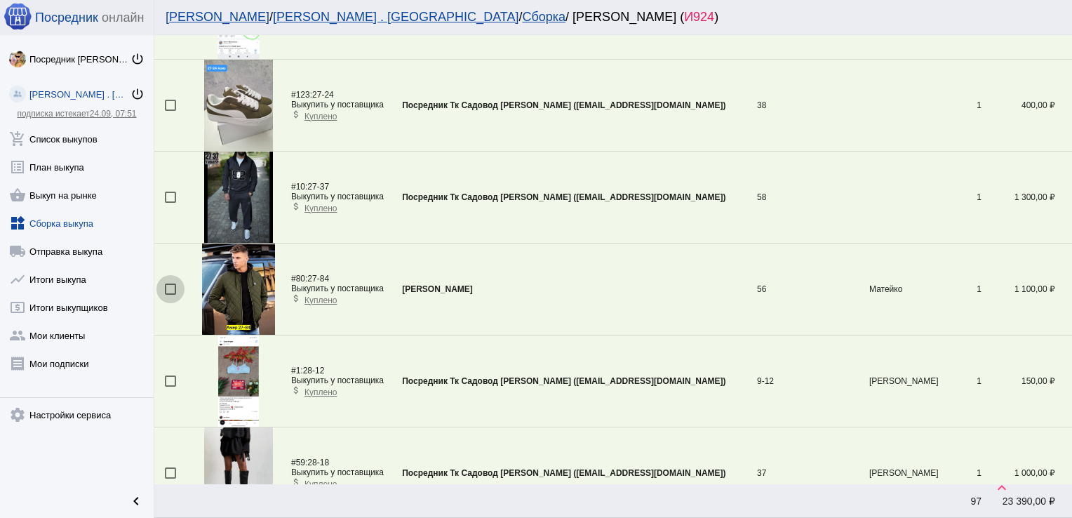
click at [171, 285] on div at bounding box center [170, 289] width 11 height 11
click at [171, 295] on input "checkbox" at bounding box center [170, 295] width 1 height 1
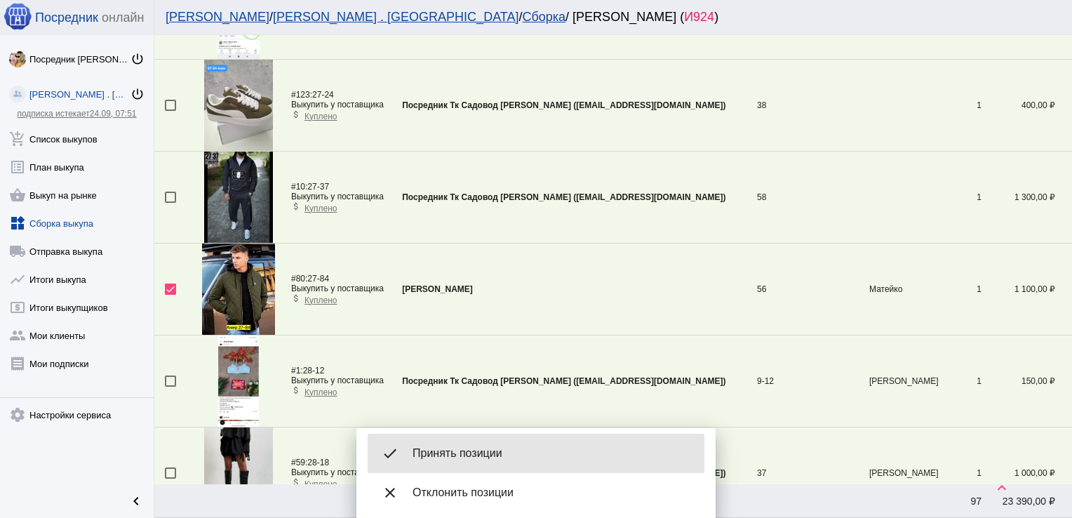
click at [459, 451] on span "Принять позиции" at bounding box center [553, 453] width 281 height 14
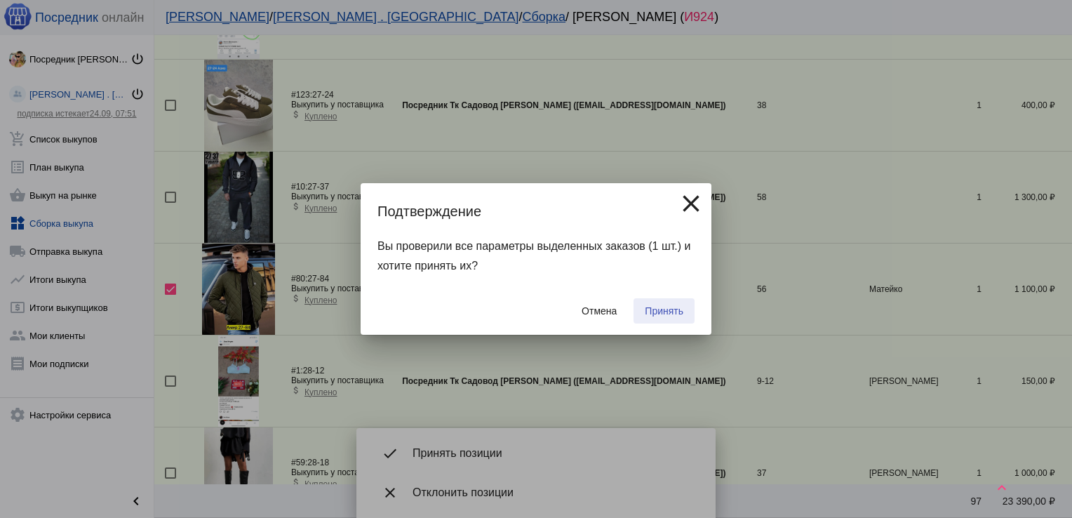
click at [668, 310] on span "Принять" at bounding box center [664, 310] width 39 height 11
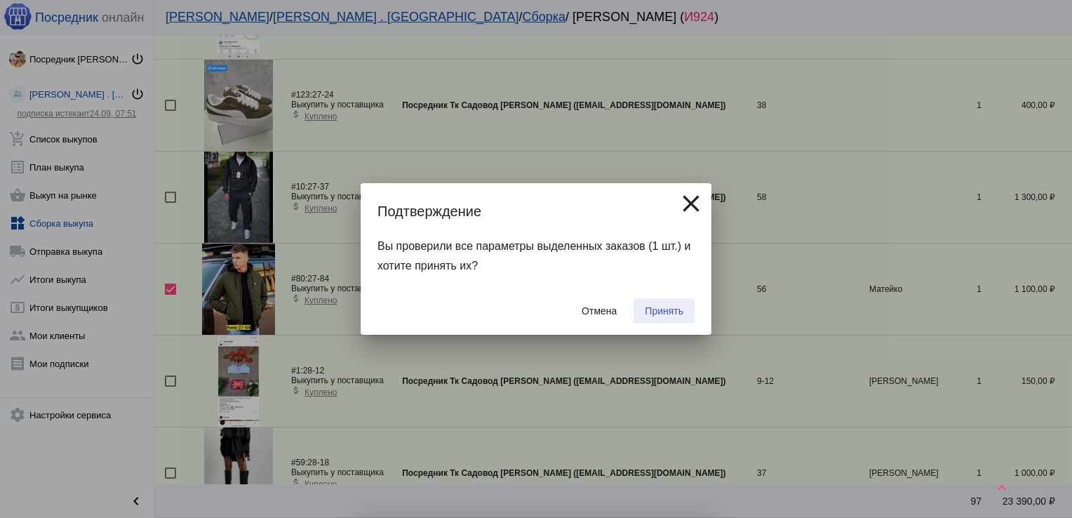
checkbox input "false"
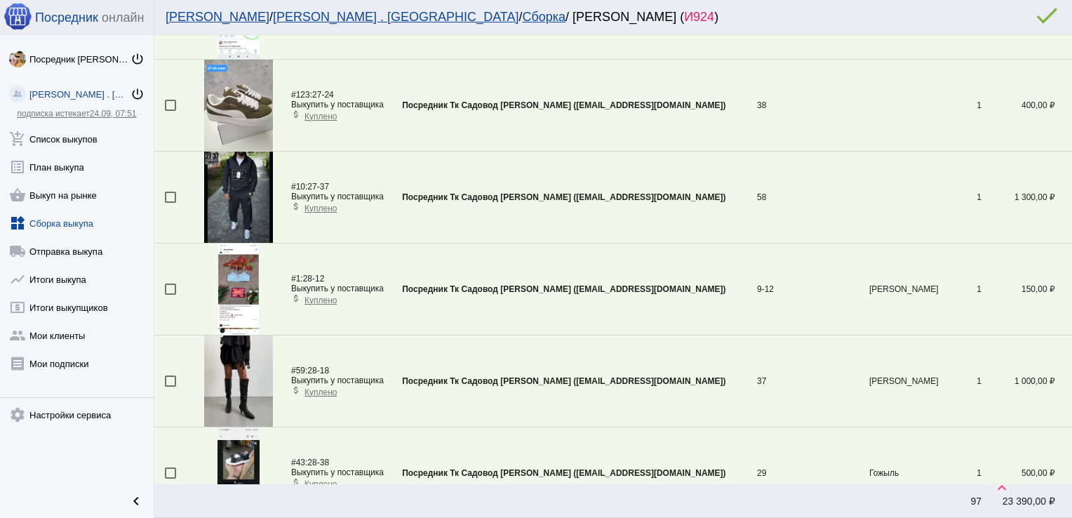
scroll to position [1334, 0]
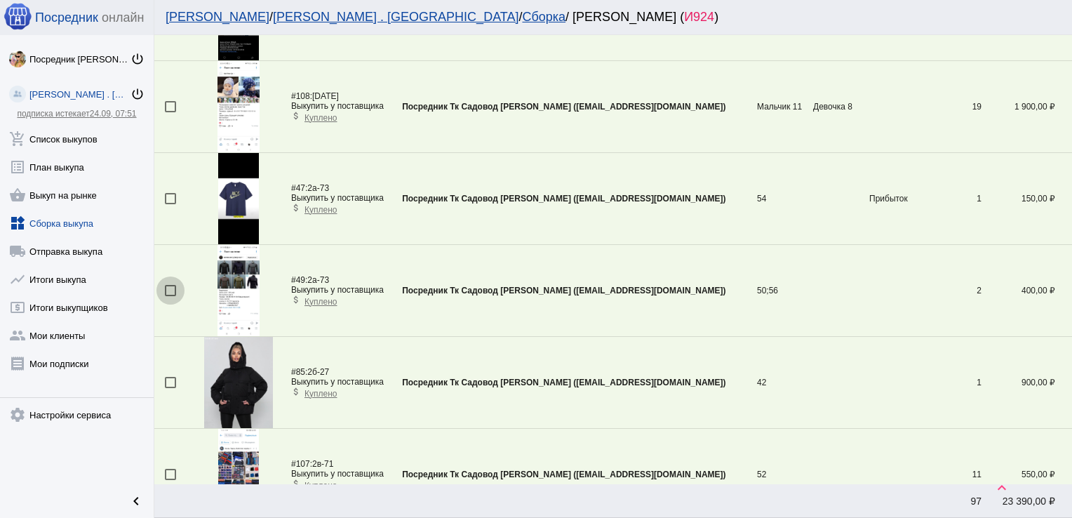
click at [175, 288] on div at bounding box center [170, 290] width 11 height 11
click at [171, 296] on input "checkbox" at bounding box center [170, 296] width 1 height 1
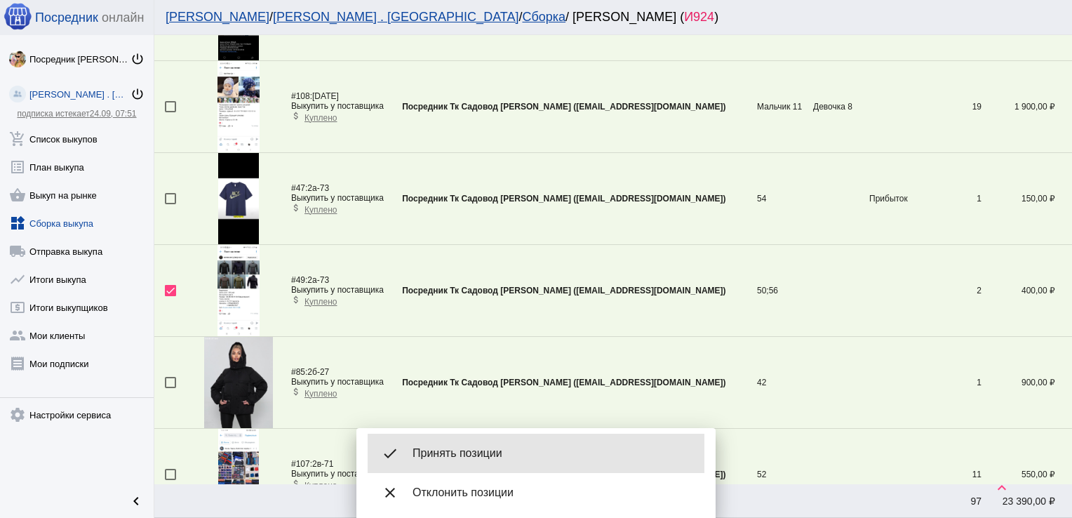
click at [522, 442] on div "done Принять позиции" at bounding box center [536, 453] width 337 height 39
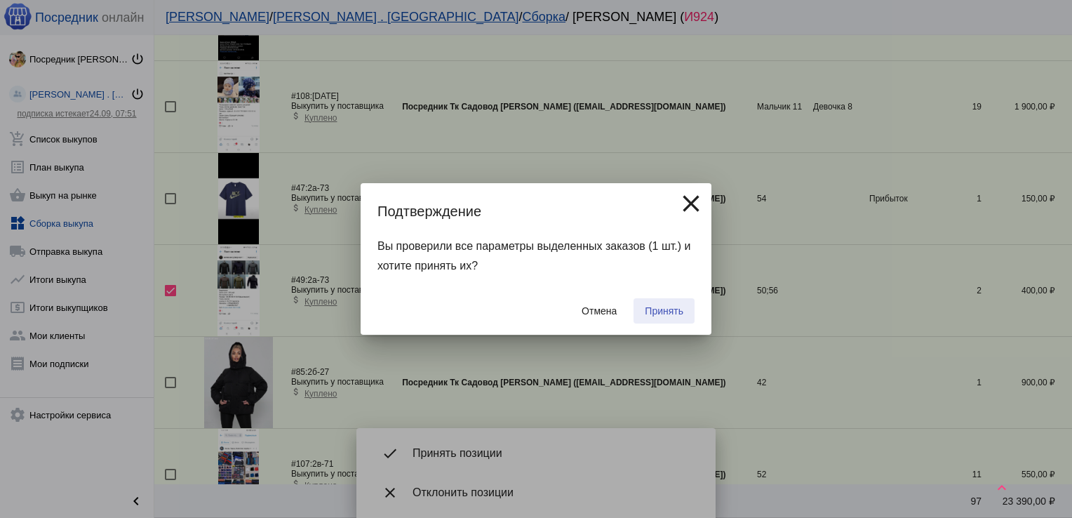
click at [653, 316] on span "Принять" at bounding box center [664, 310] width 39 height 11
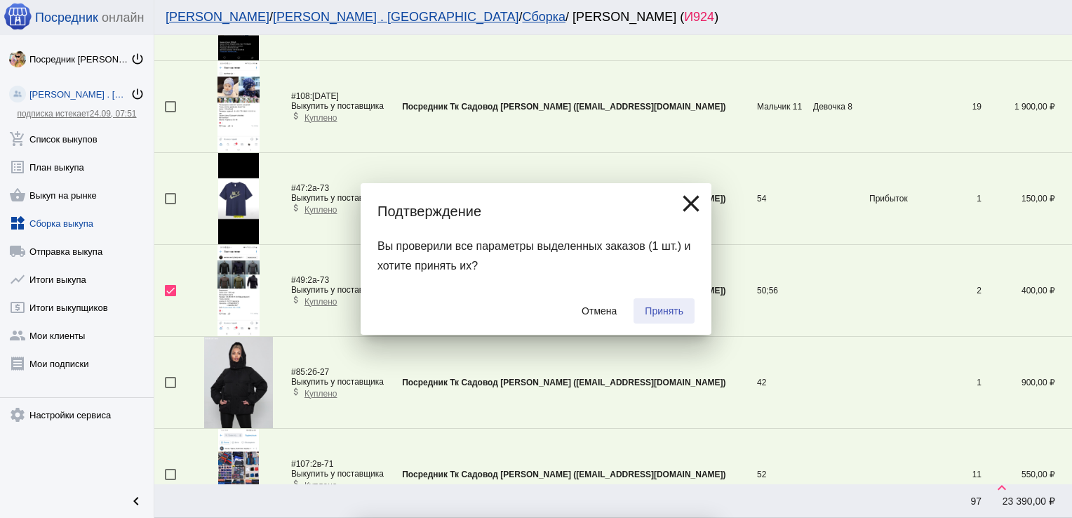
checkbox input "false"
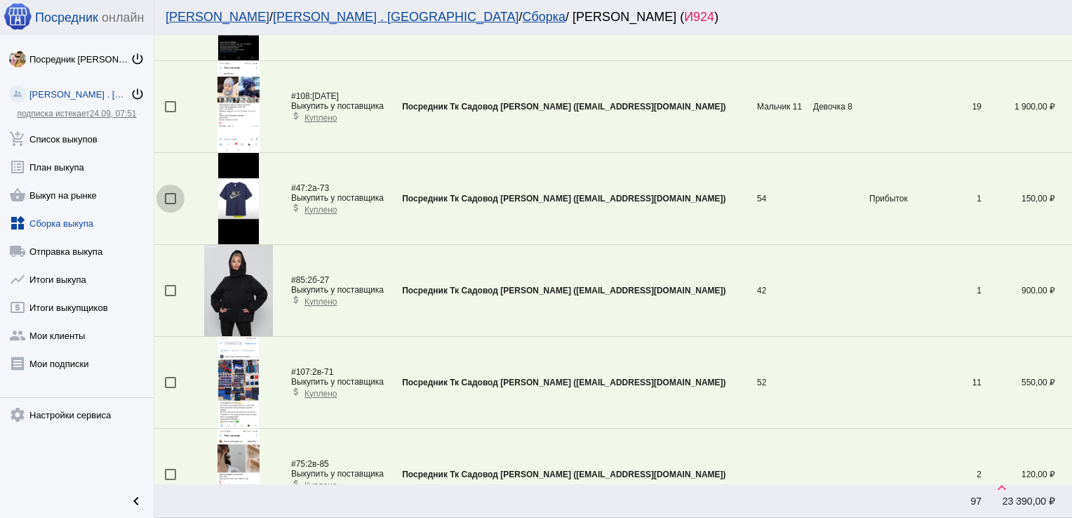
click at [173, 198] on div at bounding box center [170, 198] width 11 height 11
click at [171, 204] on input "checkbox" at bounding box center [170, 204] width 1 height 1
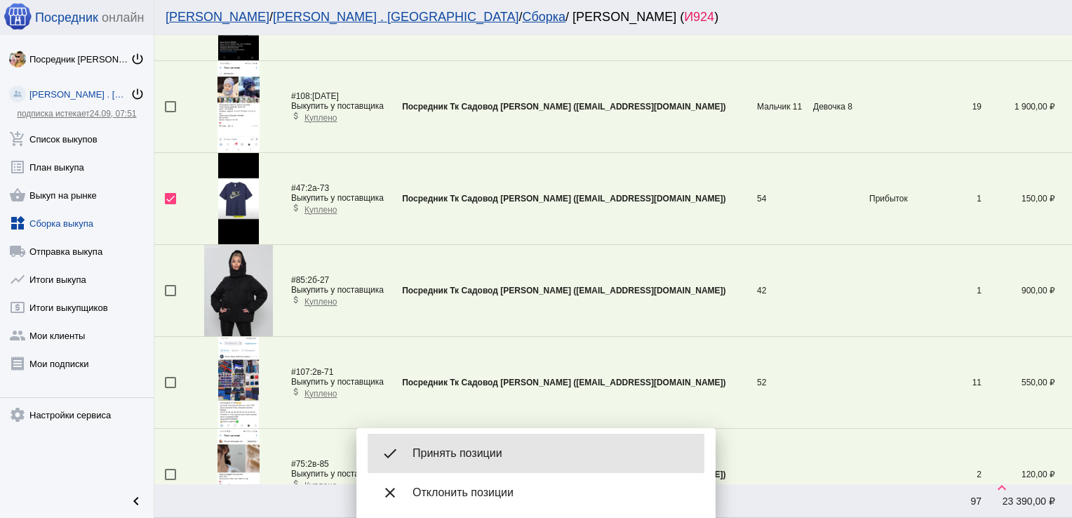
click at [468, 444] on div "done Принять позиции" at bounding box center [536, 453] width 337 height 39
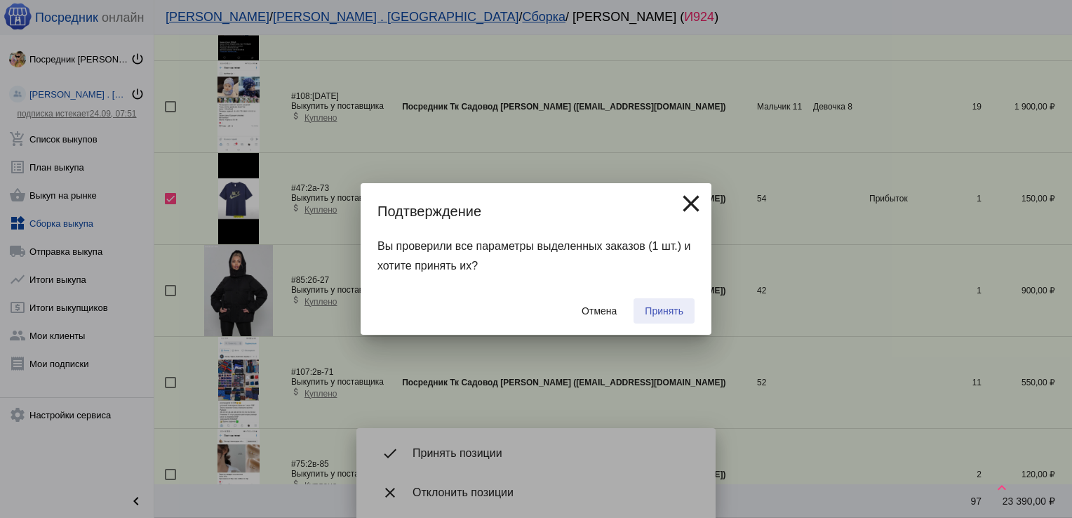
click at [657, 308] on span "Принять" at bounding box center [664, 310] width 39 height 11
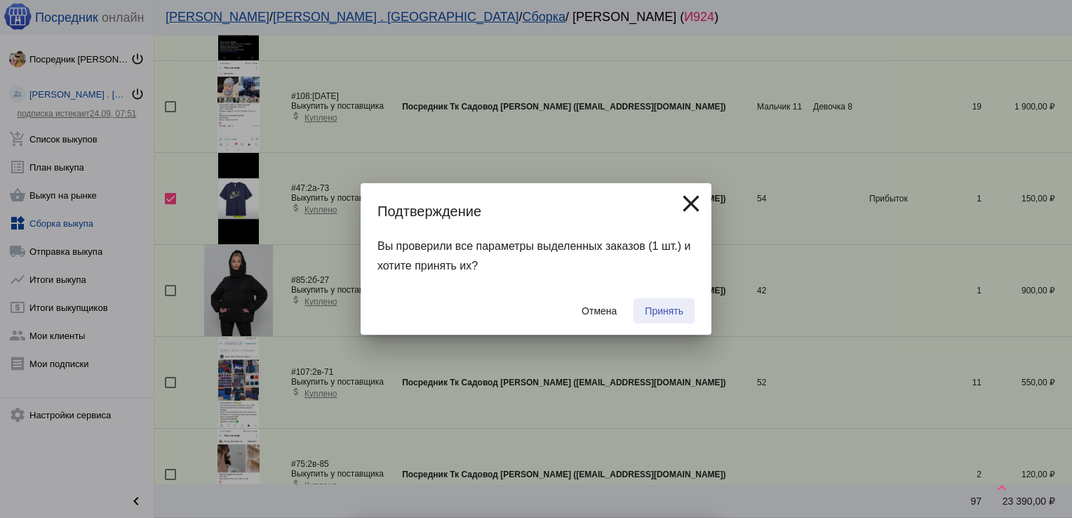
checkbox input "false"
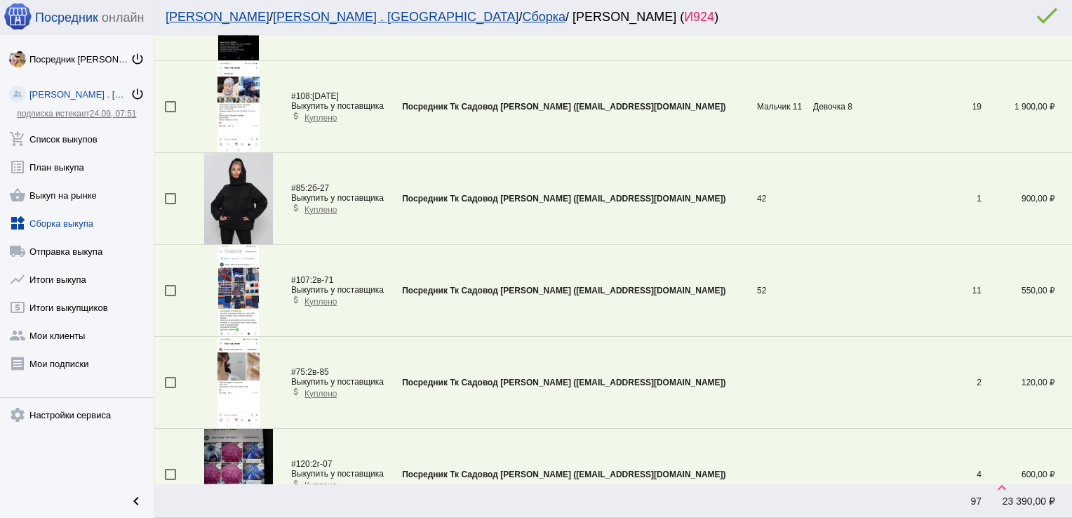
scroll to position [141, 0]
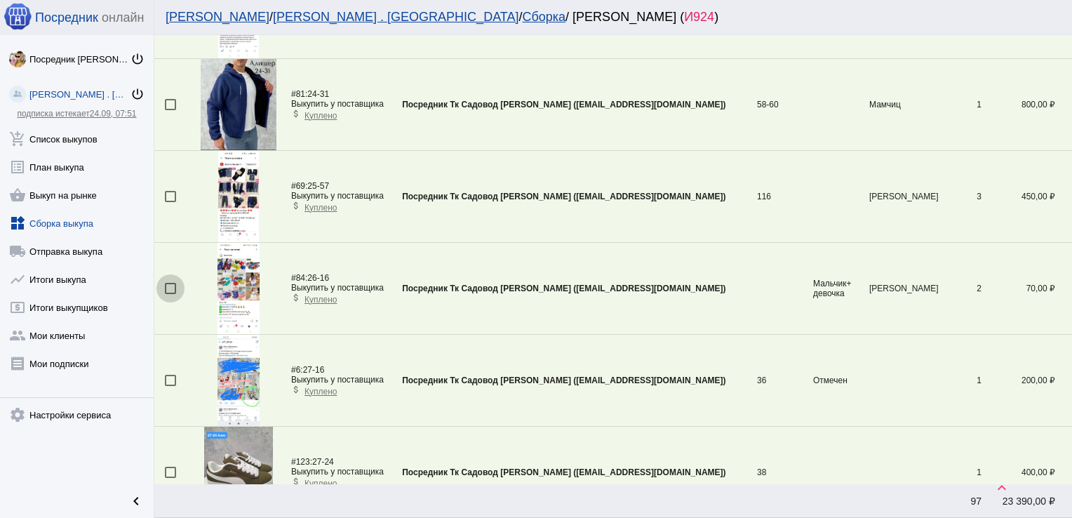
click at [170, 288] on div at bounding box center [170, 288] width 11 height 11
click at [170, 294] on input "checkbox" at bounding box center [170, 294] width 1 height 1
checkbox input "true"
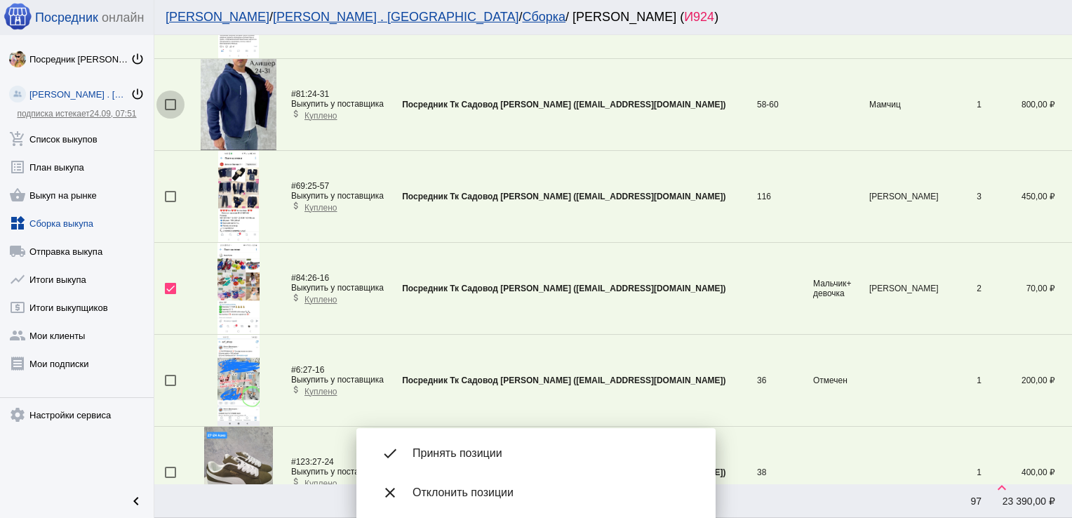
click at [166, 105] on div at bounding box center [170, 104] width 11 height 11
click at [170, 110] on input "checkbox" at bounding box center [170, 110] width 1 height 1
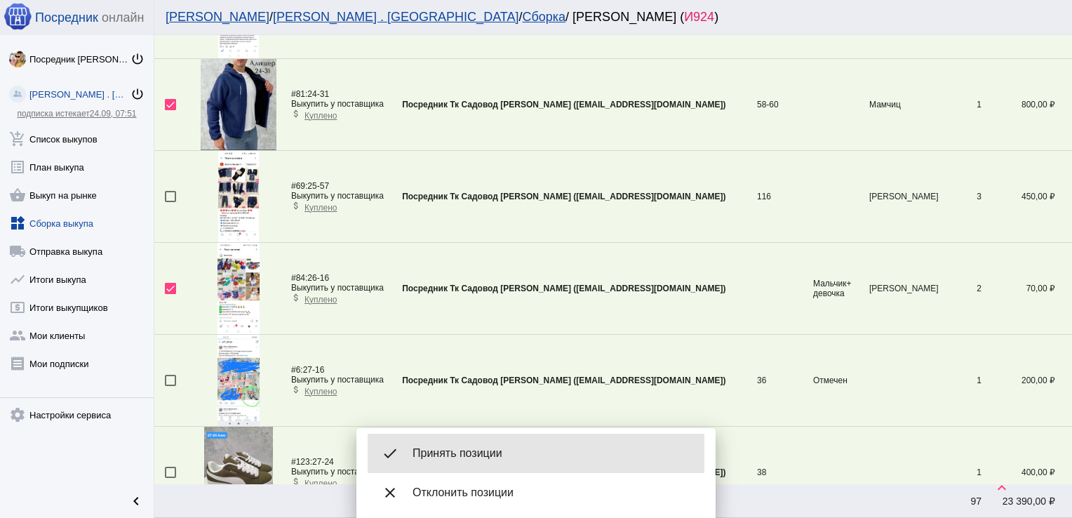
click at [465, 444] on div "done Принять позиции" at bounding box center [536, 453] width 337 height 39
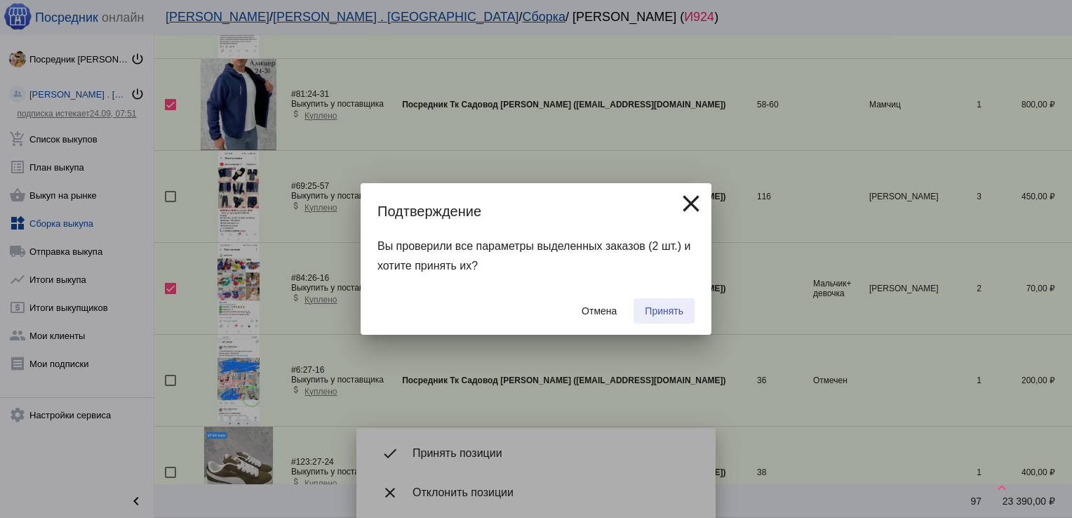
click at [668, 307] on span "Принять" at bounding box center [664, 310] width 39 height 11
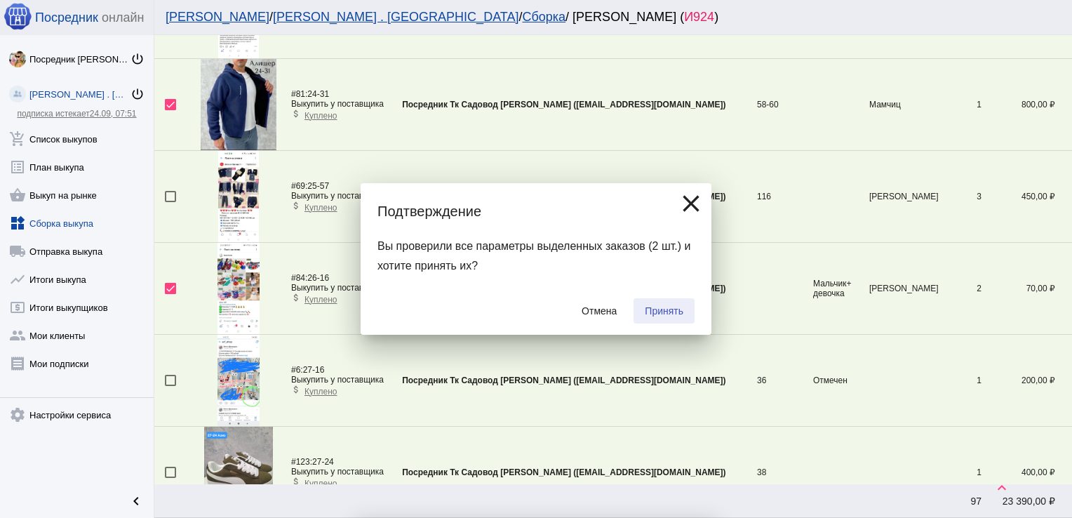
checkbox input "false"
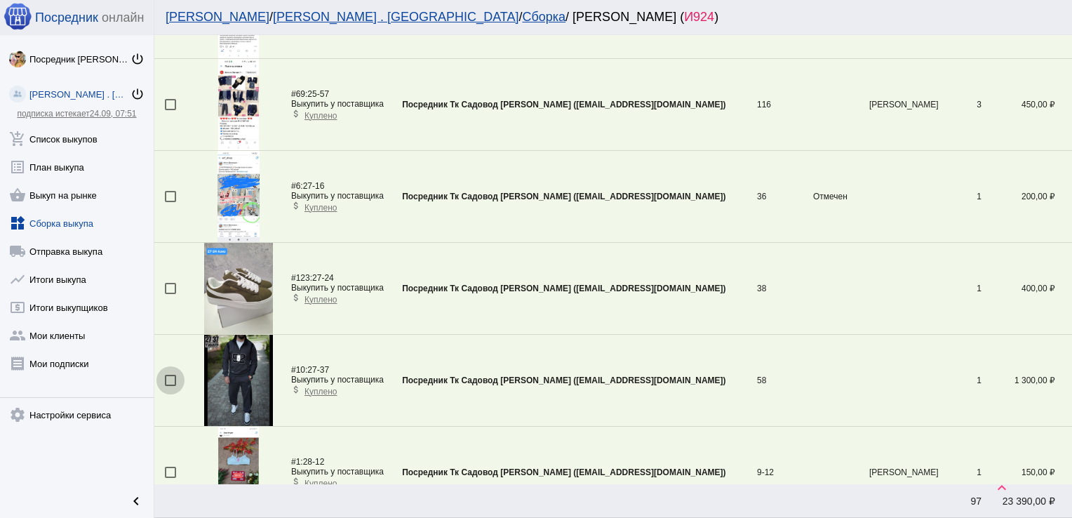
click at [171, 378] on div at bounding box center [170, 380] width 11 height 11
click at [171, 386] on input "checkbox" at bounding box center [170, 386] width 1 height 1
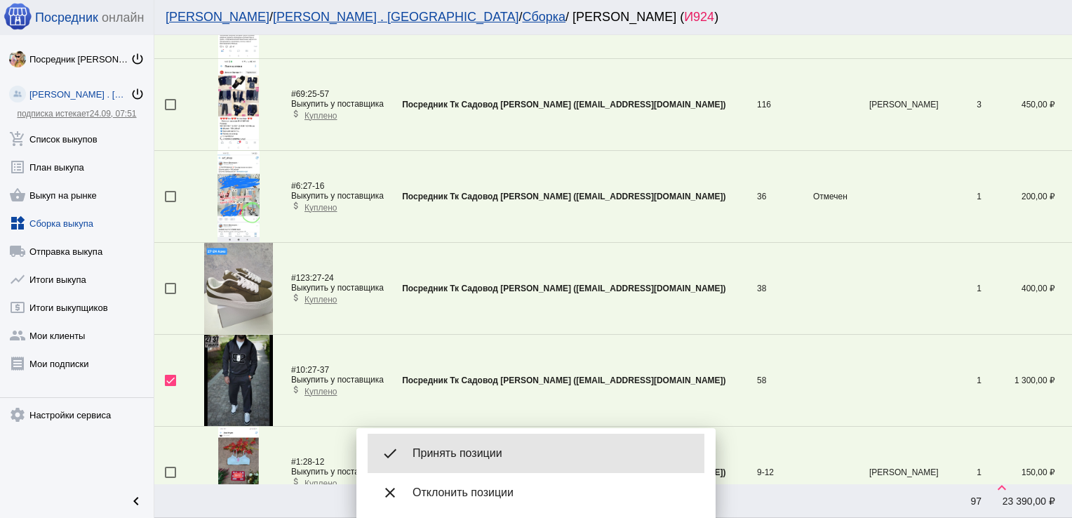
click at [443, 448] on span "Принять позиции" at bounding box center [553, 453] width 281 height 14
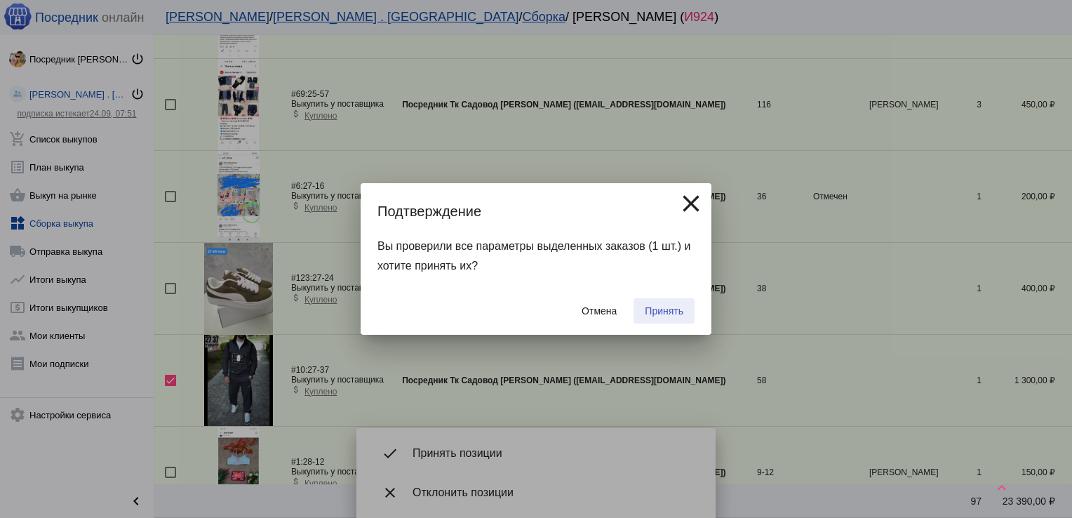
click at [669, 307] on span "Принять" at bounding box center [664, 310] width 39 height 11
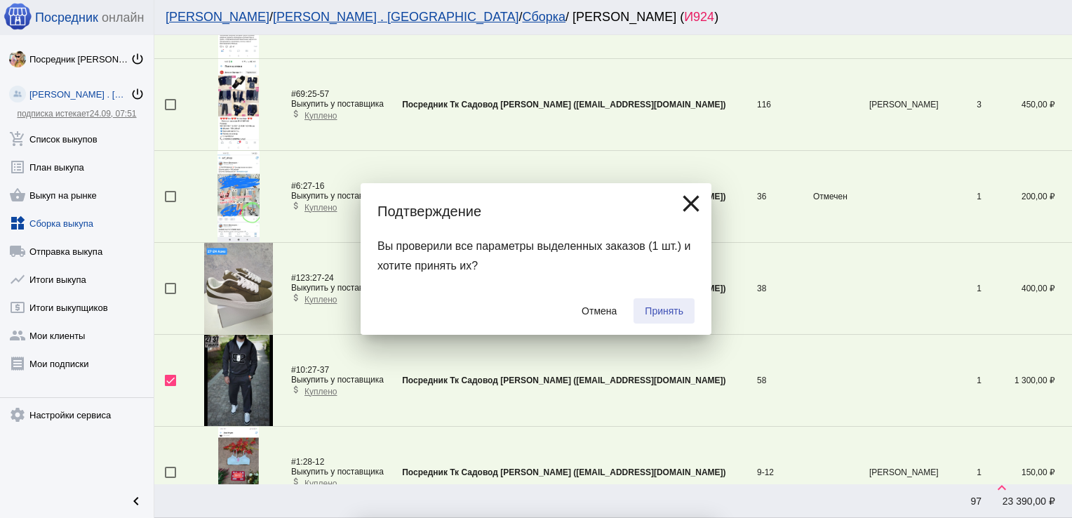
checkbox input "false"
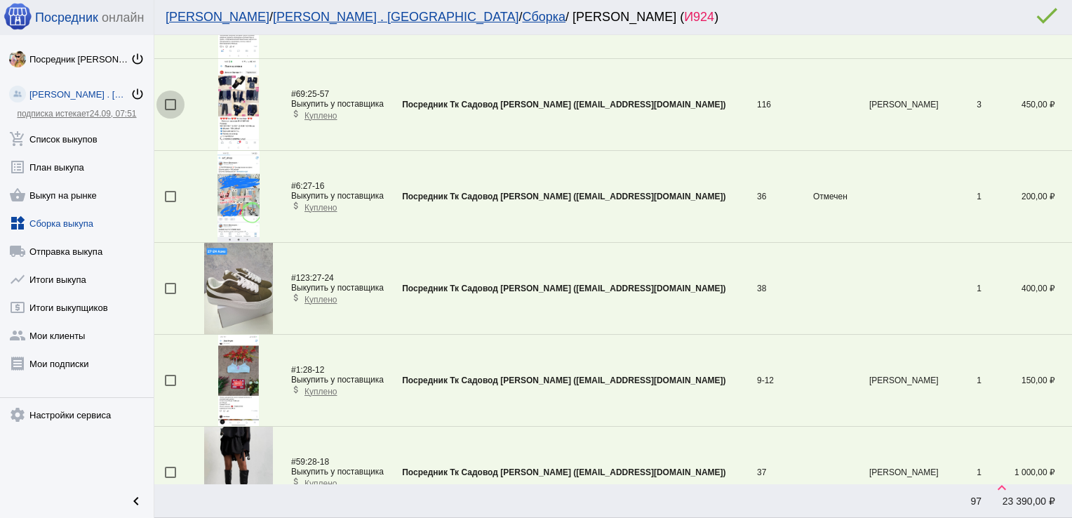
click at [171, 105] on div at bounding box center [170, 104] width 11 height 11
click at [171, 110] on input "checkbox" at bounding box center [170, 110] width 1 height 1
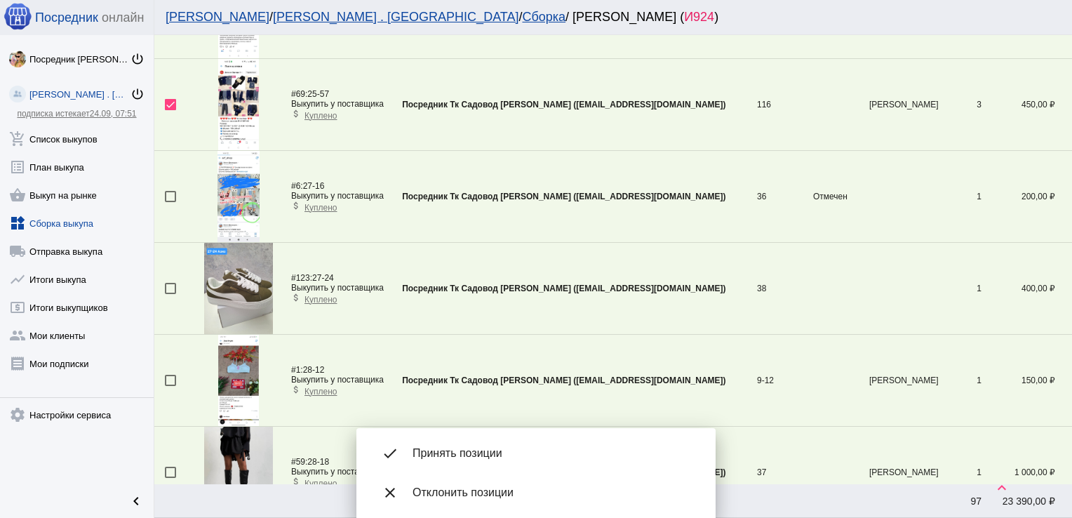
click at [472, 453] on span "Принять позиции" at bounding box center [553, 453] width 281 height 14
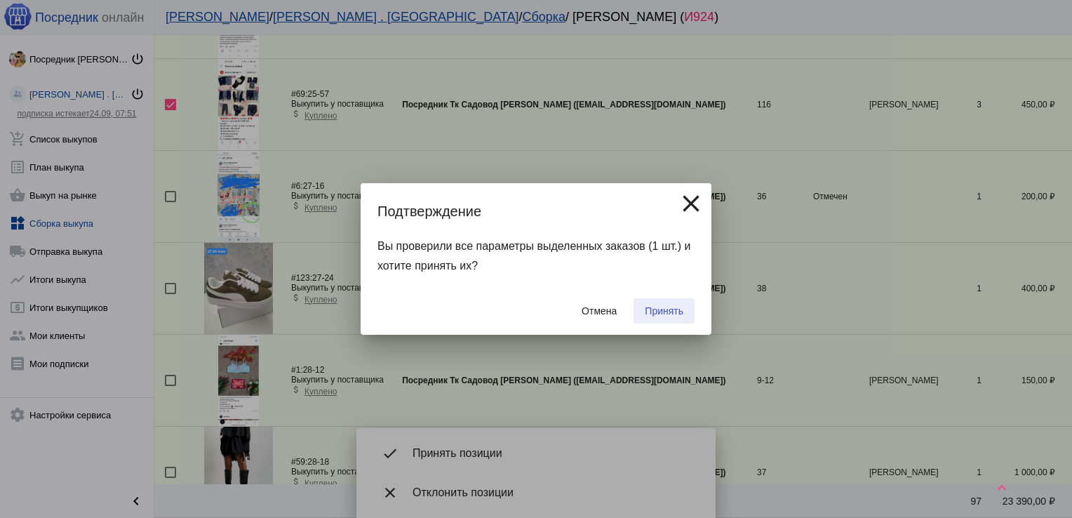
click at [662, 311] on span "Принять" at bounding box center [664, 310] width 39 height 11
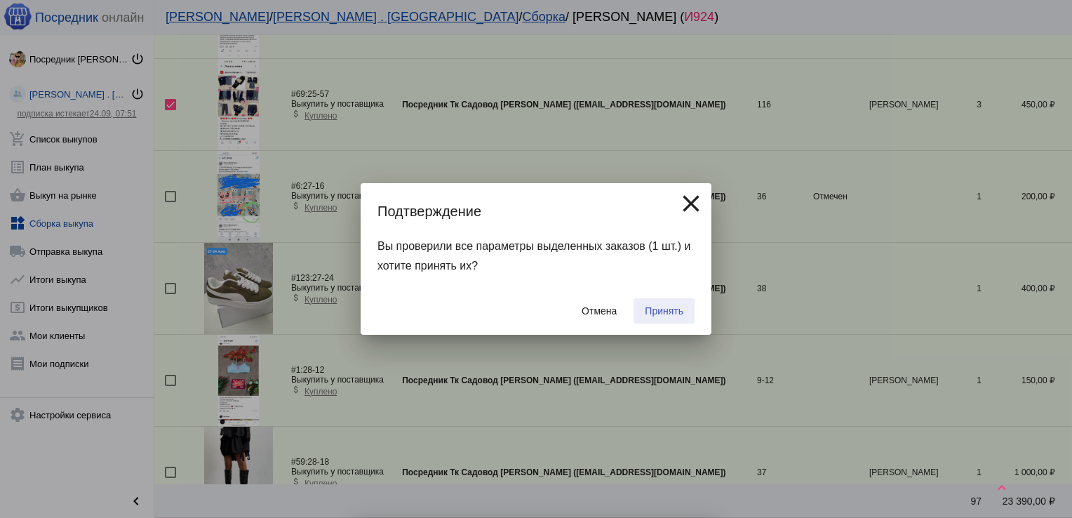
checkbox input "false"
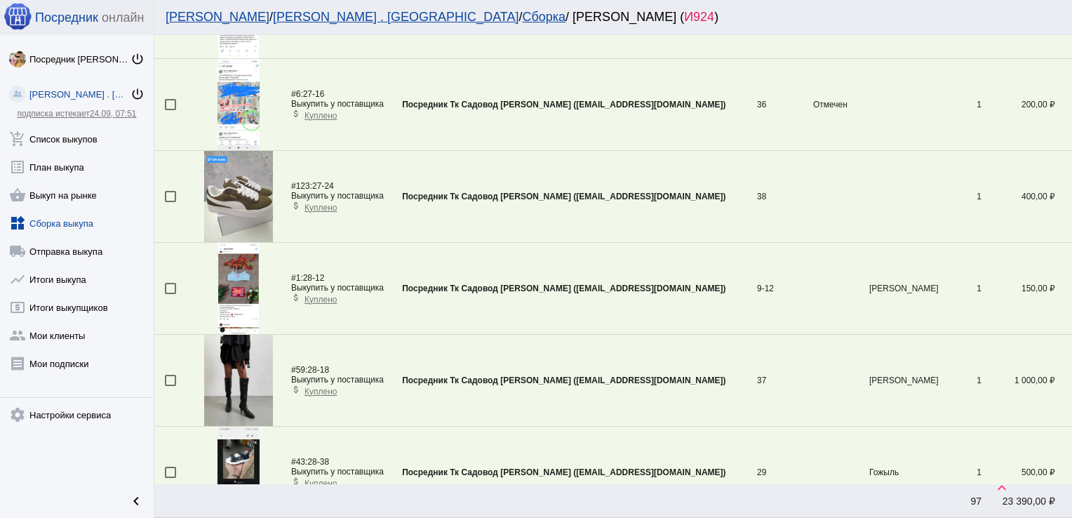
scroll to position [600, 0]
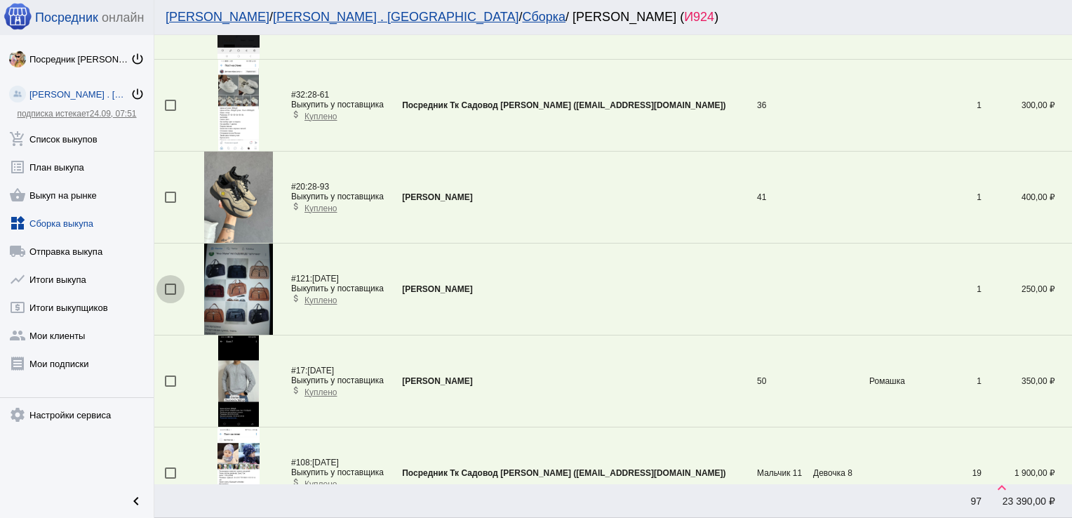
click at [169, 284] on div at bounding box center [170, 289] width 11 height 11
click at [170, 295] on input "checkbox" at bounding box center [170, 295] width 1 height 1
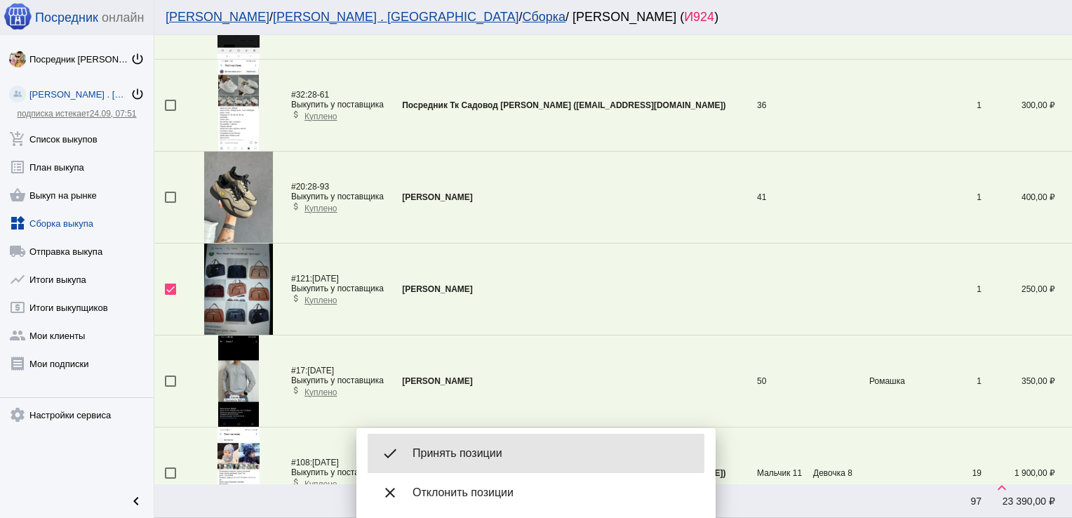
click at [501, 453] on span "Принять позиции" at bounding box center [553, 453] width 281 height 14
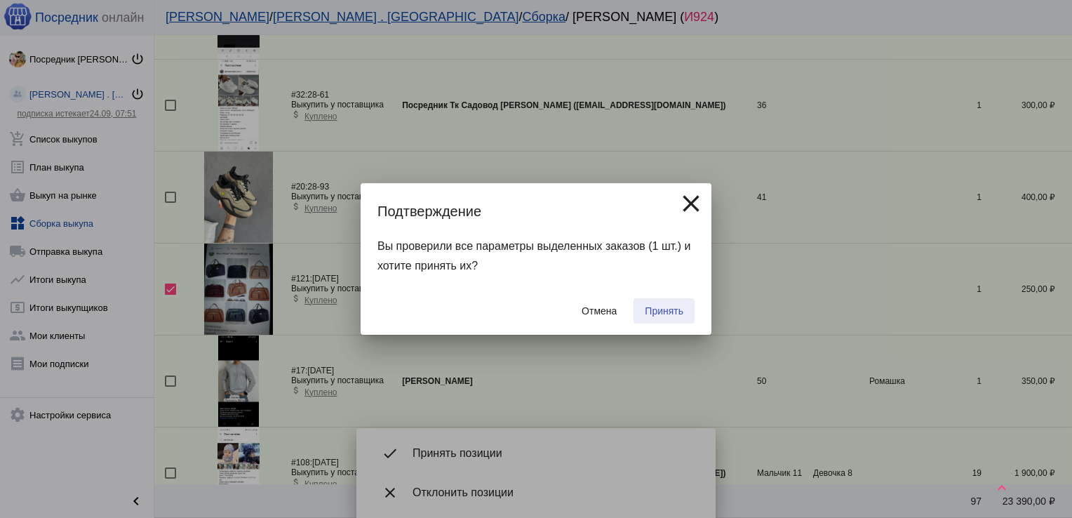
click at [653, 314] on span "Принять" at bounding box center [664, 310] width 39 height 11
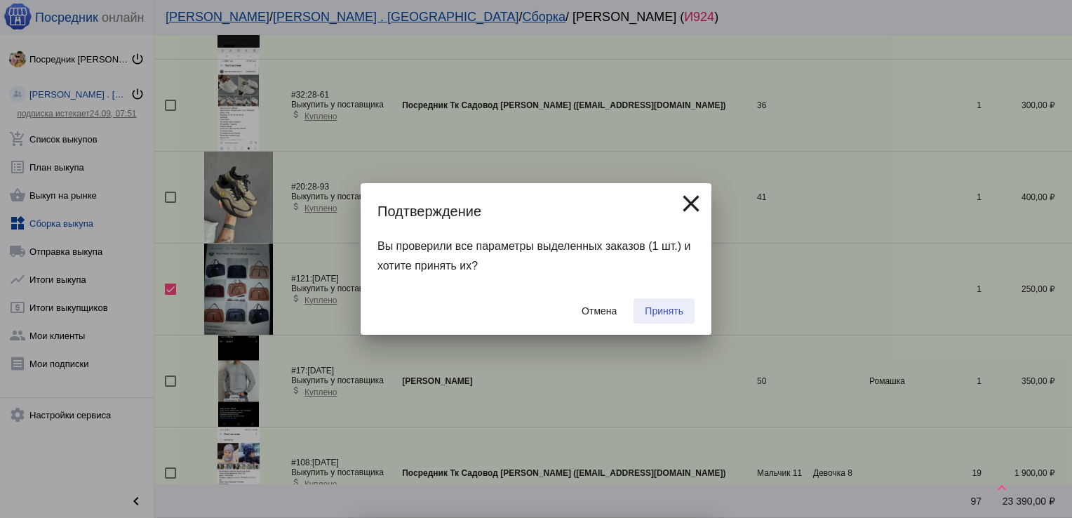
checkbox input "false"
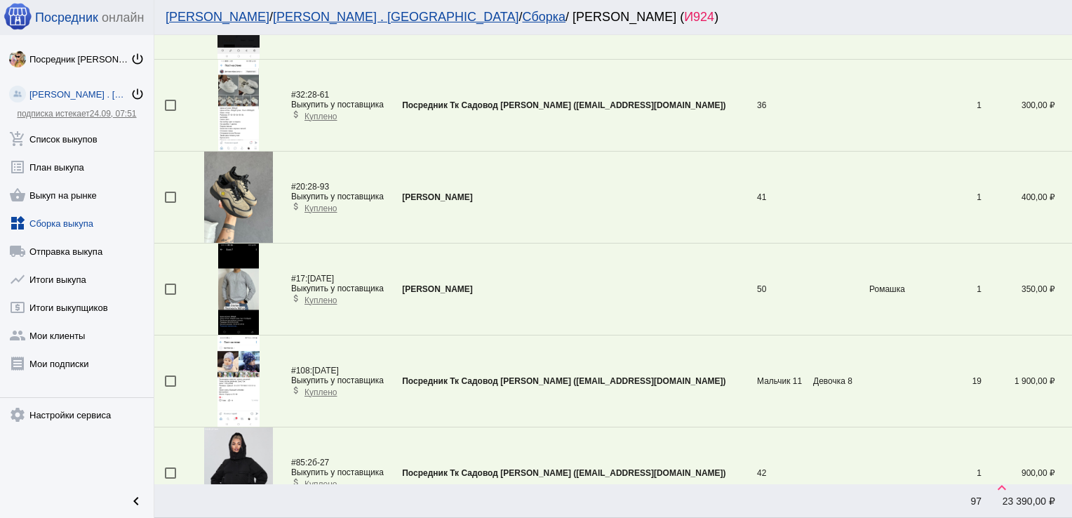
click at [171, 469] on div at bounding box center [170, 472] width 11 height 11
click at [171, 479] on input "checkbox" at bounding box center [170, 479] width 1 height 1
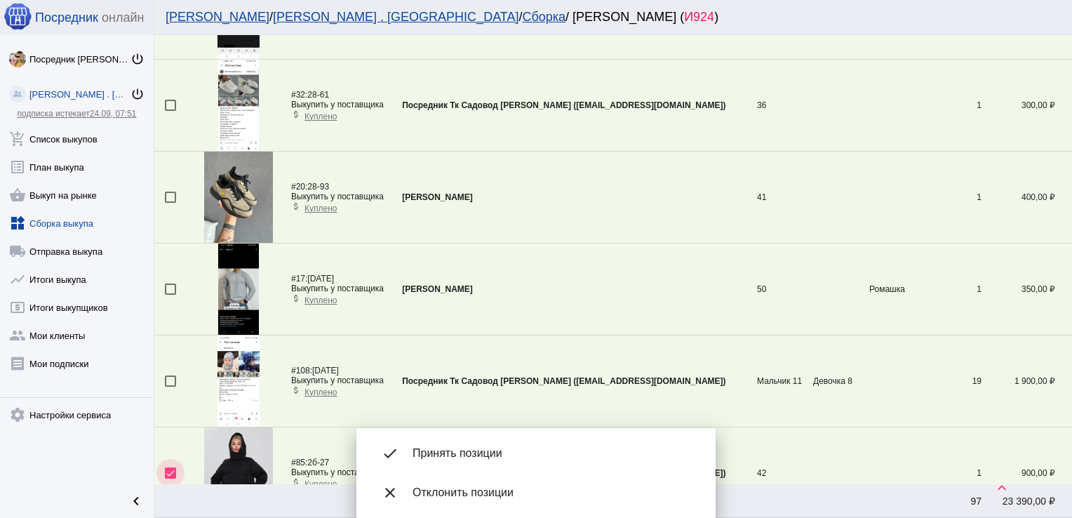
click at [171, 469] on div at bounding box center [170, 472] width 11 height 11
click at [171, 479] on input "checkbox" at bounding box center [170, 479] width 1 height 1
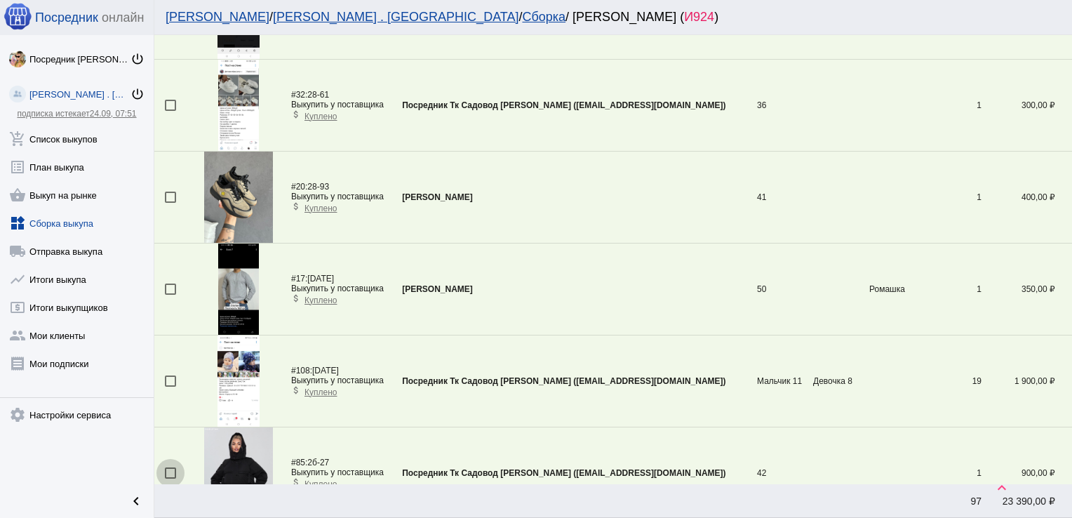
click at [171, 469] on div at bounding box center [170, 472] width 11 height 11
click at [171, 479] on input "checkbox" at bounding box center [170, 479] width 1 height 1
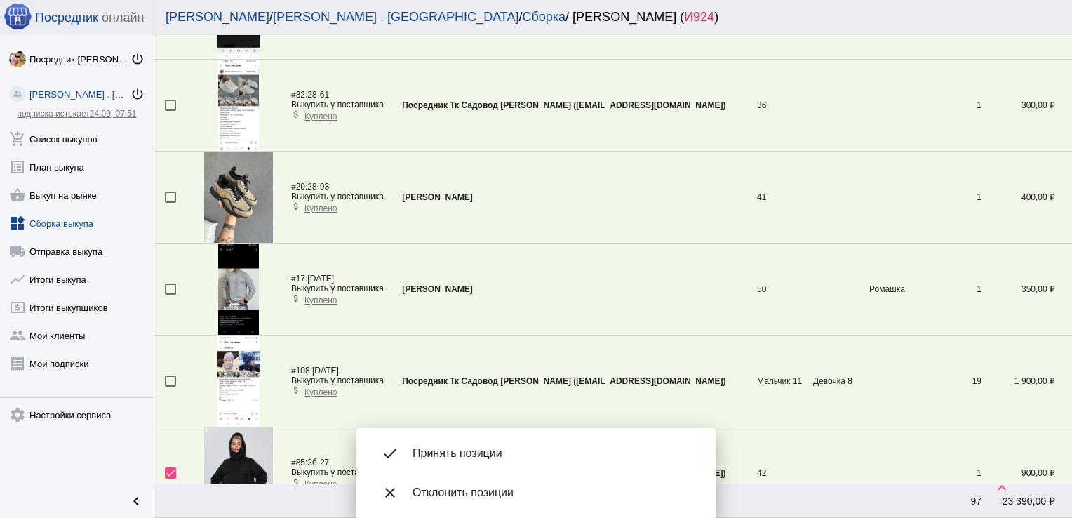
click at [474, 452] on span "Принять позиции" at bounding box center [553, 453] width 281 height 14
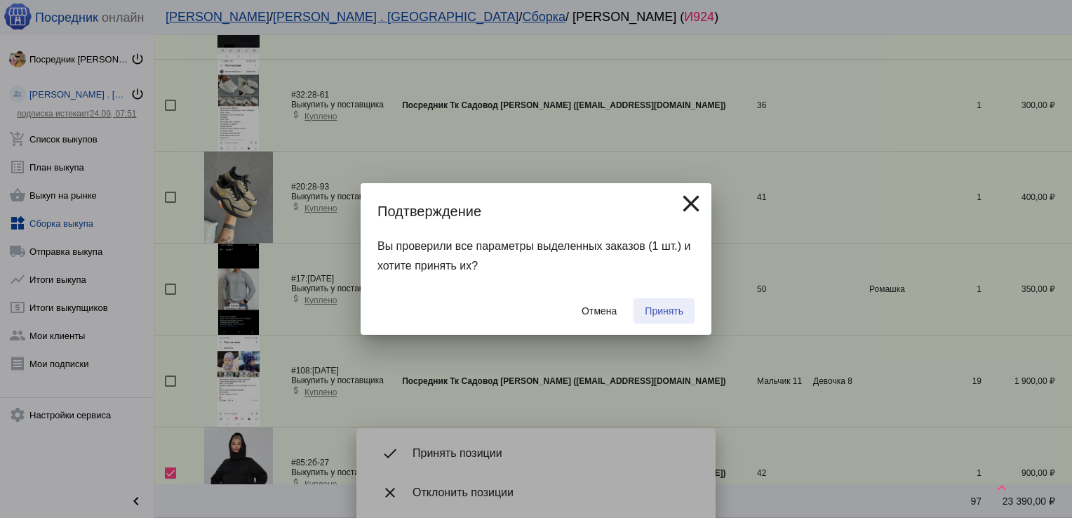
click at [674, 305] on span "Принять" at bounding box center [664, 310] width 39 height 11
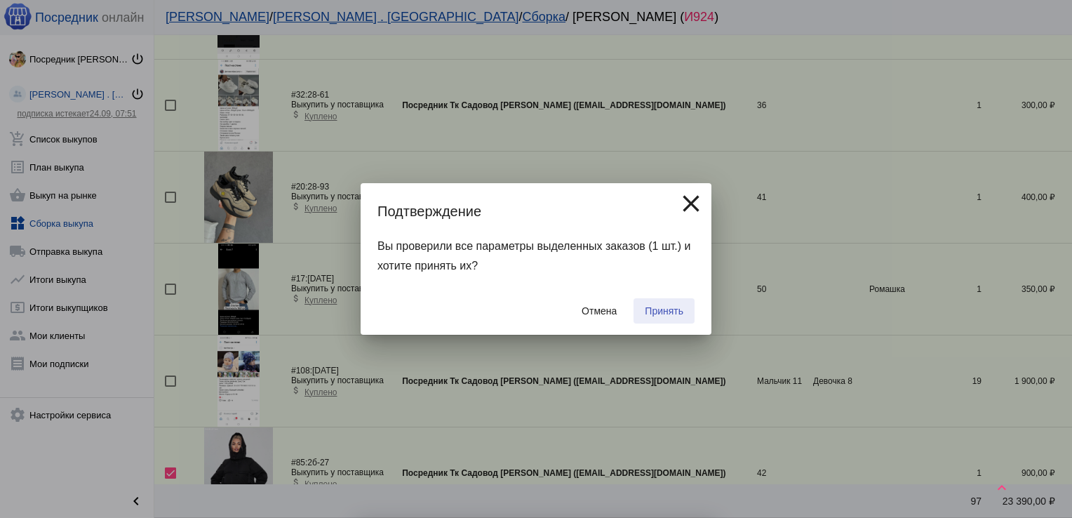
checkbox input "false"
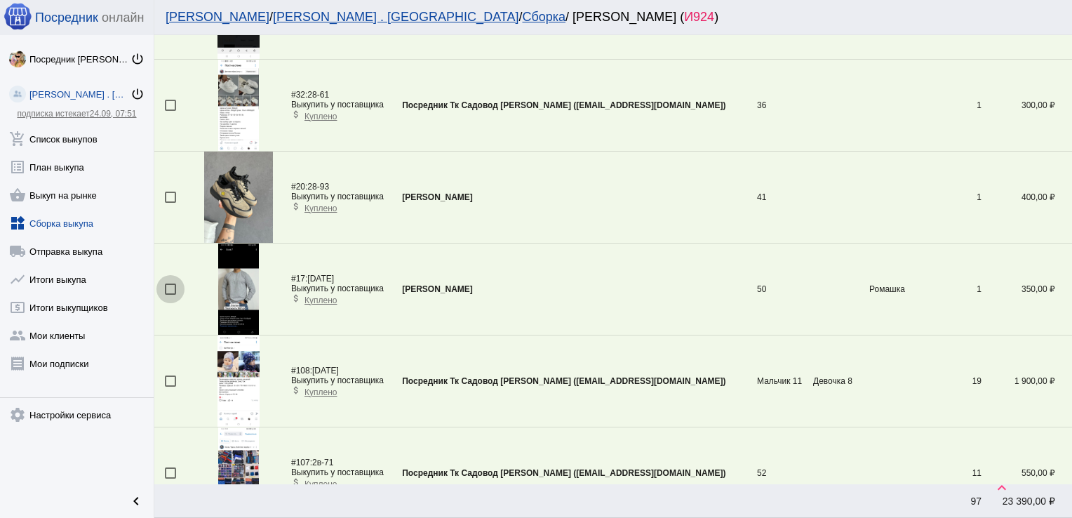
click at [173, 284] on div at bounding box center [170, 289] width 11 height 11
click at [171, 295] on input "checkbox" at bounding box center [170, 295] width 1 height 1
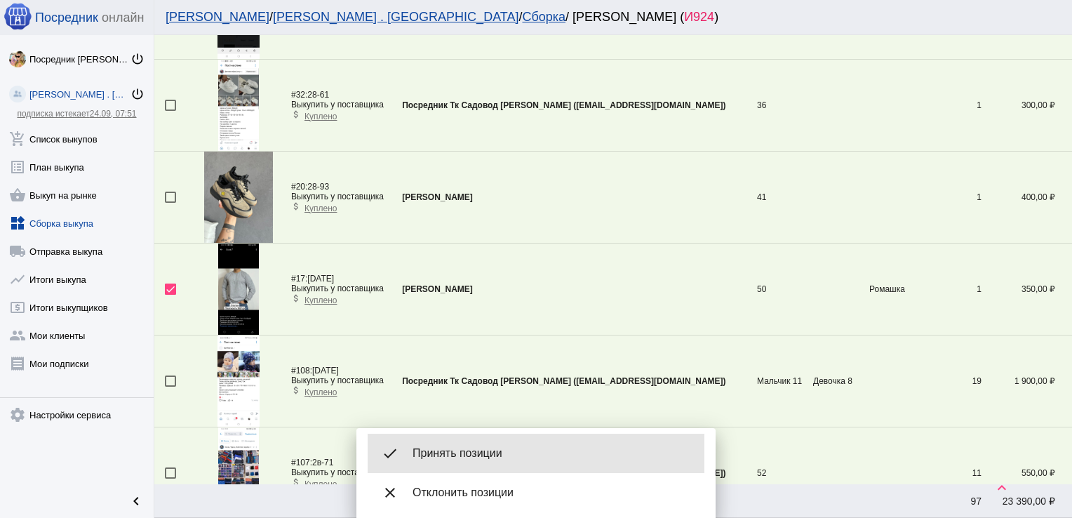
click at [509, 466] on div "done Принять позиции" at bounding box center [536, 453] width 337 height 39
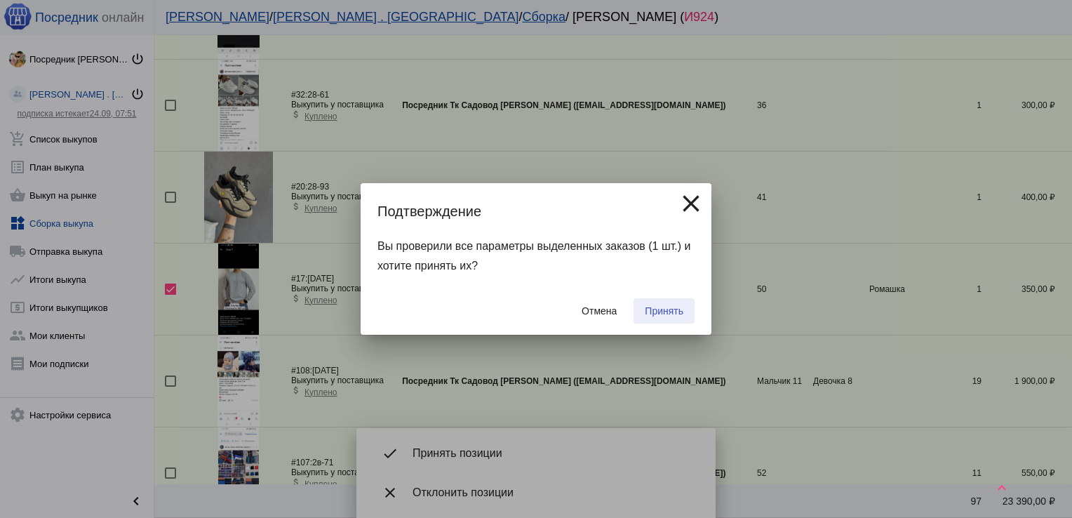
click at [668, 304] on button "Принять" at bounding box center [664, 310] width 61 height 25
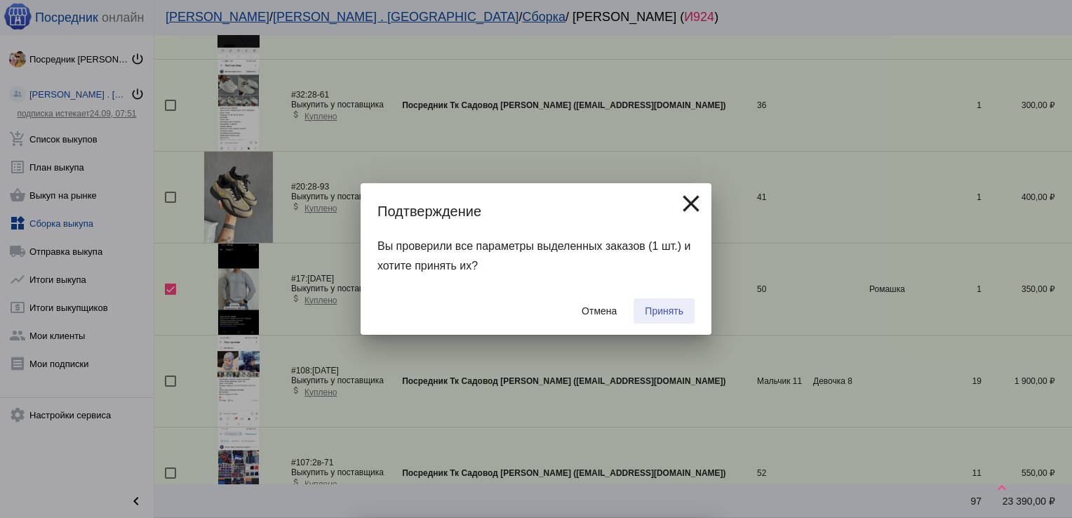
checkbox input "false"
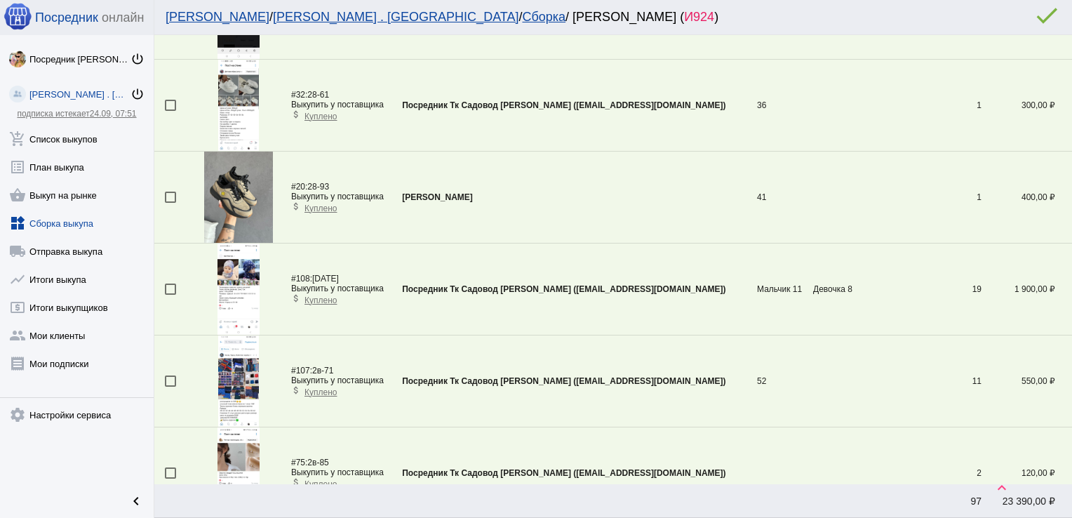
scroll to position [1059, 0]
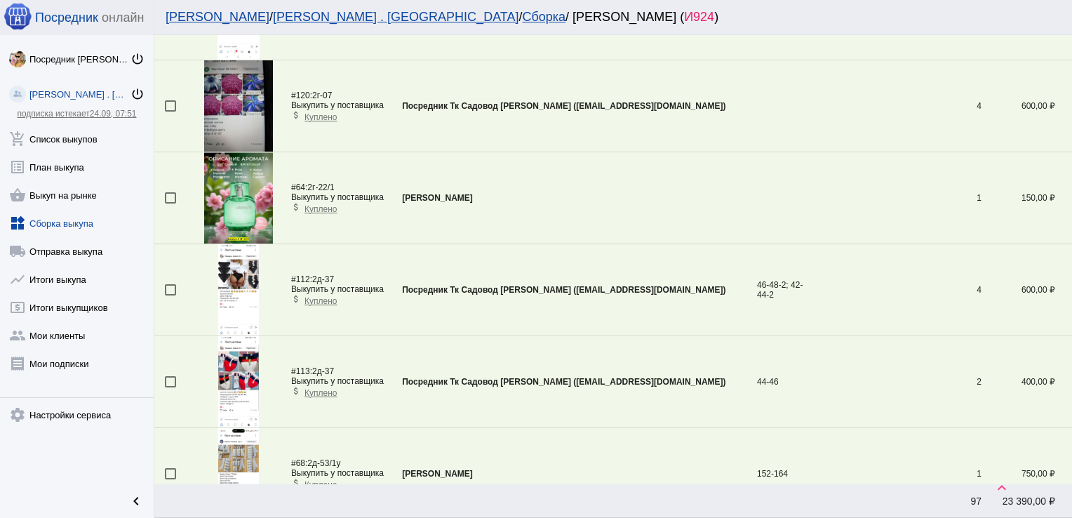
click at [170, 285] on div at bounding box center [170, 289] width 11 height 11
click at [170, 295] on input "checkbox" at bounding box center [170, 295] width 1 height 1
checkbox input "true"
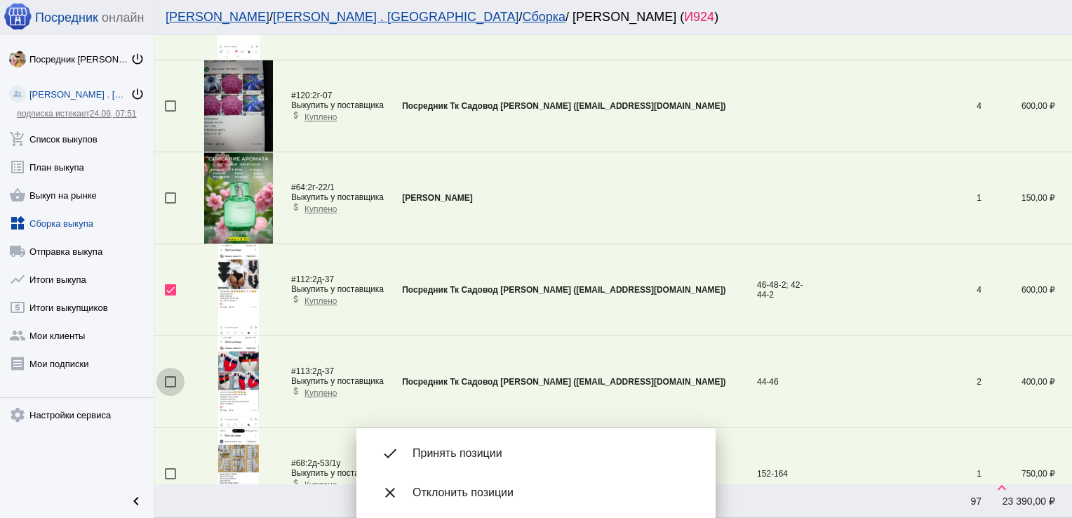
click at [166, 378] on div at bounding box center [170, 381] width 11 height 11
click at [170, 387] on input "checkbox" at bounding box center [170, 387] width 1 height 1
checkbox input "true"
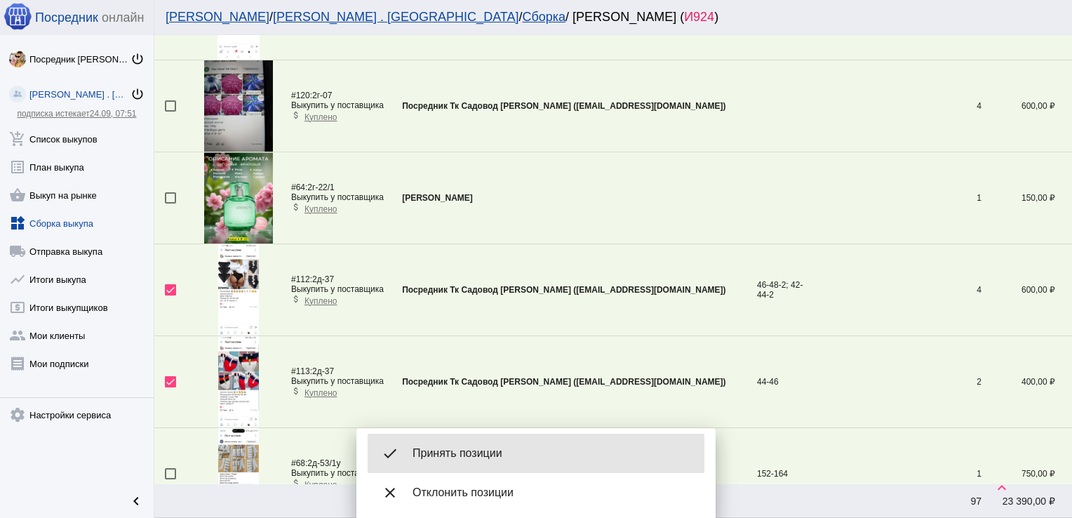
click at [466, 455] on span "Принять позиции" at bounding box center [553, 453] width 281 height 14
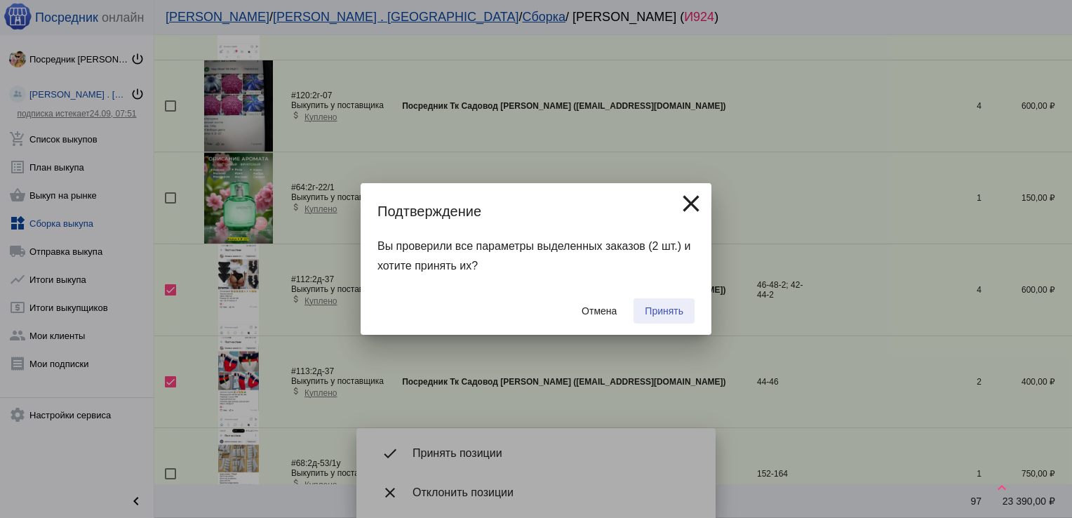
click at [662, 314] on span "Принять" at bounding box center [664, 310] width 39 height 11
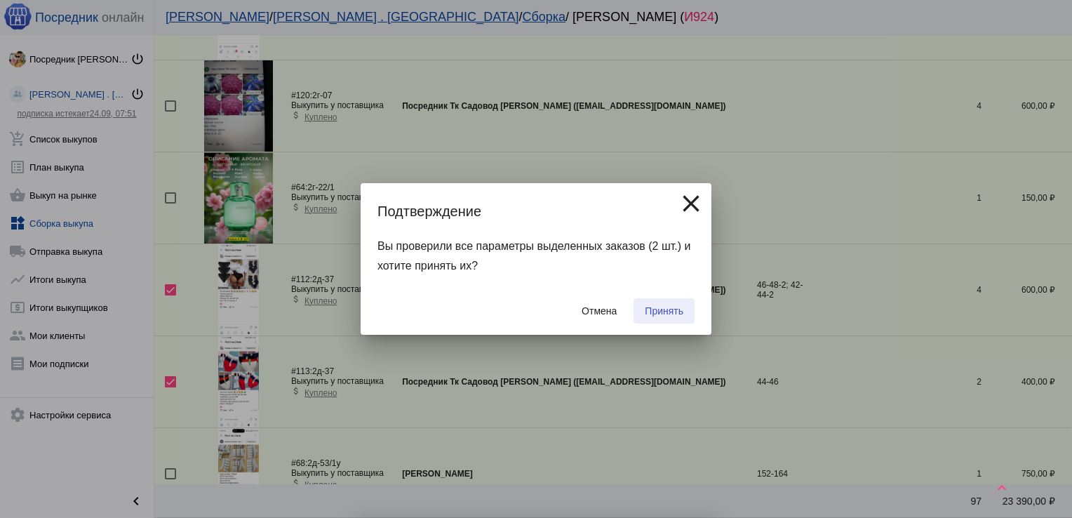
checkbox input "false"
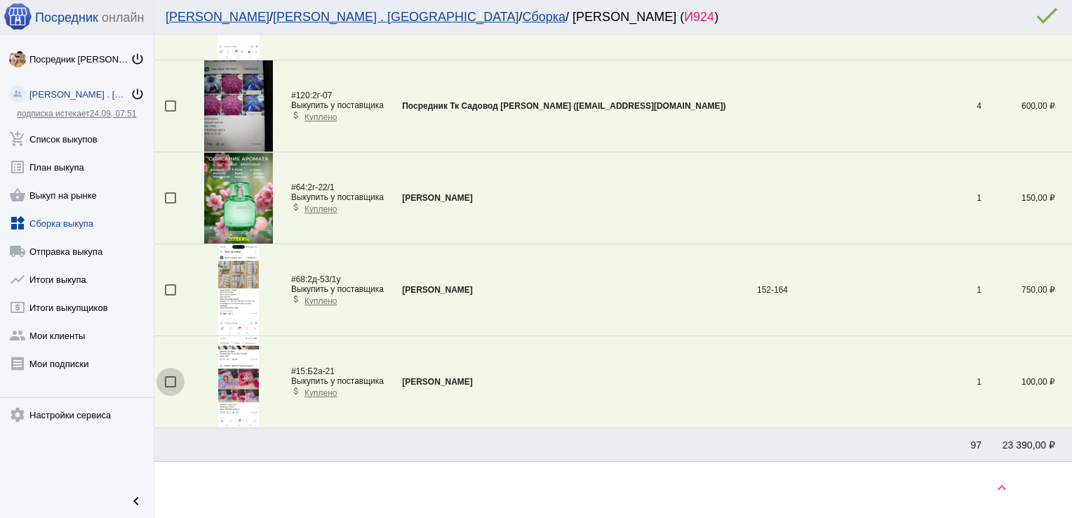
click at [169, 376] on div at bounding box center [170, 381] width 11 height 11
click at [170, 387] on input "checkbox" at bounding box center [170, 387] width 1 height 1
checkbox input "true"
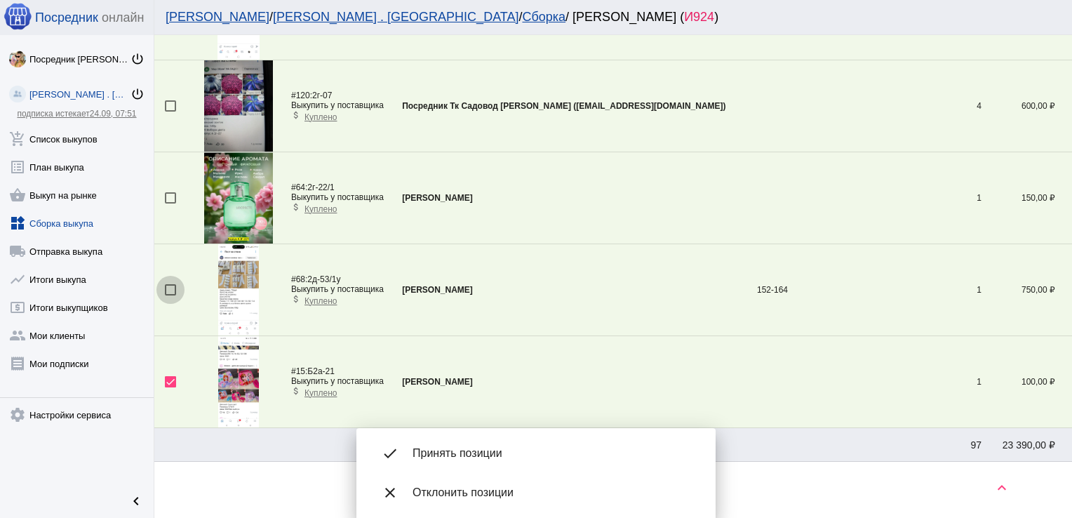
click at [173, 288] on div at bounding box center [170, 289] width 11 height 11
click at [171, 295] on input "checkbox" at bounding box center [170, 295] width 1 height 1
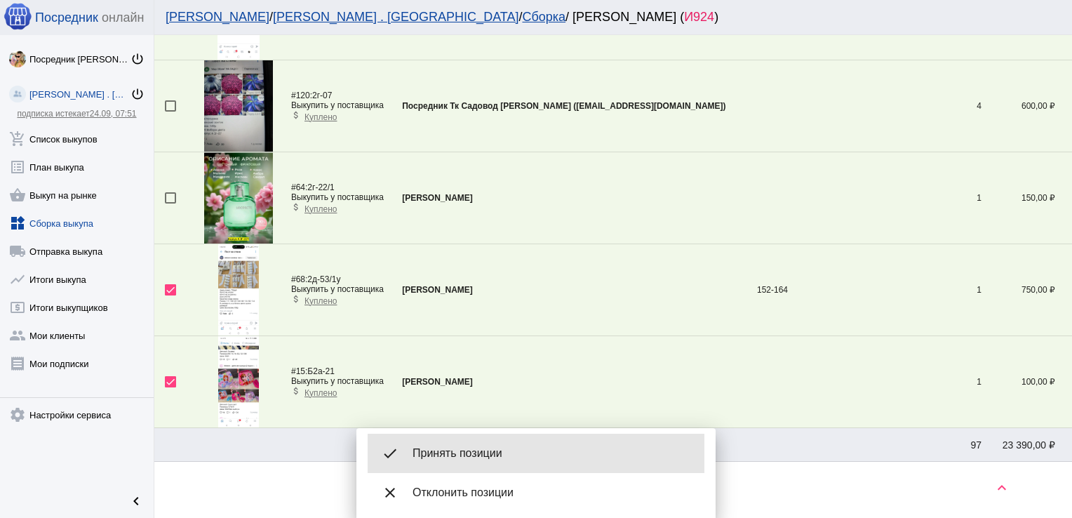
click at [467, 459] on span "Принять позиции" at bounding box center [553, 453] width 281 height 14
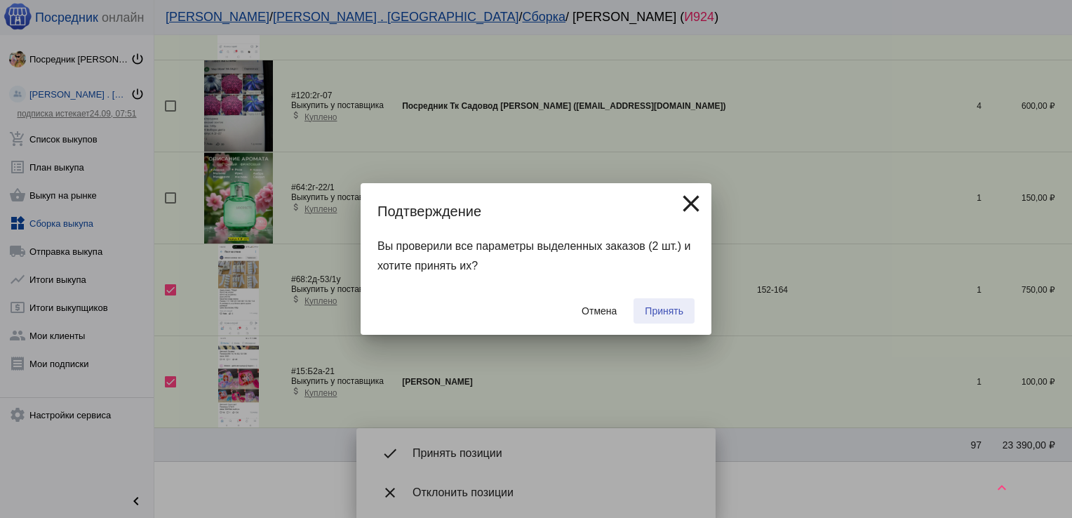
click at [668, 314] on span "Принять" at bounding box center [664, 310] width 39 height 11
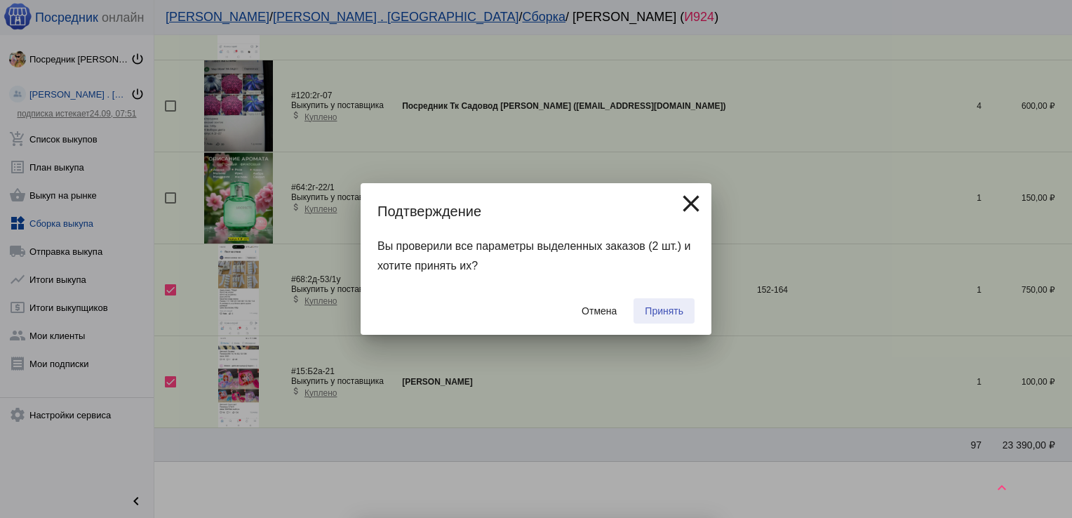
checkbox input "false"
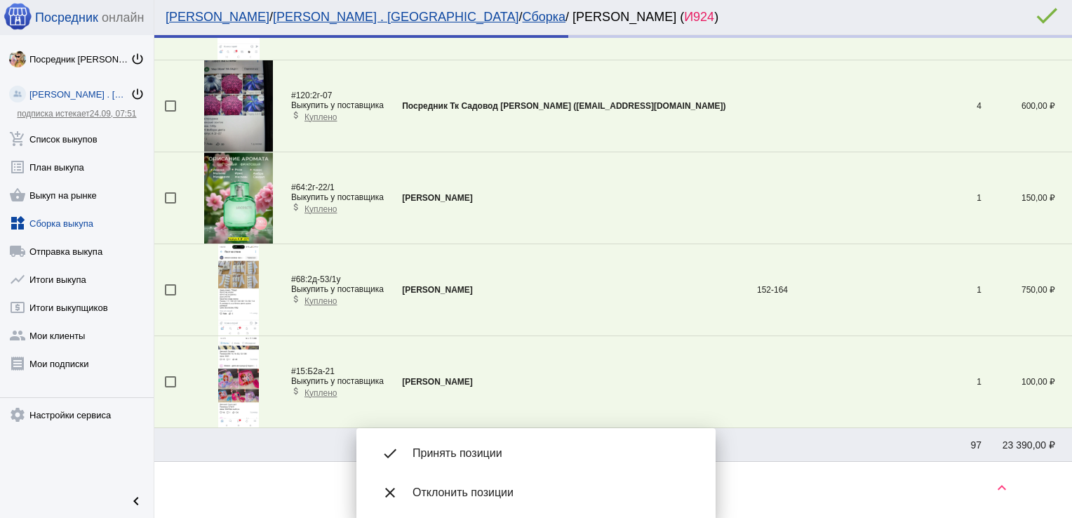
scroll to position [923, 0]
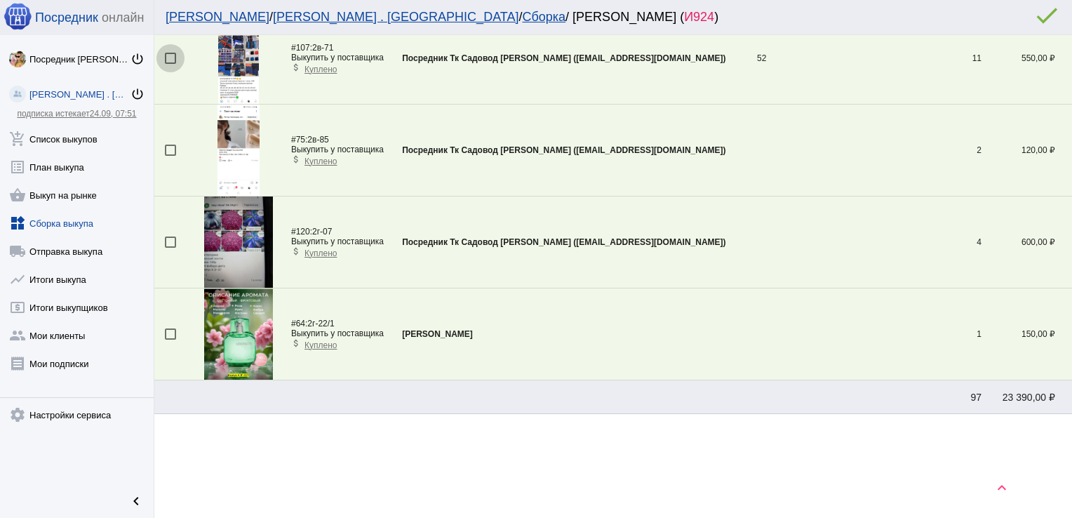
click at [166, 56] on div at bounding box center [170, 58] width 11 height 11
click at [170, 64] on input "checkbox" at bounding box center [170, 64] width 1 height 1
click at [441, 428] on mat-bottom-sheet-container "done Принять позиции close Отклонить позиции" at bounding box center [535, 473] width 359 height 90
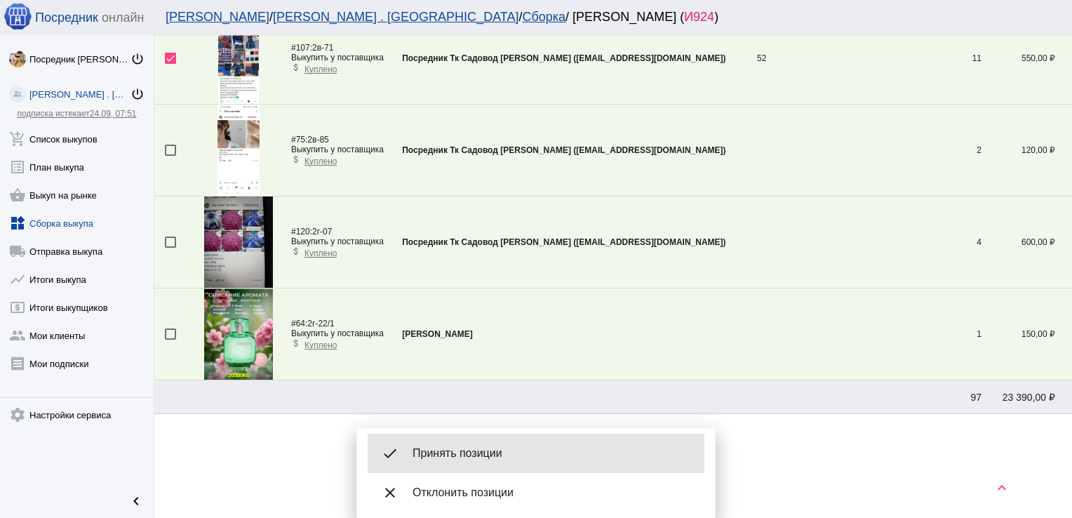
click at [444, 441] on div "done Принять позиции" at bounding box center [536, 453] width 337 height 39
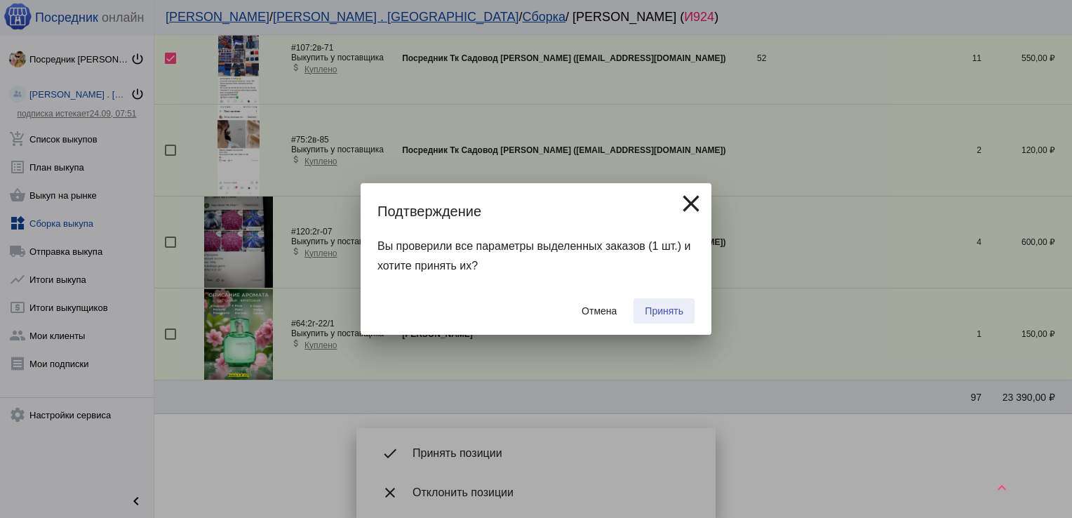
click at [650, 309] on span "Принять" at bounding box center [664, 310] width 39 height 11
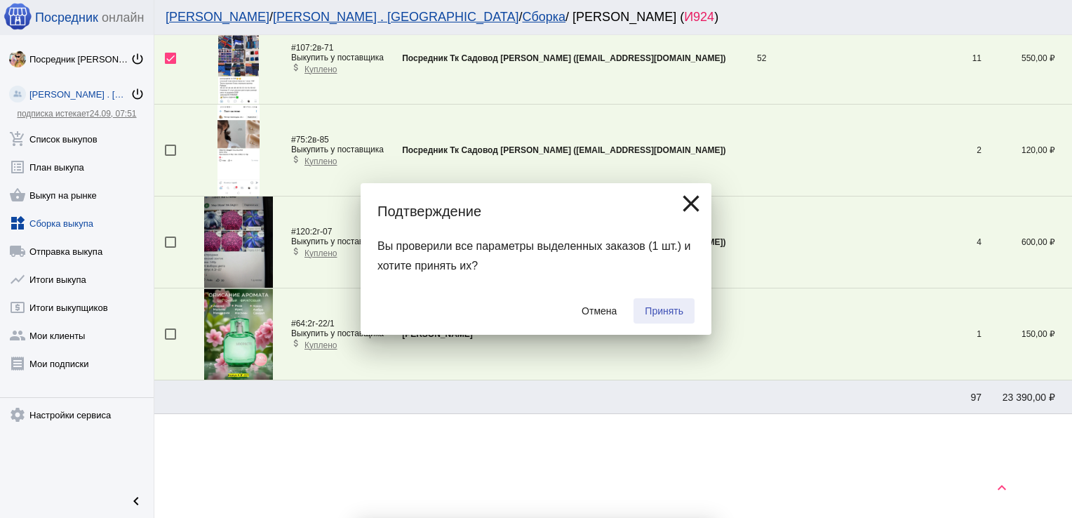
checkbox input "false"
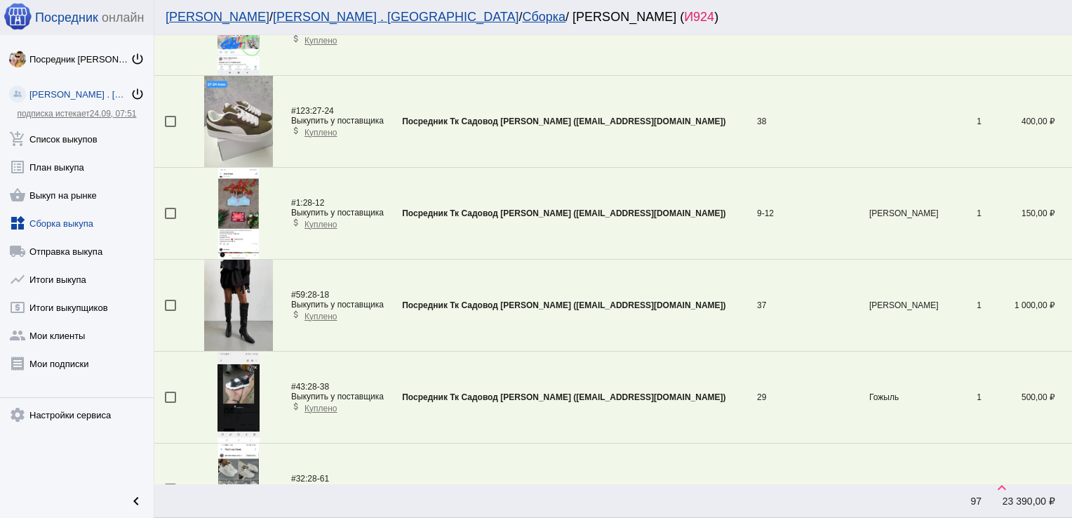
scroll to position [159, 0]
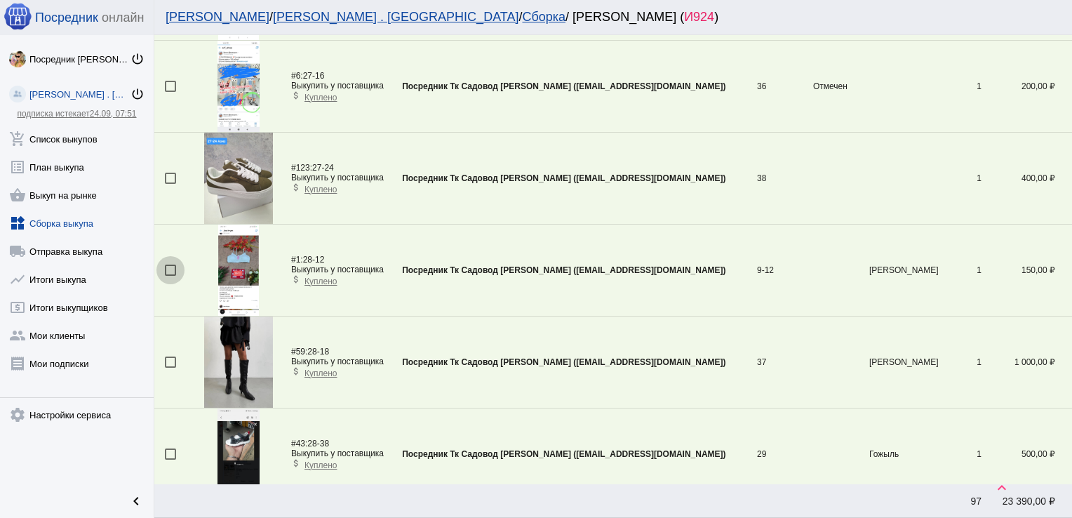
click at [171, 265] on div at bounding box center [170, 270] width 11 height 11
click at [171, 276] on input "checkbox" at bounding box center [170, 276] width 1 height 1
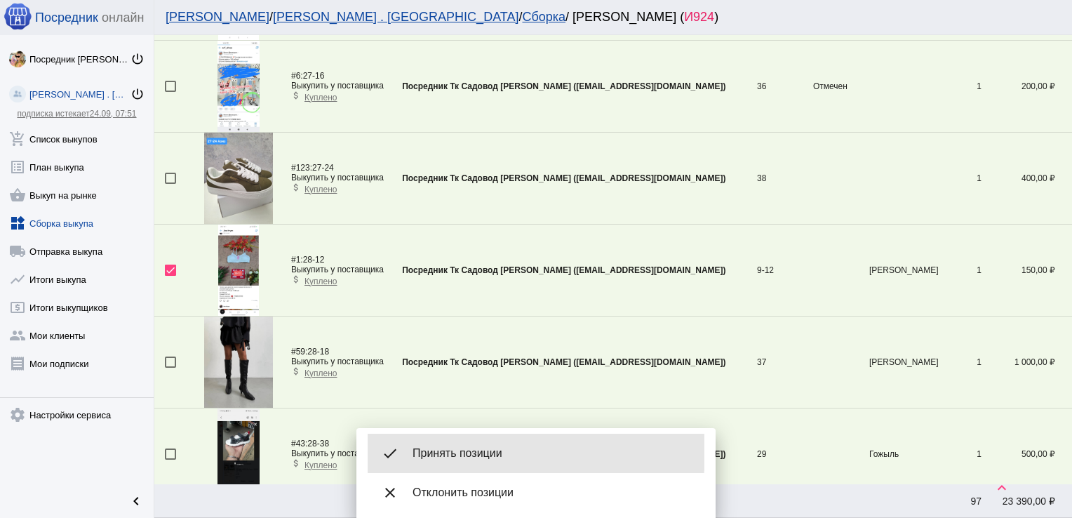
click at [496, 453] on span "Принять позиции" at bounding box center [553, 453] width 281 height 14
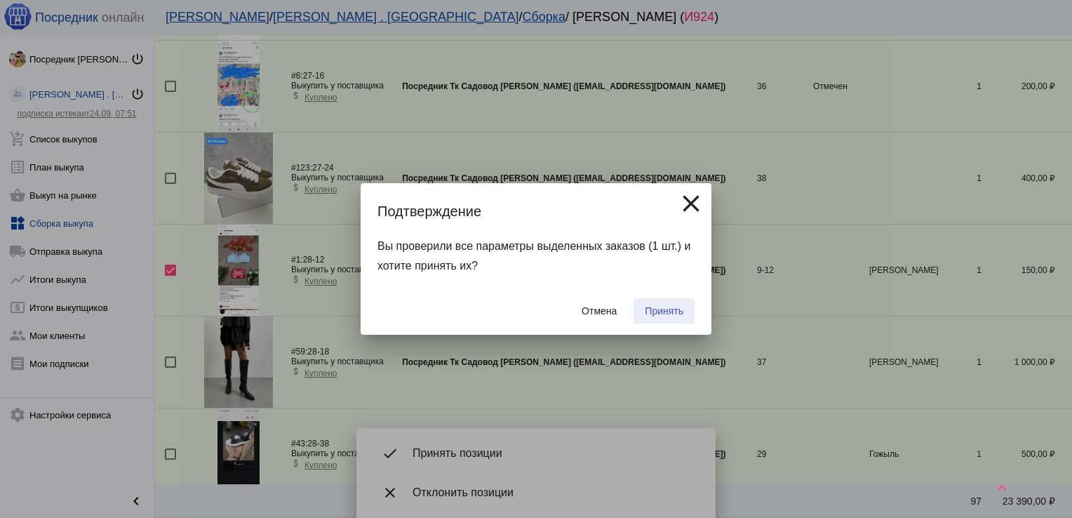
click at [667, 312] on span "Принять" at bounding box center [664, 310] width 39 height 11
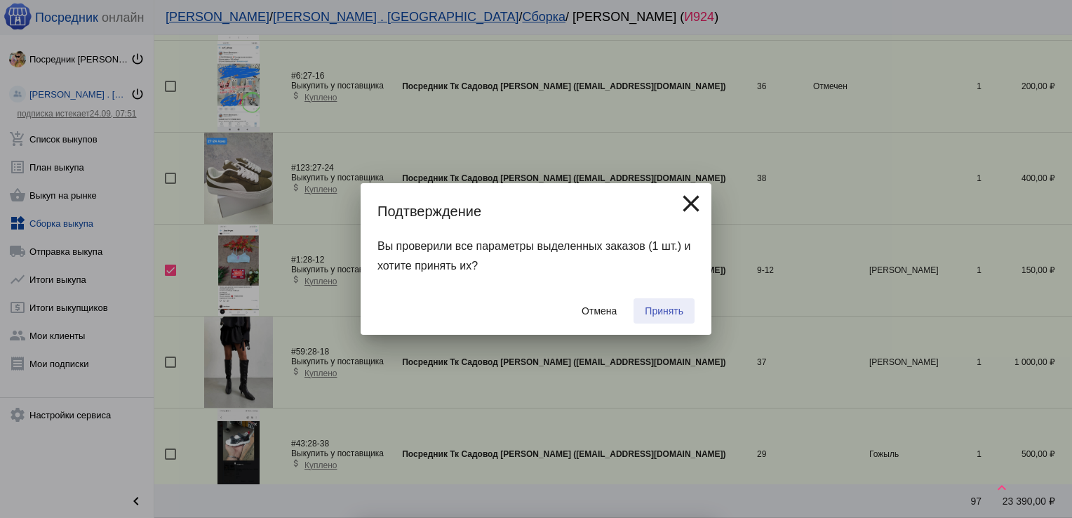
checkbox input "false"
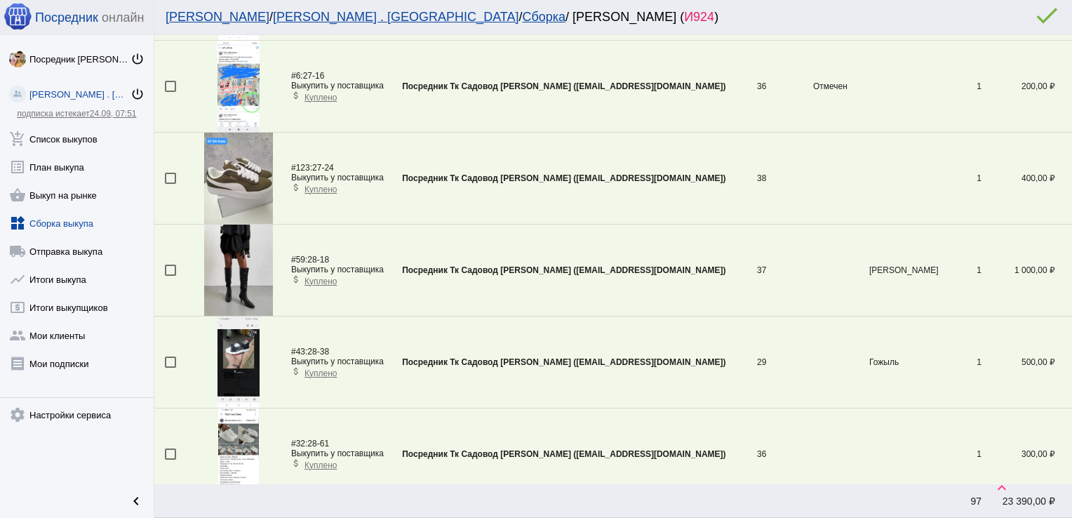
scroll to position [739, 0]
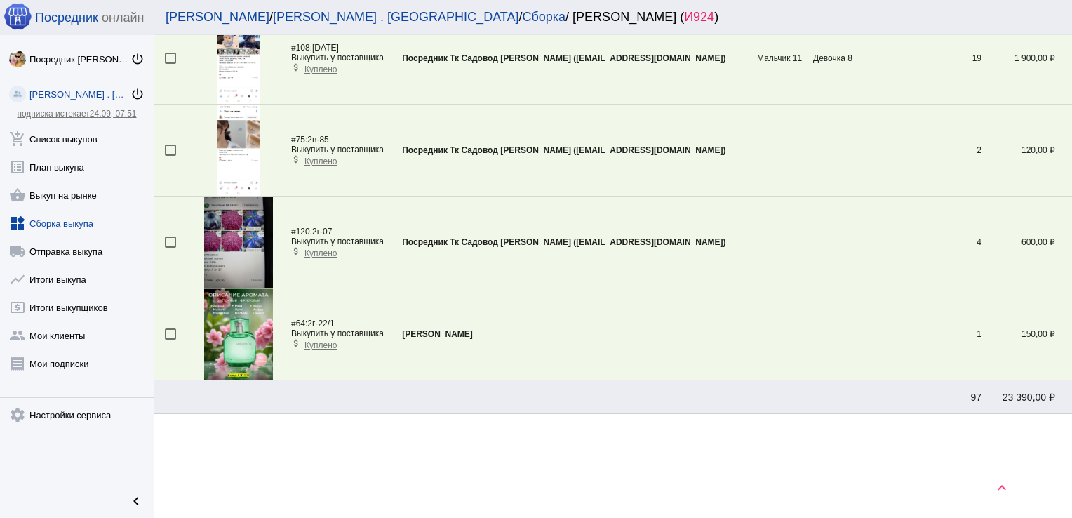
click at [173, 330] on div at bounding box center [170, 333] width 11 height 11
click at [171, 340] on input "checkbox" at bounding box center [170, 340] width 1 height 1
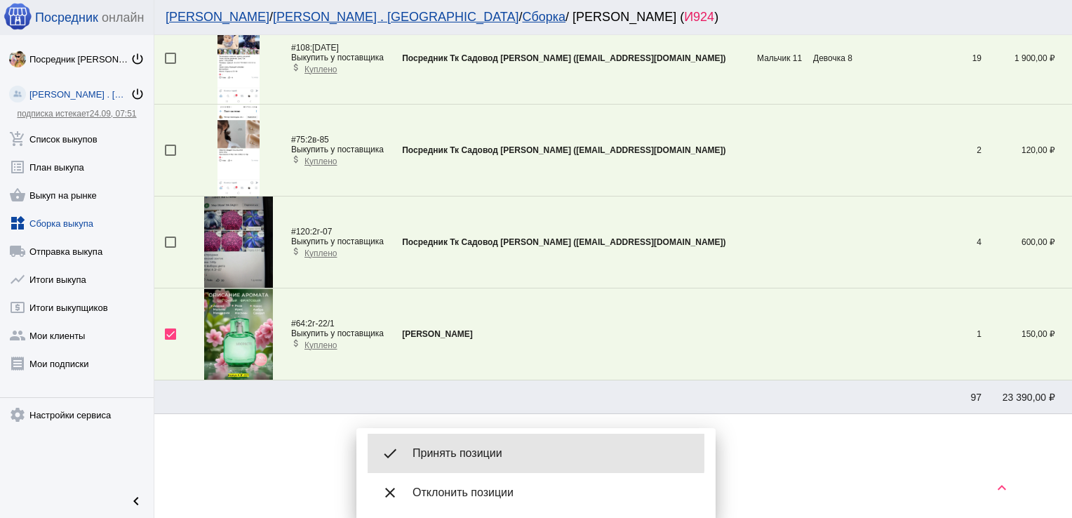
click at [453, 444] on div "done Принять позиции" at bounding box center [536, 453] width 337 height 39
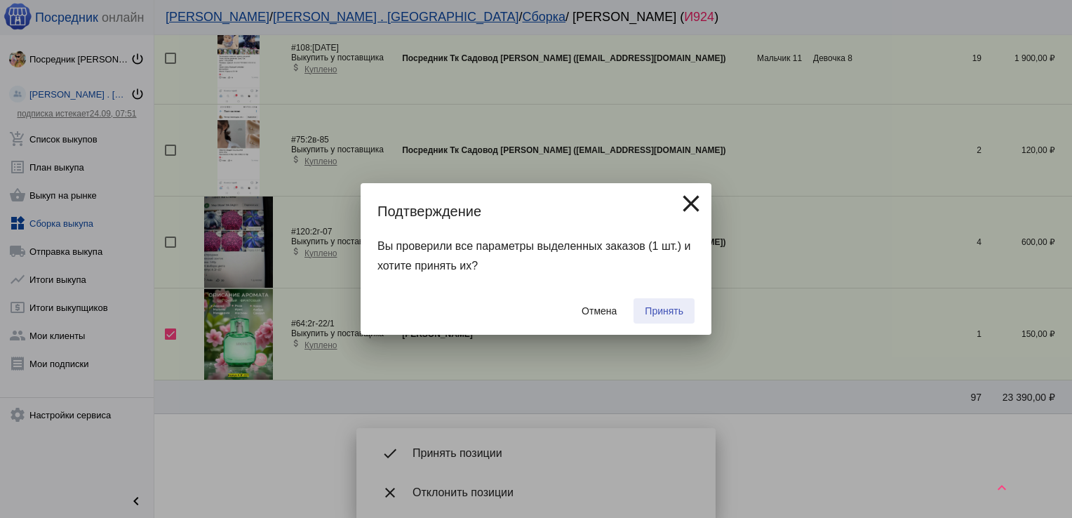
click at [674, 312] on span "Принять" at bounding box center [664, 310] width 39 height 11
checkbox input "false"
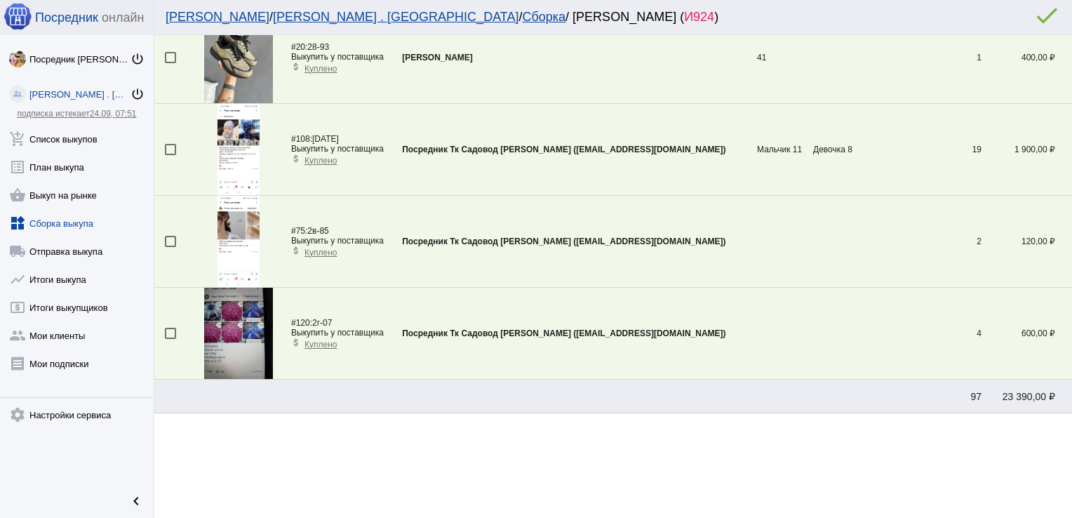
scroll to position [0, 0]
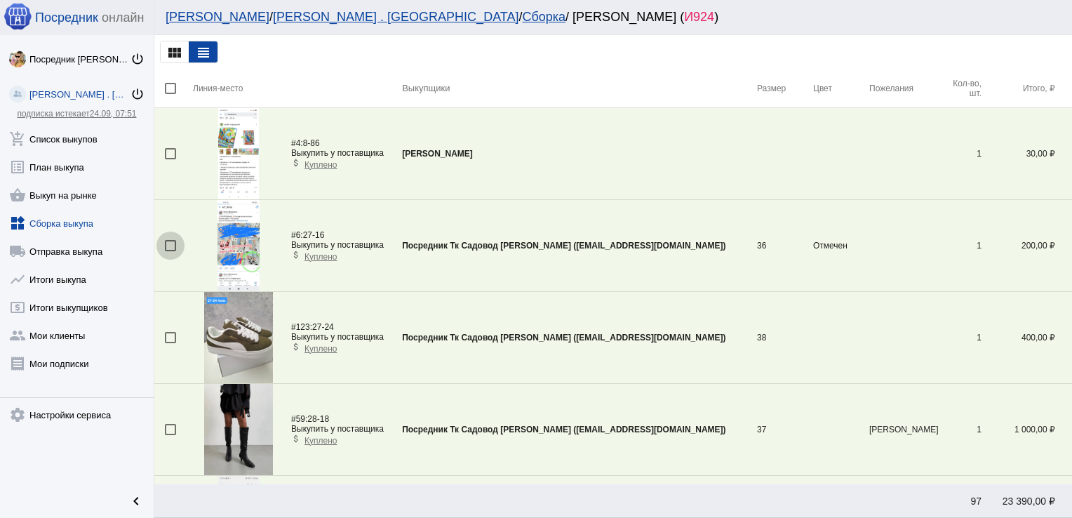
click at [173, 246] on div at bounding box center [170, 245] width 11 height 11
click at [171, 251] on input "checkbox" at bounding box center [170, 251] width 1 height 1
checkbox input "true"
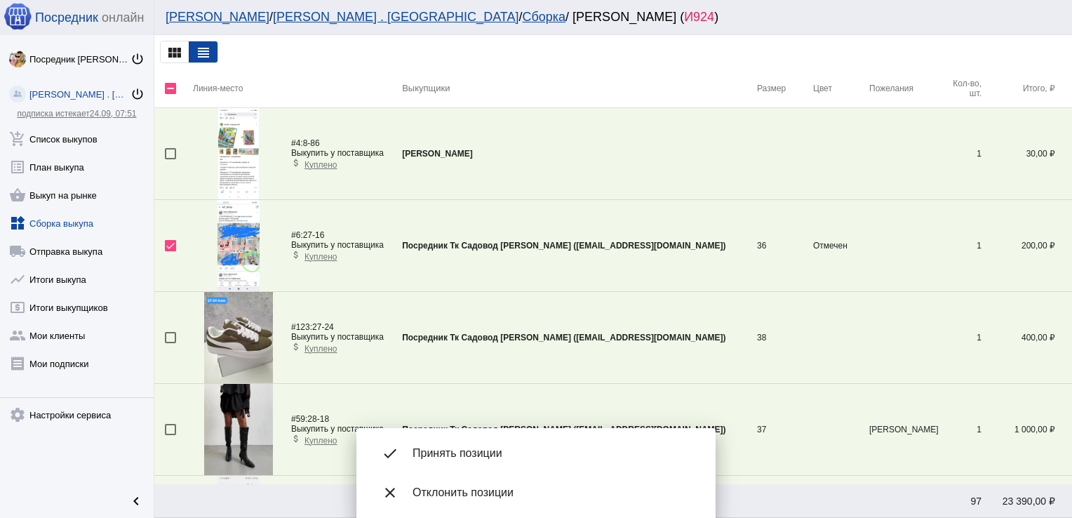
click at [168, 339] on div at bounding box center [170, 337] width 11 height 11
click at [170, 343] on input "checkbox" at bounding box center [170, 343] width 1 height 1
checkbox input "true"
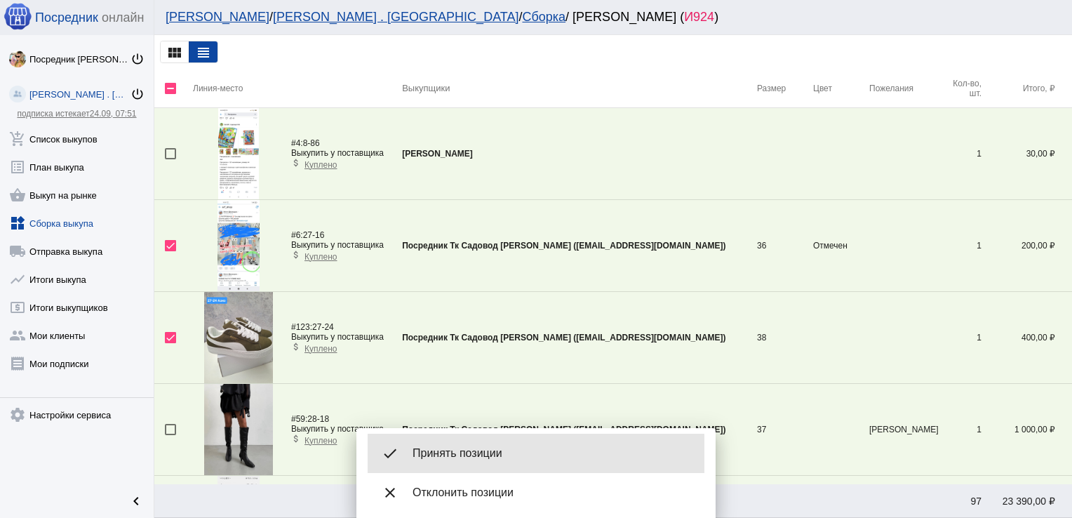
click at [462, 454] on span "Принять позиции" at bounding box center [553, 453] width 281 height 14
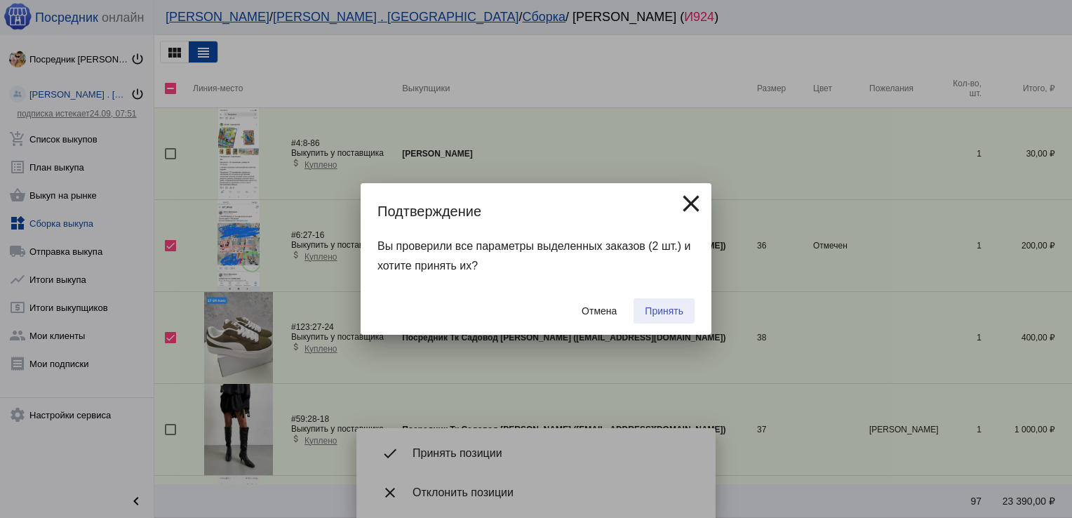
click at [662, 301] on button "Принять" at bounding box center [664, 310] width 61 height 25
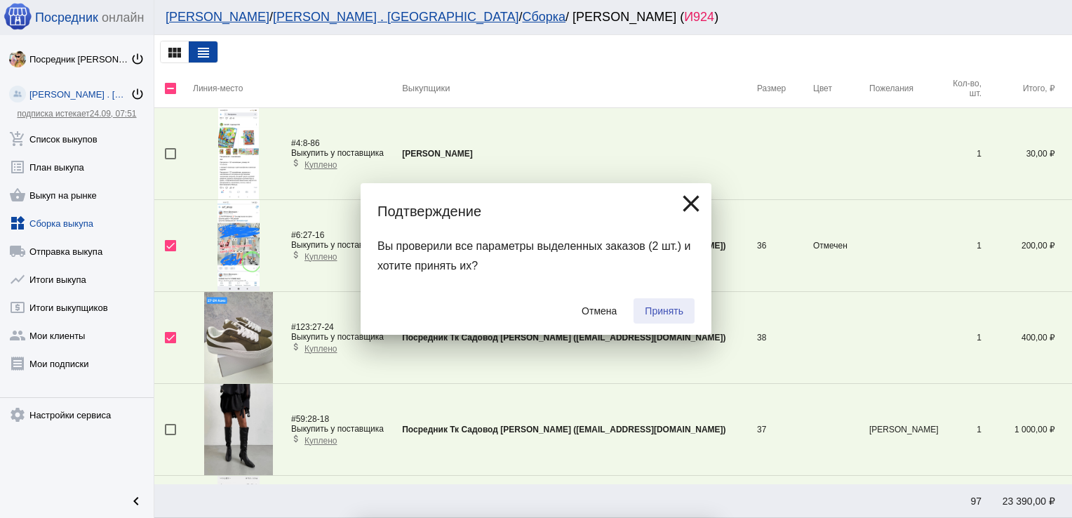
checkbox input "false"
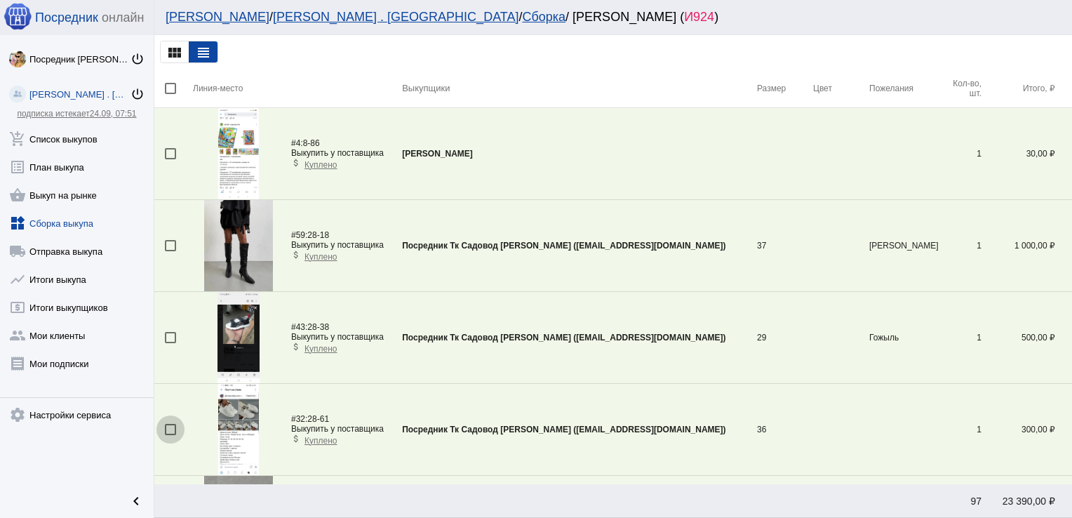
click at [166, 427] on div at bounding box center [170, 429] width 11 height 11
click at [170, 435] on input "checkbox" at bounding box center [170, 435] width 1 height 1
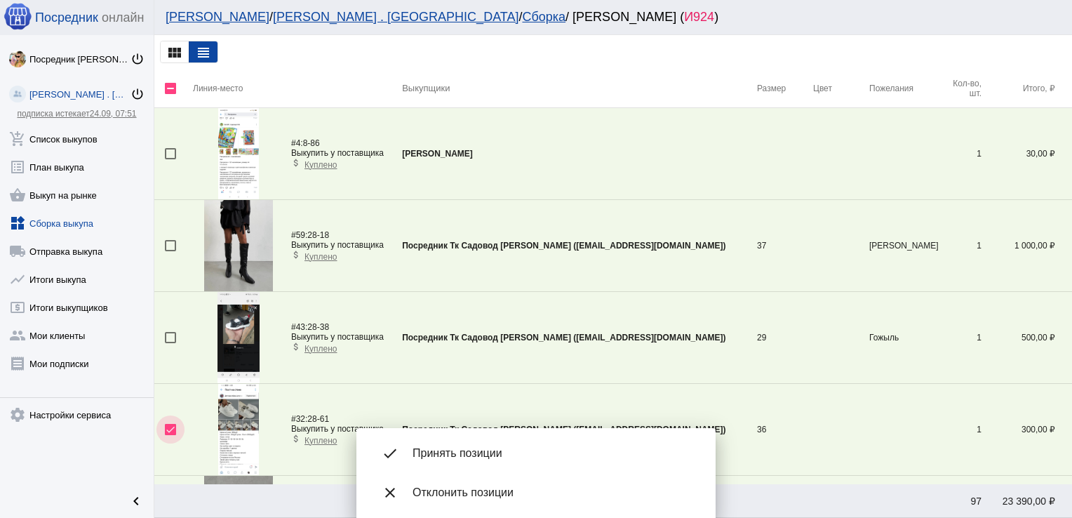
click at [166, 427] on div at bounding box center [170, 429] width 11 height 11
click at [170, 435] on input "checkbox" at bounding box center [170, 435] width 1 height 1
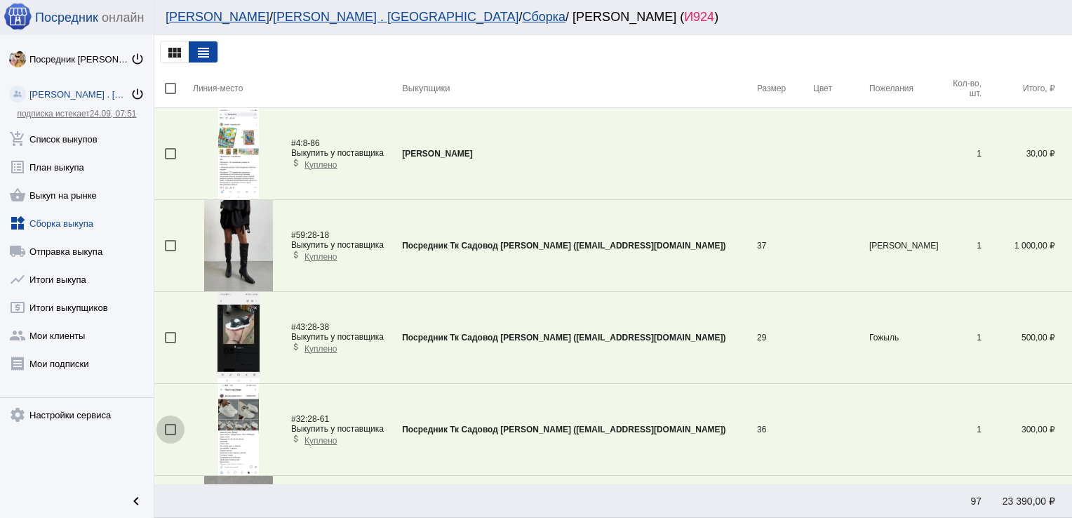
click at [166, 427] on div at bounding box center [170, 429] width 11 height 11
click at [170, 435] on input "checkbox" at bounding box center [170, 435] width 1 height 1
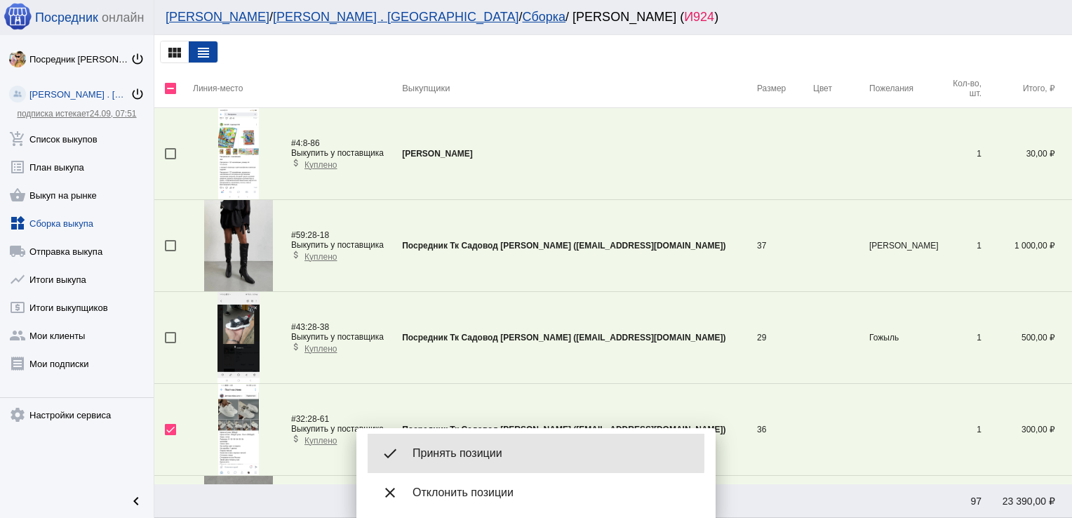
click at [465, 451] on span "Принять позиции" at bounding box center [553, 453] width 281 height 14
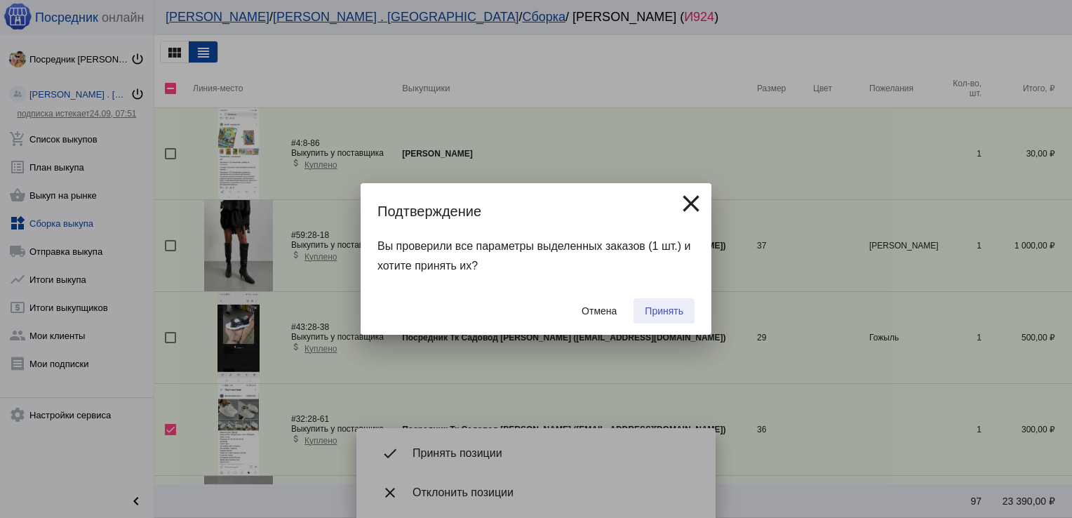
click at [647, 311] on span "Принять" at bounding box center [664, 310] width 39 height 11
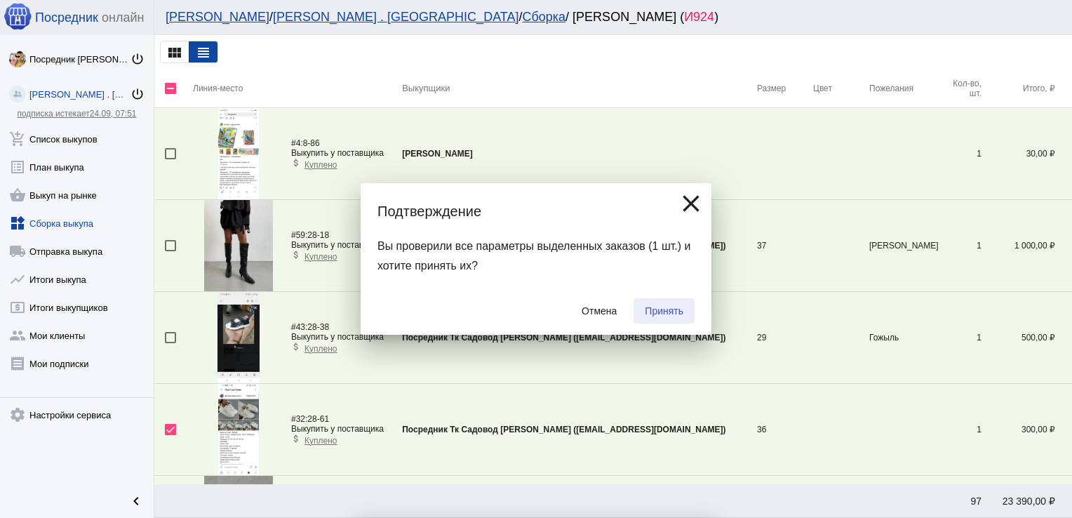
checkbox input "false"
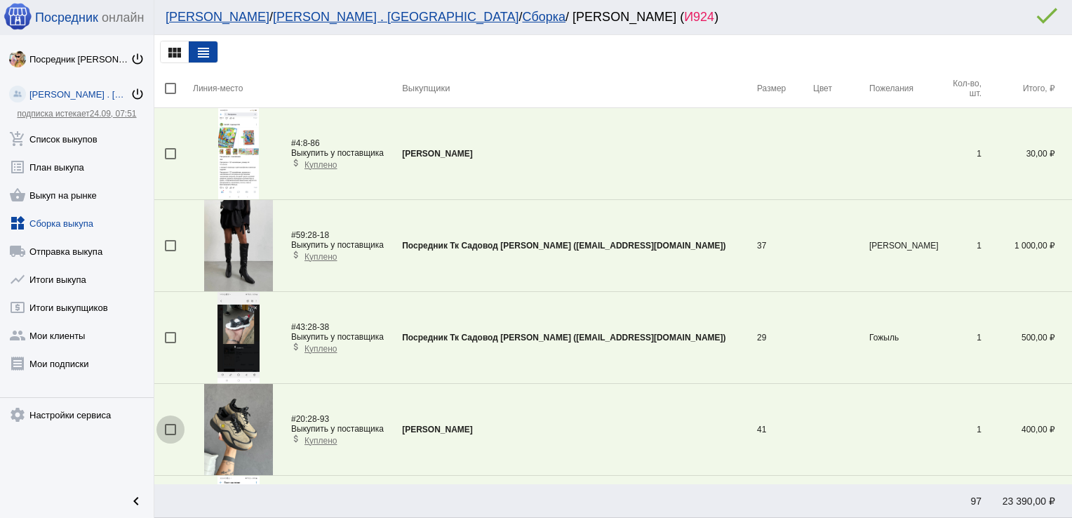
click at [171, 427] on div at bounding box center [170, 429] width 11 height 11
click at [171, 435] on input "checkbox" at bounding box center [170, 435] width 1 height 1
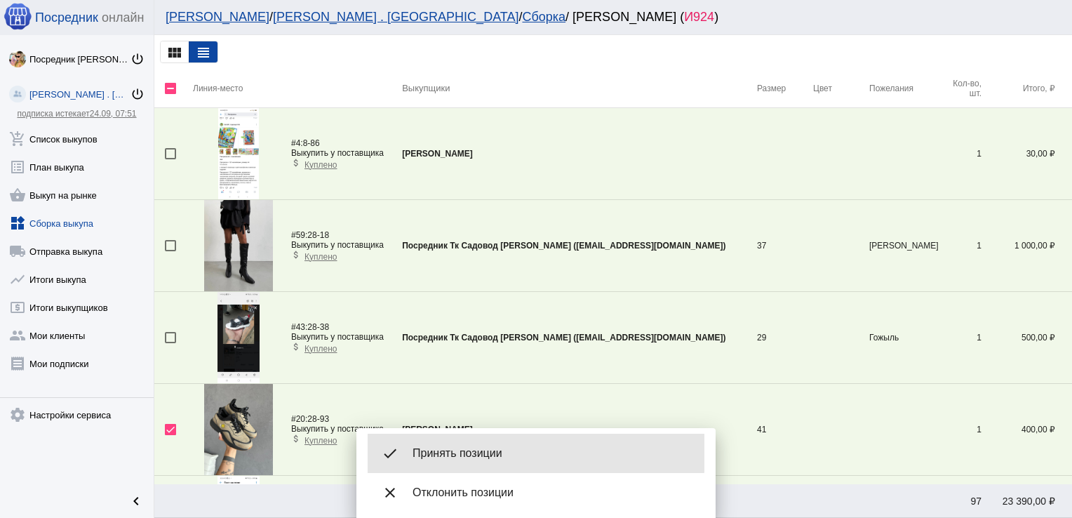
click at [449, 445] on div "done Принять позиции" at bounding box center [536, 453] width 337 height 39
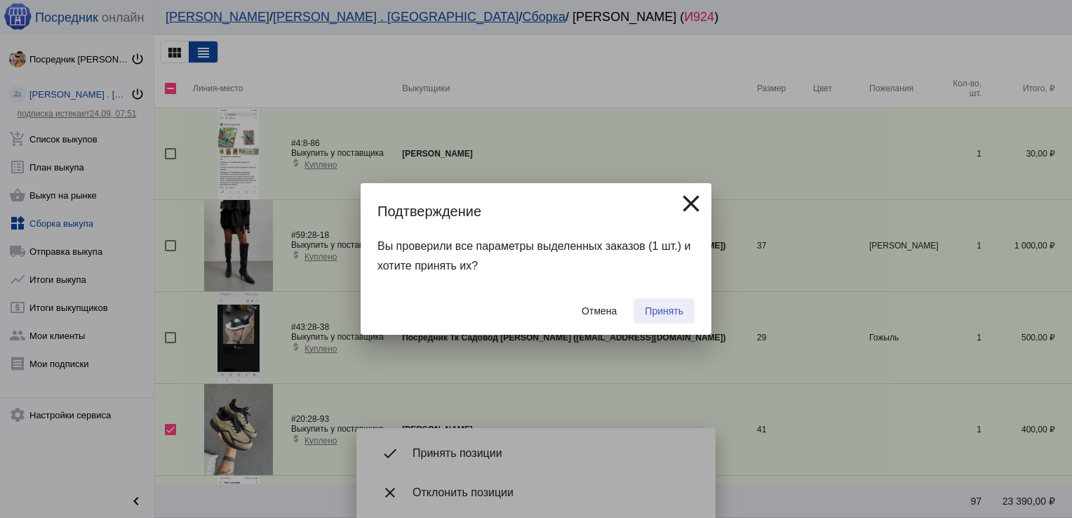
click at [653, 314] on span "Принять" at bounding box center [664, 310] width 39 height 11
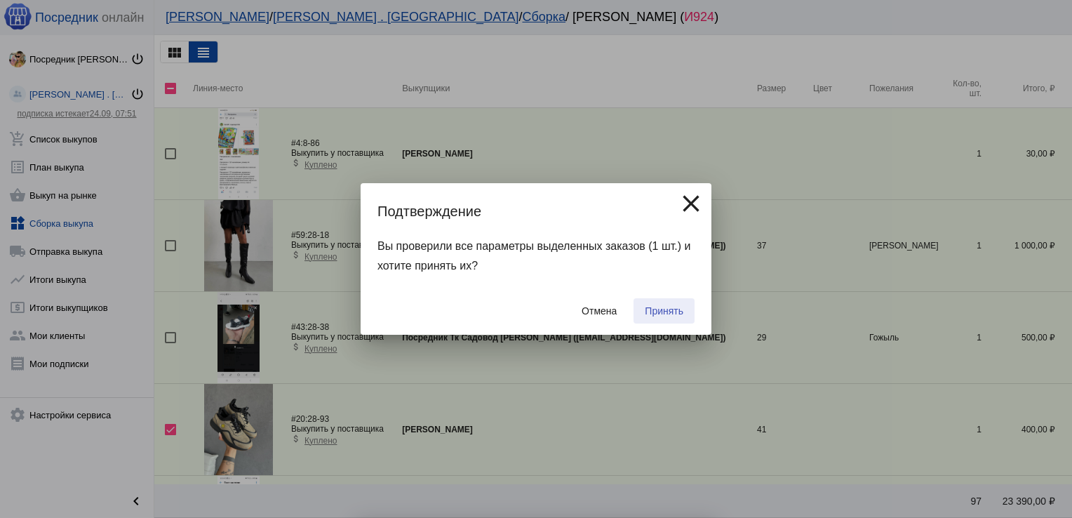
checkbox input "false"
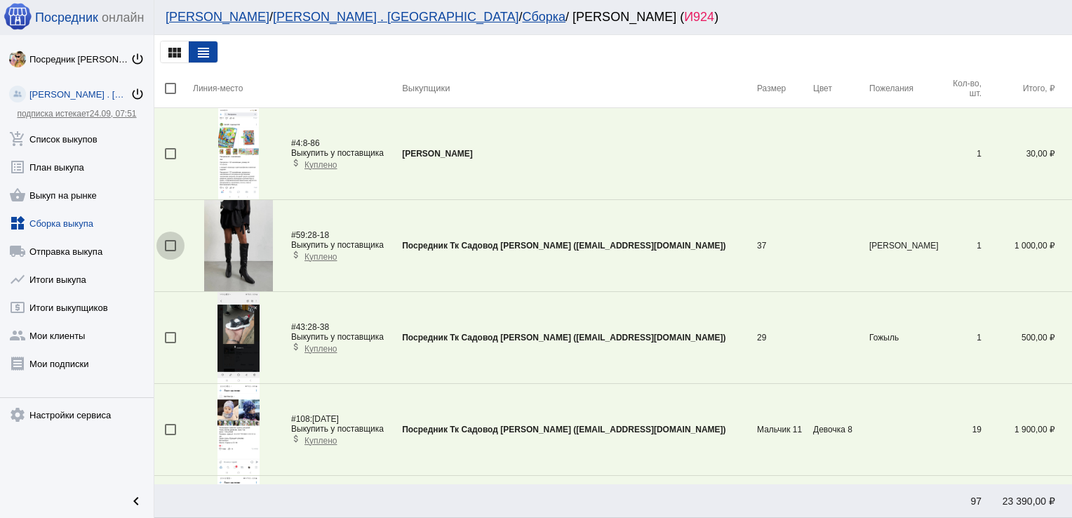
click at [168, 249] on div at bounding box center [170, 245] width 11 height 11
click at [170, 251] on input "checkbox" at bounding box center [170, 251] width 1 height 1
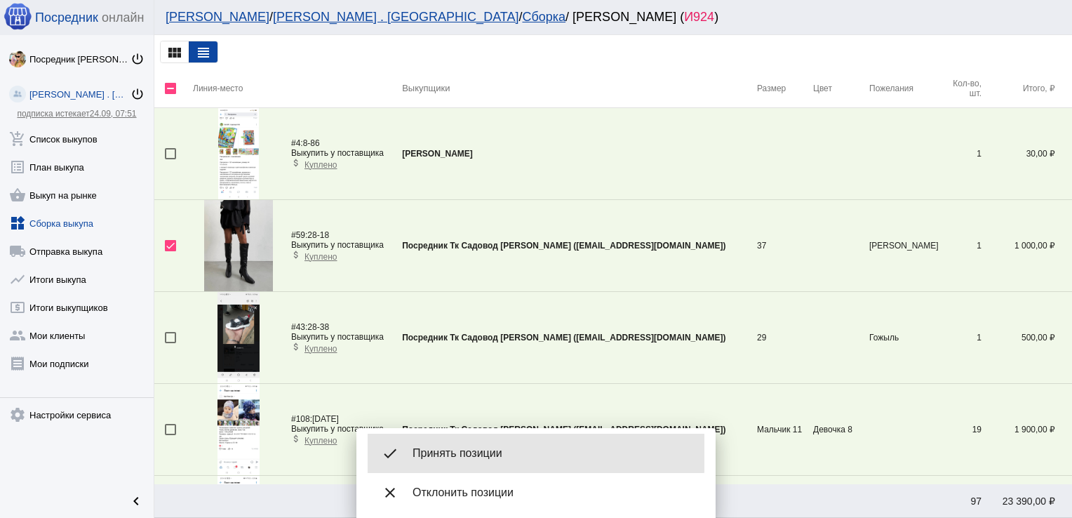
click at [490, 441] on div "done Принять позиции" at bounding box center [536, 453] width 337 height 39
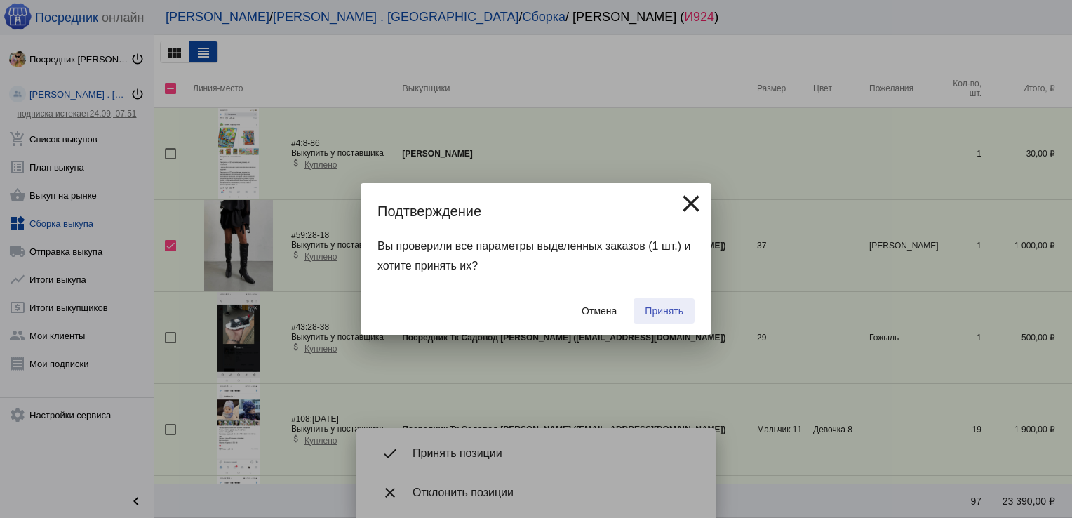
click at [676, 308] on span "Принять" at bounding box center [664, 310] width 39 height 11
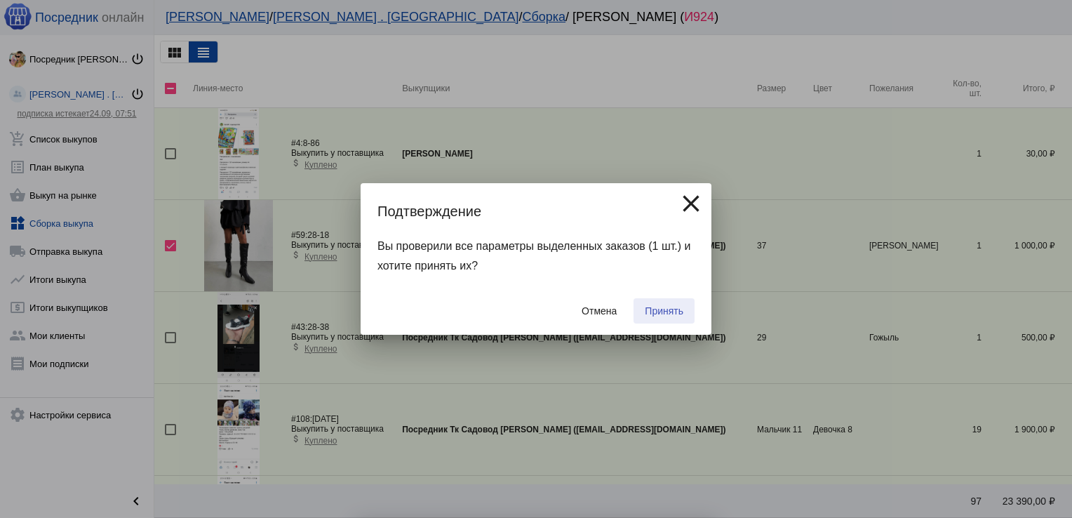
checkbox input "false"
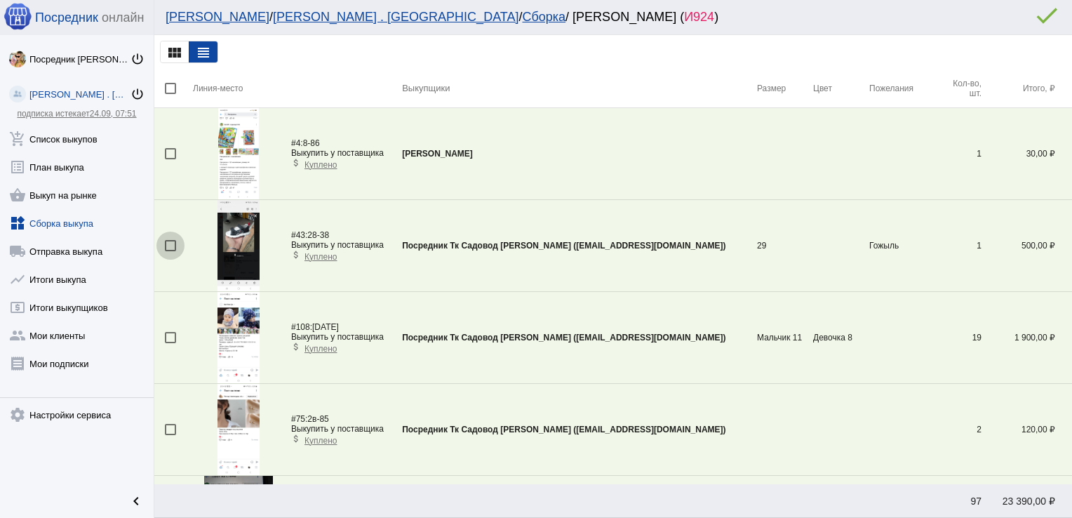
click at [169, 245] on div at bounding box center [170, 245] width 11 height 11
click at [170, 251] on input "checkbox" at bounding box center [170, 251] width 1 height 1
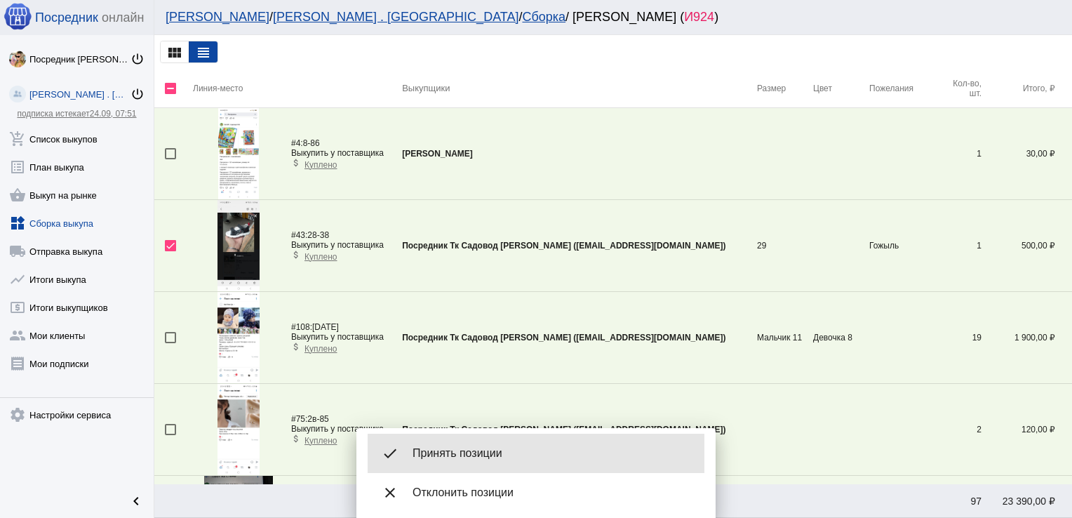
click at [491, 444] on div "done Принять позиции" at bounding box center [536, 453] width 337 height 39
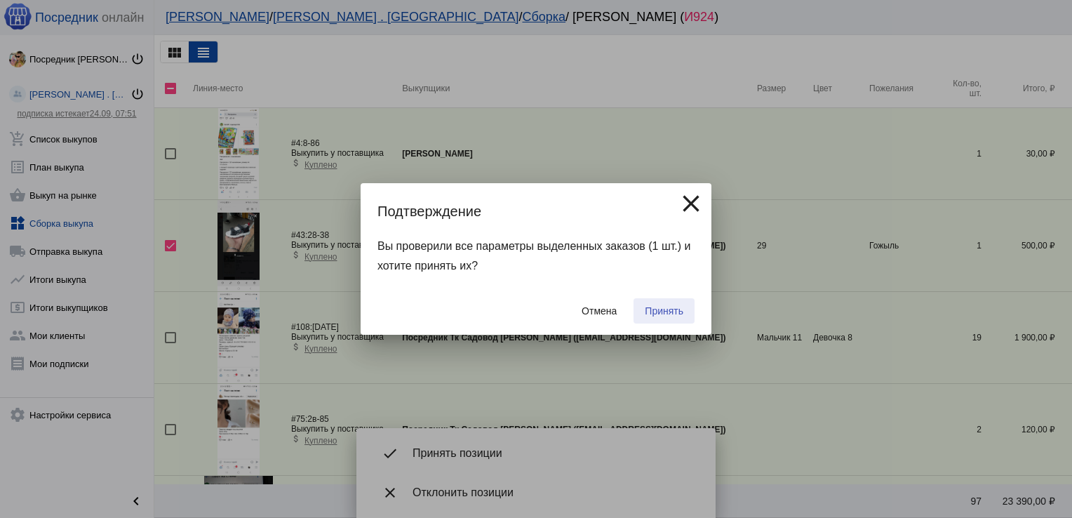
click at [665, 318] on button "Принять" at bounding box center [664, 310] width 61 height 25
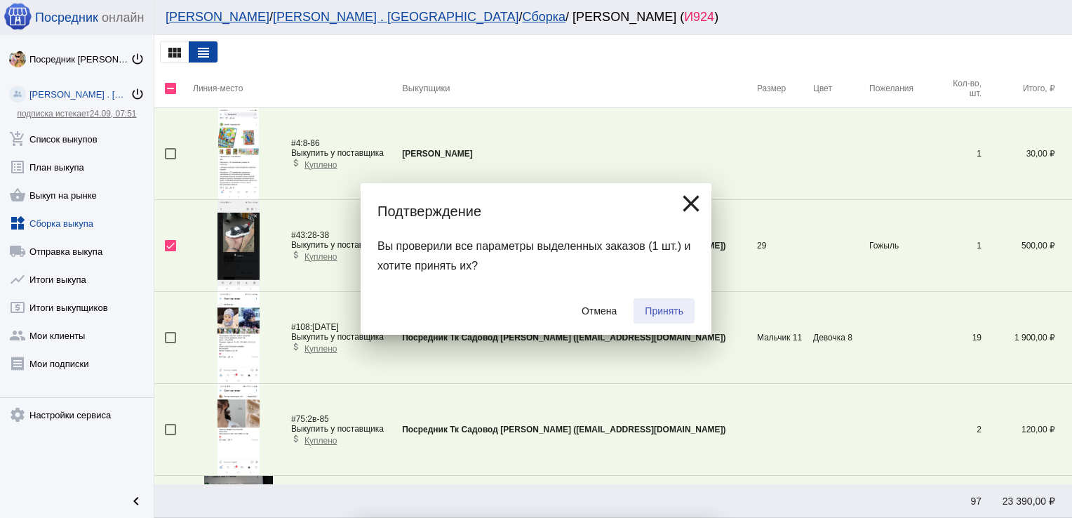
checkbox input "false"
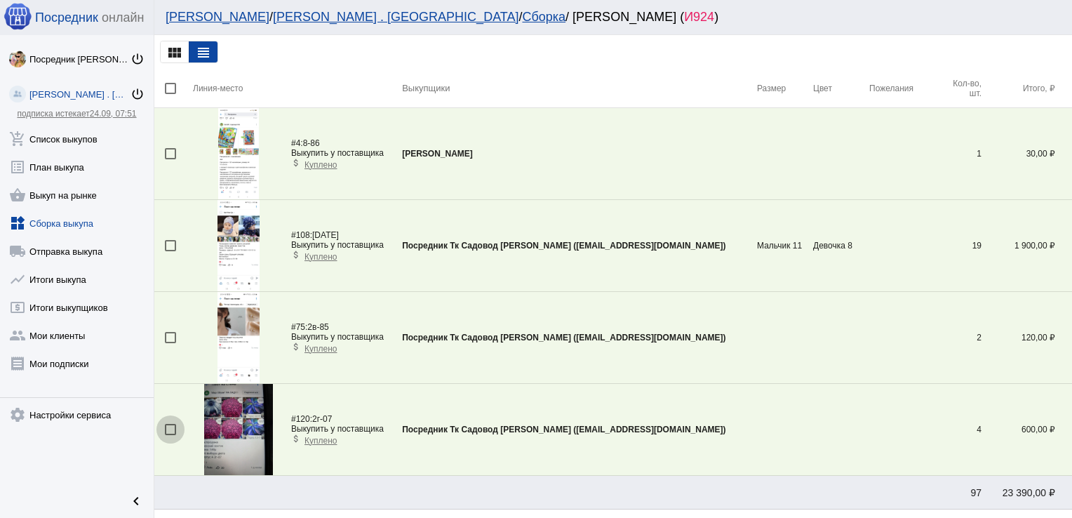
click at [168, 431] on div at bounding box center [170, 429] width 11 height 11
click at [170, 435] on input "checkbox" at bounding box center [170, 435] width 1 height 1
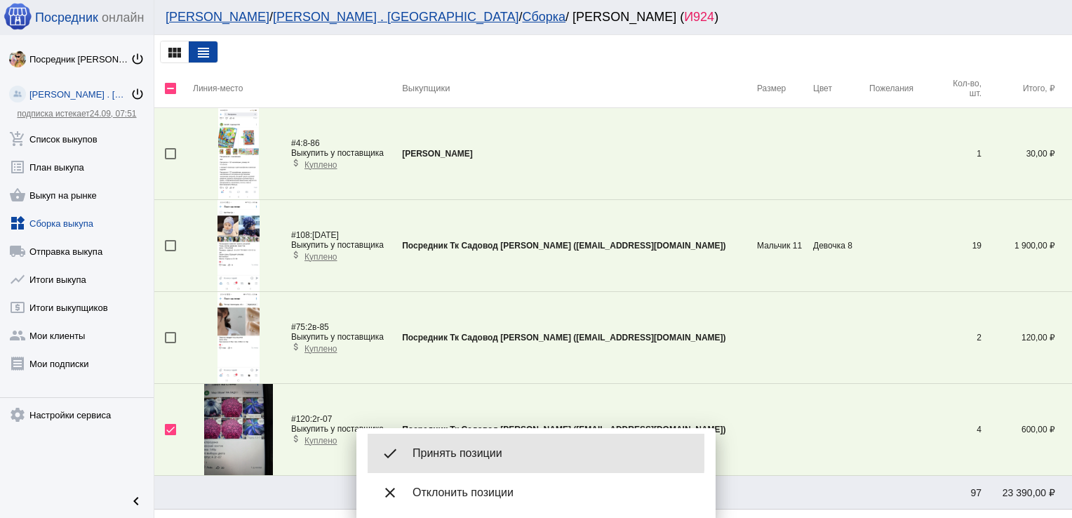
click at [463, 451] on span "Принять позиции" at bounding box center [553, 453] width 281 height 14
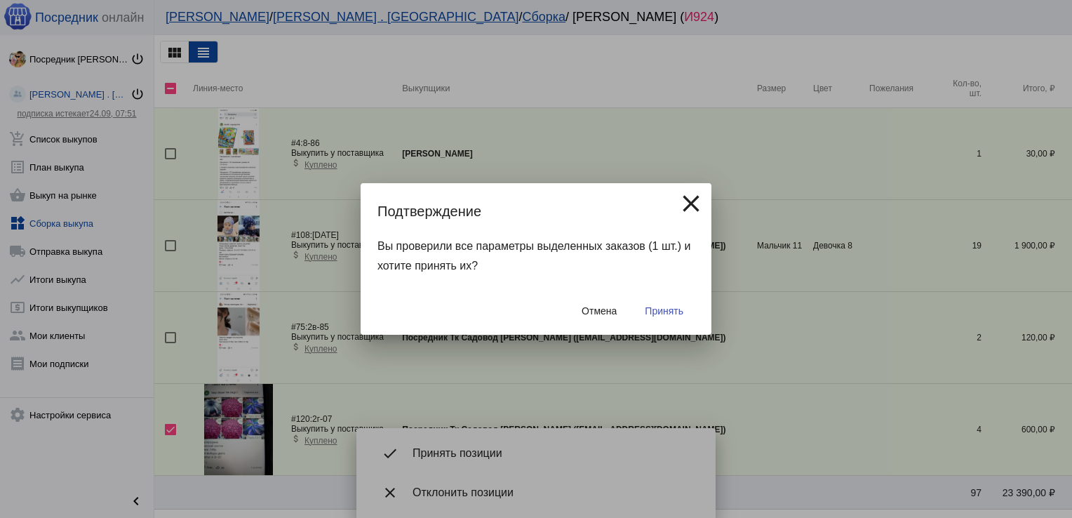
click at [674, 303] on button "Принять" at bounding box center [664, 310] width 61 height 25
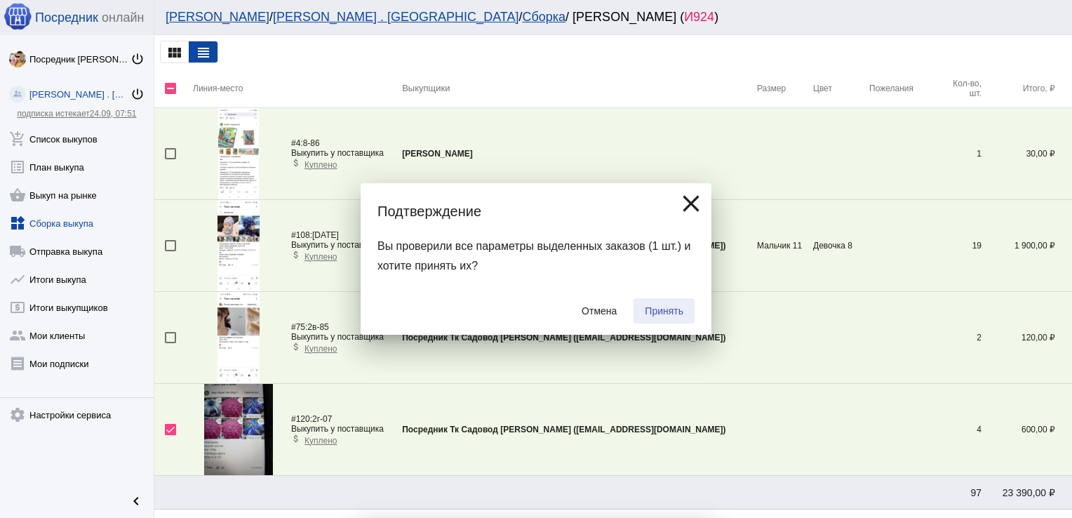
checkbox input "false"
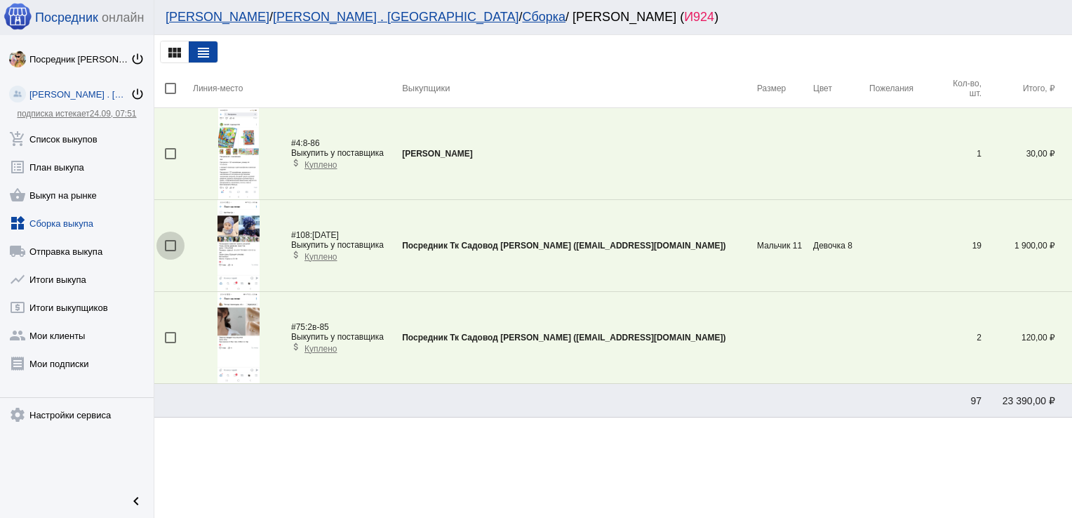
click at [168, 246] on div at bounding box center [170, 245] width 11 height 11
click at [170, 251] on input "checkbox" at bounding box center [170, 251] width 1 height 1
checkbox input "true"
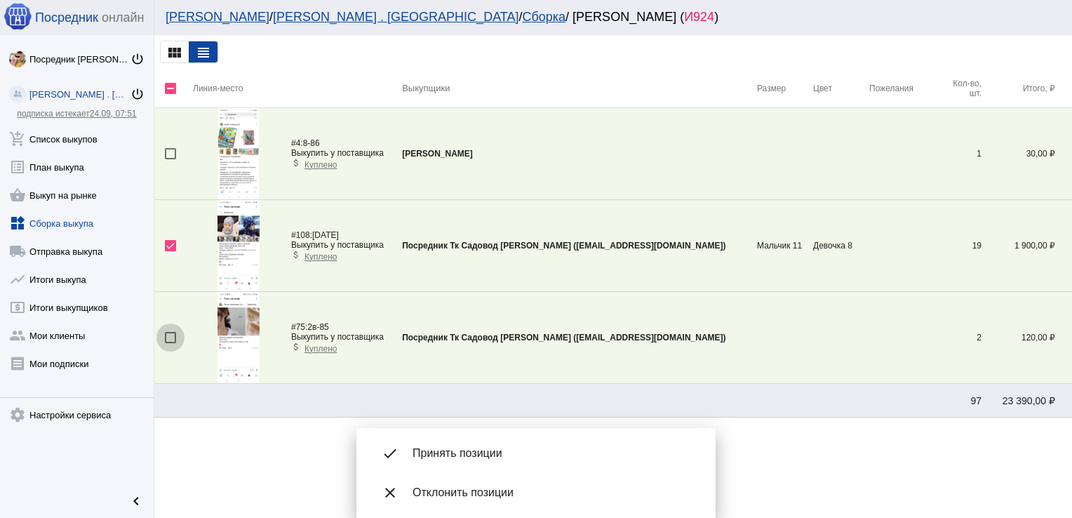
click at [171, 334] on div at bounding box center [170, 337] width 11 height 11
click at [171, 343] on input "checkbox" at bounding box center [170, 343] width 1 height 1
checkbox input "true"
click at [512, 435] on div "done Принять позиции" at bounding box center [536, 453] width 337 height 39
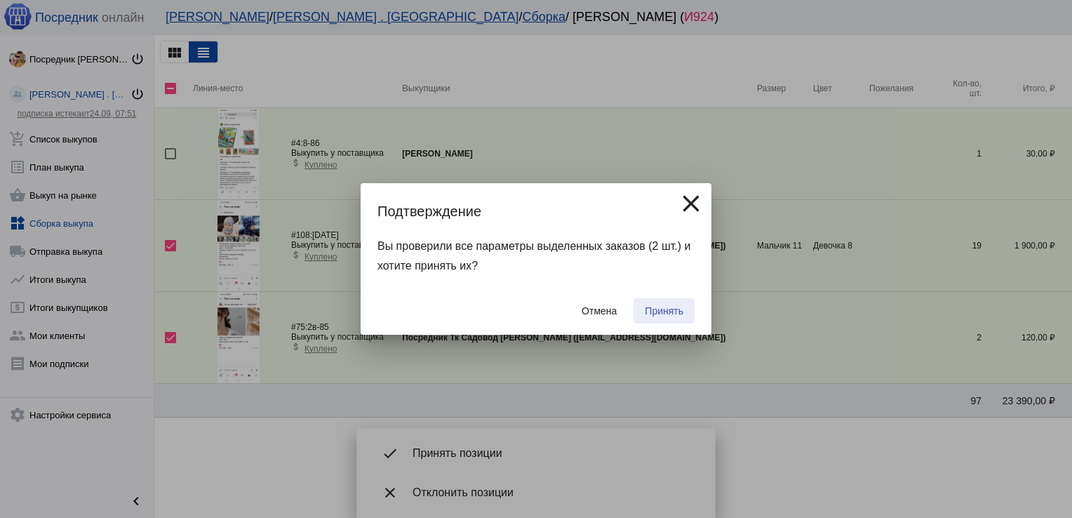
click at [662, 303] on button "Принять" at bounding box center [664, 310] width 61 height 25
checkbox input "false"
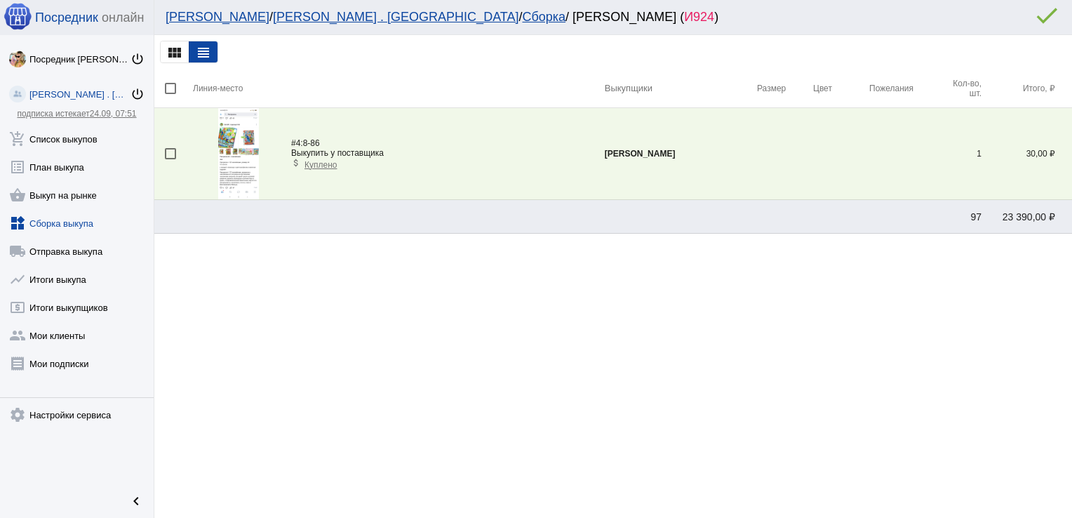
click at [248, 147] on img at bounding box center [238, 153] width 41 height 91
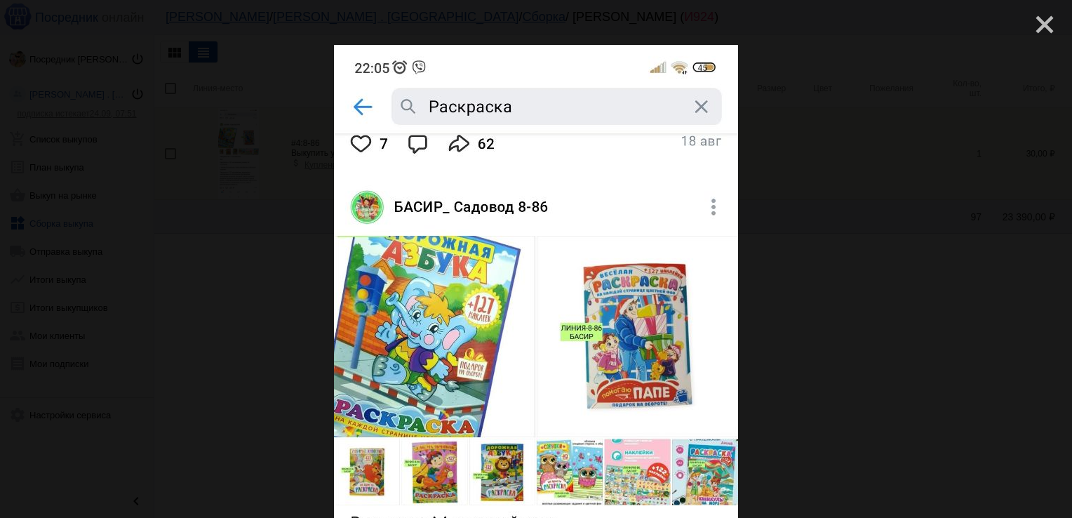
click at [1031, 25] on mat-icon "close" at bounding box center [1039, 19] width 17 height 17
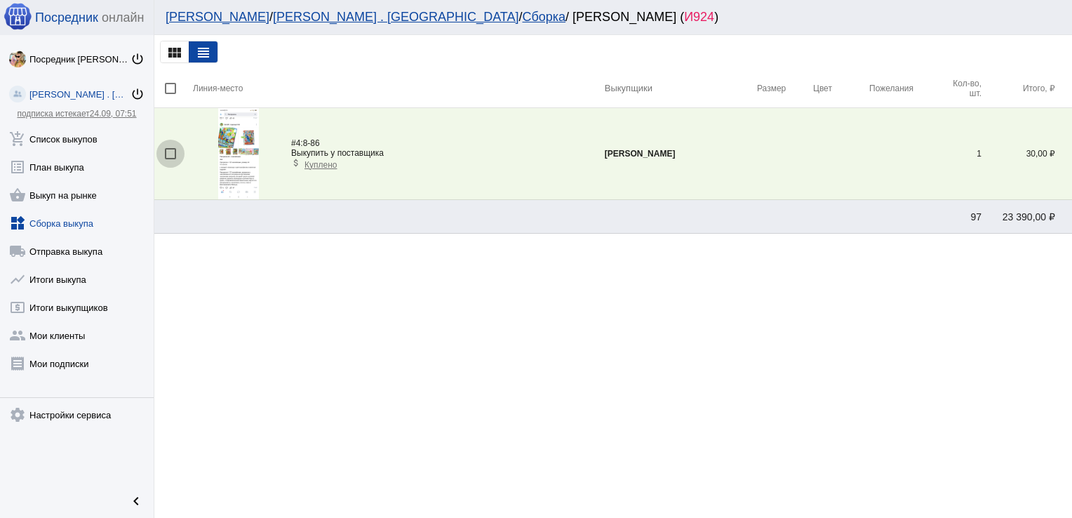
click at [170, 153] on div at bounding box center [170, 153] width 11 height 11
click at [170, 159] on input "checkbox" at bounding box center [170, 159] width 1 height 1
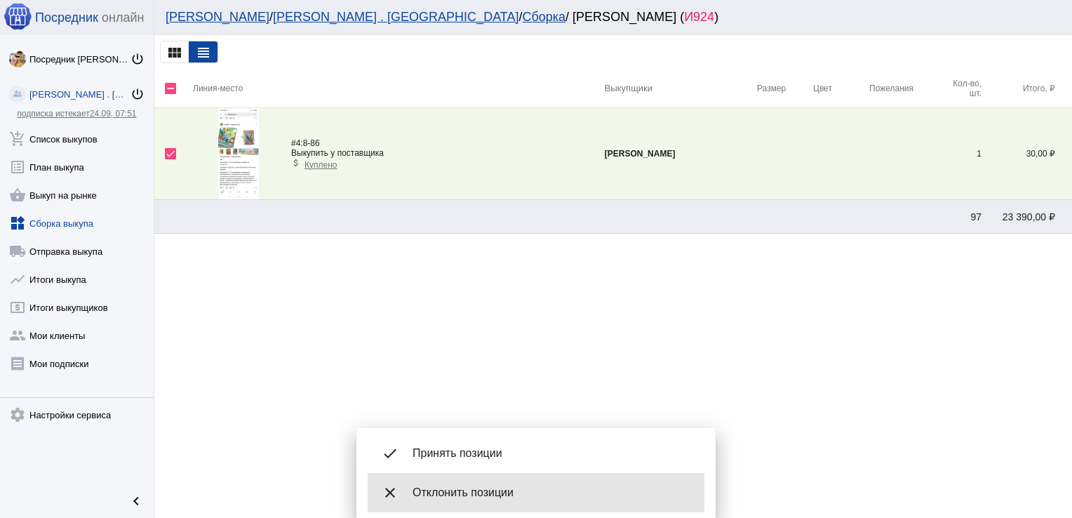
click at [462, 479] on div "close Отклонить позиции" at bounding box center [536, 492] width 337 height 39
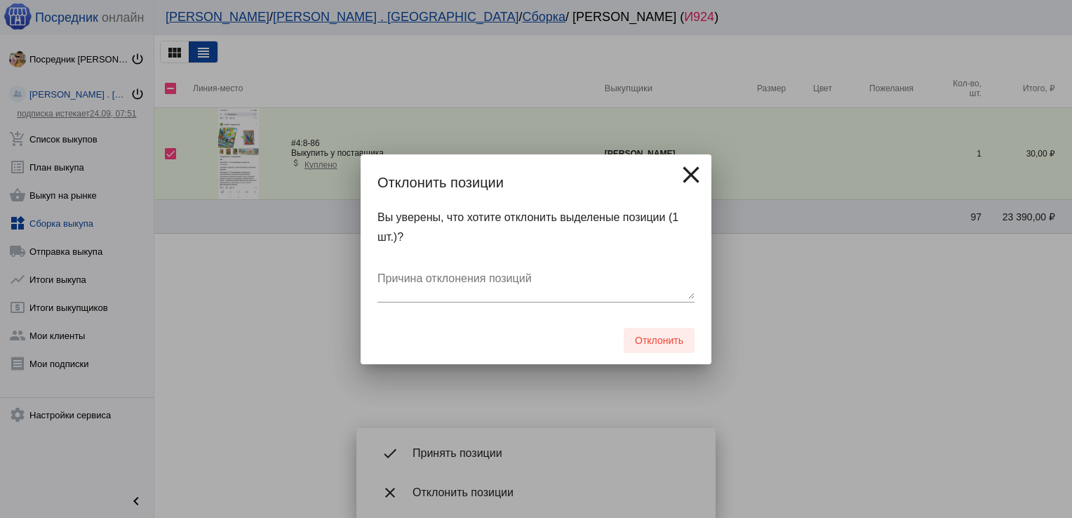
click at [660, 341] on span "Отклонить" at bounding box center [659, 340] width 48 height 11
checkbox input "false"
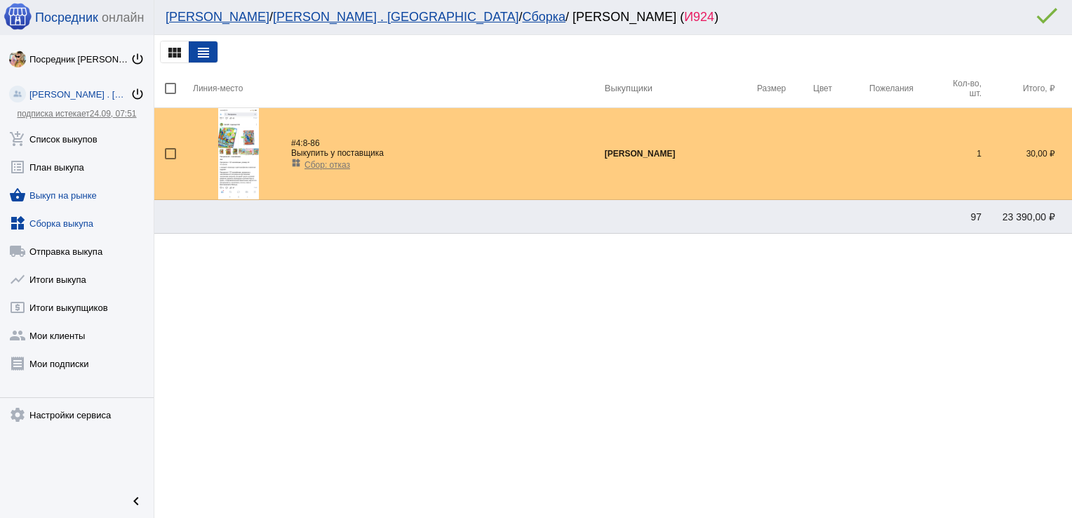
click at [80, 192] on link "shopping_basket Выкуп на рынке" at bounding box center [77, 192] width 154 height 28
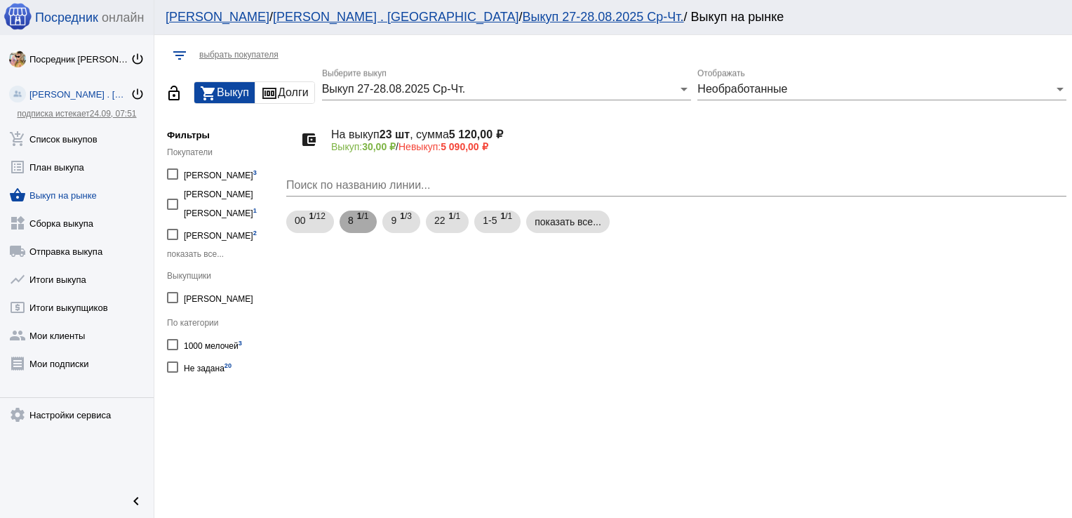
click at [362, 229] on span "1 /1" at bounding box center [363, 222] width 12 height 29
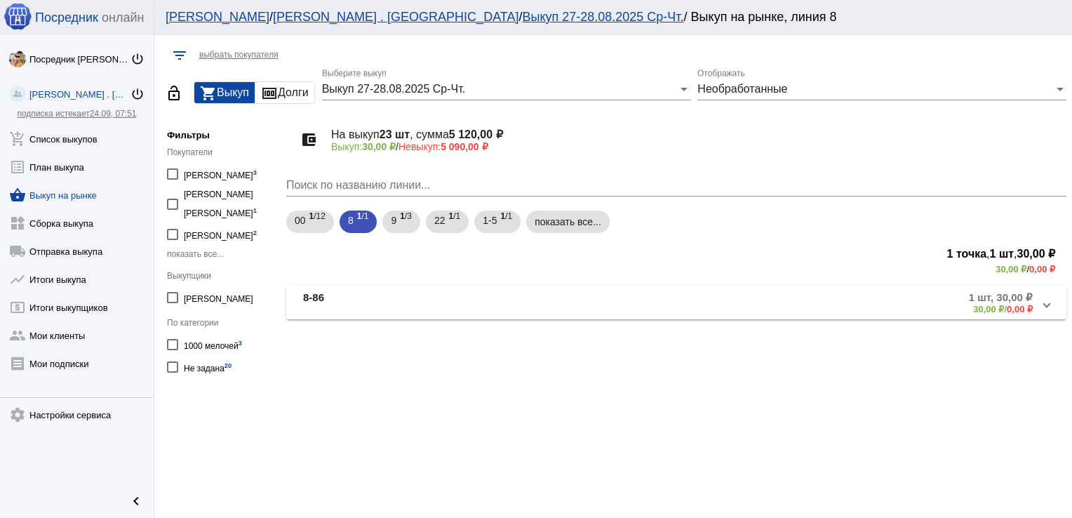
click at [373, 286] on mat-expansion-panel-header "8-86 1 шт, 30,00 ₽ 30,00 ₽ / 0,00 ₽" at bounding box center [676, 303] width 780 height 34
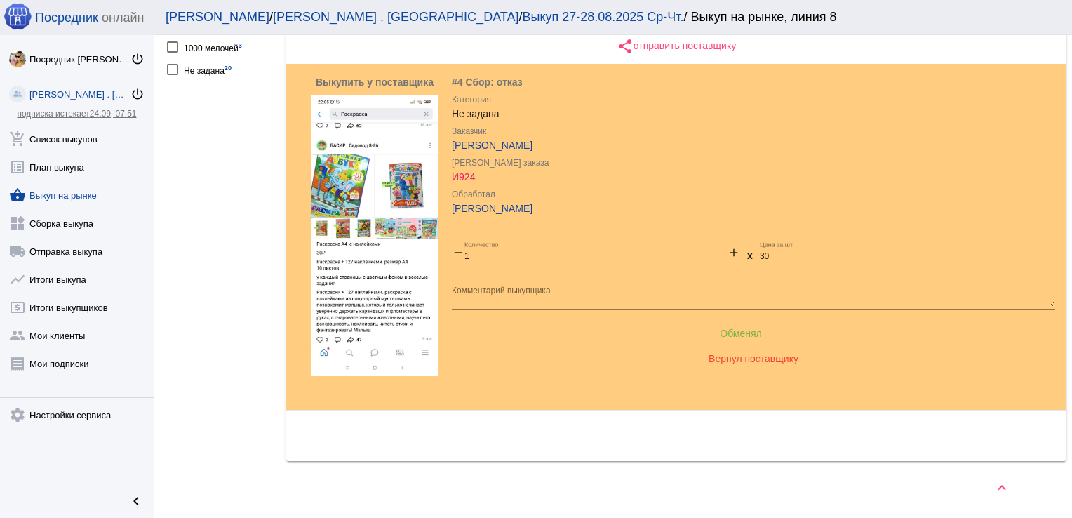
scroll to position [300, 0]
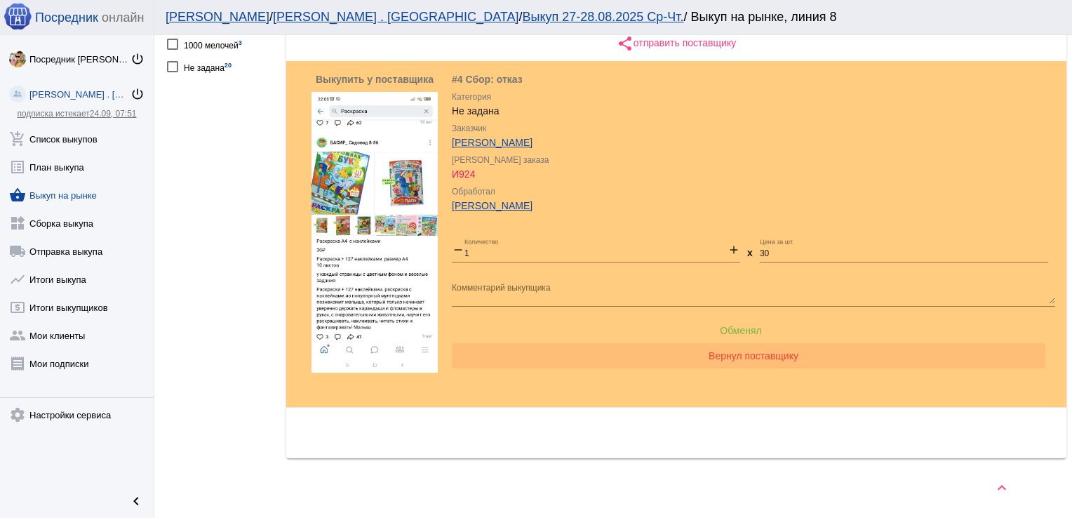
click at [728, 350] on span "Вернул поставщику" at bounding box center [754, 355] width 90 height 11
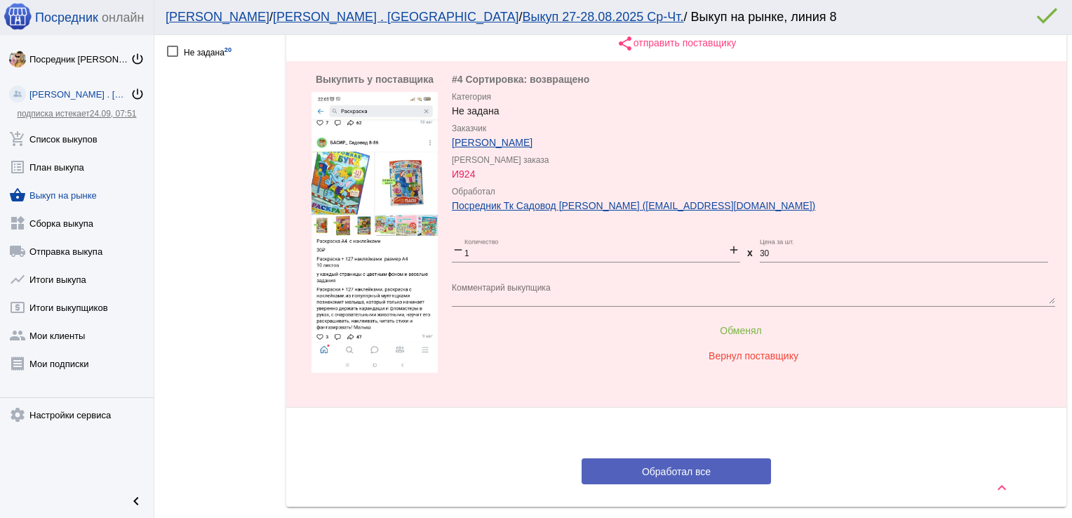
click at [699, 415] on div "share отправить поставщику Выкупить у поставщика #4 Сортировка: возвращено [PER…" at bounding box center [676, 257] width 780 height 454
click at [660, 472] on span "Обработал все" at bounding box center [676, 471] width 69 height 11
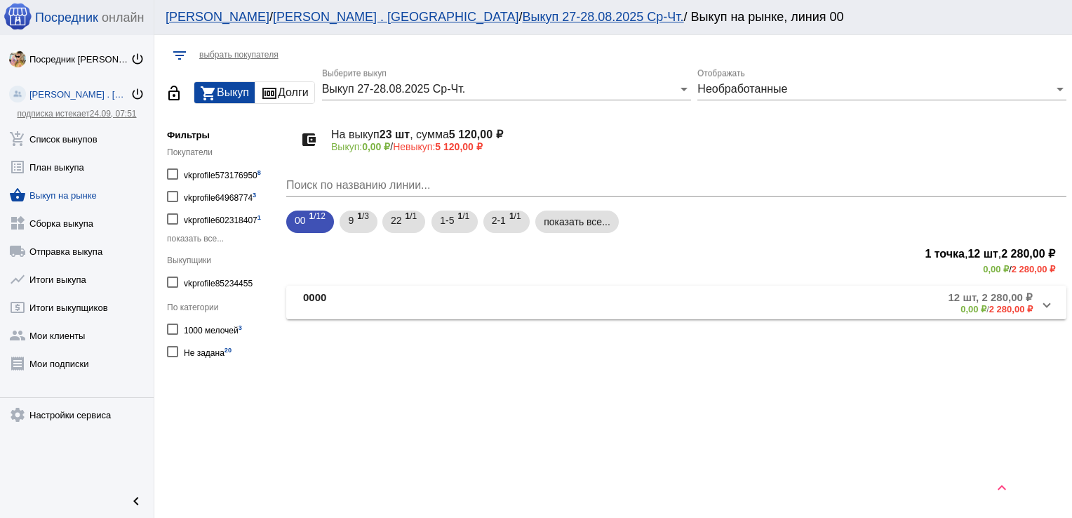
scroll to position [0, 0]
click at [590, 228] on mat-chip "показать все..." at bounding box center [577, 222] width 84 height 22
click at [73, 142] on link "add_shopping_cart Список выкупов" at bounding box center [77, 136] width 154 height 28
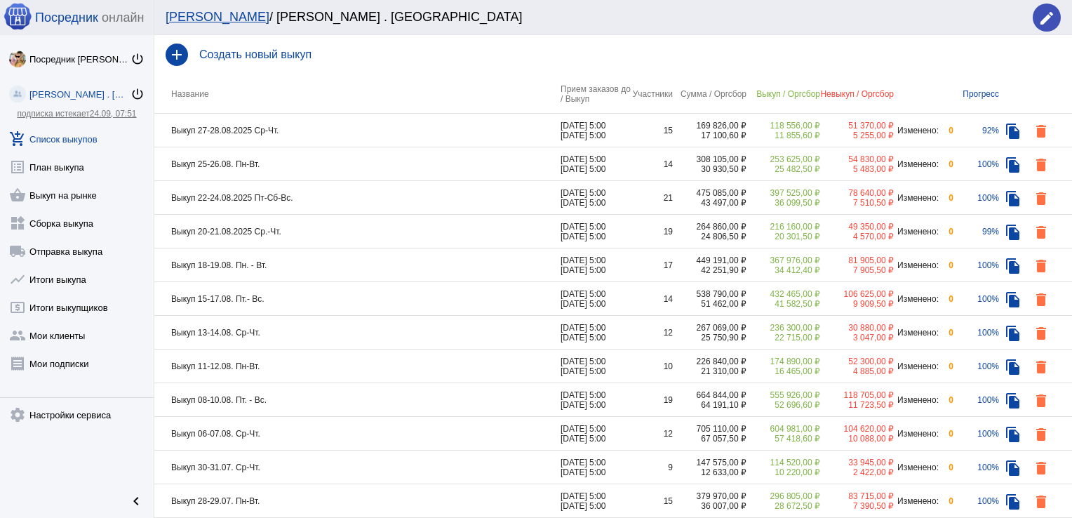
click at [47, 137] on link "add_shopping_cart Список выкупов" at bounding box center [77, 136] width 154 height 28
